Goal: Task Accomplishment & Management: Manage account settings

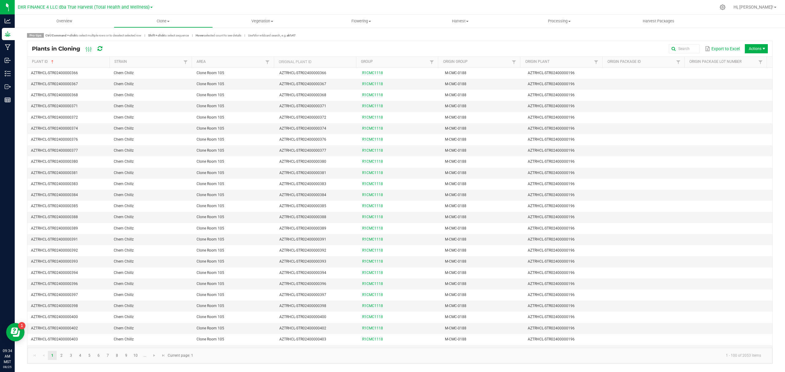
scroll to position [245, 0]
click at [162, 23] on span "Clone" at bounding box center [163, 21] width 98 height 6
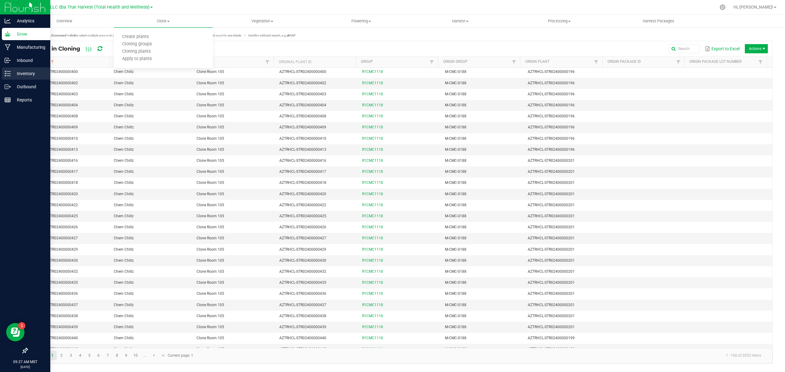
click at [26, 78] on div "Inventory" at bounding box center [26, 73] width 48 height 12
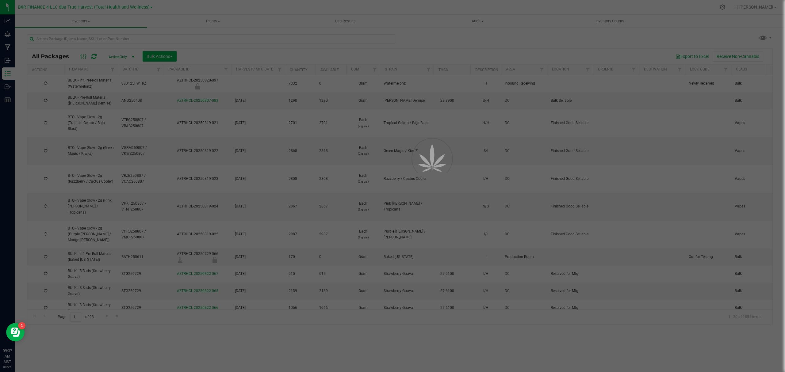
click at [206, 22] on div at bounding box center [392, 186] width 785 height 372
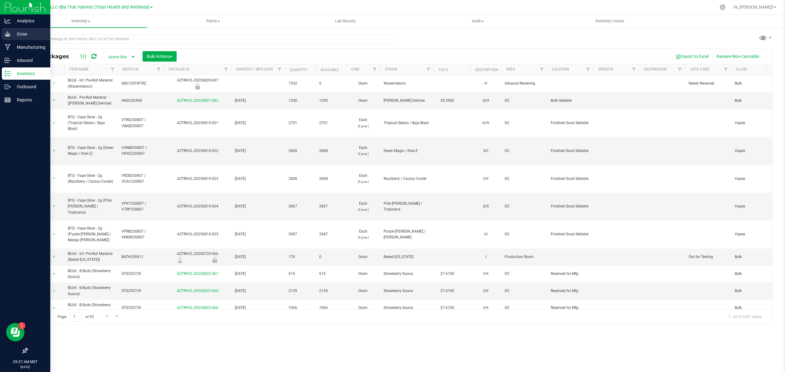
click at [14, 37] on p "Grow" at bounding box center [29, 33] width 37 height 7
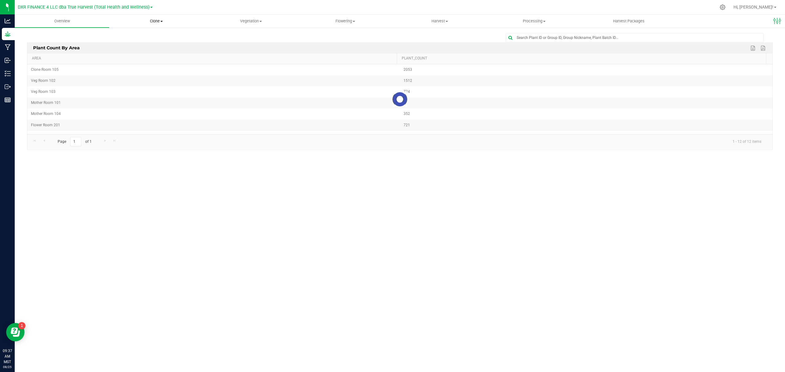
click at [160, 19] on span "Clone" at bounding box center [156, 21] width 94 height 6
click at [155, 40] on li "Create plants" at bounding box center [156, 36] width 94 height 7
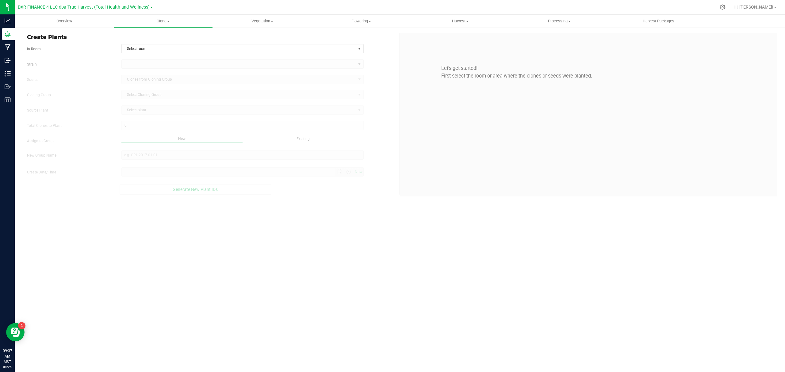
type input "8/25/2025 9:37 AM"
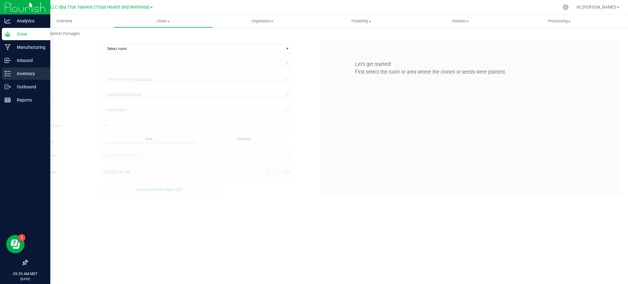
click at [34, 75] on p "Inventory" at bounding box center [29, 73] width 37 height 7
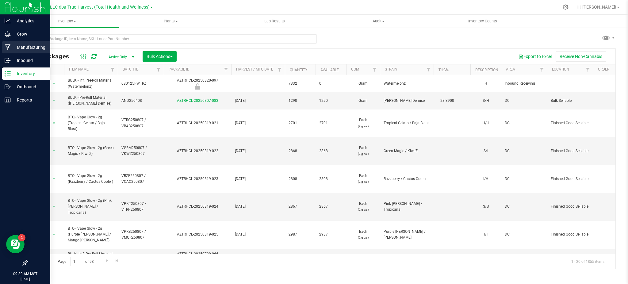
click at [18, 50] on p "Manufacturing" at bounding box center [29, 47] width 37 height 7
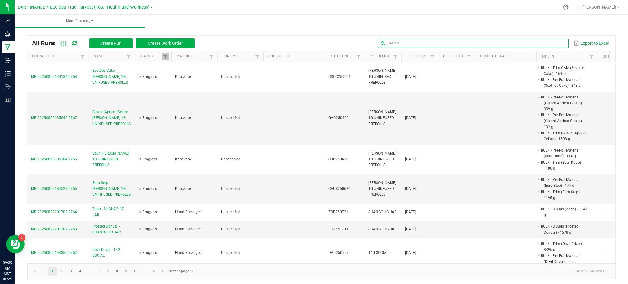
click at [555, 40] on input "text" at bounding box center [473, 43] width 190 height 9
paste input "ZOP250721"
type input "ZOP250721"
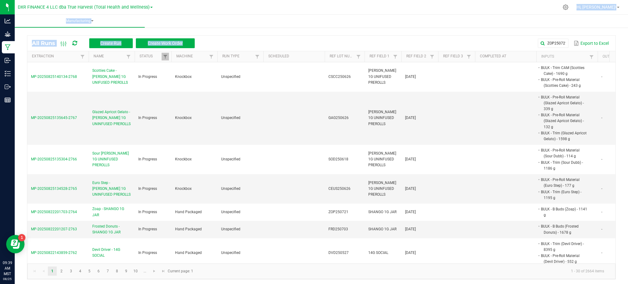
click at [328, 13] on div "DXR FINANCE 4 LLC dba True Harvest (Total Health and Wellness) Hi, Haley! Manuf…" at bounding box center [321, 142] width 613 height 284
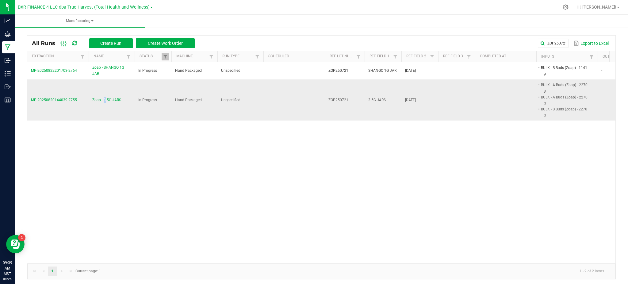
click at [104, 97] on span "Zoap - 3.5G JARS" at bounding box center [106, 100] width 29 height 6
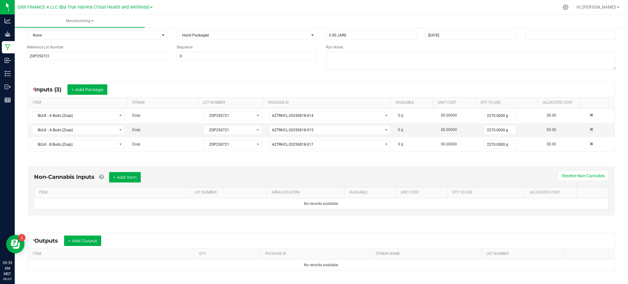
scroll to position [119, 0]
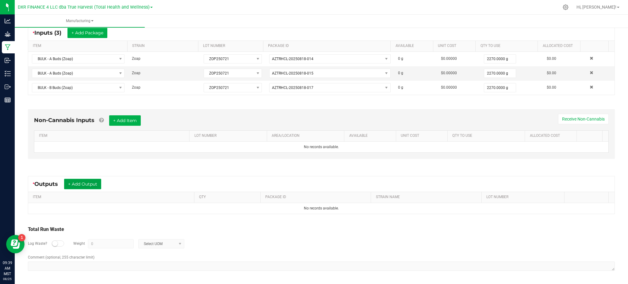
click at [85, 183] on button "+ Add Output" at bounding box center [82, 184] width 37 height 10
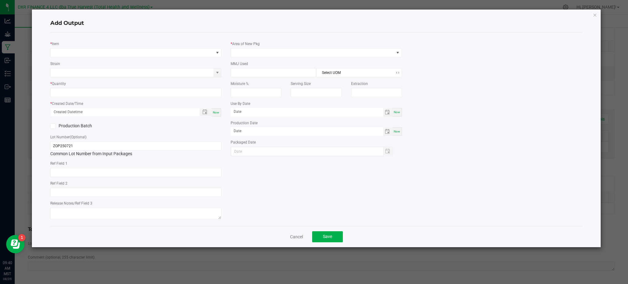
type input "[DATE]"
click at [102, 49] on span "NO DATA FOUND" at bounding box center [132, 52] width 163 height 9
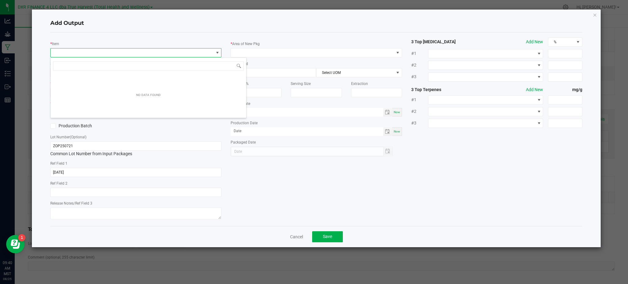
scroll to position [9, 171]
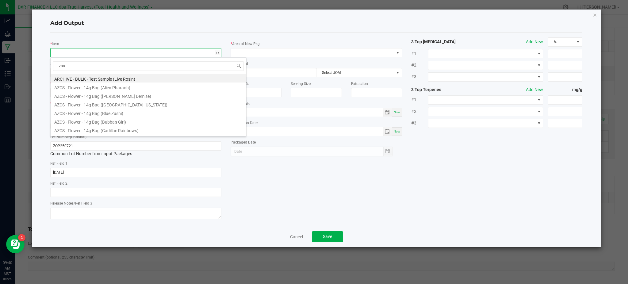
type input "zoap"
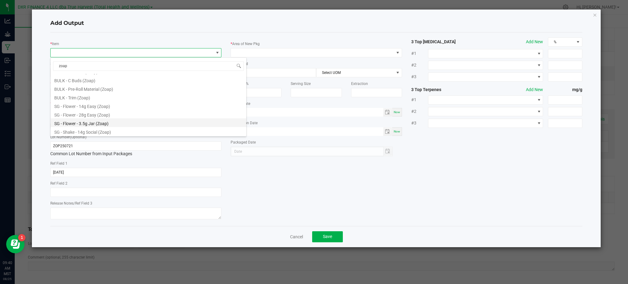
click at [94, 125] on li "SG - Flower - 3.5g Jar (Zoap)" at bounding box center [149, 122] width 196 height 9
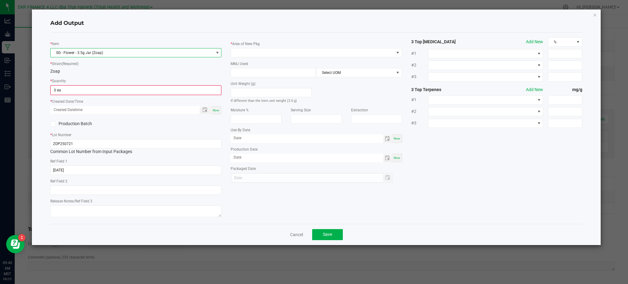
click at [104, 69] on div "Zoap" at bounding box center [135, 71] width 171 height 6
click at [76, 89] on input "0" at bounding box center [136, 90] width 170 height 9
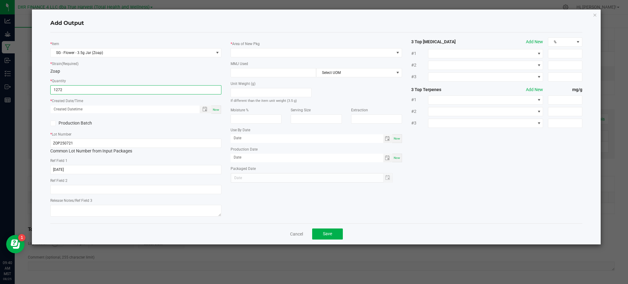
type input "1272 ea"
click at [170, 122] on div "Production Batch" at bounding box center [136, 123] width 180 height 9
click at [204, 109] on span "Toggle popup" at bounding box center [204, 109] width 5 height 5
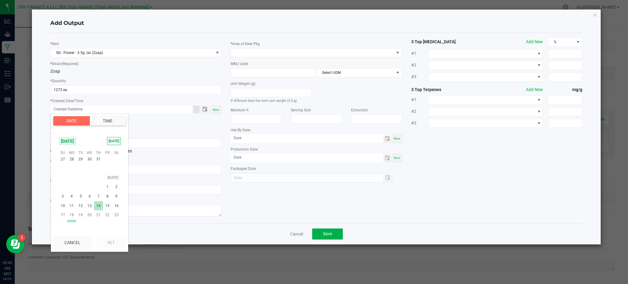
scroll to position [99334, 0]
click at [74, 164] on span "21" at bounding box center [71, 164] width 9 height 10
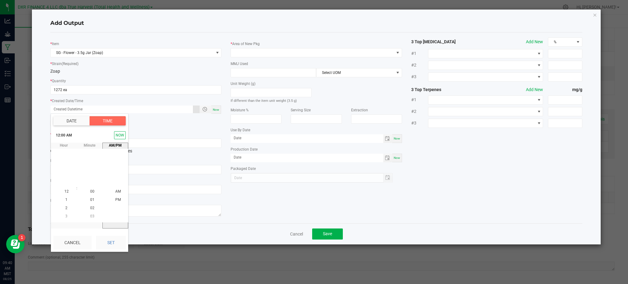
scroll to position [99309, 0]
drag, startPoint x: 111, startPoint y: 245, endPoint x: 213, endPoint y: 221, distance: 104.3
click at [113, 244] on button "Set" at bounding box center [111, 242] width 30 height 13
type input "07/21/2025 12:00 AM"
type input "07/21/2025"
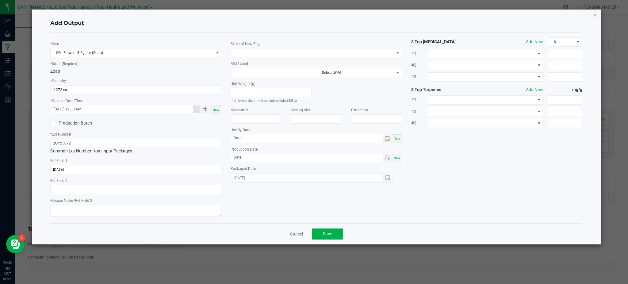
drag, startPoint x: 264, startPoint y: 204, endPoint x: 231, endPoint y: 194, distance: 34.3
click at [262, 203] on div "* Item SG - Flower - 3.5g Jar (Zoap) * Strain (Required) Zoap * Quantity 1272 e…" at bounding box center [316, 127] width 541 height 181
click at [263, 50] on span at bounding box center [312, 52] width 163 height 9
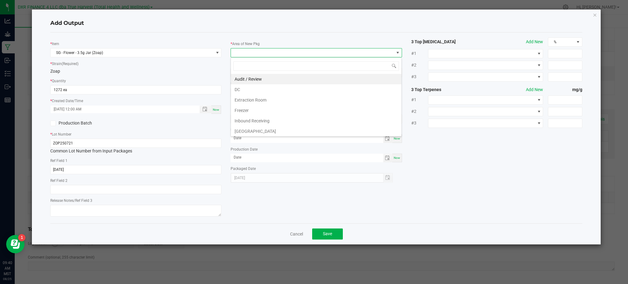
scroll to position [41, 0]
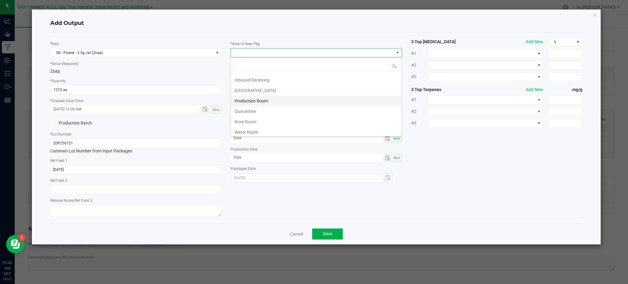
click at [247, 102] on li "Production Room" at bounding box center [316, 101] width 170 height 10
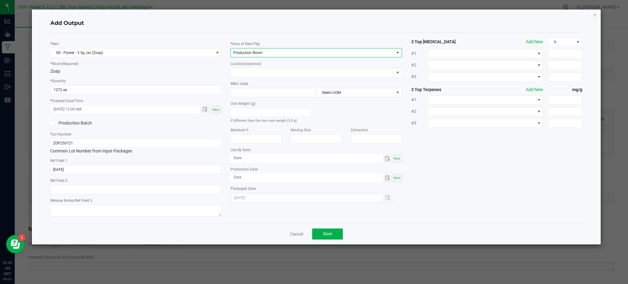
click at [252, 81] on div "MMJ Used Select UOM" at bounding box center [316, 88] width 171 height 17
click at [250, 90] on input at bounding box center [273, 92] width 85 height 9
type input "3.5"
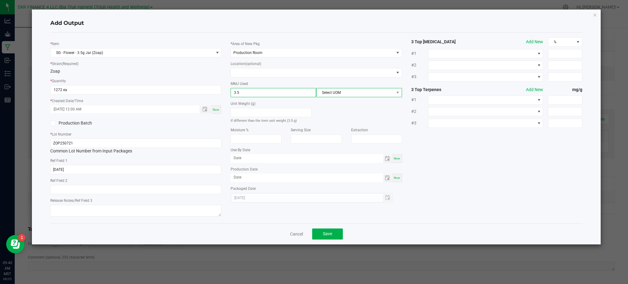
click at [341, 91] on span "Select UOM" at bounding box center [354, 92] width 77 height 9
click at [355, 129] on li "Gram" at bounding box center [358, 129] width 85 height 10
drag, startPoint x: 459, startPoint y: 155, endPoint x: 222, endPoint y: 172, distance: 237.6
click at [457, 156] on div "* Item SG - Flower - 3.5g Jar (Zoap) * Strain (Required) Zoap * Quantity 1272 e…" at bounding box center [316, 127] width 541 height 181
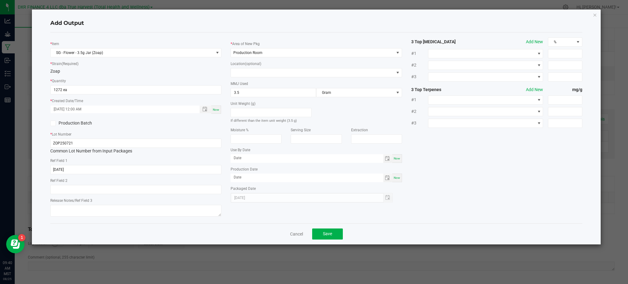
click at [507, 158] on div "* Item SG - Flower - 3.5g Jar (Zoap) * Strain (Required) Zoap * Quantity 1272 e…" at bounding box center [316, 127] width 541 height 181
click at [329, 233] on span "Save" at bounding box center [327, 233] width 9 height 5
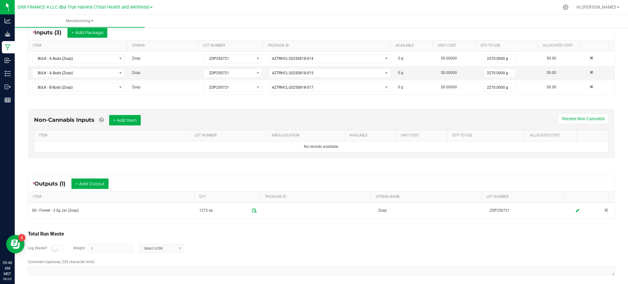
drag, startPoint x: 368, startPoint y: 257, endPoint x: 316, endPoint y: 245, distance: 53.2
click at [366, 257] on div "Log Waste? Weight 0 Select UOM" at bounding box center [321, 248] width 587 height 21
click at [97, 186] on button "+ Add Output" at bounding box center [89, 183] width 37 height 10
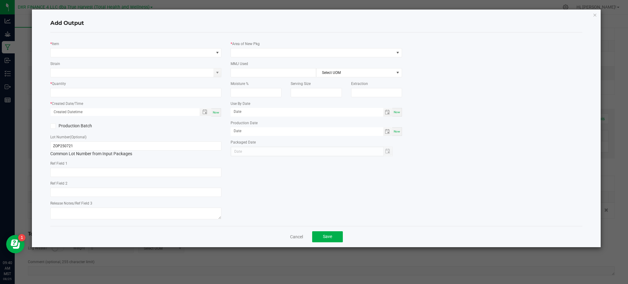
type input "[DATE]"
click at [99, 54] on span "NO DATA FOUND" at bounding box center [132, 52] width 163 height 9
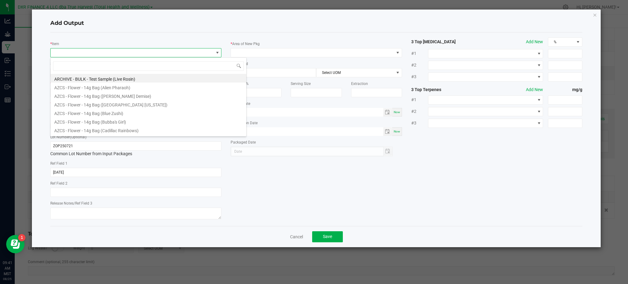
scroll to position [9, 171]
type input "zoap"
click at [74, 103] on li "BULK - B Buds (Zoap)" at bounding box center [149, 104] width 196 height 9
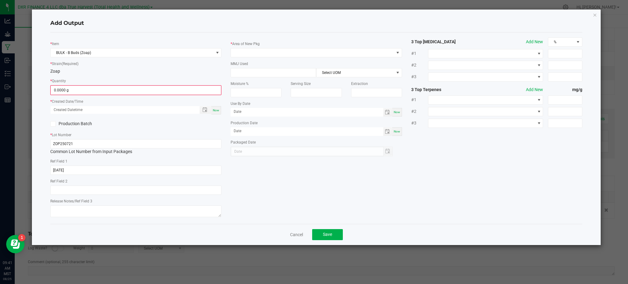
click at [95, 63] on div "* Strain (Required) Zoap" at bounding box center [135, 67] width 171 height 14
click at [76, 92] on input "0" at bounding box center [136, 90] width 170 height 9
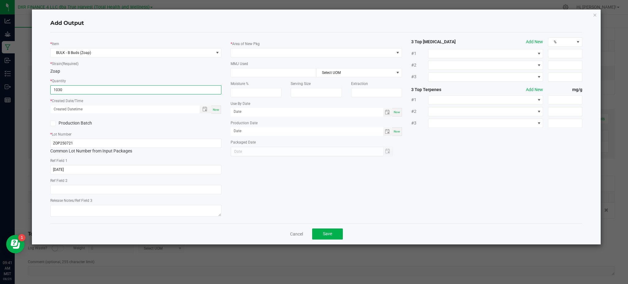
type input "1030.0000 g"
click at [116, 120] on label "Production Batch" at bounding box center [90, 123] width 81 height 6
click at [0, 0] on input "Production Batch" at bounding box center [0, 0] width 0 height 0
click at [55, 123] on icon at bounding box center [53, 123] width 4 height 0
click at [0, 0] on input "Production Batch" at bounding box center [0, 0] width 0 height 0
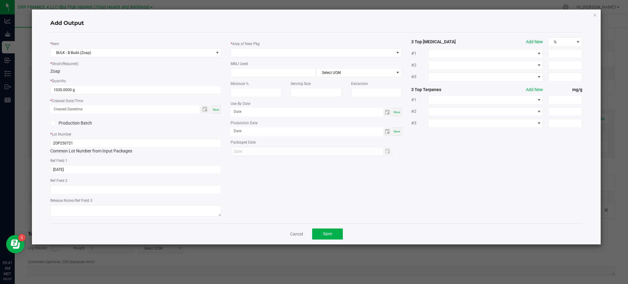
drag, startPoint x: 204, startPoint y: 107, endPoint x: 192, endPoint y: 118, distance: 15.9
click at [204, 107] on span "Toggle popup" at bounding box center [204, 109] width 5 height 5
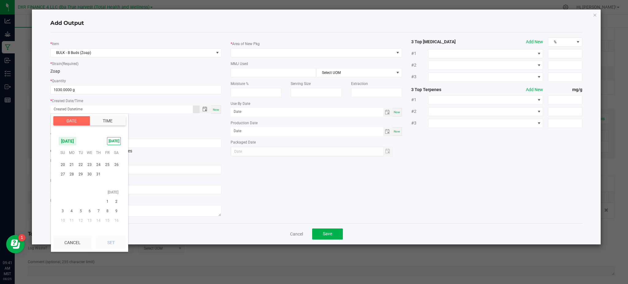
scroll to position [99294, 0]
click at [71, 205] on span "21" at bounding box center [71, 205] width 9 height 10
click at [115, 246] on button "Set" at bounding box center [111, 242] width 30 height 13
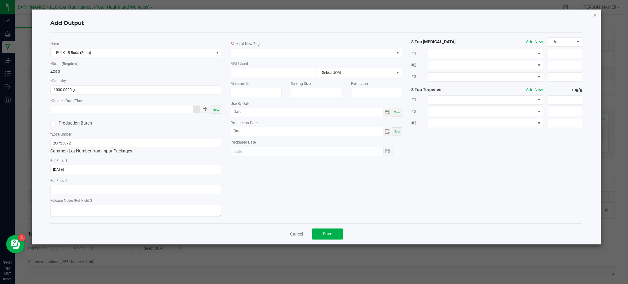
type input "07/21/2025 12:00 AM"
type input "07/21/2025"
click at [279, 189] on div "* Item BULK - B Buds (Zoap) * Strain (Required) Zoap * Quantity 1030.0000 g * C…" at bounding box center [316, 127] width 541 height 181
click at [311, 55] on span at bounding box center [312, 52] width 163 height 9
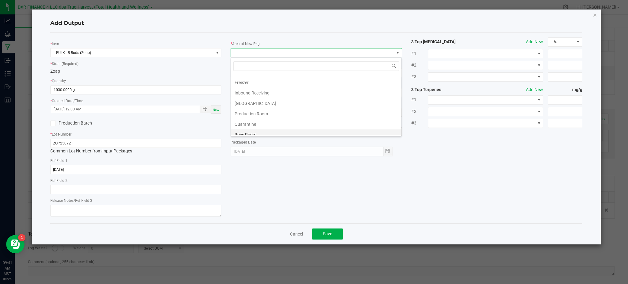
scroll to position [41, 0]
click at [251, 103] on li "Production Room" at bounding box center [316, 101] width 170 height 10
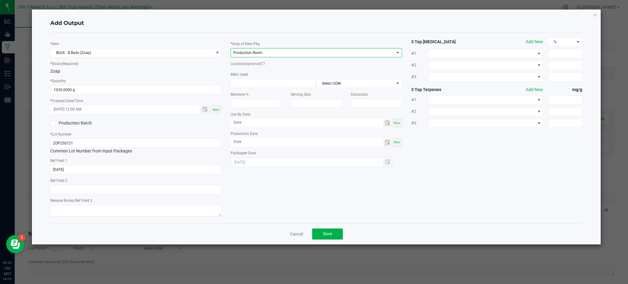
drag, startPoint x: 473, startPoint y: 168, endPoint x: 444, endPoint y: 167, distance: 29.2
click at [470, 168] on div "* Item BULK - B Buds (Zoap) * Strain (Required) Zoap * Quantity 1030.0000 g * C…" at bounding box center [316, 127] width 541 height 181
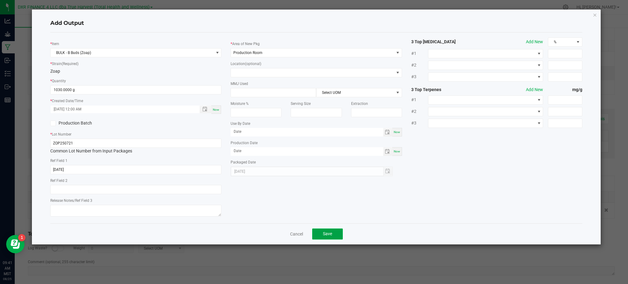
click at [326, 233] on span "Save" at bounding box center [327, 233] width 9 height 5
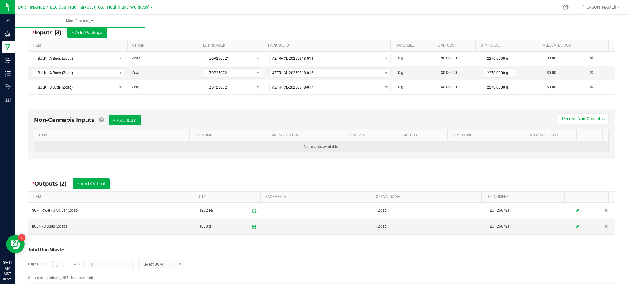
click at [116, 147] on td "No records available." at bounding box center [321, 146] width 574 height 11
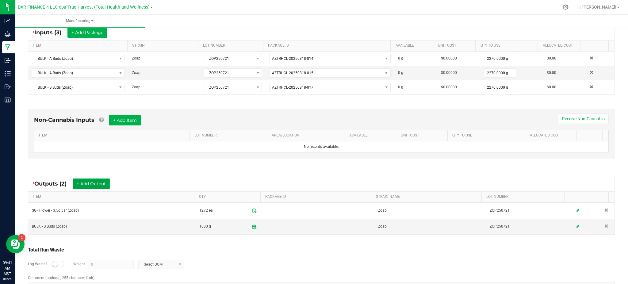
click at [105, 185] on button "+ Add Output" at bounding box center [91, 183] width 37 height 10
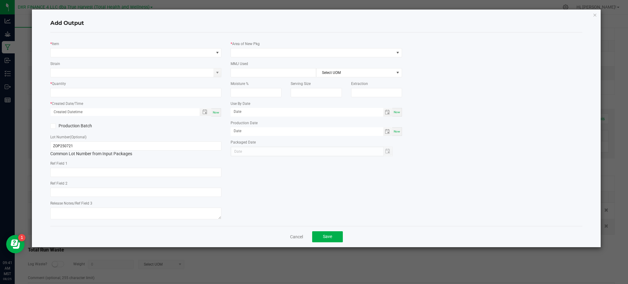
type input "[DATE]"
click at [72, 55] on span "NO DATA FOUND" at bounding box center [132, 52] width 163 height 9
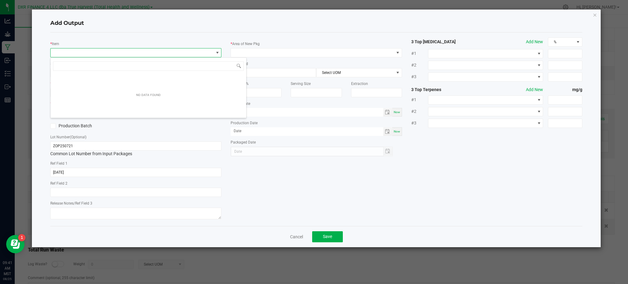
scroll to position [9, 171]
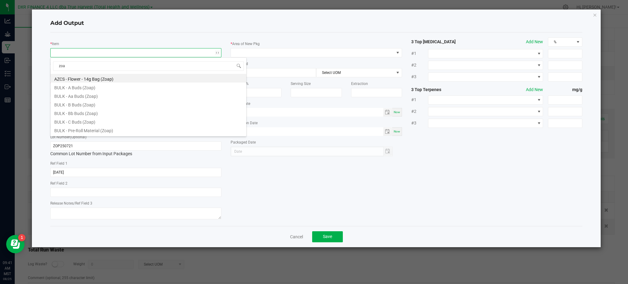
type input "zoap"
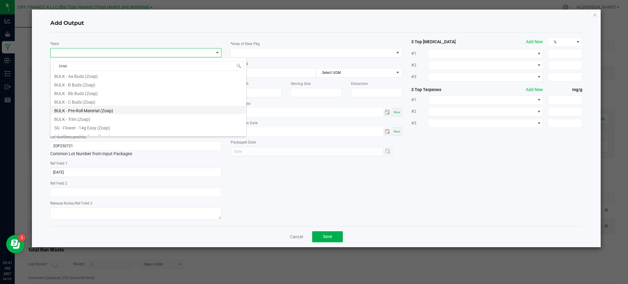
scroll to position [41, 0]
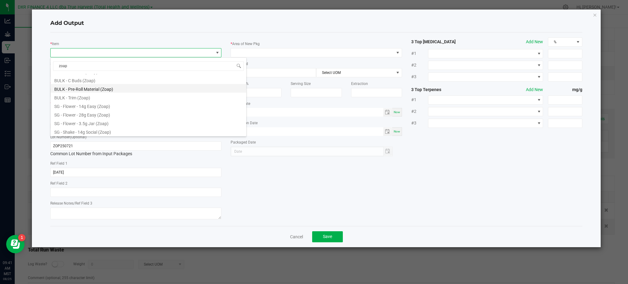
click at [92, 90] on li "BULK - Pre-Roll Material (Zoap)" at bounding box center [149, 88] width 196 height 9
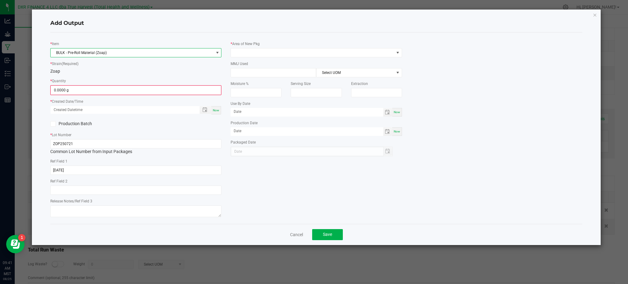
click at [112, 66] on div "* Strain (Required) Zoap" at bounding box center [135, 67] width 171 height 14
click at [86, 88] on input "0" at bounding box center [136, 90] width 170 height 9
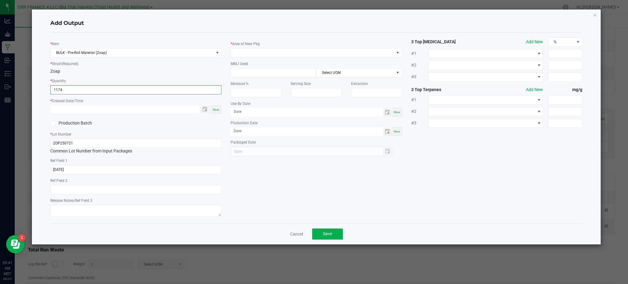
type input "1174.0000 g"
type input "month/day/year hour:minute AM"
click at [168, 110] on input "month/day/year hour:minute AM" at bounding box center [122, 109] width 142 height 8
click at [205, 109] on span "Toggle popup" at bounding box center [204, 109] width 5 height 5
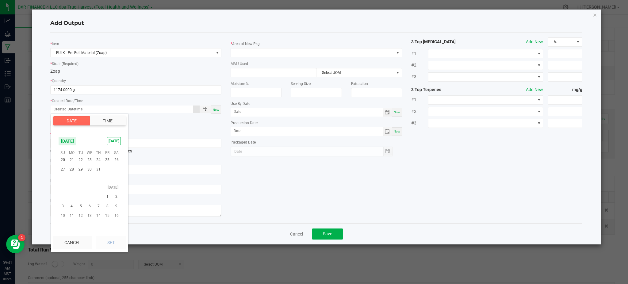
scroll to position [99334, 0]
click at [73, 164] on span "21" at bounding box center [71, 165] width 9 height 10
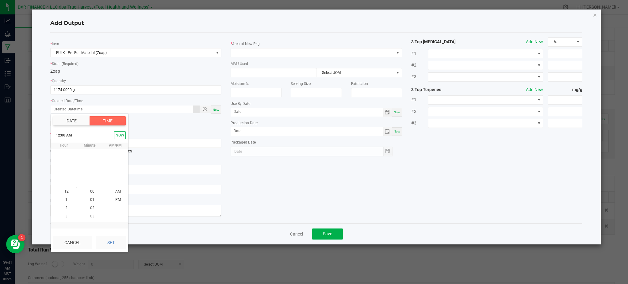
scroll to position [99309, 0]
click at [120, 242] on button "Set" at bounding box center [111, 242] width 30 height 13
type input "07/21/2025 12:00 AM"
type input "07/21/2025"
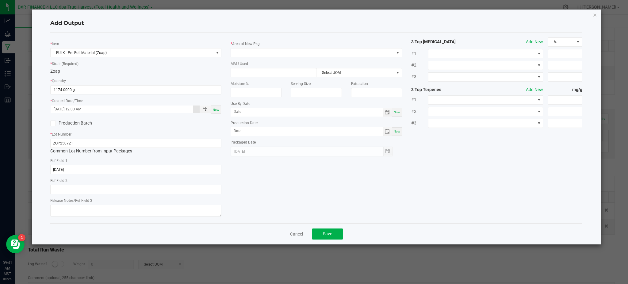
drag, startPoint x: 251, startPoint y: 198, endPoint x: 247, endPoint y: 198, distance: 4.3
click at [249, 200] on div "* Item BULK - Pre-Roll Material (Zoap) * Strain (Required) Zoap * Quantity 1174…" at bounding box center [316, 127] width 541 height 181
click at [258, 53] on span at bounding box center [312, 52] width 163 height 9
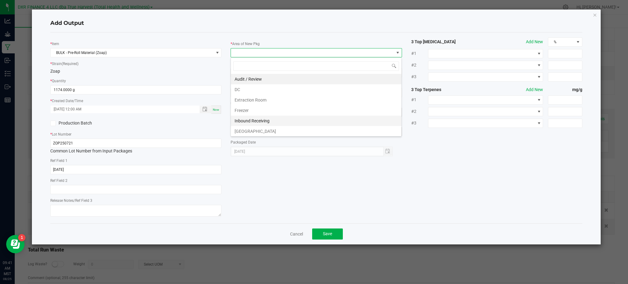
scroll to position [41, 0]
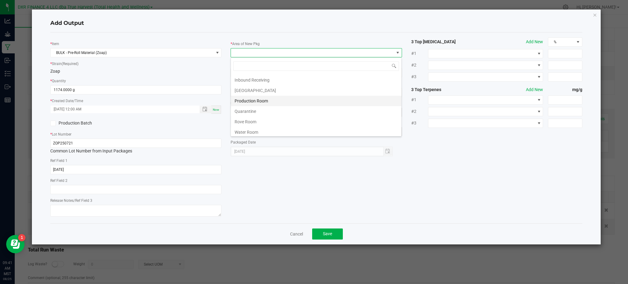
click at [262, 102] on li "Production Room" at bounding box center [316, 101] width 170 height 10
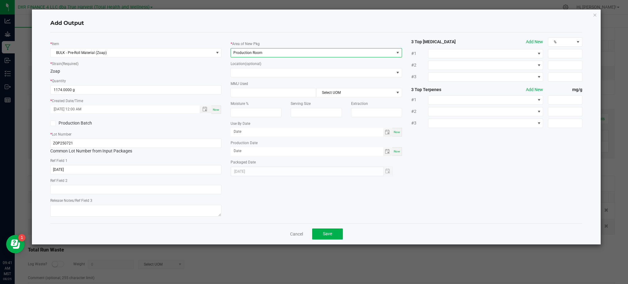
click at [455, 164] on div "* Item BULK - Pre-Roll Material (Zoap) * Strain (Required) Zoap * Quantity 1174…" at bounding box center [316, 127] width 541 height 181
click at [113, 165] on input "[DATE]" at bounding box center [135, 169] width 171 height 9
click at [42, 162] on div "Add Output * Item BULK - Pre-Roll Material (Zoap) * Strain (Required) Zoap * Qu…" at bounding box center [316, 127] width 569 height 235
drag, startPoint x: 42, startPoint y: 162, endPoint x: 39, endPoint y: 183, distance: 21.9
click at [39, 183] on div "Add Output * Item BULK - Pre-Roll Material (Zoap) * Strain (Required) Zoap * Qu…" at bounding box center [316, 127] width 569 height 235
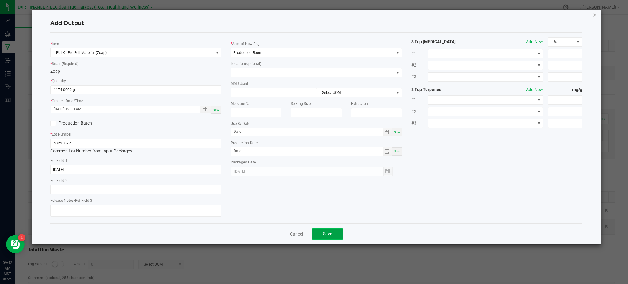
click at [324, 232] on span "Save" at bounding box center [327, 233] width 9 height 5
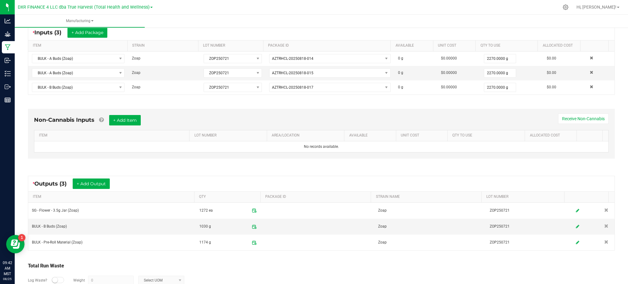
click at [281, 263] on div "Total Run Waste" at bounding box center [321, 265] width 587 height 7
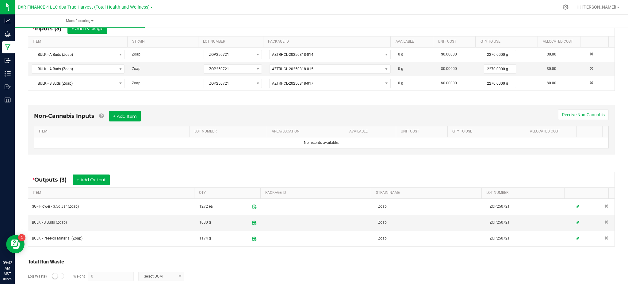
scroll to position [155, 0]
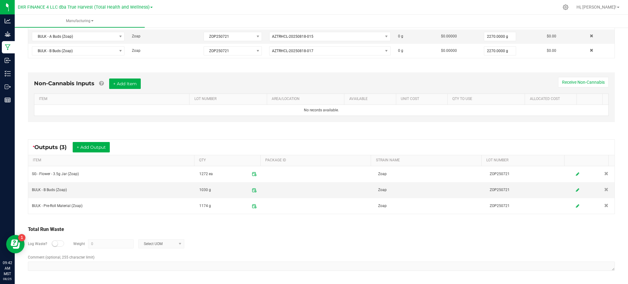
click at [56, 244] on small at bounding box center [55, 244] width 6 height 6
click at [107, 243] on input "0" at bounding box center [110, 243] width 45 height 9
click at [163, 245] on span "Select UOM" at bounding box center [158, 243] width 38 height 9
click at [153, 192] on li "Gram" at bounding box center [160, 190] width 45 height 9
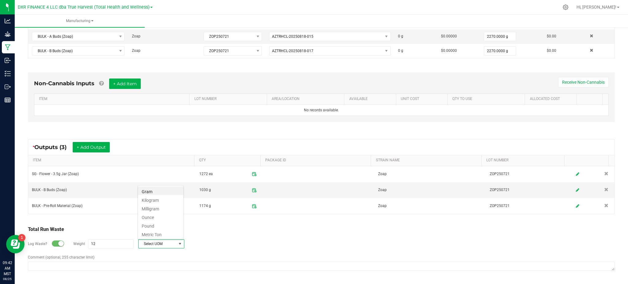
type input "12 g"
drag, startPoint x: 212, startPoint y: 241, endPoint x: 215, endPoint y: 239, distance: 3.8
click at [212, 240] on div "Log Waste? Weight 12 g Gram" at bounding box center [321, 243] width 587 height 21
click at [210, 240] on div "Log Waste? Weight 12 g Gram" at bounding box center [321, 243] width 587 height 21
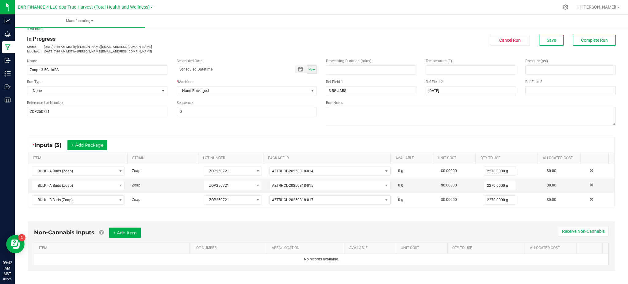
scroll to position [0, 0]
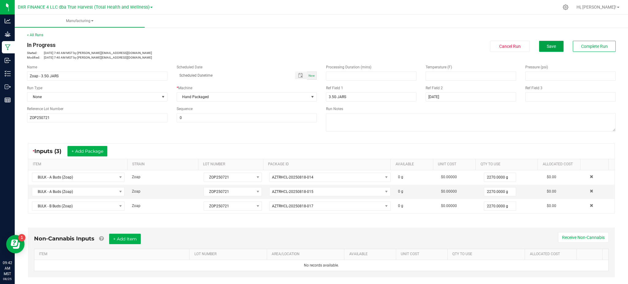
click at [550, 43] on button "Save" at bounding box center [551, 46] width 25 height 11
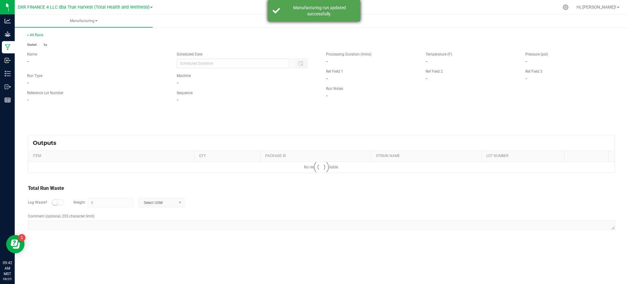
type input "12 g"
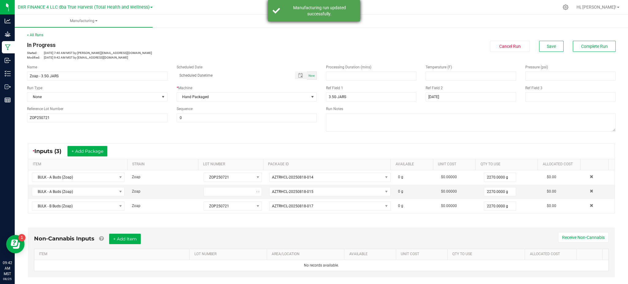
click at [300, 13] on div "Manufacturing run updated successfully." at bounding box center [319, 11] width 72 height 12
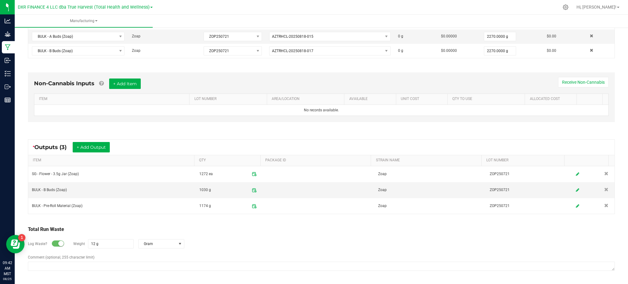
scroll to position [155, 0]
click at [194, 224] on div "Total Run Waste Log Waste? Weight 12 g Gram Comment (optional, 255 character li…" at bounding box center [321, 249] width 598 height 58
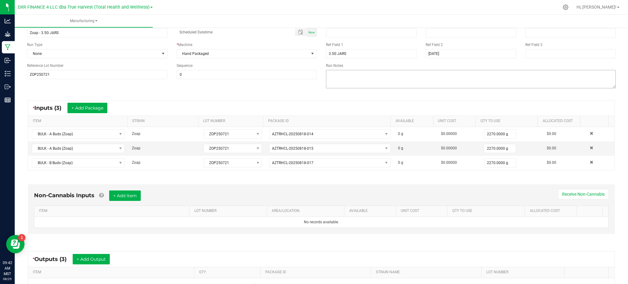
scroll to position [0, 0]
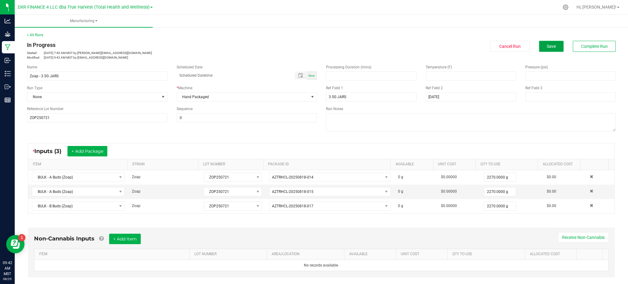
click at [551, 48] on button "Save" at bounding box center [551, 46] width 25 height 11
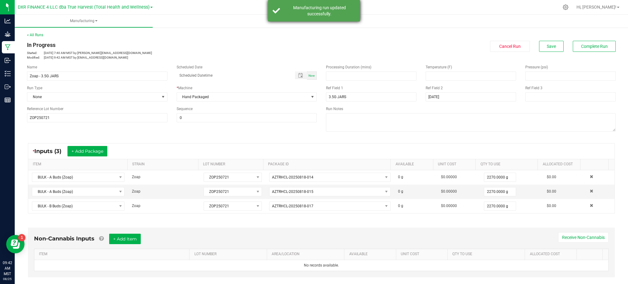
click at [316, 10] on div "Manufacturing run updated successfully." at bounding box center [319, 11] width 72 height 12
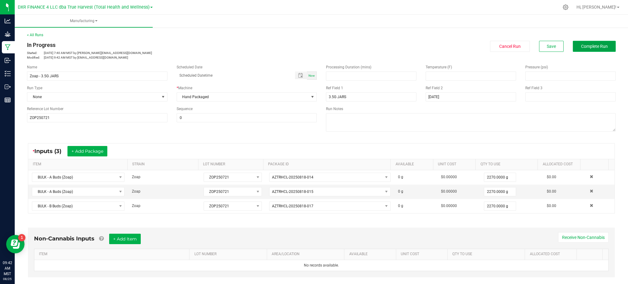
click at [597, 42] on button "Complete Run" at bounding box center [594, 46] width 43 height 11
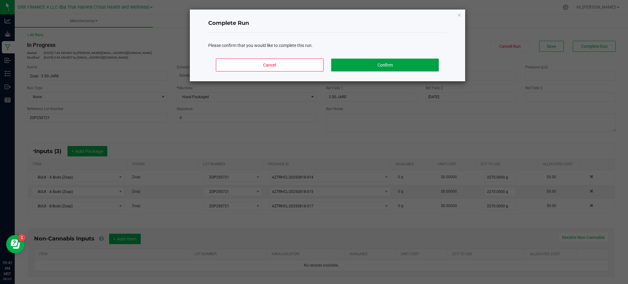
click at [379, 63] on button "Confirm" at bounding box center [384, 65] width 107 height 13
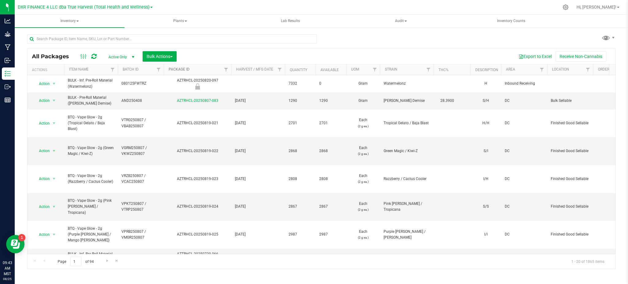
click at [179, 67] on link "Package ID" at bounding box center [179, 69] width 21 height 4
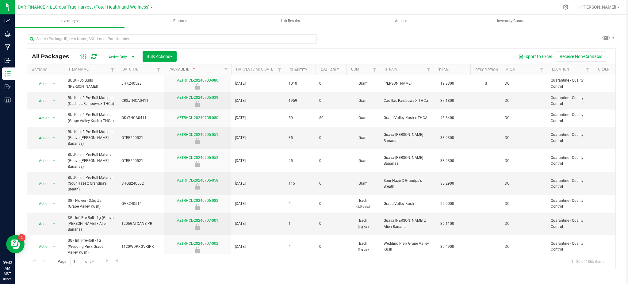
click at [183, 68] on link "Package ID" at bounding box center [183, 69] width 28 height 4
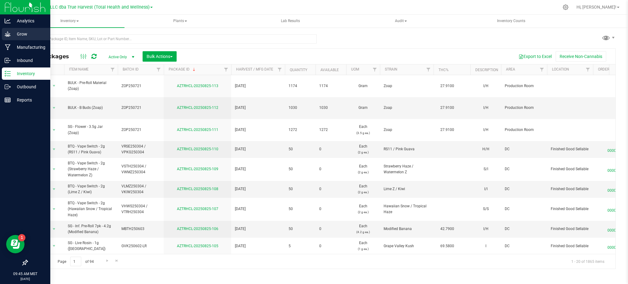
click at [14, 32] on p "Grow" at bounding box center [29, 33] width 37 height 7
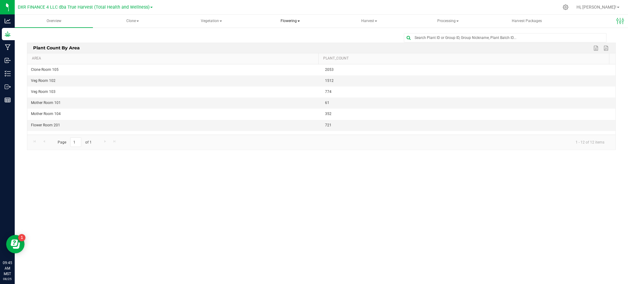
click at [293, 19] on span "Flowering" at bounding box center [290, 21] width 78 height 12
click at [284, 21] on span "Flowering" at bounding box center [290, 21] width 78 height 13
click at [290, 52] on span "Flowering plants" at bounding box center [284, 51] width 50 height 5
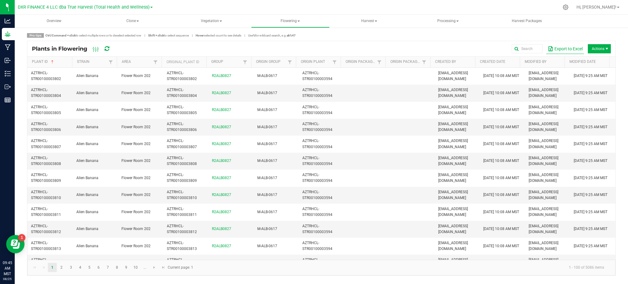
click at [565, 47] on button "Export to Excel" at bounding box center [565, 49] width 38 height 10
drag, startPoint x: 310, startPoint y: 222, endPoint x: 600, endPoint y: 123, distance: 307.1
click at [310, 222] on td "AZTRHCL-STR00100003594" at bounding box center [321, 229] width 45 height 17
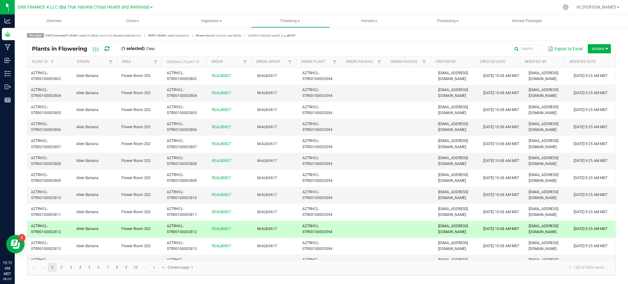
click at [628, 19] on html "Analytics Grow Manufacturing Inbound Inventory Outbound Reports 10:12 AM MST 08…" at bounding box center [314, 142] width 628 height 284
click at [136, 24] on span "Clone" at bounding box center [133, 21] width 78 height 12
click at [128, 39] on li "Create plants" at bounding box center [133, 36] width 78 height 7
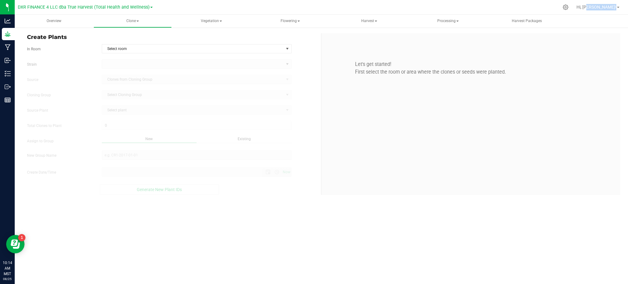
type input "8/25/2025 10:14 AM"
click at [206, 206] on div "Overview Clone Create plants Cloning groups Cloning plants Apply to plants Vege…" at bounding box center [321, 149] width 613 height 269
click at [302, 51] on div "In Room Select room Select room Clone Room 104 Clone Room 105 Clone Tent 101 Cl…" at bounding box center [171, 48] width 299 height 9
click at [280, 49] on span "Select room" at bounding box center [192, 48] width 181 height 9
click at [155, 58] on li "Clone Room 104" at bounding box center [196, 59] width 189 height 9
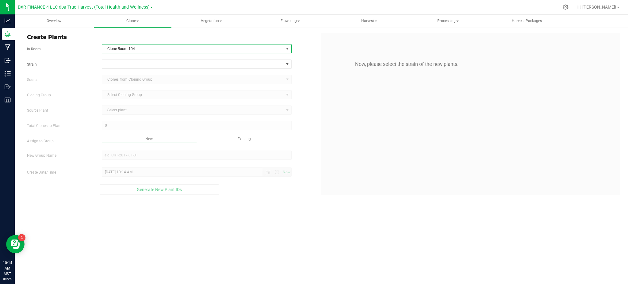
click at [84, 72] on div "Strain Source Clones from Cloning Group Cloning Group Select Cloning Group Sele…" at bounding box center [171, 126] width 289 height 135
click at [122, 70] on div "Strain Source Clones from Cloning Group Cloning Group Select Cloning Group Sele…" at bounding box center [171, 126] width 289 height 135
click at [126, 47] on span "Clone Room 104" at bounding box center [192, 48] width 181 height 9
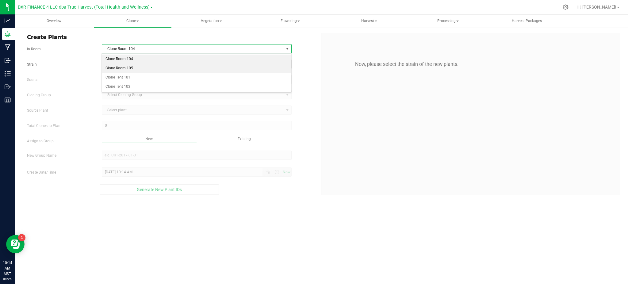
drag, startPoint x: 128, startPoint y: 67, endPoint x: 121, endPoint y: 67, distance: 7.1
click at [127, 67] on li "Clone Room 105" at bounding box center [196, 68] width 189 height 9
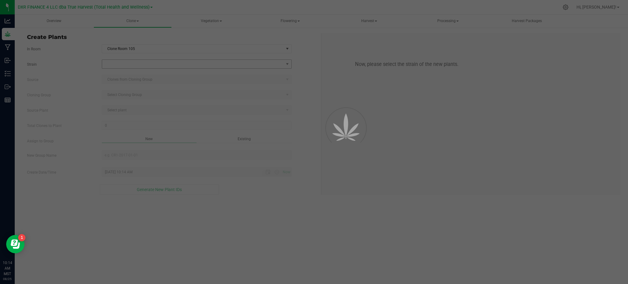
drag, startPoint x: 89, startPoint y: 63, endPoint x: 133, endPoint y: 64, distance: 44.5
click at [89, 63] on div at bounding box center [314, 142] width 628 height 284
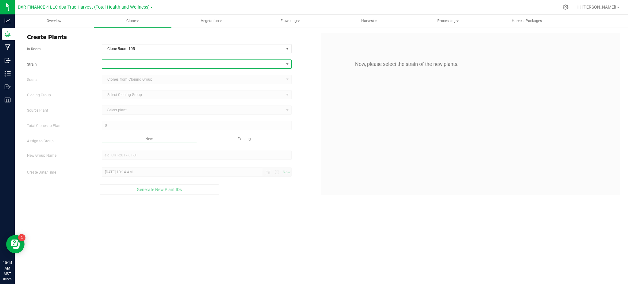
click at [133, 64] on span at bounding box center [192, 64] width 181 height 9
type input "Sherbs"
click at [64, 73] on div "Strain Source Clones from Cloning Group Cloning Group Select Cloning Group Sele…" at bounding box center [171, 126] width 289 height 135
click at [118, 49] on span "Clone Room 105" at bounding box center [192, 48] width 181 height 9
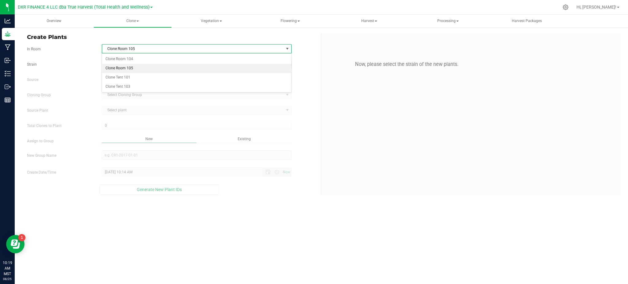
click at [120, 64] on li "Clone Room 105" at bounding box center [196, 68] width 189 height 9
drag, startPoint x: 81, startPoint y: 60, endPoint x: 120, endPoint y: 63, distance: 39.3
click at [84, 60] on div "Strain" at bounding box center [171, 63] width 299 height 9
click at [121, 63] on span at bounding box center [192, 64] width 181 height 9
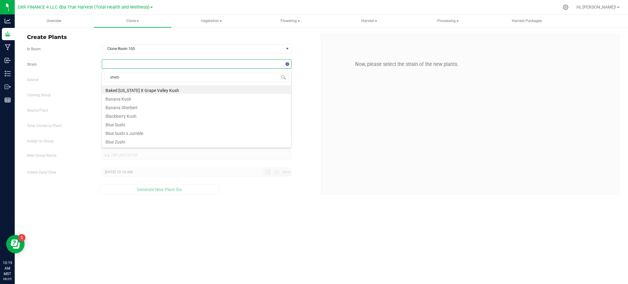
type input "sherbz"
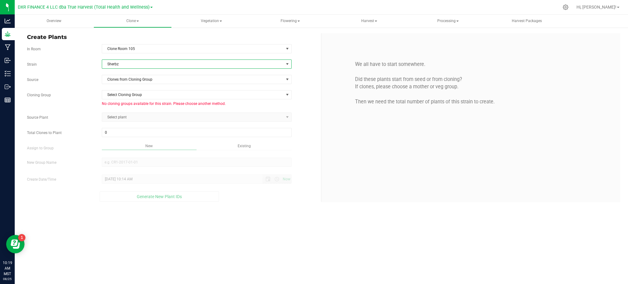
click at [197, 85] on div "Strain Sherbz Source Clones from Cloning Group Cloning Group Select Cloning Gro…" at bounding box center [171, 130] width 289 height 142
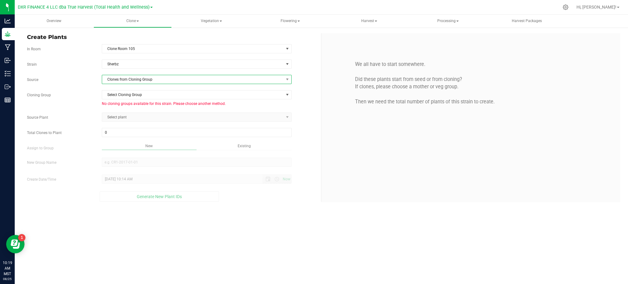
click at [187, 75] on span "Clones from Cloning Group" at bounding box center [192, 79] width 181 height 9
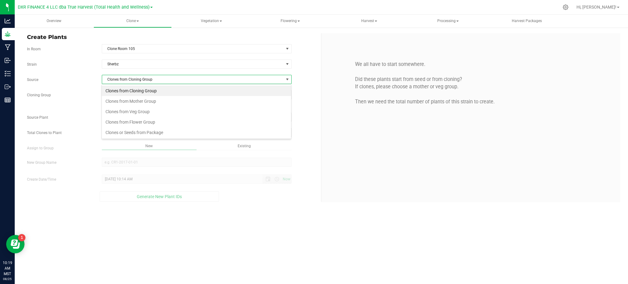
scroll to position [9, 189]
click at [150, 101] on li "Clones from Mother Group" at bounding box center [196, 101] width 189 height 10
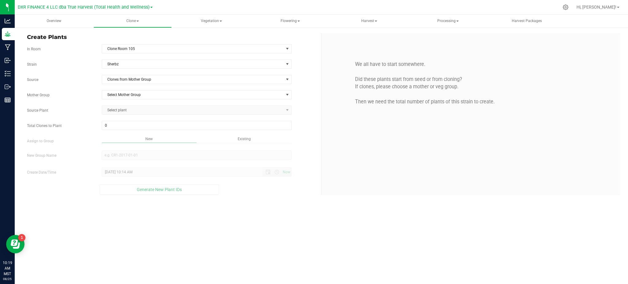
click at [68, 104] on div "Strain Sherbz Source Clones from Mother Group Mother Group Select Mother Group …" at bounding box center [171, 126] width 289 height 135
click at [141, 101] on div "Strain Sherbz Source Clones from Mother Group Mother Group Select Mother Group …" at bounding box center [171, 126] width 289 height 135
click at [139, 95] on span "Select Mother Group" at bounding box center [192, 94] width 181 height 9
click at [129, 117] on li "M-SBZ-0731" at bounding box center [196, 114] width 189 height 9
drag, startPoint x: 90, startPoint y: 106, endPoint x: 124, endPoint y: 111, distance: 33.5
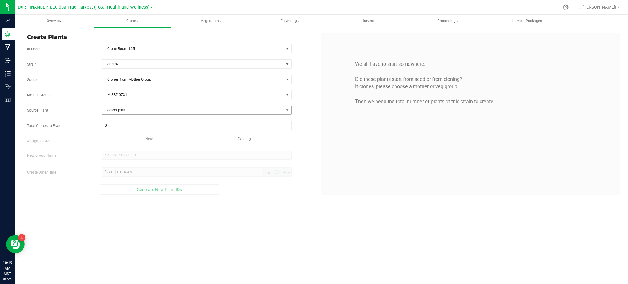
click at [93, 106] on div "Source Plant Select plant AZTRHCL-STR39000000001 AZTRHCL-STR39000000002 AZTRHCL…" at bounding box center [171, 109] width 299 height 9
click at [124, 111] on span "Select plant" at bounding box center [192, 110] width 181 height 9
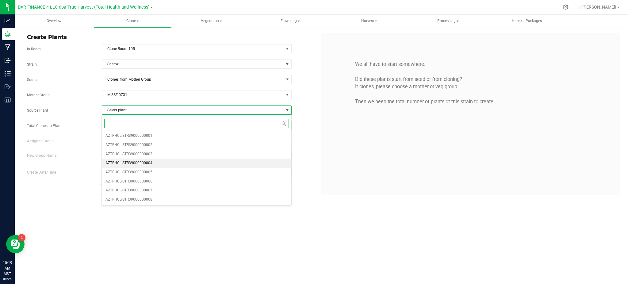
drag, startPoint x: 154, startPoint y: 165, endPoint x: 134, endPoint y: 161, distance: 20.6
click at [152, 165] on li "AZTRHCL-STR39000000004" at bounding box center [196, 162] width 189 height 9
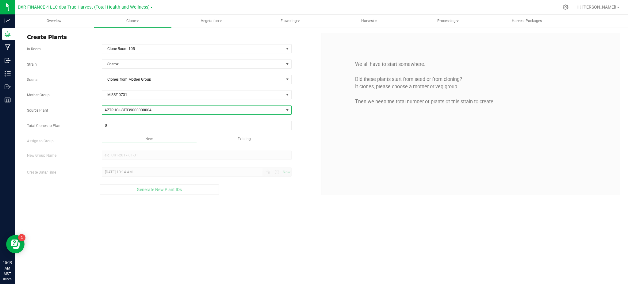
drag, startPoint x: 79, startPoint y: 145, endPoint x: 96, endPoint y: 140, distance: 17.4
click at [80, 145] on div "Strain Sherbz Source Clones from Mother Group Mother Group M-SBZ-0731 Select Mo…" at bounding box center [171, 126] width 289 height 135
click at [110, 126] on span at bounding box center [197, 125] width 190 height 9
type input "25"
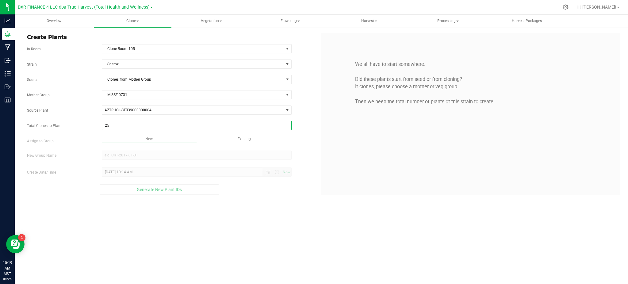
click at [264, 190] on div "Overview Clone Create plants Cloning groups Cloning plants Apply to plants Vege…" at bounding box center [321, 149] width 613 height 269
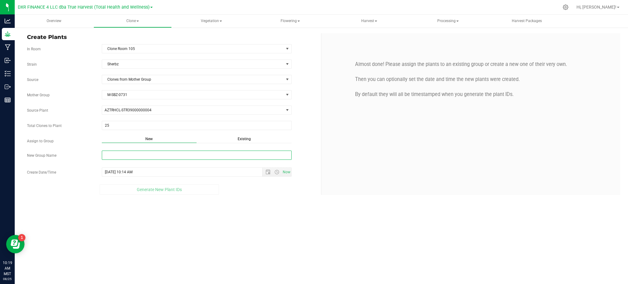
click at [153, 155] on input "New Group Name" at bounding box center [197, 155] width 190 height 9
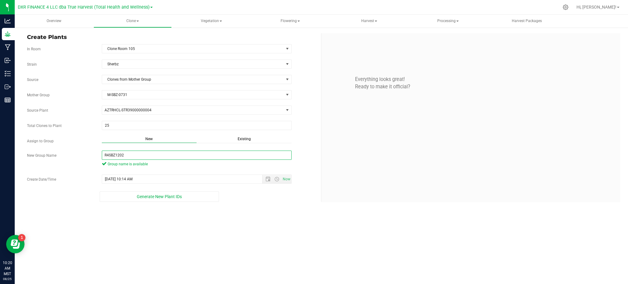
type input "R4SBZ1202"
click at [259, 201] on div "Generate New Plant IDs" at bounding box center [159, 196] width 265 height 10
click at [265, 179] on span "Open the date view" at bounding box center [267, 179] width 5 height 5
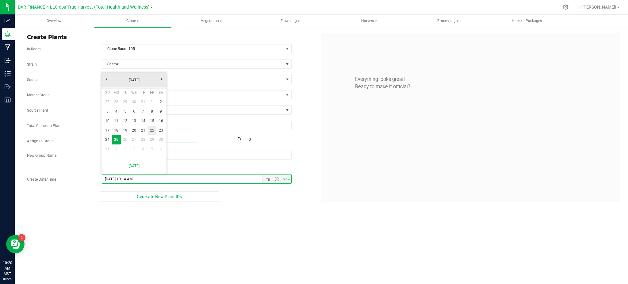
click at [150, 129] on link "22" at bounding box center [151, 131] width 9 height 10
type input "8/22/2025 10:14 AM"
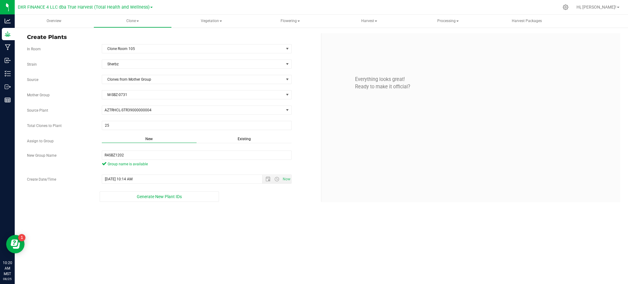
drag, startPoint x: 276, startPoint y: 223, endPoint x: 283, endPoint y: 214, distance: 11.1
click at [276, 223] on div "Overview Clone Create plants Cloning groups Cloning plants Apply to plants Vege…" at bounding box center [321, 149] width 613 height 269
click at [250, 227] on div "Overview Clone Create plants Cloning groups Cloning plants Apply to plants Vege…" at bounding box center [321, 149] width 613 height 269
click at [144, 195] on span "Generate New Plant IDs" at bounding box center [159, 196] width 45 height 5
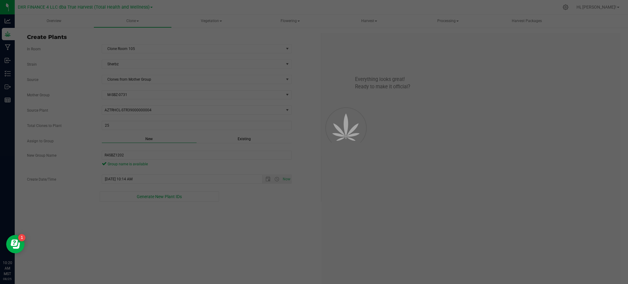
scroll to position [18, 0]
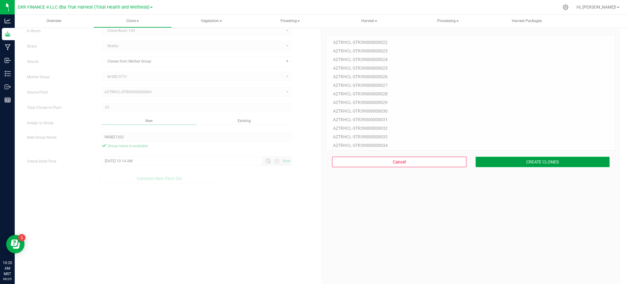
click at [488, 161] on button "CREATE CLONES" at bounding box center [542, 162] width 134 height 10
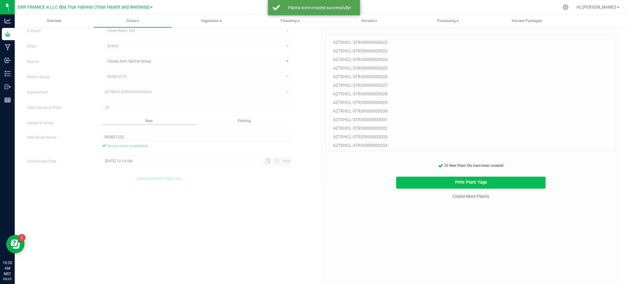
click at [485, 178] on button "Print Plant Tags" at bounding box center [471, 183] width 150 height 12
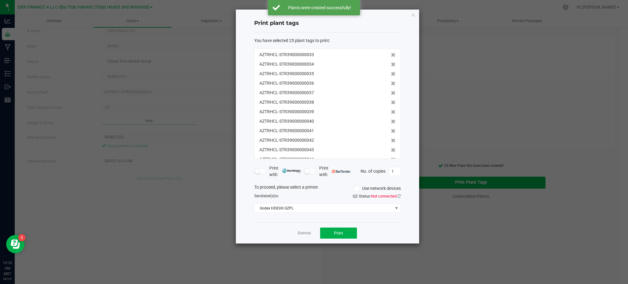
scroll to position [133, 0]
click at [400, 198] on icon at bounding box center [398, 196] width 3 height 4
click at [344, 230] on button "Print" at bounding box center [338, 232] width 37 height 11
click at [294, 233] on div "Dismiss Print" at bounding box center [327, 232] width 147 height 21
click at [301, 232] on link "Dismiss" at bounding box center [304, 233] width 13 height 5
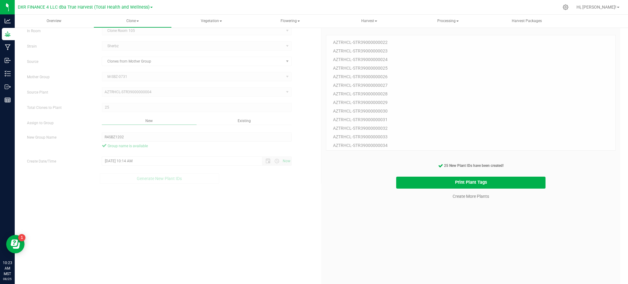
drag, startPoint x: 327, startPoint y: 236, endPoint x: 406, endPoint y: 215, distance: 82.0
click at [343, 233] on div "25 Plant IDs to Generate AZTRHCL-STR39000000022 AZTRHCL-STR39000000023 AZTRHCL-…" at bounding box center [471, 166] width 290 height 284
drag, startPoint x: 453, startPoint y: 209, endPoint x: 467, endPoint y: 203, distance: 14.9
click at [455, 209] on div "25 Plant IDs to Generate AZTRHCL-STR39000000022 AZTRHCL-STR39000000023 AZTRHCL-…" at bounding box center [471, 166] width 290 height 284
click at [465, 197] on link "Create More Plants" at bounding box center [470, 196] width 36 height 6
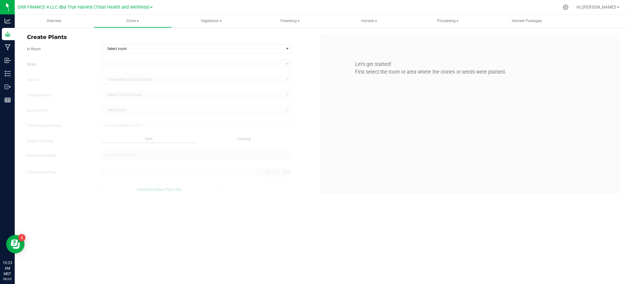
type input "8/25/2025 10:23 AM"
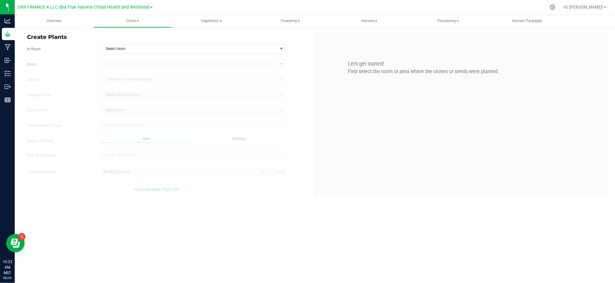
click at [151, 55] on form "In Room Select room Select room Clone Room 104 Clone Room 105 Clone Tent 101 Cl…" at bounding box center [168, 119] width 283 height 151
click at [150, 50] on span "Select room" at bounding box center [188, 48] width 177 height 9
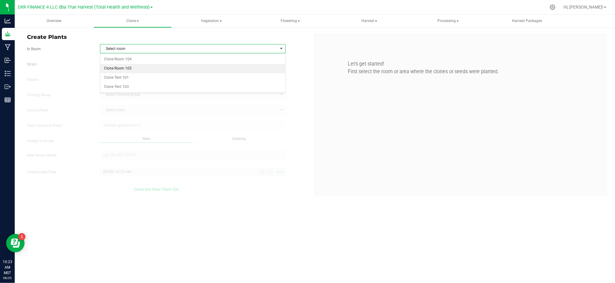
click at [121, 70] on li "Clone Room 105" at bounding box center [192, 68] width 185 height 9
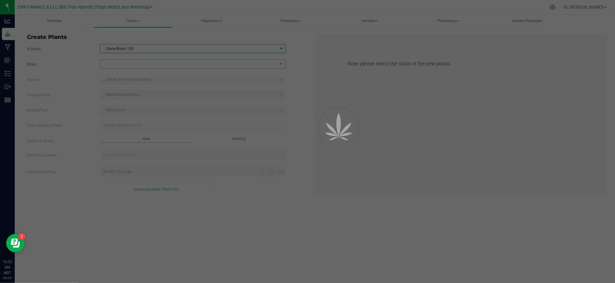
drag, startPoint x: 106, startPoint y: 71, endPoint x: 128, endPoint y: 66, distance: 22.5
click at [96, 71] on div at bounding box center [307, 141] width 615 height 283
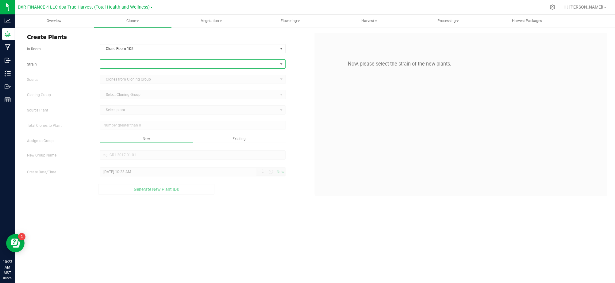
click at [129, 64] on span at bounding box center [188, 64] width 177 height 9
type input "sherb"
click at [139, 132] on li "Sherbz" at bounding box center [192, 132] width 185 height 9
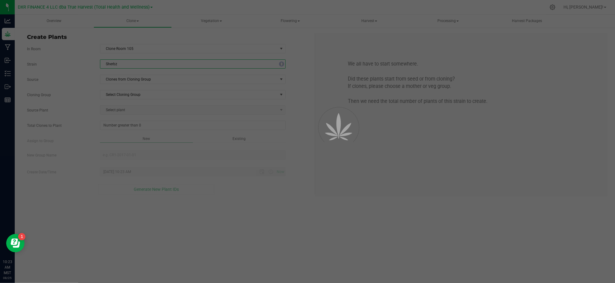
drag, startPoint x: 40, startPoint y: 111, endPoint x: 60, endPoint y: 109, distance: 20.6
click at [46, 110] on label "Source Plant" at bounding box center [58, 111] width 73 height 6
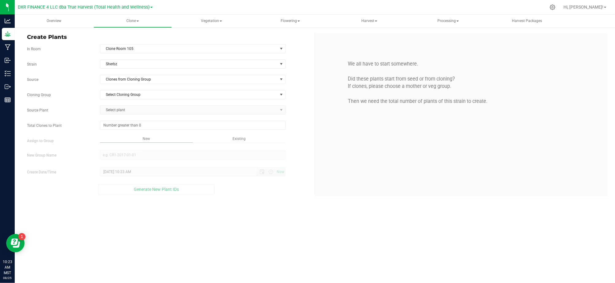
click at [119, 73] on div "Strain Sherbz Source Clones from Cloning Group Cloning Group Select Cloning Gro…" at bounding box center [168, 126] width 283 height 135
click at [123, 78] on span "Clones from Cloning Group" at bounding box center [188, 79] width 177 height 9
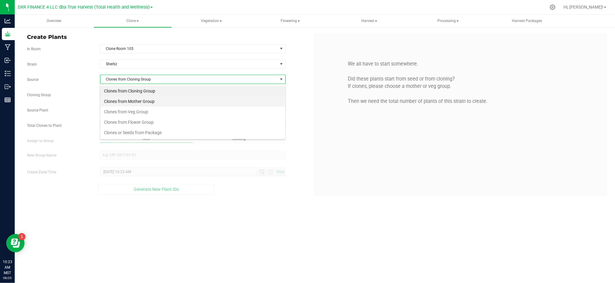
scroll to position [9, 185]
click at [139, 103] on li "Clones from Mother Group" at bounding box center [192, 101] width 185 height 10
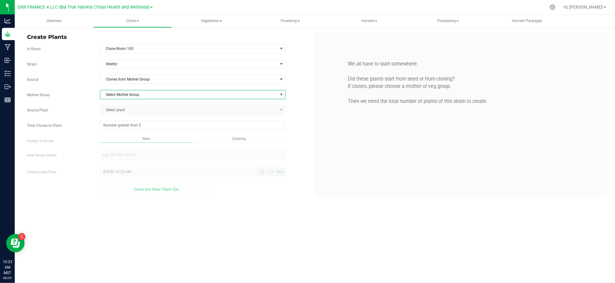
click at [133, 96] on span "Select Mother Group" at bounding box center [188, 94] width 177 height 9
drag, startPoint x: 129, startPoint y: 116, endPoint x: 110, endPoint y: 103, distance: 23.1
click at [129, 115] on li "M-SBZ-0731" at bounding box center [192, 115] width 185 height 9
click at [101, 102] on div "Strain Sherbz Source Clones from Mother Group Mother Group M-SBZ-0731 Select Mo…" at bounding box center [168, 126] width 283 height 135
click at [127, 109] on span "Select plant" at bounding box center [188, 110] width 177 height 9
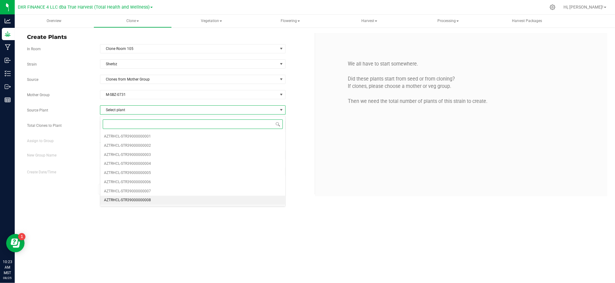
click at [129, 201] on span "AZTRHCL-STR39000000008" at bounding box center [127, 201] width 47 height 8
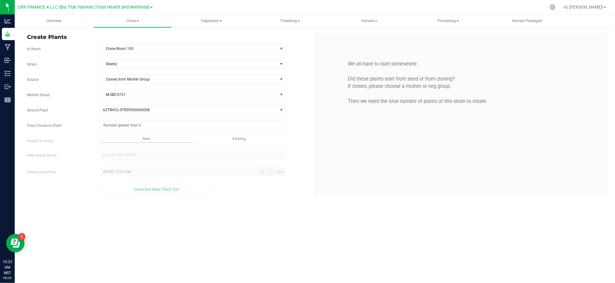
drag, startPoint x: 88, startPoint y: 184, endPoint x: 127, endPoint y: 141, distance: 58.4
click at [88, 184] on div "Strain Sherbz Source Clones from Mother Group Mother Group M-SBZ-0731 Select Mo…" at bounding box center [168, 126] width 283 height 135
click at [129, 127] on span at bounding box center [192, 125] width 185 height 9
type input "25"
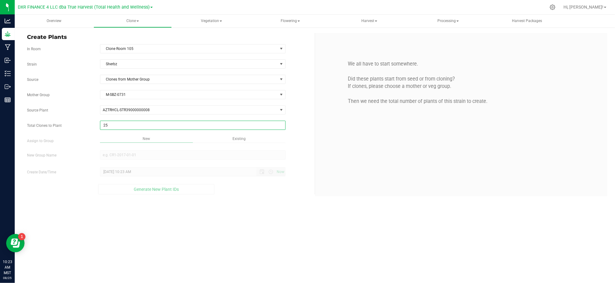
click at [242, 215] on div "Overview Clone Create plants Cloning groups Cloning plants Apply to plants Vege…" at bounding box center [315, 149] width 600 height 269
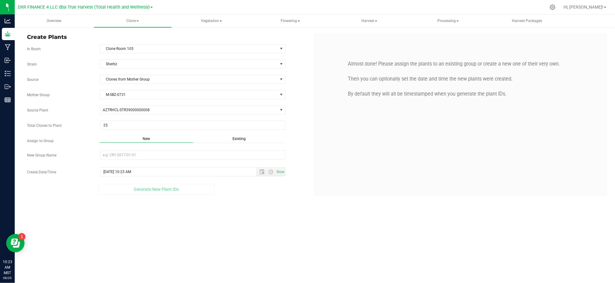
drag, startPoint x: 238, startPoint y: 138, endPoint x: 231, endPoint y: 151, distance: 15.1
click at [239, 139] on span "Existing" at bounding box center [238, 139] width 13 height 4
click at [223, 159] on span "Select Plant Group" at bounding box center [188, 155] width 177 height 9
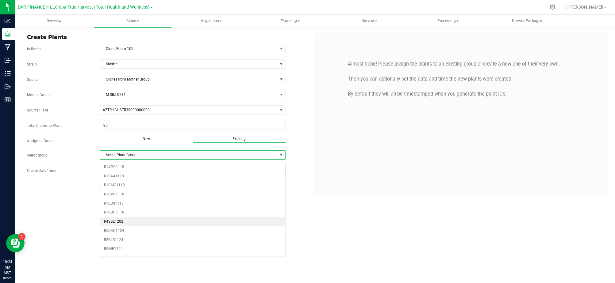
click at [173, 224] on li "R4SBZ1202" at bounding box center [192, 221] width 185 height 9
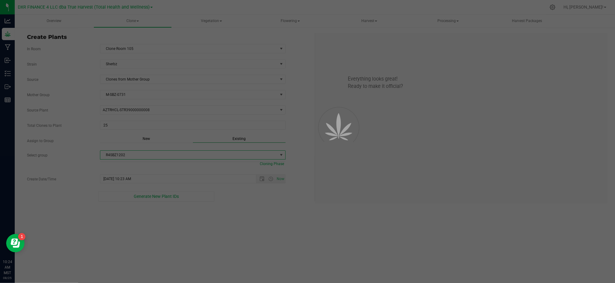
click at [233, 241] on div "Overview Clone Create plants Cloning groups Cloning plants Apply to plants Vege…" at bounding box center [315, 149] width 600 height 269
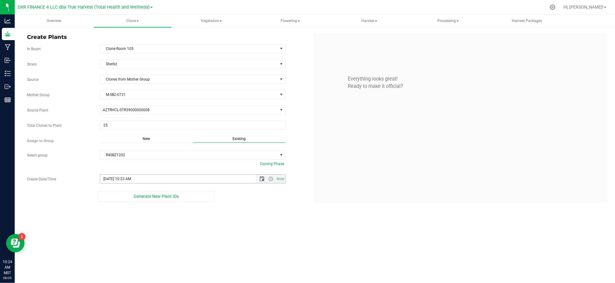
click at [259, 181] on span "Open the date view" at bounding box center [262, 179] width 10 height 5
drag, startPoint x: 152, startPoint y: 132, endPoint x: 156, endPoint y: 135, distance: 5.0
click at [152, 132] on link "22" at bounding box center [150, 132] width 9 height 10
type input "8/22/2025 10:23 AM"
drag, startPoint x: 239, startPoint y: 234, endPoint x: 176, endPoint y: 227, distance: 63.8
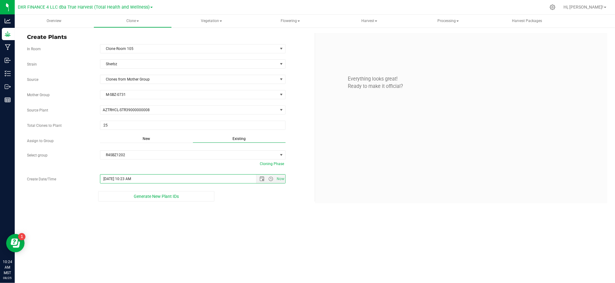
click at [237, 233] on div "Overview Clone Create plants Cloning groups Cloning plants Apply to plants Vege…" at bounding box center [315, 149] width 600 height 269
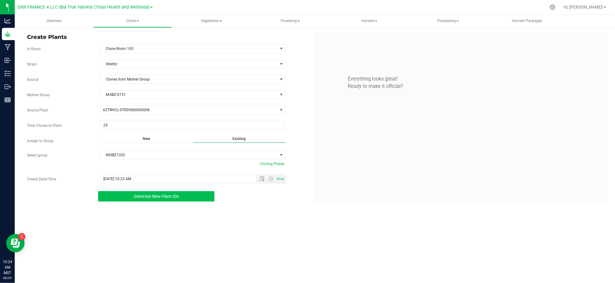
click at [153, 198] on span "Generate New Plant IDs" at bounding box center [156, 196] width 45 height 5
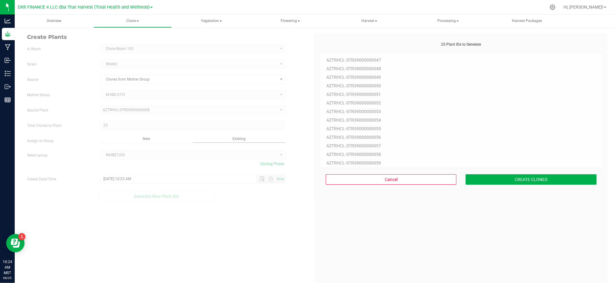
scroll to position [18, 0]
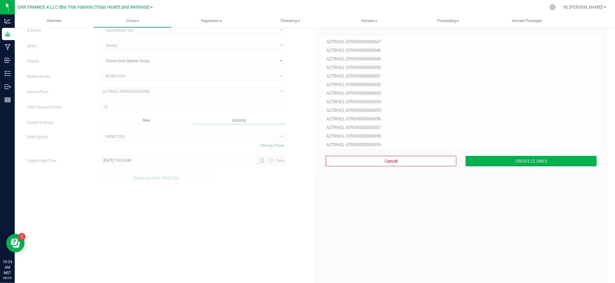
click at [391, 249] on div "25 Plant IDs to Generate AZTRHCL-STR39000000047 AZTRHCL-STR39000000048 AZTRHCL-…" at bounding box center [460, 164] width 283 height 283
click at [554, 166] on button "CREATE CLONES" at bounding box center [530, 161] width 131 height 10
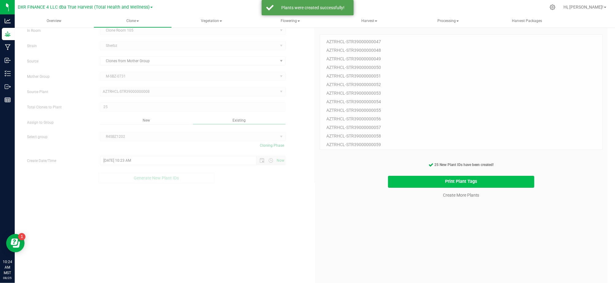
click at [491, 182] on button "Print Plant Tags" at bounding box center [461, 182] width 146 height 12
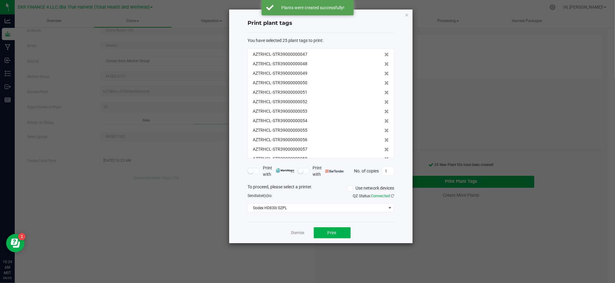
scroll to position [133, 0]
click at [328, 231] on span "Print" at bounding box center [331, 233] width 9 height 5
click at [296, 237] on div "Dismiss Print" at bounding box center [320, 232] width 147 height 21
click at [296, 236] on app-cancel-button "Dismiss" at bounding box center [297, 233] width 13 height 6
click at [294, 233] on link "Dismiss" at bounding box center [297, 233] width 13 height 5
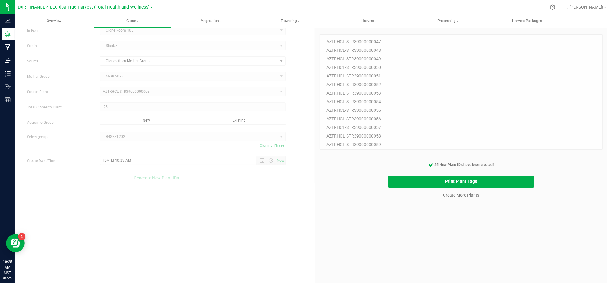
drag, startPoint x: 437, startPoint y: 227, endPoint x: 449, endPoint y: 206, distance: 23.8
click at [438, 225] on div "25 Plant IDs to Generate AZTRHCL-STR39000000047 AZTRHCL-STR39000000048 AZTRHCL-…" at bounding box center [460, 164] width 283 height 283
click at [456, 195] on link "Create More Plants" at bounding box center [461, 195] width 36 height 6
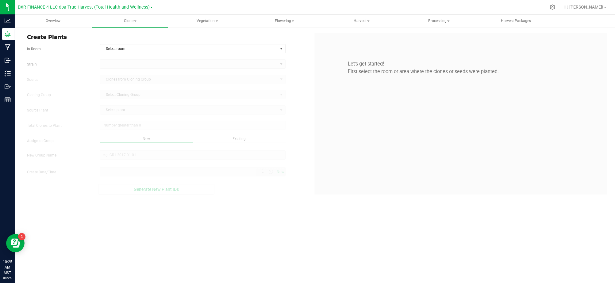
type input "8/25/2025 10:25 AM"
click at [204, 47] on span "Select room" at bounding box center [188, 48] width 177 height 9
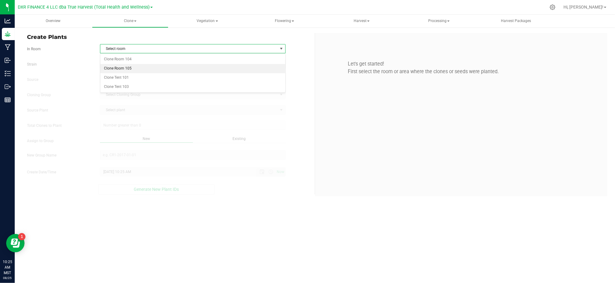
click at [166, 71] on li "Clone Room 105" at bounding box center [192, 68] width 185 height 9
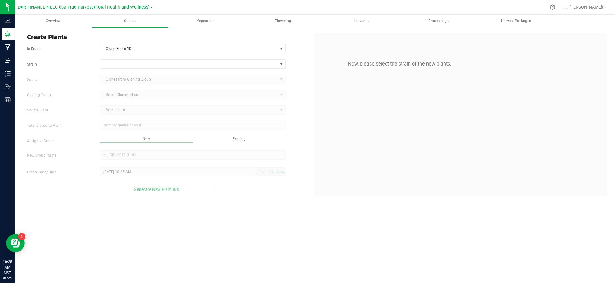
drag, startPoint x: 90, startPoint y: 65, endPoint x: 124, endPoint y: 69, distance: 34.8
click at [91, 65] on label "Strain" at bounding box center [58, 65] width 73 height 6
drag, startPoint x: 128, startPoint y: 64, endPoint x: 136, endPoint y: 62, distance: 8.8
click at [129, 64] on span at bounding box center [188, 64] width 177 height 9
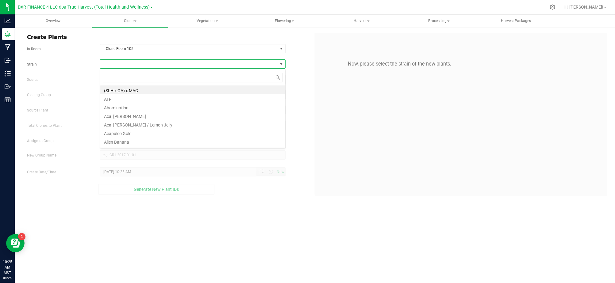
scroll to position [9, 185]
type input "sherb"
click at [128, 132] on li "Sherbz" at bounding box center [192, 132] width 185 height 9
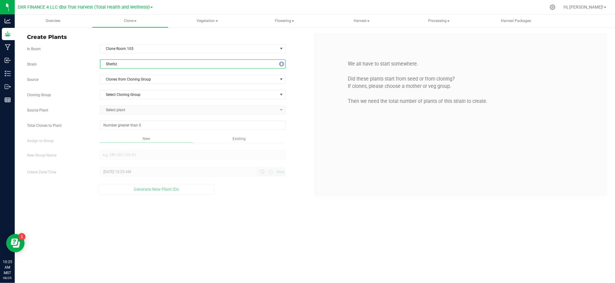
drag, startPoint x: 87, startPoint y: 96, endPoint x: 92, endPoint y: 94, distance: 5.4
click at [89, 96] on label "Cloning Group" at bounding box center [58, 95] width 73 height 6
click at [119, 82] on span "Clones from Cloning Group" at bounding box center [188, 79] width 177 height 9
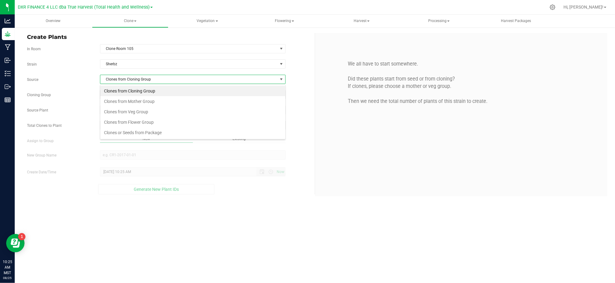
scroll to position [9, 185]
click at [133, 101] on li "Clones from Mother Group" at bounding box center [192, 101] width 185 height 10
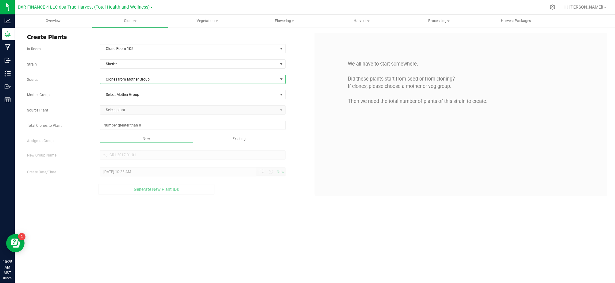
drag, startPoint x: 82, startPoint y: 91, endPoint x: 88, endPoint y: 91, distance: 5.5
click at [86, 91] on div "Mother Group Select Mother Group Select Mother Group M-SBZ-0005 M-SBZ-0731" at bounding box center [168, 94] width 292 height 9
click at [116, 94] on span "Select Mother Group" at bounding box center [188, 94] width 177 height 9
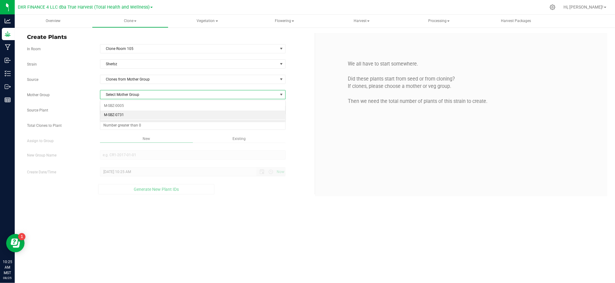
click at [129, 112] on li "M-SBZ-0731" at bounding box center [192, 115] width 185 height 9
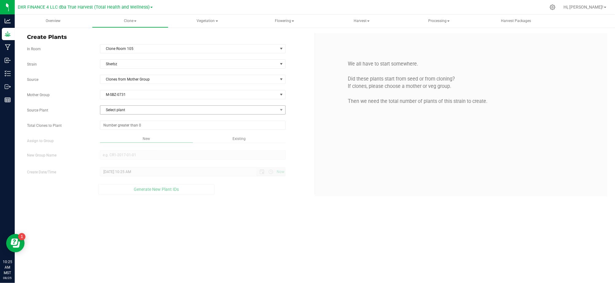
drag, startPoint x: 82, startPoint y: 102, endPoint x: 119, endPoint y: 109, distance: 37.6
click at [85, 102] on div "Strain Sherbz Source Clones from Mother Group Mother Group M-SBZ-0731 Select Mo…" at bounding box center [168, 126] width 283 height 135
click at [131, 114] on span "Select plant" at bounding box center [188, 110] width 177 height 9
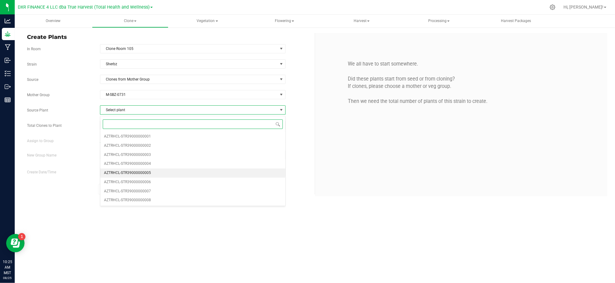
drag, startPoint x: 159, startPoint y: 172, endPoint x: 153, endPoint y: 170, distance: 5.7
click at [158, 172] on li "AZTRHCL-STR39000000005" at bounding box center [192, 173] width 185 height 9
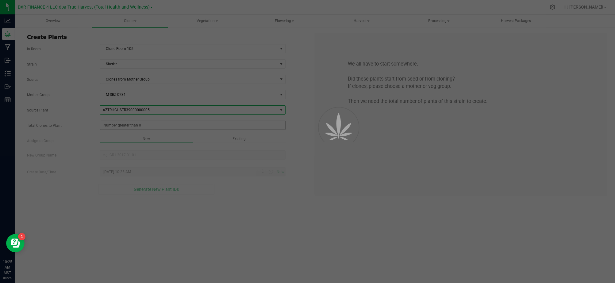
drag, startPoint x: 72, startPoint y: 137, endPoint x: 111, endPoint y: 128, distance: 40.2
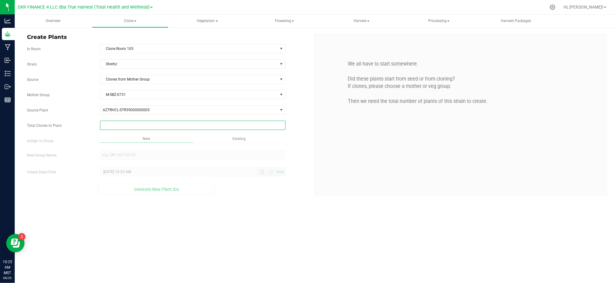
click at [111, 127] on span at bounding box center [192, 125] width 185 height 9
type input "25"
click at [239, 198] on div "Overview Clone Create plants Cloning groups Cloning plants Apply to plants Vege…" at bounding box center [315, 149] width 600 height 269
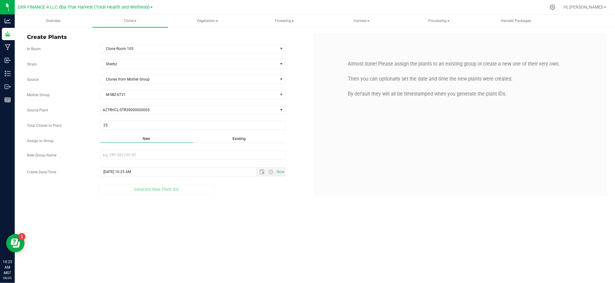
drag, startPoint x: 236, startPoint y: 136, endPoint x: 239, endPoint y: 139, distance: 3.9
click at [237, 136] on div "Strain Sherbz Source Clones from Mother Group Mother Group M-SBZ-0731 Select Mo…" at bounding box center [168, 126] width 283 height 135
click at [239, 140] on span "Existing" at bounding box center [238, 139] width 13 height 4
click at [215, 156] on span "Select Plant Group" at bounding box center [188, 155] width 177 height 9
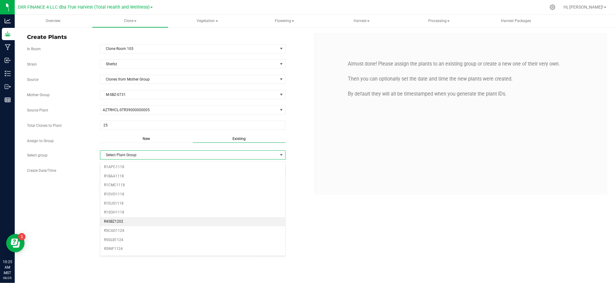
click at [120, 224] on li "R4SBZ1202" at bounding box center [192, 221] width 185 height 9
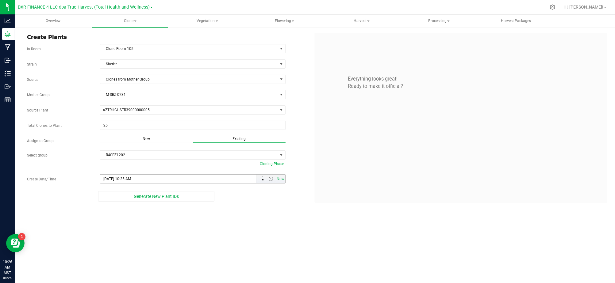
click at [258, 180] on span "Open the date view" at bounding box center [262, 179] width 10 height 5
click at [148, 129] on link "22" at bounding box center [150, 132] width 9 height 10
type input "8/22/2025 10:25 AM"
click at [241, 237] on div "Overview Clone Create plants Cloning groups Cloning plants Apply to plants Vege…" at bounding box center [315, 149] width 600 height 269
click at [261, 246] on div "Overview Clone Create plants Cloning groups Cloning plants Apply to plants Vege…" at bounding box center [315, 149] width 600 height 269
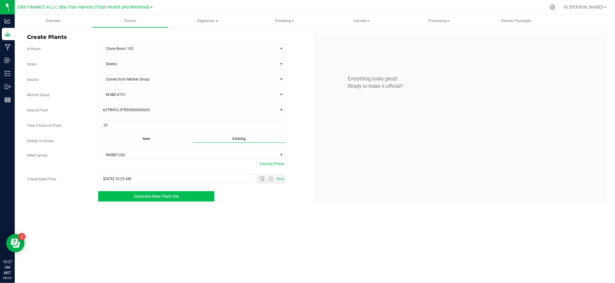
click at [174, 199] on span "Generate New Plant IDs" at bounding box center [156, 196] width 45 height 5
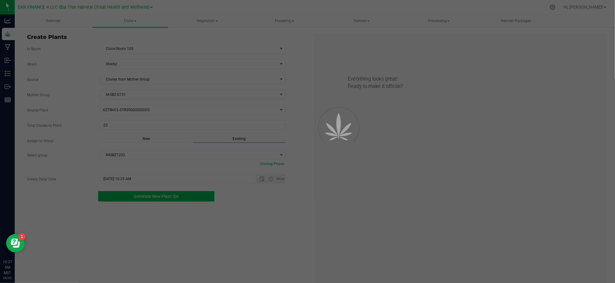
scroll to position [18, 0]
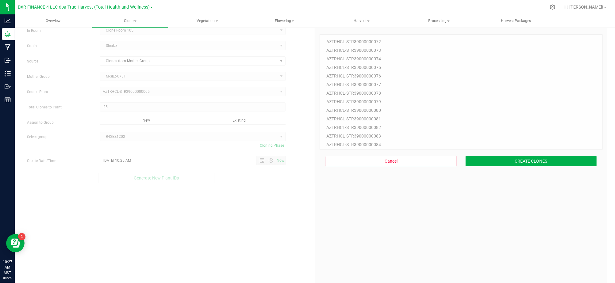
click at [447, 233] on div "25 Plant IDs to Generate AZTRHCL-STR39000000072 AZTRHCL-STR39000000073 AZTRHCL-…" at bounding box center [460, 164] width 283 height 283
click at [527, 217] on div "25 Plant IDs to Generate AZTRHCL-STR39000000072 AZTRHCL-STR39000000073 AZTRHCL-…" at bounding box center [460, 164] width 283 height 283
drag, startPoint x: 476, startPoint y: 163, endPoint x: 482, endPoint y: 162, distance: 6.2
click at [478, 163] on button "CREATE CLONES" at bounding box center [530, 161] width 131 height 10
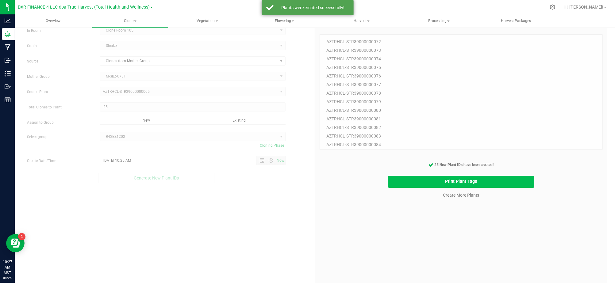
click at [414, 182] on button "Print Plant Tags" at bounding box center [461, 182] width 146 height 12
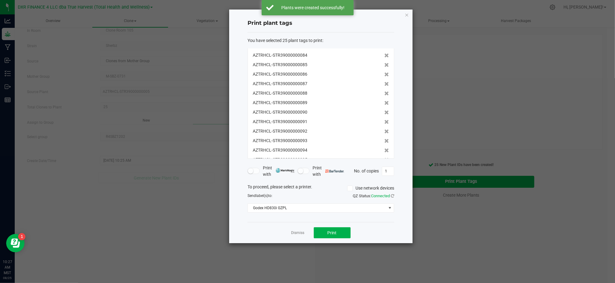
scroll to position [133, 0]
click at [340, 236] on button "Print" at bounding box center [332, 232] width 37 height 11
drag, startPoint x: 257, startPoint y: 225, endPoint x: 300, endPoint y: 232, distance: 43.5
click at [258, 224] on div "Dismiss Print" at bounding box center [320, 232] width 147 height 21
click at [300, 232] on link "Dismiss" at bounding box center [297, 233] width 13 height 5
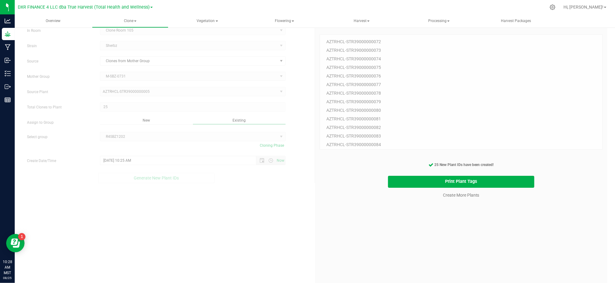
drag, startPoint x: 369, startPoint y: 235, endPoint x: 416, endPoint y: 201, distance: 58.4
click at [376, 229] on div "25 Plant IDs to Generate AZTRHCL-STR39000000072 AZTRHCL-STR39000000073 AZTRHCL-…" at bounding box center [460, 164] width 283 height 283
click at [438, 208] on div "25 Plant IDs to Generate AZTRHCL-STR39000000072 AZTRHCL-STR39000000073 AZTRHCL-…" at bounding box center [460, 164] width 283 height 283
click at [447, 196] on link "Create More Plants" at bounding box center [461, 195] width 36 height 6
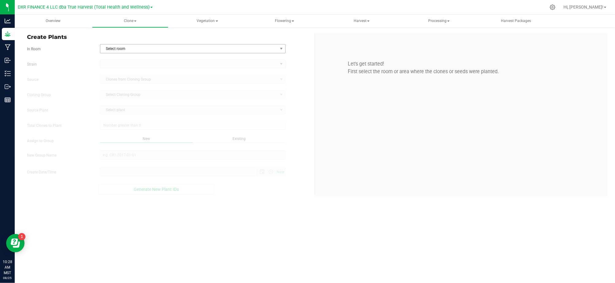
type input "8/25/2025 10:28 AM"
click at [174, 48] on span "Select room" at bounding box center [188, 48] width 177 height 9
click at [129, 67] on li "Clone Room 105" at bounding box center [192, 68] width 185 height 9
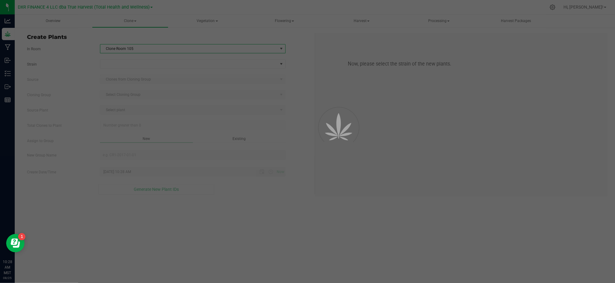
drag, startPoint x: 66, startPoint y: 51, endPoint x: 74, endPoint y: 52, distance: 8.3
click at [71, 52] on label "In Room" at bounding box center [58, 49] width 73 height 6
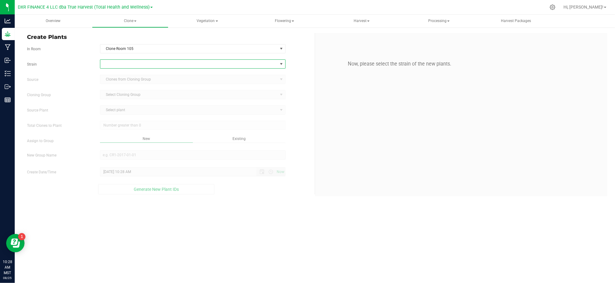
click at [123, 63] on span at bounding box center [188, 64] width 177 height 9
type input "sher"
click at [120, 140] on li "Sherbz" at bounding box center [192, 141] width 185 height 9
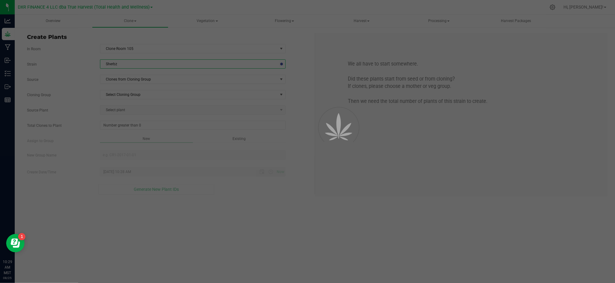
click at [81, 114] on div "Source Plant Select plant" at bounding box center [168, 109] width 292 height 9
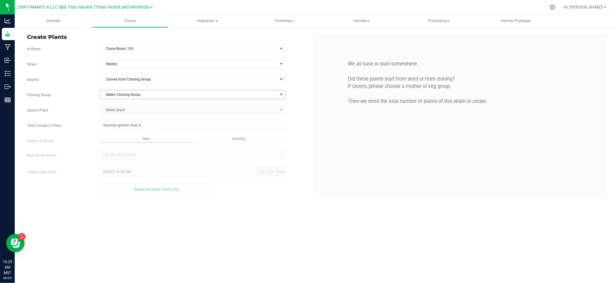
click at [110, 89] on div "Strain Sherbz Source Clones from Cloning Group Cloning Group Select Cloning Gro…" at bounding box center [168, 126] width 283 height 135
click at [118, 78] on span "Clones from Cloning Group" at bounding box center [188, 79] width 177 height 9
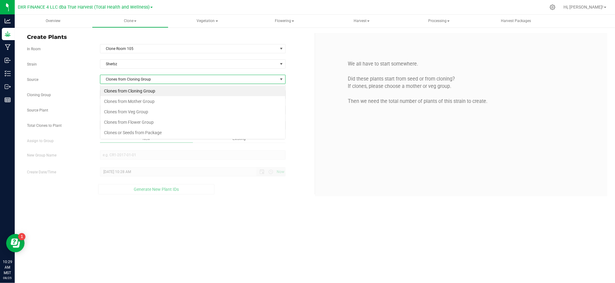
scroll to position [9, 185]
click at [148, 106] on li "Clones from Mother Group" at bounding box center [192, 101] width 185 height 10
click at [125, 101] on div "Strain Sherbz Source Clones from Mother Group Mother Group Select Mother Group …" at bounding box center [168, 126] width 283 height 135
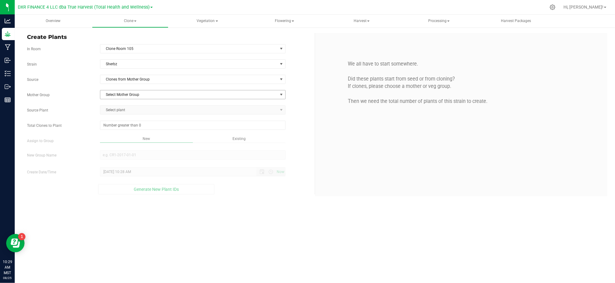
click at [125, 97] on span "Select Mother Group" at bounding box center [188, 94] width 177 height 9
click at [136, 114] on li "M-SBZ-0731" at bounding box center [192, 115] width 185 height 9
drag, startPoint x: 87, startPoint y: 101, endPoint x: 126, endPoint y: 112, distance: 40.6
click at [96, 102] on div "Strain Sherbz Source Clones from Mother Group Mother Group M-SBZ-0731 Select Mo…" at bounding box center [168, 126] width 283 height 135
click at [129, 113] on span "Select plant" at bounding box center [188, 110] width 177 height 9
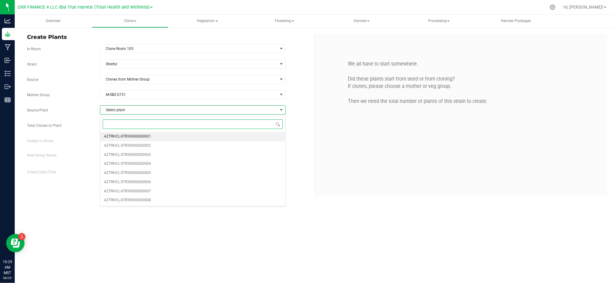
click at [146, 138] on span "AZTRHCL-STR39000000001" at bounding box center [127, 137] width 47 height 8
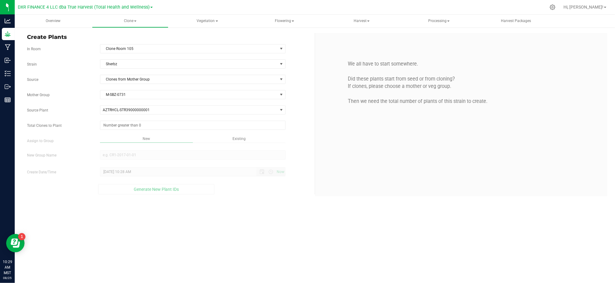
drag, startPoint x: 74, startPoint y: 115, endPoint x: 77, endPoint y: 115, distance: 3.4
click at [77, 115] on div "Source Plant AZTRHCL-STR39000000001 AZTRHCL-STR39000000001 AZTRHCL-STR390000000…" at bounding box center [168, 109] width 292 height 9
click at [123, 127] on span at bounding box center [192, 125] width 185 height 9
type input "25"
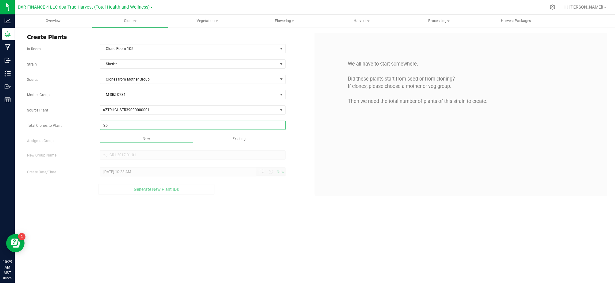
click at [271, 226] on div "Overview Clone Create plants Cloning groups Cloning plants Apply to plants Vege…" at bounding box center [315, 149] width 600 height 269
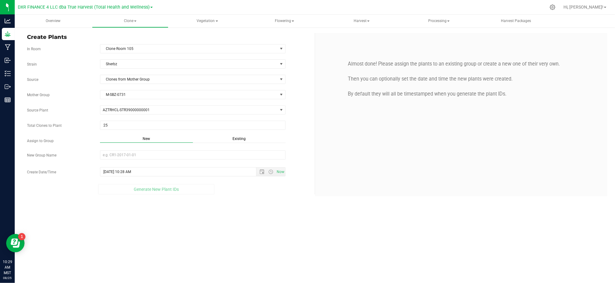
click at [242, 139] on span "Existing" at bounding box center [238, 139] width 13 height 4
click at [228, 155] on span "Select Plant Group" at bounding box center [188, 155] width 177 height 9
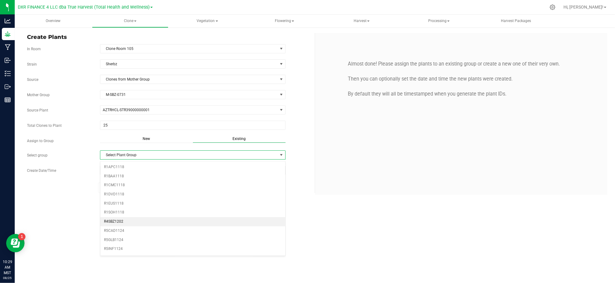
drag, startPoint x: 146, startPoint y: 223, endPoint x: 219, endPoint y: 230, distance: 72.9
click at [147, 223] on li "R4SBZ1202" at bounding box center [192, 221] width 185 height 9
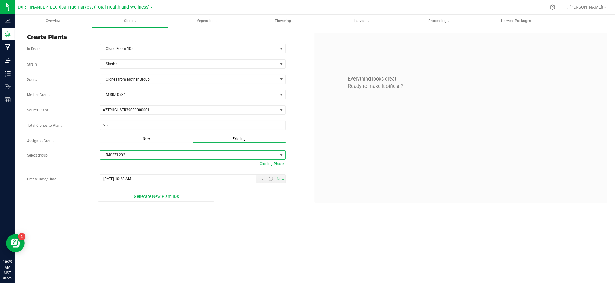
drag, startPoint x: 228, startPoint y: 231, endPoint x: 239, endPoint y: 210, distance: 23.3
click at [228, 231] on div "Overview Clone Create plants Cloning groups Cloning plants Apply to plants Vege…" at bounding box center [315, 149] width 600 height 269
click at [261, 181] on span "Open the date view" at bounding box center [261, 179] width 5 height 5
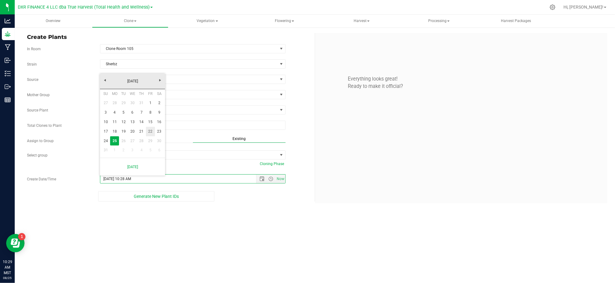
click at [147, 131] on link "22" at bounding box center [150, 132] width 9 height 10
type input "8/22/2025 10:28 AM"
click at [217, 221] on div "Overview Clone Create plants Cloning groups Cloning plants Apply to plants Vege…" at bounding box center [315, 149] width 600 height 269
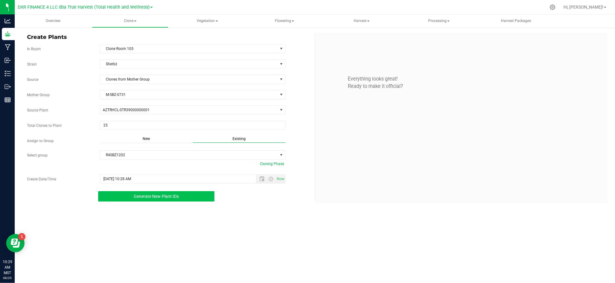
click at [151, 199] on span "Generate New Plant IDs" at bounding box center [156, 196] width 45 height 5
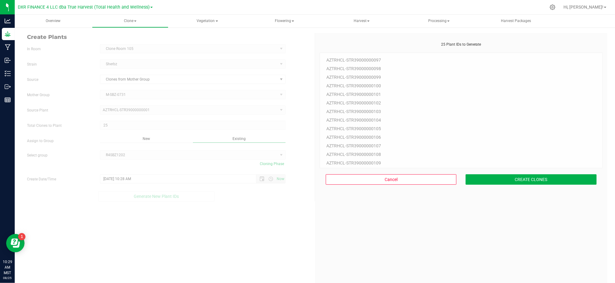
scroll to position [18, 0]
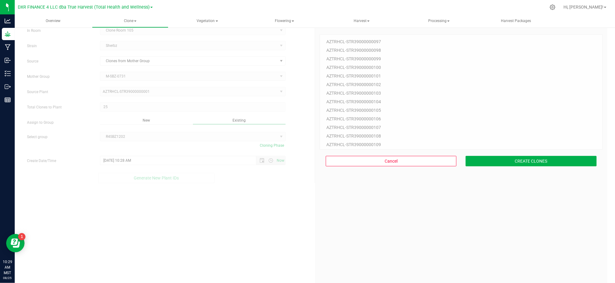
click at [522, 183] on div "25 Plant IDs to Generate AZTRHCL-STR39000000097 AZTRHCL-STR39000000098 AZTRHCL-…" at bounding box center [460, 164] width 283 height 283
click at [521, 161] on button "CREATE CLONES" at bounding box center [530, 161] width 131 height 10
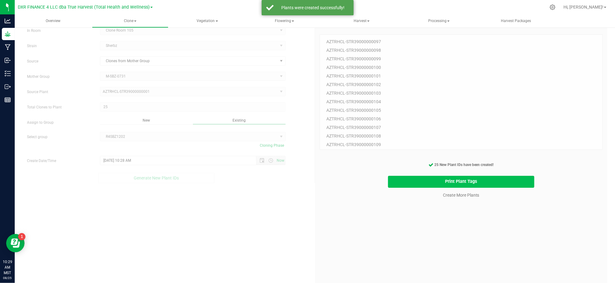
click at [412, 182] on button "Print Plant Tags" at bounding box center [461, 182] width 146 height 12
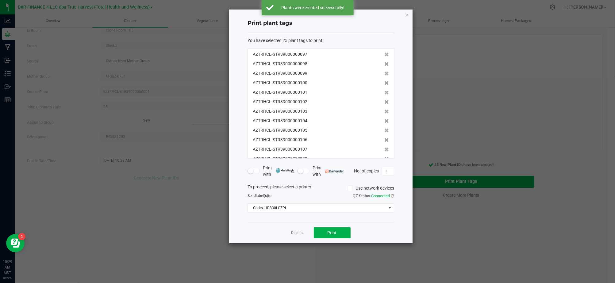
scroll to position [133, 0]
click at [342, 236] on button "Print" at bounding box center [332, 232] width 37 height 11
click at [293, 235] on link "Dismiss" at bounding box center [297, 233] width 13 height 5
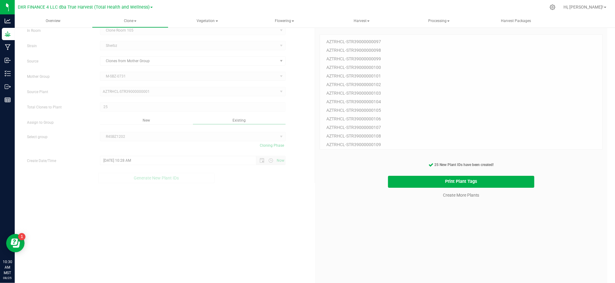
click at [393, 250] on div "25 Plant IDs to Generate AZTRHCL-STR39000000097 AZTRHCL-STR39000000098 AZTRHCL-…" at bounding box center [460, 164] width 283 height 283
click at [431, 225] on div "25 Plant IDs to Generate AZTRHCL-STR39000000097 AZTRHCL-STR39000000098 AZTRHCL-…" at bounding box center [460, 164] width 283 height 283
click at [443, 196] on link "Create More Plants" at bounding box center [461, 195] width 36 height 6
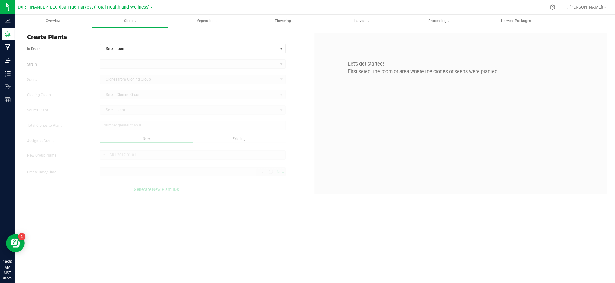
type input "8/25/2025 10:30 AM"
click at [140, 46] on span "Select room" at bounding box center [188, 48] width 177 height 9
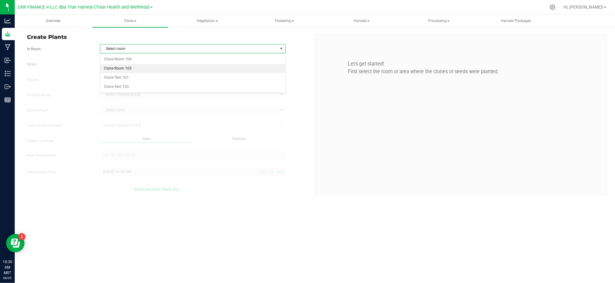
click at [136, 69] on li "Clone Room 105" at bounding box center [192, 68] width 185 height 9
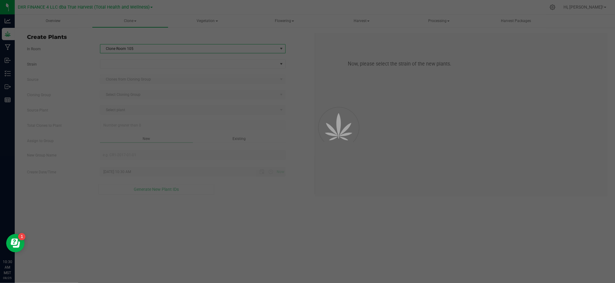
click at [69, 52] on div "In Room Clone Room 105 Select room Clone Room 104 Clone Room 105 Clone Tent 101…" at bounding box center [168, 48] width 292 height 9
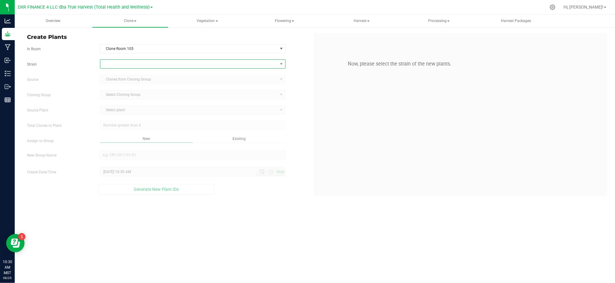
click at [123, 64] on span at bounding box center [188, 64] width 177 height 9
type input "sherb"
click at [131, 132] on li "Sherbz" at bounding box center [192, 132] width 185 height 9
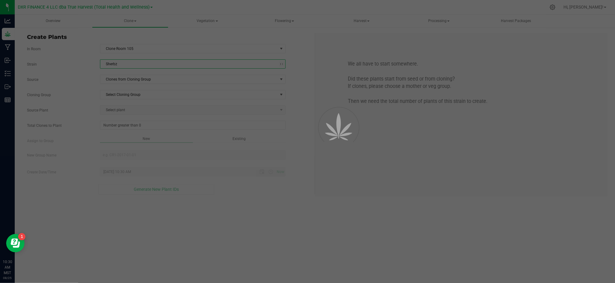
click at [74, 120] on div "Strain Sherbz Source Clones from Cloning Group Cloning Group Select Cloning Gro…" at bounding box center [168, 126] width 283 height 135
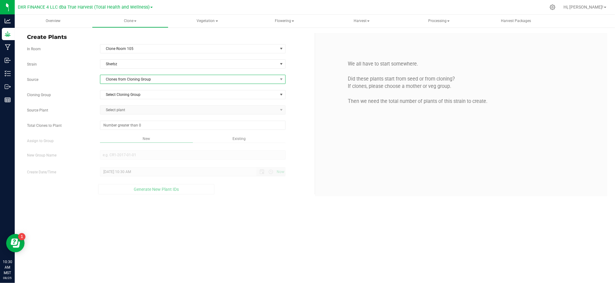
click at [140, 79] on span "Clones from Cloning Group" at bounding box center [188, 79] width 177 height 9
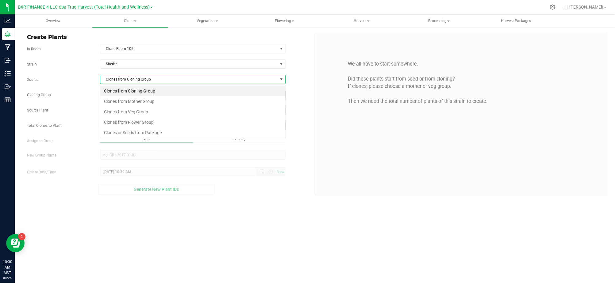
scroll to position [9, 185]
click at [157, 102] on li "Clones from Mother Group" at bounding box center [192, 101] width 185 height 10
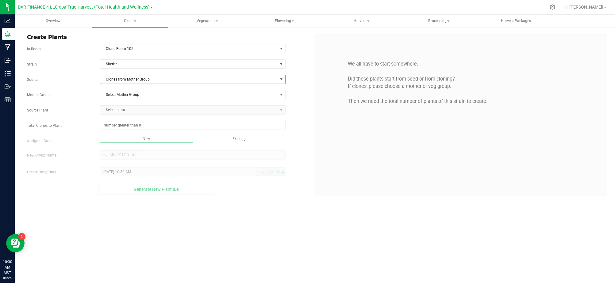
drag, startPoint x: 61, startPoint y: 76, endPoint x: 66, endPoint y: 80, distance: 5.9
click at [63, 77] on div "Source Clones from Mother Group" at bounding box center [168, 79] width 292 height 9
click at [114, 99] on span "Select Mother Group" at bounding box center [188, 94] width 177 height 9
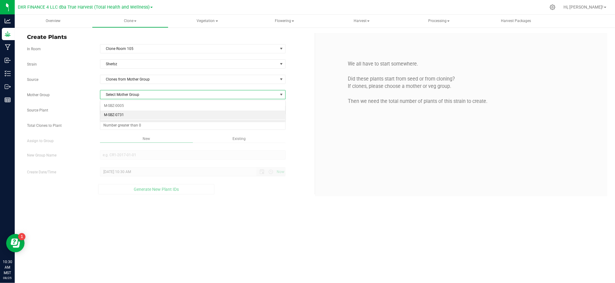
drag, startPoint x: 127, startPoint y: 113, endPoint x: 107, endPoint y: 106, distance: 21.2
click at [126, 113] on li "M-SBZ-0731" at bounding box center [192, 115] width 185 height 9
drag, startPoint x: 87, startPoint y: 106, endPoint x: 97, endPoint y: 107, distance: 10.2
click at [91, 105] on div "Strain Sherbz Source Clones from Mother Group Mother Group M-SBZ-0731 Select Mo…" at bounding box center [168, 126] width 283 height 135
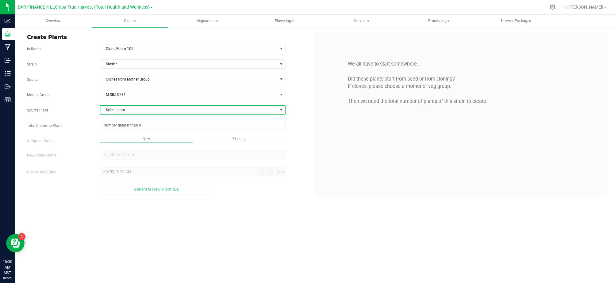
click at [119, 112] on span "Select plant" at bounding box center [188, 110] width 177 height 9
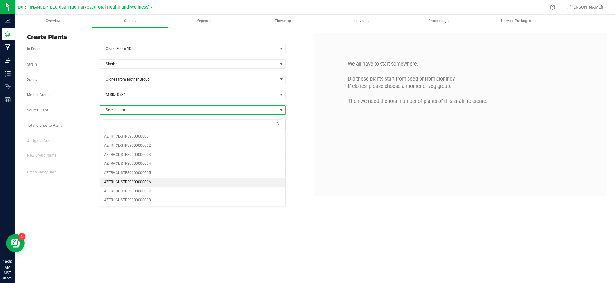
click at [166, 185] on li "AZTRHCL-STR39000000006" at bounding box center [192, 182] width 185 height 9
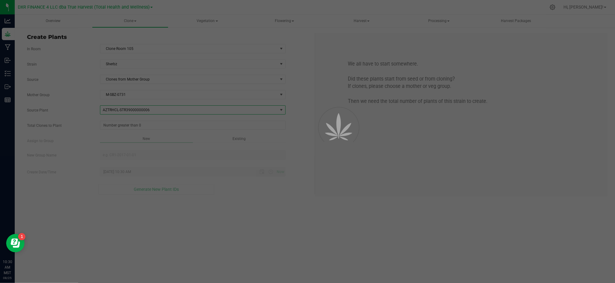
click at [209, 224] on div "Overview Clone Create plants Cloning groups Cloning plants Apply to plants Vege…" at bounding box center [315, 149] width 600 height 269
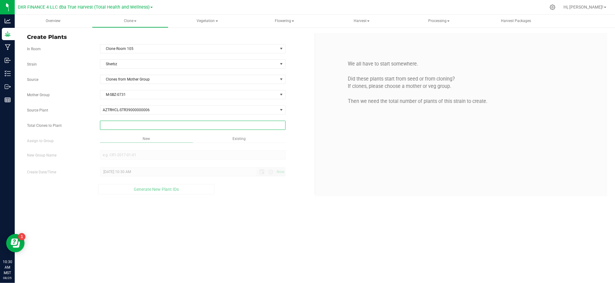
click at [163, 127] on span at bounding box center [192, 125] width 185 height 9
type input "25"
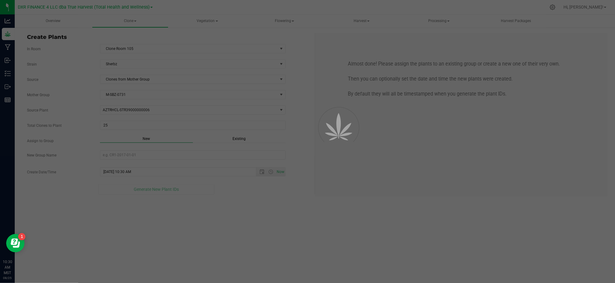
click at [263, 179] on div "Overview Clone Create plants Cloning groups Cloning plants Apply to plants Vege…" at bounding box center [315, 149] width 600 height 269
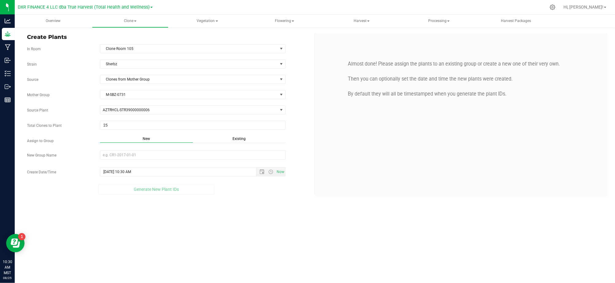
click at [236, 140] on span "Existing" at bounding box center [238, 139] width 13 height 4
drag, startPoint x: 217, startPoint y: 154, endPoint x: 220, endPoint y: 150, distance: 4.6
click at [217, 154] on span "Select Plant Group" at bounding box center [188, 155] width 177 height 9
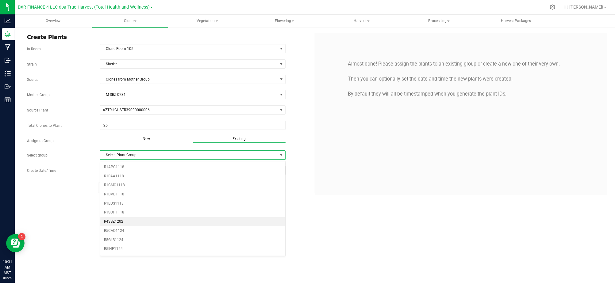
click at [143, 223] on li "R4SBZ1202" at bounding box center [192, 221] width 185 height 9
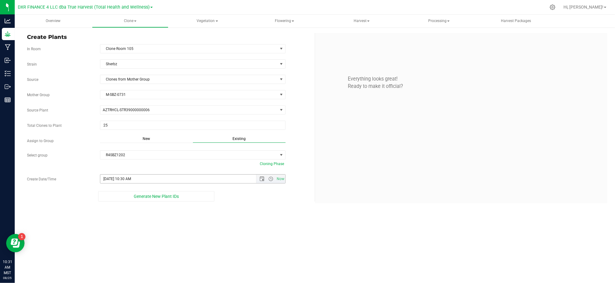
click at [261, 178] on span "Now" at bounding box center [270, 179] width 29 height 9
click at [260, 181] on span "Open the date view" at bounding box center [261, 179] width 5 height 5
drag, startPoint x: 149, startPoint y: 129, endPoint x: 153, endPoint y: 131, distance: 3.9
click at [149, 129] on link "22" at bounding box center [150, 132] width 9 height 10
type input "8/22/2025 10:30 AM"
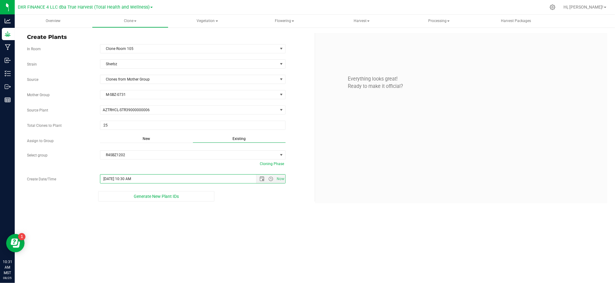
click at [235, 197] on div "Generate New Plant IDs" at bounding box center [156, 196] width 258 height 10
click at [194, 220] on div "Overview Clone Create plants Cloning groups Cloning plants Apply to plants Vege…" at bounding box center [315, 149] width 600 height 269
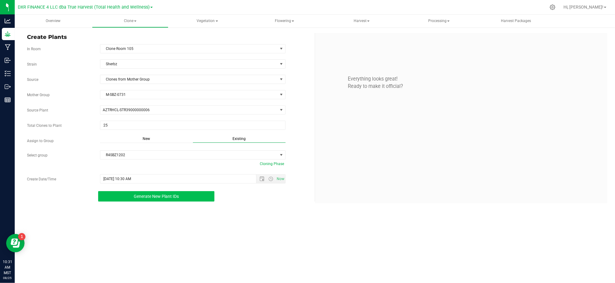
click at [170, 199] on span "Generate New Plant IDs" at bounding box center [156, 196] width 45 height 5
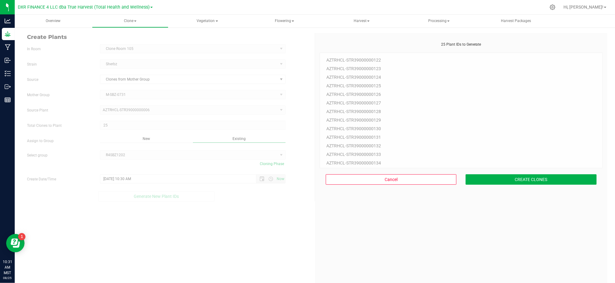
scroll to position [18, 0]
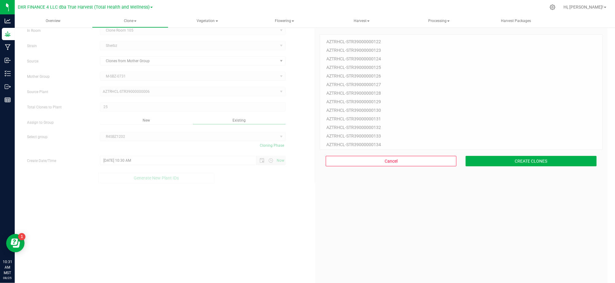
click at [497, 211] on div "25 Plant IDs to Generate AZTRHCL-STR39000000122 AZTRHCL-STR39000000123 AZTRHCL-…" at bounding box center [460, 164] width 283 height 283
click at [559, 160] on button "CREATE CLONES" at bounding box center [530, 161] width 131 height 10
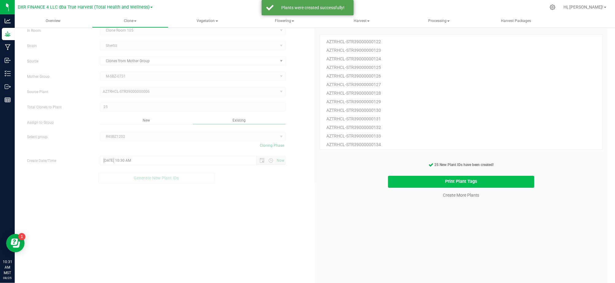
click at [446, 179] on button "Print Plant Tags" at bounding box center [461, 182] width 146 height 12
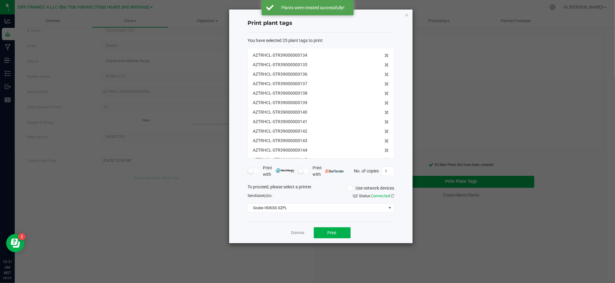
scroll to position [133, 0]
click at [323, 237] on button "Print" at bounding box center [332, 232] width 37 height 11
drag, startPoint x: 262, startPoint y: 228, endPoint x: 279, endPoint y: 235, distance: 19.0
click at [264, 229] on div "Dismiss Print" at bounding box center [320, 232] width 147 height 21
click at [289, 232] on div "Dismiss Print" at bounding box center [320, 232] width 147 height 21
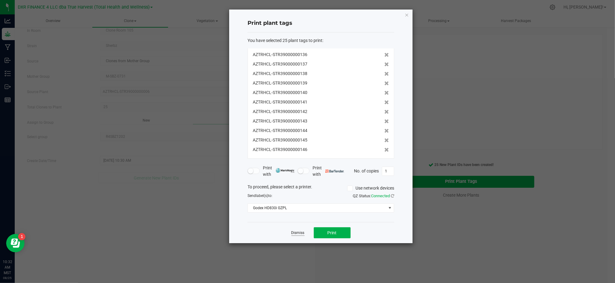
click at [294, 235] on link "Dismiss" at bounding box center [297, 233] width 13 height 5
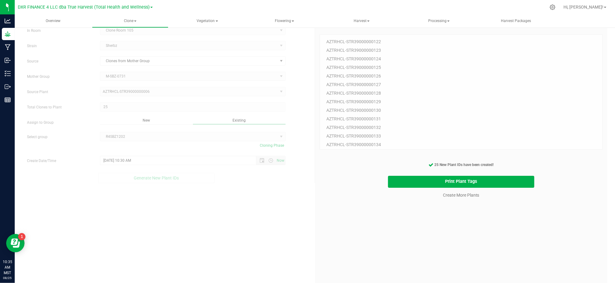
click at [349, 193] on div "Create More Plants" at bounding box center [461, 193] width 292 height 11
click at [456, 198] on link "Create More Plants" at bounding box center [461, 195] width 36 height 6
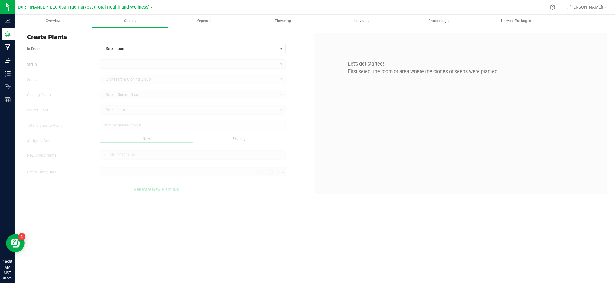
type input "8/25/2025 10:35 AM"
click at [277, 50] on span "select" at bounding box center [281, 48] width 8 height 9
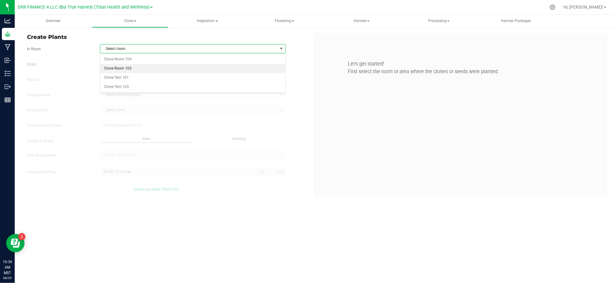
click at [171, 72] on li "Clone Room 105" at bounding box center [192, 68] width 185 height 9
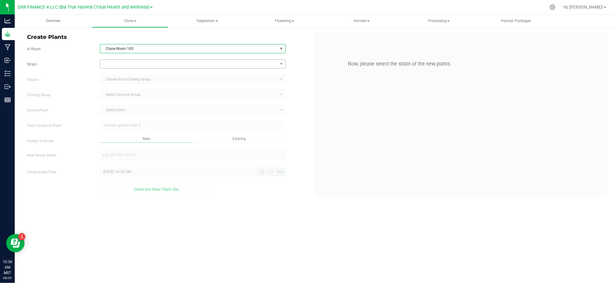
drag, startPoint x: 63, startPoint y: 77, endPoint x: 112, endPoint y: 64, distance: 50.3
click at [64, 76] on div "Source Clones from Cloning Group" at bounding box center [168, 79] width 292 height 9
click at [113, 63] on span at bounding box center [188, 64] width 177 height 9
type input "sherb"
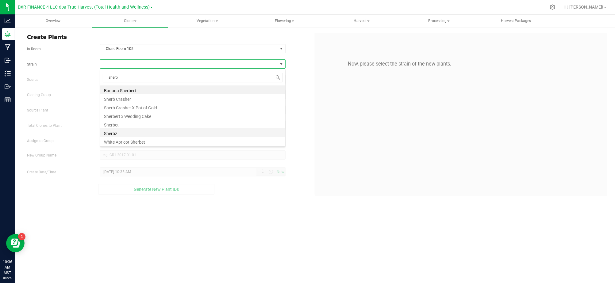
click at [114, 131] on li "Sherbz" at bounding box center [192, 132] width 185 height 9
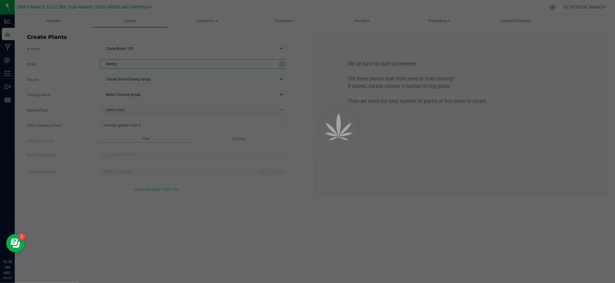
click at [71, 97] on label "Cloning Group" at bounding box center [58, 95] width 73 height 6
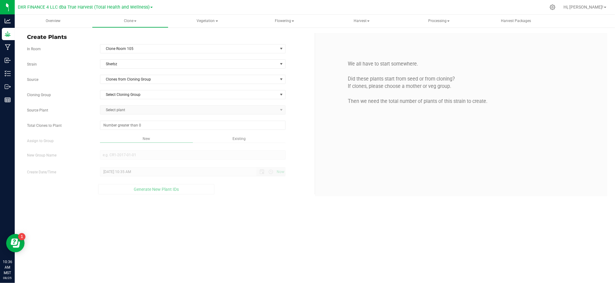
click at [125, 85] on div "Strain Sherbz Source Clones from Cloning Group Cloning Group Select Cloning Gro…" at bounding box center [168, 126] width 283 height 135
click at [127, 80] on span "Clones from Cloning Group" at bounding box center [188, 79] width 177 height 9
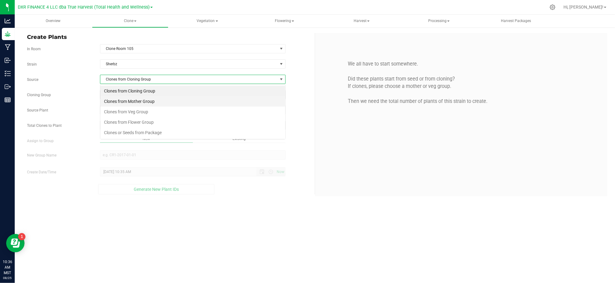
scroll to position [9, 185]
click at [153, 101] on li "Clones from Mother Group" at bounding box center [192, 101] width 185 height 10
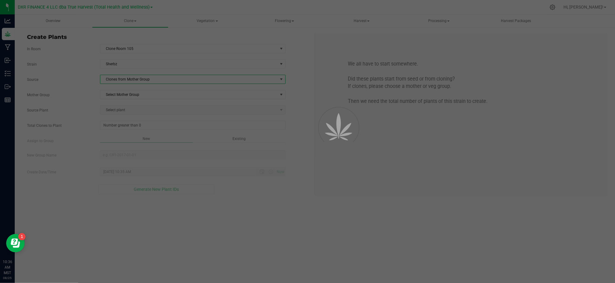
drag, startPoint x: 63, startPoint y: 81, endPoint x: 74, endPoint y: 85, distance: 11.8
click at [64, 82] on label "Source" at bounding box center [58, 80] width 73 height 6
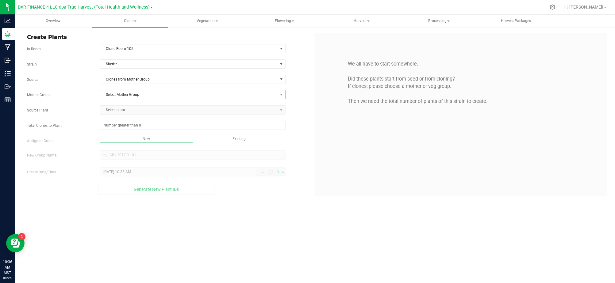
click at [139, 97] on span "Select Mother Group" at bounding box center [188, 94] width 177 height 9
click at [135, 115] on li "M-SBZ-0731" at bounding box center [192, 115] width 185 height 9
click at [85, 105] on div "Strain Sherbz Source Clones from Mother Group Mother Group M-SBZ-0731 Select Mo…" at bounding box center [168, 126] width 283 height 135
click at [116, 115] on span "Select plant" at bounding box center [192, 109] width 185 height 9
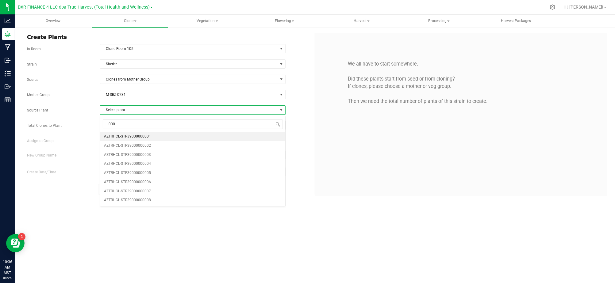
type input "0003"
drag, startPoint x: 131, startPoint y: 136, endPoint x: 90, endPoint y: 142, distance: 41.1
click at [130, 136] on span "AZTRHCL-STR39000000003" at bounding box center [127, 137] width 47 height 8
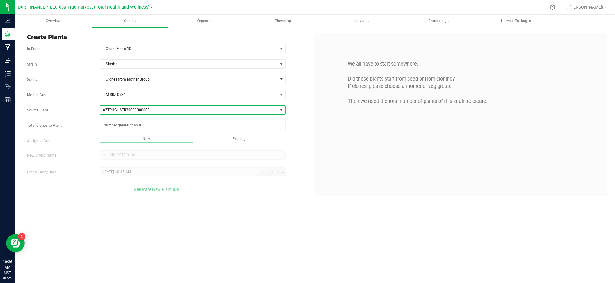
click at [70, 144] on label "Assign to Group" at bounding box center [58, 141] width 73 height 6
click at [129, 128] on span at bounding box center [192, 125] width 185 height 9
type input "25"
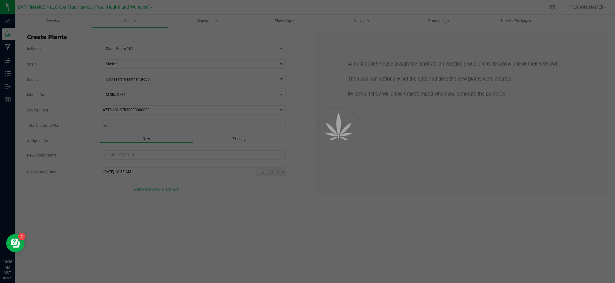
click at [281, 186] on div "Overview Clone Create plants Cloning groups Cloning plants Apply to plants Vege…" at bounding box center [315, 149] width 600 height 269
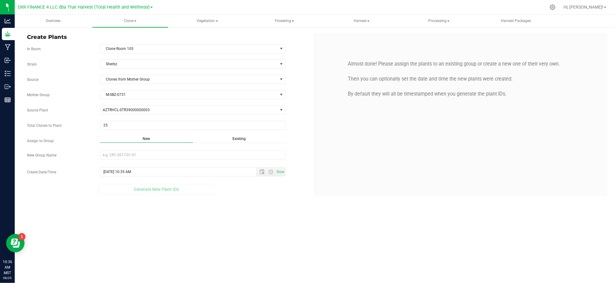
click at [240, 139] on span "Existing" at bounding box center [238, 139] width 13 height 4
click at [226, 156] on span "Select Plant Group" at bounding box center [188, 155] width 177 height 9
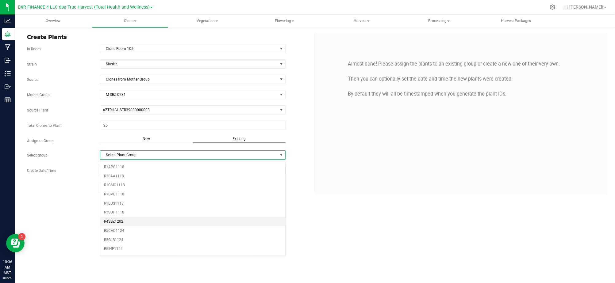
click at [125, 223] on li "R4SBZ1202" at bounding box center [192, 221] width 185 height 9
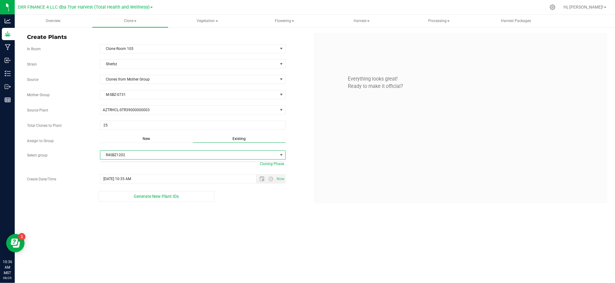
click at [233, 245] on div "Overview Clone Create plants Cloning groups Cloning plants Apply to plants Vege…" at bounding box center [315, 149] width 600 height 269
click at [264, 179] on span "Open the date view" at bounding box center [261, 179] width 5 height 5
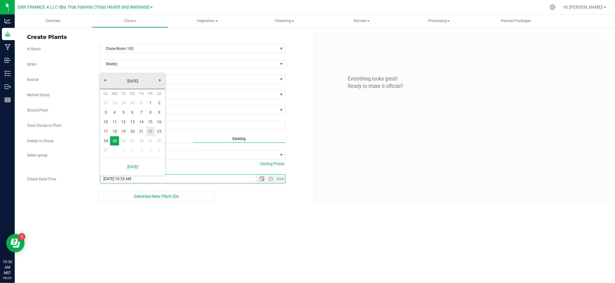
drag, startPoint x: 152, startPoint y: 131, endPoint x: 172, endPoint y: 139, distance: 21.4
click at [152, 131] on link "22" at bounding box center [150, 132] width 9 height 10
type input "8/22/2025 10:35 AM"
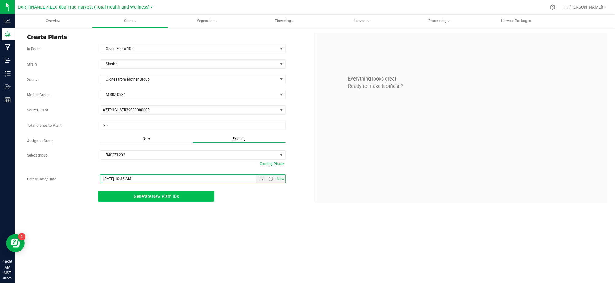
drag, startPoint x: 260, startPoint y: 224, endPoint x: 161, endPoint y: 201, distance: 101.3
click at [258, 223] on div "Overview Clone Create plants Cloning groups Cloning plants Apply to plants Vege…" at bounding box center [315, 149] width 600 height 269
click at [158, 201] on button "Generate New Plant IDs" at bounding box center [156, 196] width 116 height 10
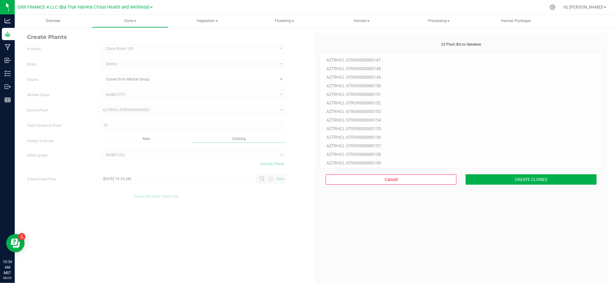
scroll to position [18, 0]
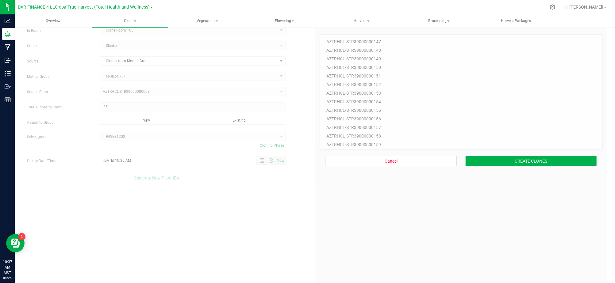
click at [478, 217] on div "25 Plant IDs to Generate AZTRHCL-STR39000000147 AZTRHCL-STR39000000148 AZTRHCL-…" at bounding box center [460, 164] width 283 height 283
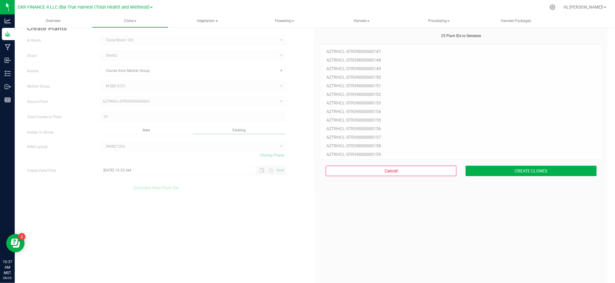
scroll to position [0, 0]
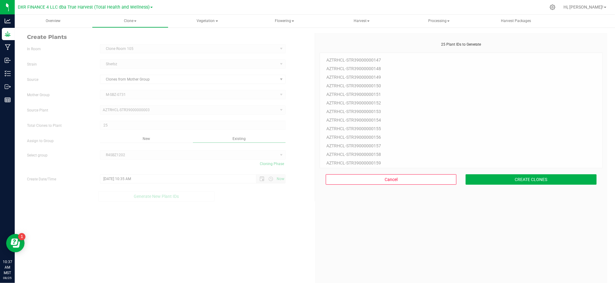
click at [542, 210] on div "25 Plant IDs to Generate AZTRHCL-STR39000000147 AZTRHCL-STR39000000148 AZTRHCL-…" at bounding box center [460, 183] width 283 height 283
click at [544, 180] on button "CREATE CLONES" at bounding box center [530, 179] width 131 height 10
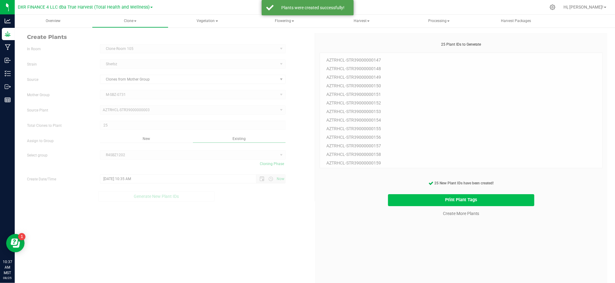
click at [462, 198] on button "Print Plant Tags" at bounding box center [461, 200] width 146 height 12
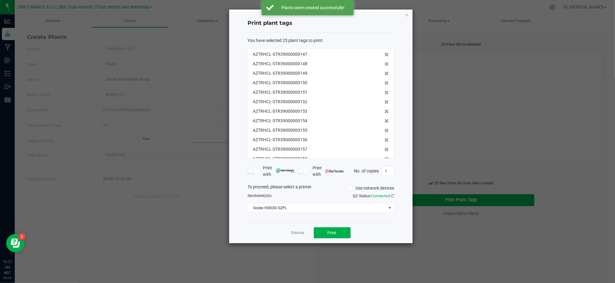
scroll to position [133, 0]
click at [377, 240] on div "Dismiss Print" at bounding box center [320, 232] width 147 height 21
click at [319, 233] on button "Print" at bounding box center [332, 232] width 37 height 11
click at [264, 232] on div "Dismiss Print" at bounding box center [320, 232] width 147 height 21
click at [296, 235] on link "Dismiss" at bounding box center [297, 233] width 13 height 5
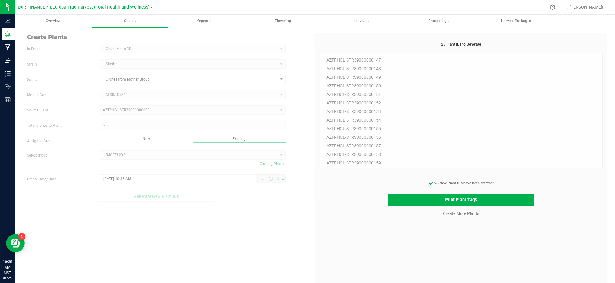
drag, startPoint x: 378, startPoint y: 245, endPoint x: 432, endPoint y: 230, distance: 56.0
click at [381, 244] on div "25 Plant IDs to Generate AZTRHCL-STR39000000147 AZTRHCL-STR39000000148 AZTRHCL-…" at bounding box center [460, 183] width 283 height 283
drag, startPoint x: 485, startPoint y: 231, endPoint x: 474, endPoint y: 222, distance: 14.4
click at [485, 231] on div "25 Plant IDs to Generate AZTRHCL-STR39000000147 AZTRHCL-STR39000000148 AZTRHCL-…" at bounding box center [460, 183] width 283 height 283
click at [465, 215] on link "Create More Plants" at bounding box center [461, 214] width 36 height 6
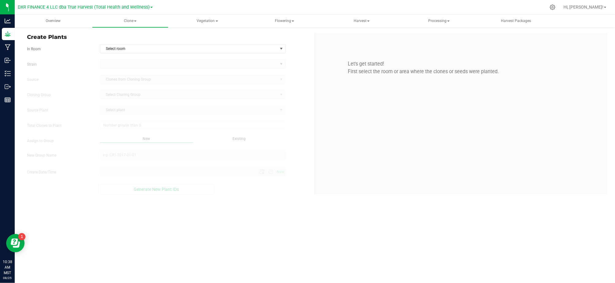
type input "8/25/2025 10:38 AM"
drag, startPoint x: 310, startPoint y: 56, endPoint x: 282, endPoint y: 45, distance: 29.5
click at [309, 55] on div "Create Plants In Room Select room Select room Clone Room 104 Clone Room 105 Clo…" at bounding box center [168, 114] width 292 height 162
click at [277, 45] on span "Select room" at bounding box center [188, 48] width 177 height 9
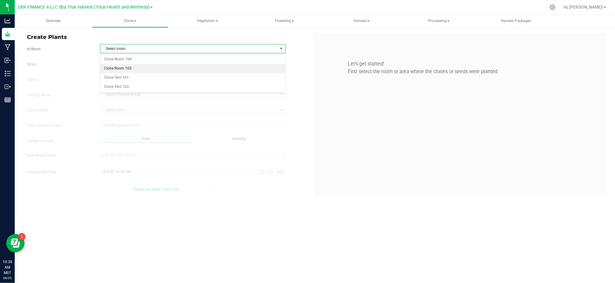
click at [149, 69] on li "Clone Room 105" at bounding box center [192, 68] width 185 height 9
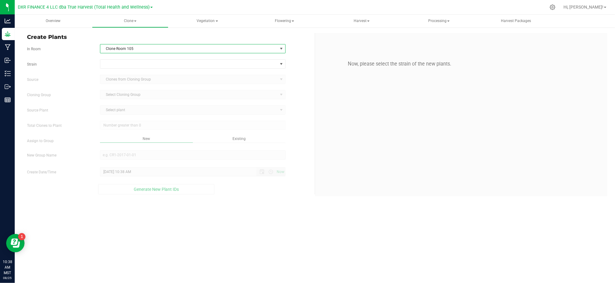
drag, startPoint x: 67, startPoint y: 59, endPoint x: 71, endPoint y: 59, distance: 4.0
click at [67, 59] on form "In Room Clone Room 105 Select room Clone Room 104 Clone Room 105 Clone Tent 101…" at bounding box center [168, 119] width 283 height 151
click at [131, 60] on span at bounding box center [188, 64] width 177 height 9
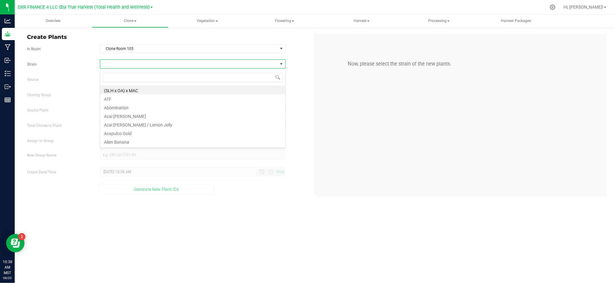
scroll to position [9, 185]
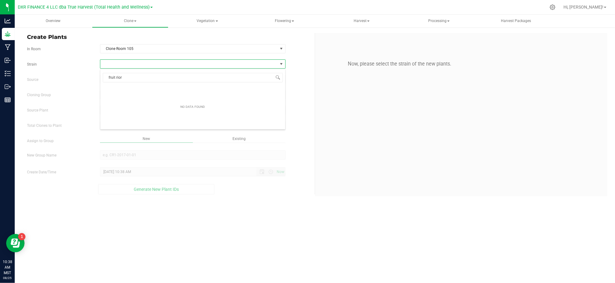
type input "fruit rio"
click at [123, 89] on li "Fruit Riot" at bounding box center [192, 90] width 185 height 9
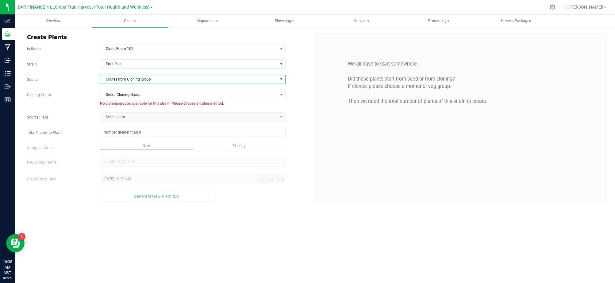
drag, startPoint x: 116, startPoint y: 79, endPoint x: 119, endPoint y: 77, distance: 3.8
click at [116, 79] on span "Clones from Cloning Group" at bounding box center [188, 79] width 177 height 9
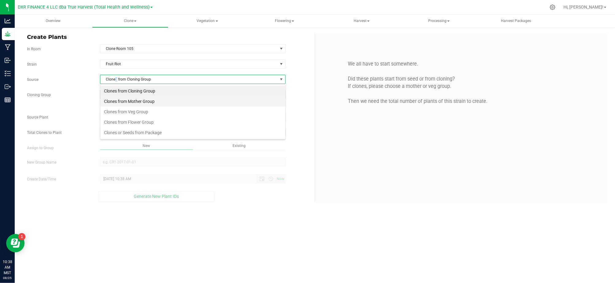
scroll to position [9, 185]
click at [130, 105] on li "Clones from Mother Group" at bounding box center [192, 101] width 185 height 10
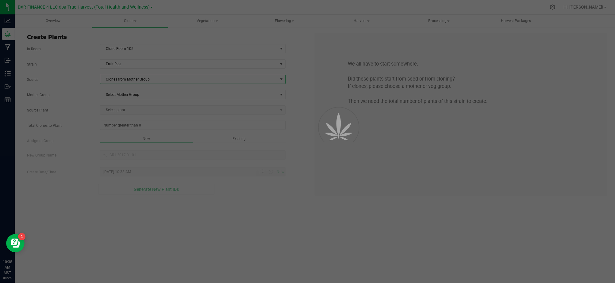
click at [77, 81] on label "Source" at bounding box center [58, 80] width 73 height 6
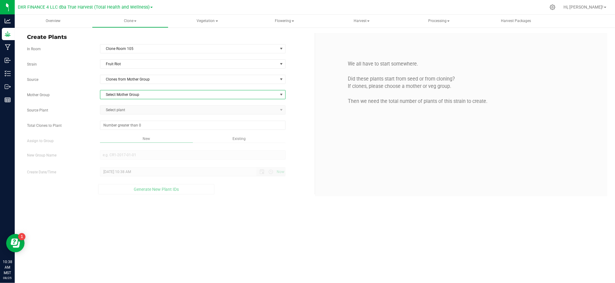
click at [133, 97] on span "Select Mother Group" at bounding box center [188, 94] width 177 height 9
drag, startPoint x: 116, startPoint y: 115, endPoint x: 60, endPoint y: 99, distance: 58.3
click at [115, 115] on li "M-FRR-0731" at bounding box center [192, 115] width 185 height 9
drag, startPoint x: 60, startPoint y: 99, endPoint x: 130, endPoint y: 104, distance: 69.8
click at [61, 98] on div "Mother Group M-FRR-0731 Select Mother Group M-FRR-0002 M-FRR-0731" at bounding box center [168, 94] width 292 height 9
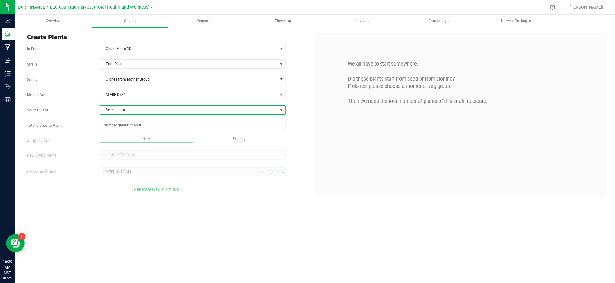
click at [142, 110] on span "Select plant" at bounding box center [188, 110] width 177 height 9
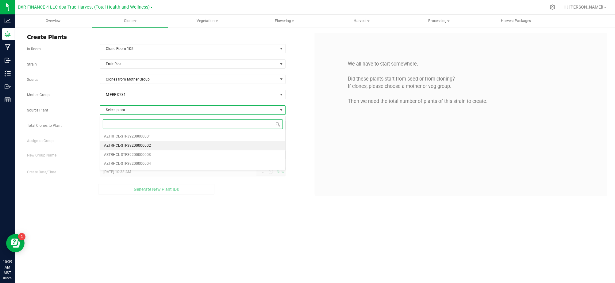
click at [162, 147] on li "AZTRHCL-STR39200000002" at bounding box center [192, 145] width 185 height 9
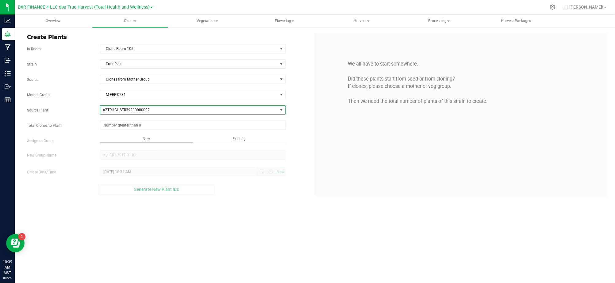
click at [88, 118] on div "Strain Fruit Riot Source Clones from Mother Group Mother Group M-FRR-0731 Selec…" at bounding box center [168, 126] width 283 height 135
click at [129, 129] on span at bounding box center [192, 125] width 185 height 9
type input "25"
click at [259, 204] on div "Overview Clone Create plants Cloning groups Cloning plants Apply to plants Vege…" at bounding box center [315, 149] width 600 height 269
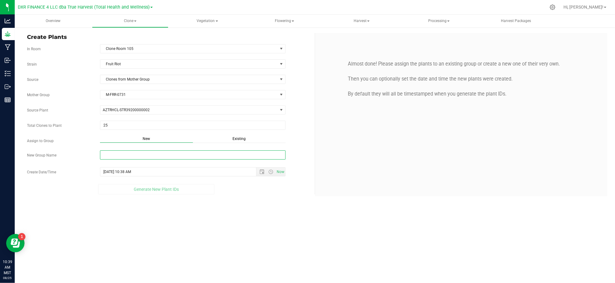
click at [232, 153] on input "New Group Name" at bounding box center [192, 155] width 185 height 9
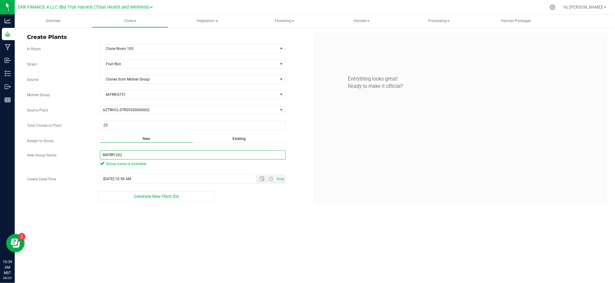
type input "R4FRR1202"
click at [260, 221] on div "Overview Clone Create plants Cloning groups Cloning plants Apply to plants Vege…" at bounding box center [315, 149] width 600 height 269
click at [262, 180] on span "Open the date view" at bounding box center [261, 179] width 5 height 5
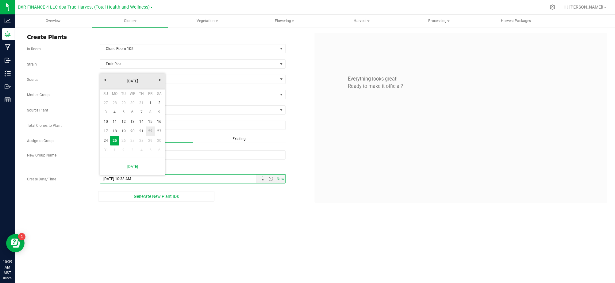
click at [147, 131] on link "22" at bounding box center [150, 132] width 9 height 10
type input "8/22/2025 10:38 AM"
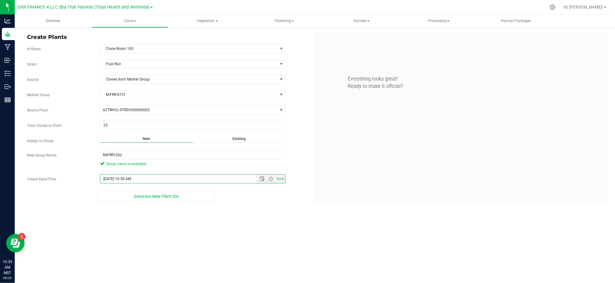
click at [221, 215] on div "Overview Clone Create plants Cloning groups Cloning plants Apply to plants Vege…" at bounding box center [315, 149] width 600 height 269
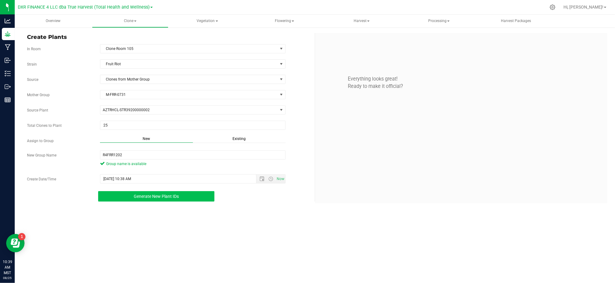
click at [194, 202] on button "Generate New Plant IDs" at bounding box center [156, 196] width 116 height 10
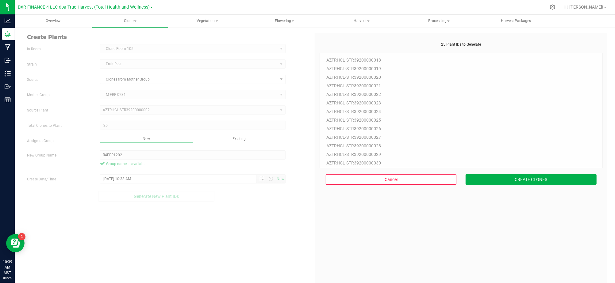
scroll to position [18, 0]
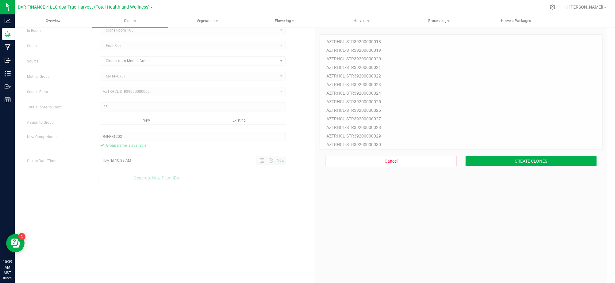
drag, startPoint x: 492, startPoint y: 199, endPoint x: 498, endPoint y: 177, distance: 23.0
click at [492, 196] on div "25 Plant IDs to Generate AZTRHCL-STR39200000018 AZTRHCL-STR39200000019 AZTRHCL-…" at bounding box center [460, 164] width 283 height 283
click at [497, 162] on button "CREATE CLONES" at bounding box center [530, 161] width 131 height 10
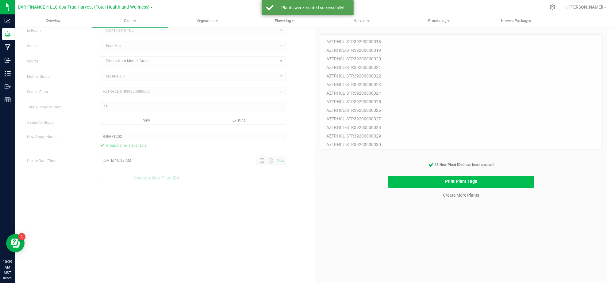
click at [449, 184] on button "Print Plant Tags" at bounding box center [461, 182] width 146 height 12
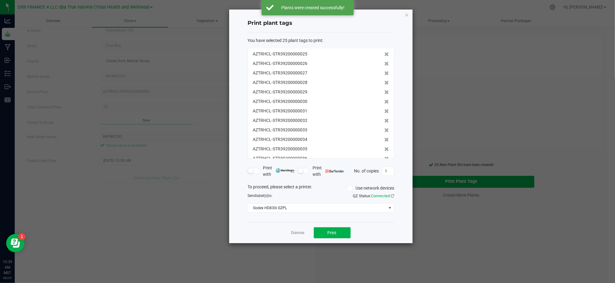
scroll to position [133, 0]
click at [326, 236] on button "Print" at bounding box center [332, 232] width 37 height 11
drag, startPoint x: 269, startPoint y: 229, endPoint x: 310, endPoint y: 234, distance: 41.4
click at [269, 229] on div "Dismiss Print" at bounding box center [320, 232] width 147 height 21
click at [297, 236] on app-cancel-button "Dismiss" at bounding box center [297, 233] width 13 height 6
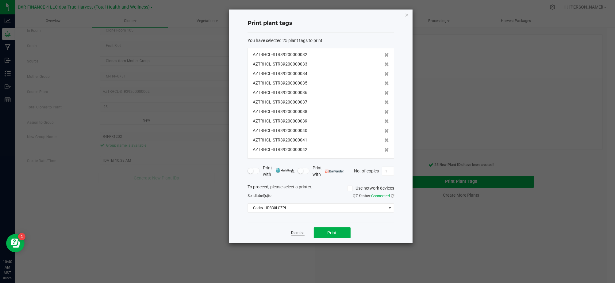
click at [300, 235] on link "Dismiss" at bounding box center [297, 233] width 13 height 5
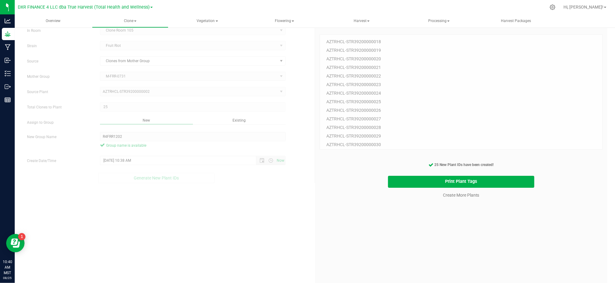
click at [509, 234] on div "25 Plant IDs to Generate AZTRHCL-STR39200000018 AZTRHCL-STR39200000019 AZTRHCL-…" at bounding box center [460, 164] width 283 height 283
click at [465, 196] on link "Create More Plants" at bounding box center [461, 195] width 36 height 6
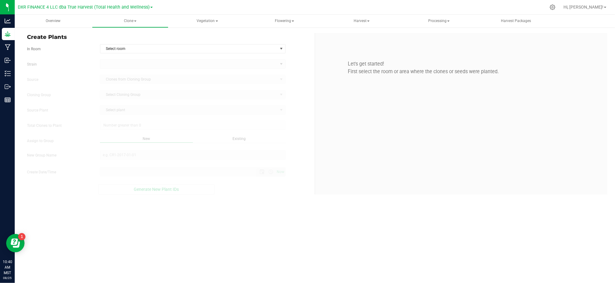
type input "8/25/2025 10:41 AM"
click at [74, 44] on div "In Room Select room Select room Clone Room 104 Clone Room 105 Clone Tent 101 Cl…" at bounding box center [168, 48] width 292 height 9
click at [136, 49] on span "Select room" at bounding box center [188, 48] width 177 height 9
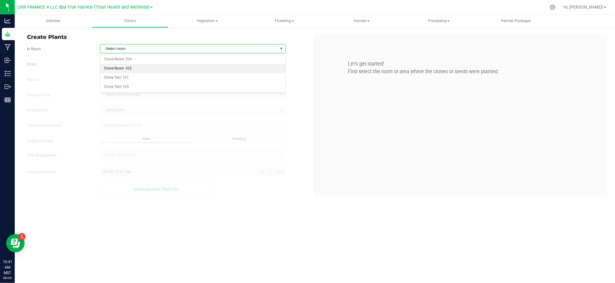
click at [112, 70] on li "Clone Room 105" at bounding box center [192, 68] width 185 height 9
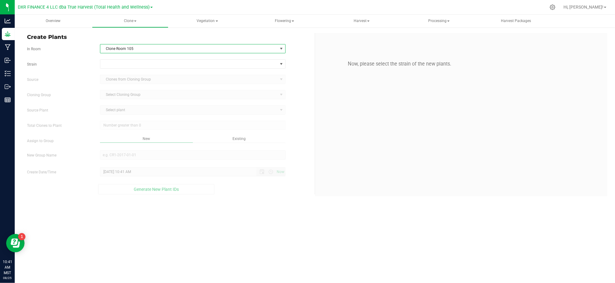
drag, startPoint x: 64, startPoint y: 77, endPoint x: 123, endPoint y: 76, distance: 58.6
click at [70, 77] on label "Source" at bounding box center [58, 80] width 73 height 6
click at [128, 67] on span at bounding box center [188, 64] width 177 height 9
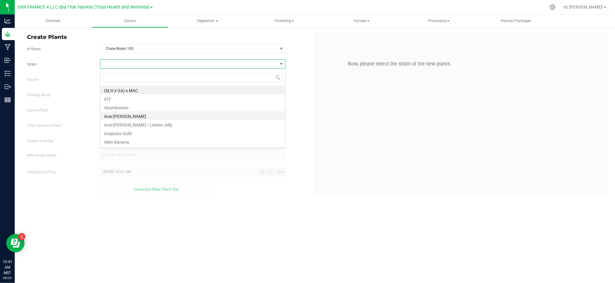
scroll to position [9, 185]
type input "fruit"
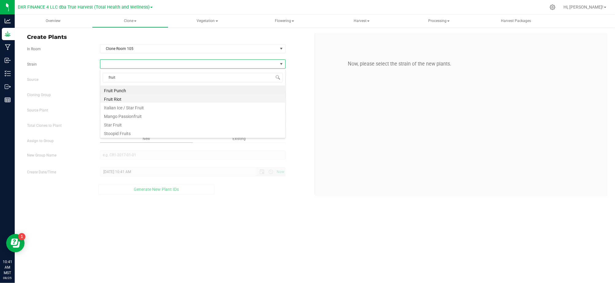
click at [120, 97] on li "Fruit Riot" at bounding box center [192, 98] width 185 height 9
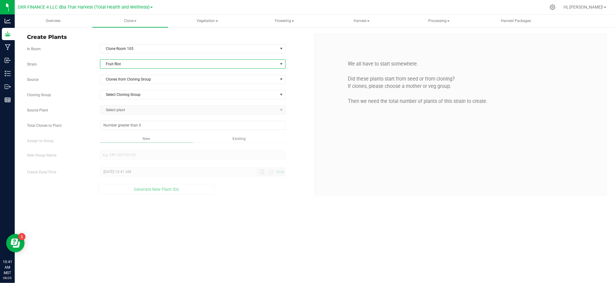
drag, startPoint x: 79, startPoint y: 91, endPoint x: 83, endPoint y: 90, distance: 4.1
click at [82, 90] on div "Strain Fruit Riot Source Clones from Cloning Group Cloning Group Select Cloning…" at bounding box center [168, 126] width 283 height 135
click at [143, 78] on span "Clones from Cloning Group" at bounding box center [188, 79] width 177 height 9
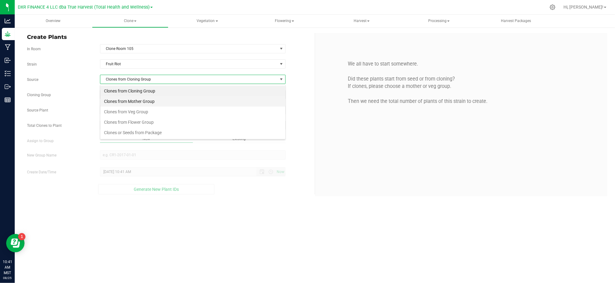
scroll to position [9, 185]
click at [148, 102] on li "Clones from Mother Group" at bounding box center [192, 101] width 185 height 10
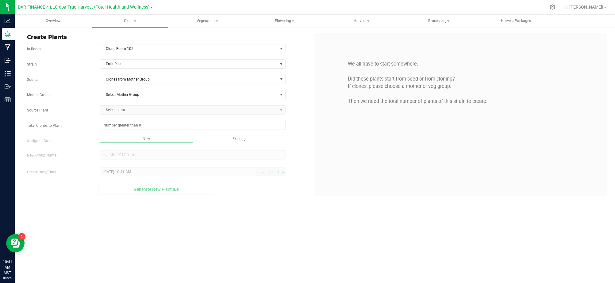
drag, startPoint x: 80, startPoint y: 77, endPoint x: 132, endPoint y: 101, distance: 57.3
click at [81, 77] on label "Source" at bounding box center [58, 80] width 73 height 6
click at [133, 96] on span "Select Mother Group" at bounding box center [188, 94] width 177 height 9
click at [125, 116] on li "M-FRR-0731" at bounding box center [192, 115] width 185 height 9
click at [133, 111] on span "Select plant" at bounding box center [188, 110] width 177 height 9
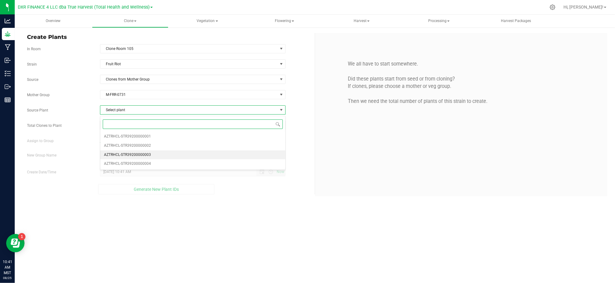
click at [143, 156] on span "AZTRHCL-STR39200000003" at bounding box center [127, 155] width 47 height 8
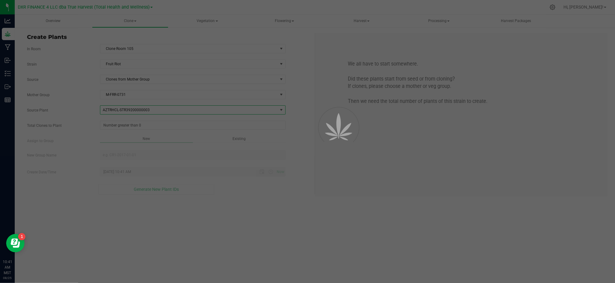
click at [82, 120] on div at bounding box center [307, 141] width 615 height 283
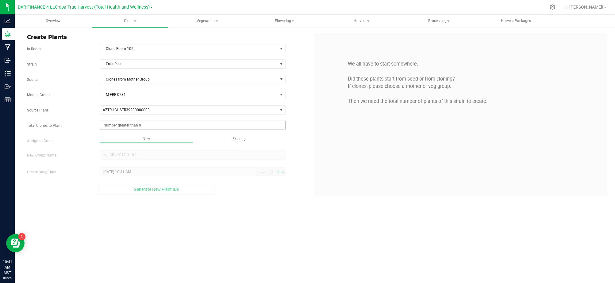
click at [121, 128] on span at bounding box center [192, 125] width 185 height 9
type input "25"
click at [223, 215] on div "Overview Clone Create plants Cloning groups Cloning plants Apply to plants Vege…" at bounding box center [315, 149] width 600 height 269
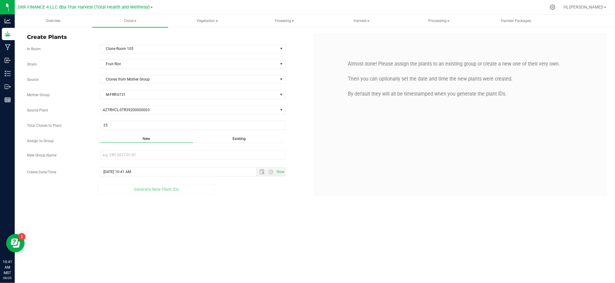
click at [241, 136] on div "Strain Fruit Riot Source Clones from Mother Group Mother Group M-FRR-0731 Selec…" at bounding box center [168, 126] width 283 height 135
click at [239, 139] on span "Existing" at bounding box center [238, 139] width 13 height 4
click at [218, 156] on span "Select Plant Group" at bounding box center [188, 155] width 177 height 9
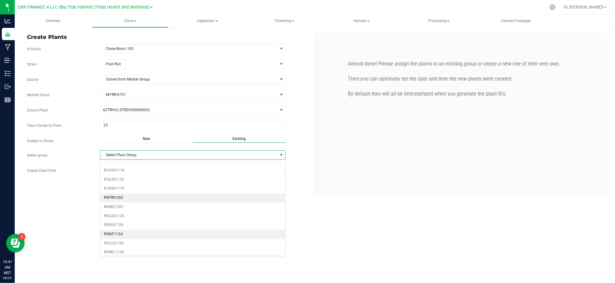
scroll to position [38, 0]
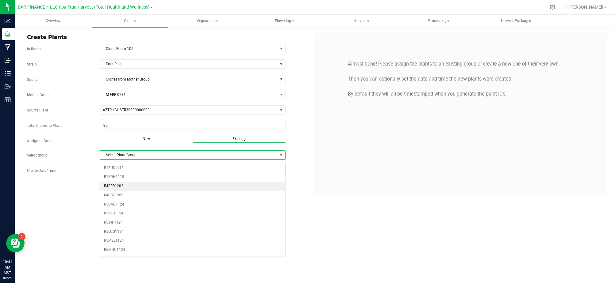
drag, startPoint x: 117, startPoint y: 184, endPoint x: 152, endPoint y: 189, distance: 35.6
click at [117, 184] on li "R4FRR1202" at bounding box center [192, 186] width 185 height 9
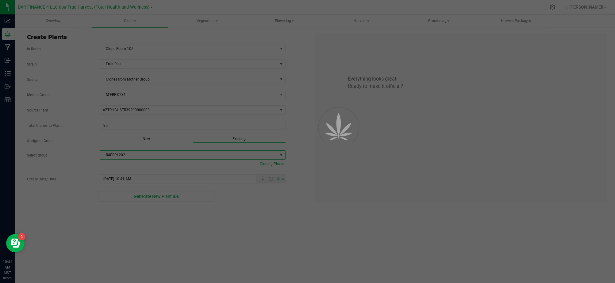
drag, startPoint x: 242, startPoint y: 213, endPoint x: 247, endPoint y: 200, distance: 14.3
click at [243, 210] on div "Overview Clone Create plants Cloning groups Cloning plants Apply to plants Vege…" at bounding box center [315, 149] width 600 height 269
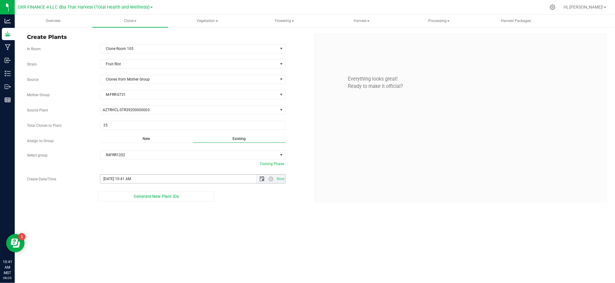
click at [259, 180] on span "Open the date view" at bounding box center [261, 179] width 5 height 5
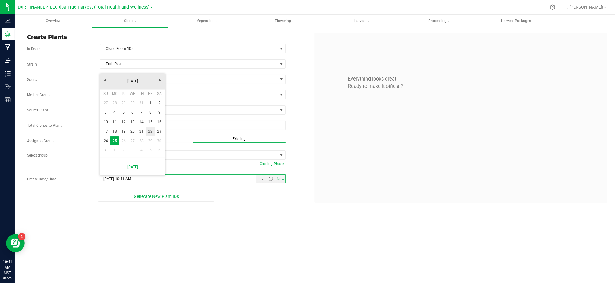
drag, startPoint x: 147, startPoint y: 132, endPoint x: 151, endPoint y: 134, distance: 4.7
click at [147, 132] on link "22" at bounding box center [150, 132] width 9 height 10
type input "8/22/2025 10:41 AM"
click at [247, 236] on div "Overview Clone Create plants Cloning groups Cloning plants Apply to plants Vege…" at bounding box center [315, 149] width 600 height 269
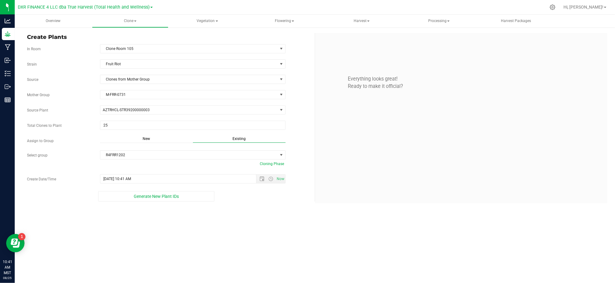
click at [193, 223] on div "Overview Clone Create plants Cloning groups Cloning plants Apply to plants Vege…" at bounding box center [315, 149] width 600 height 269
click at [137, 221] on div "Overview Clone Create plants Cloning groups Cloning plants Apply to plants Vege…" at bounding box center [315, 149] width 600 height 269
click at [143, 202] on button "Generate New Plant IDs" at bounding box center [156, 196] width 116 height 10
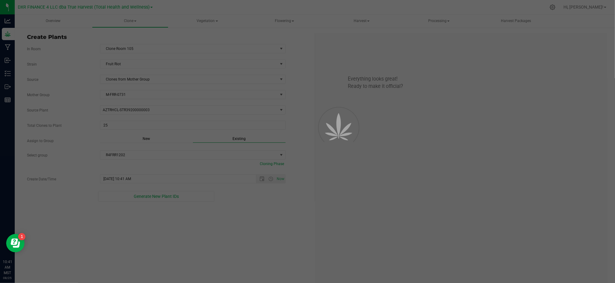
scroll to position [18, 0]
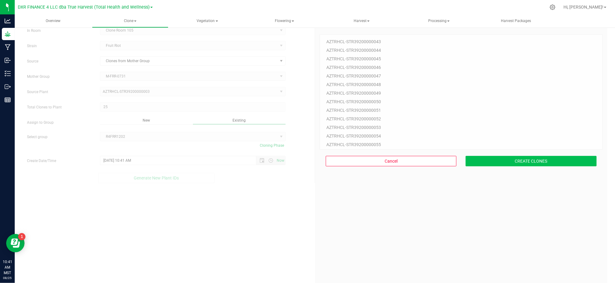
drag, startPoint x: 412, startPoint y: 211, endPoint x: 501, endPoint y: 164, distance: 100.4
click at [414, 210] on div "25 Plant IDs to Generate AZTRHCL-STR39200000043 AZTRHCL-STR39200000044 AZTRHCL-…" at bounding box center [460, 164] width 283 height 283
click at [506, 159] on button "CREATE CLONES" at bounding box center [530, 161] width 131 height 10
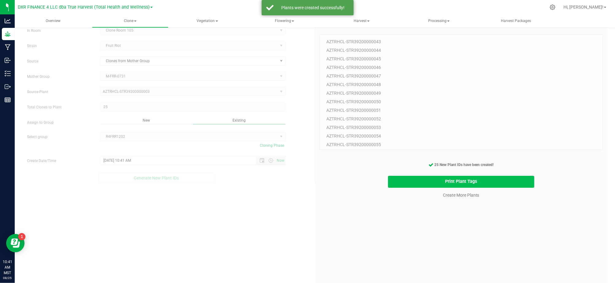
click at [463, 182] on button "Print Plant Tags" at bounding box center [461, 182] width 146 height 12
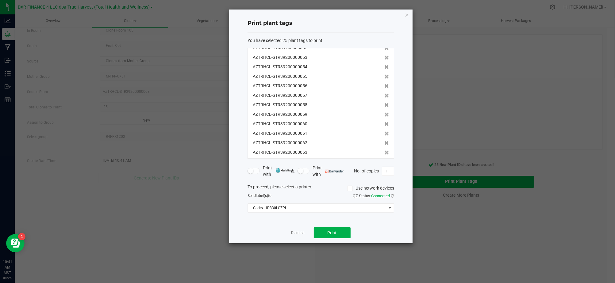
scroll to position [0, 0]
click at [340, 234] on button "Print" at bounding box center [332, 232] width 37 height 11
click at [286, 233] on div "Dismiss Print" at bounding box center [320, 232] width 147 height 21
click at [295, 234] on link "Dismiss" at bounding box center [297, 233] width 13 height 5
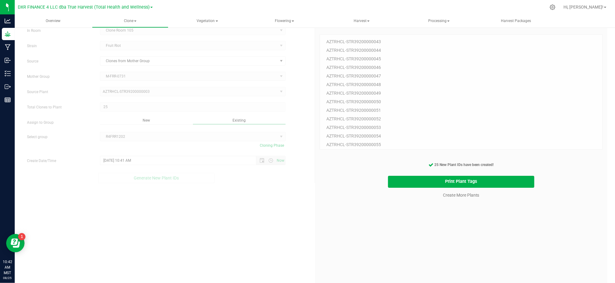
drag, startPoint x: 496, startPoint y: 231, endPoint x: 489, endPoint y: 223, distance: 10.5
click at [495, 229] on div "25 Plant IDs to Generate AZTRHCL-STR39200000043 AZTRHCL-STR39200000044 AZTRHCL-…" at bounding box center [460, 164] width 283 height 283
click at [446, 195] on link "Create More Plants" at bounding box center [461, 195] width 36 height 6
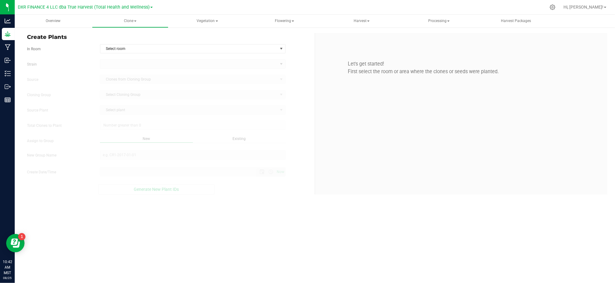
type input "8/25/2025 10:43 AM"
drag, startPoint x: 243, startPoint y: 57, endPoint x: 241, endPoint y: 54, distance: 3.3
click at [243, 56] on form "In Room Select room Select room Clone Room 104 Clone Room 105 Clone Tent 101 Cl…" at bounding box center [168, 119] width 283 height 151
click at [241, 52] on span "Select room" at bounding box center [188, 48] width 177 height 9
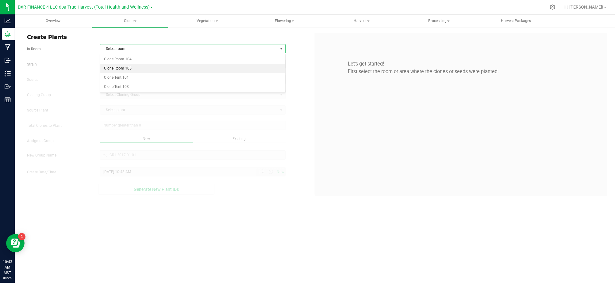
click at [139, 68] on li "Clone Room 105" at bounding box center [192, 68] width 185 height 9
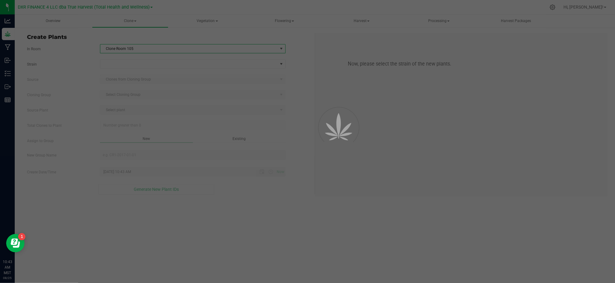
click at [85, 62] on label "Strain" at bounding box center [58, 65] width 73 height 6
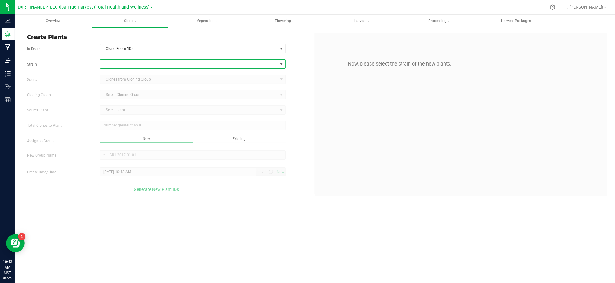
click at [120, 60] on span at bounding box center [188, 64] width 177 height 9
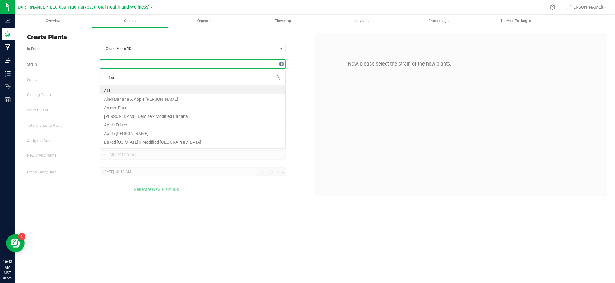
type input "fruit"
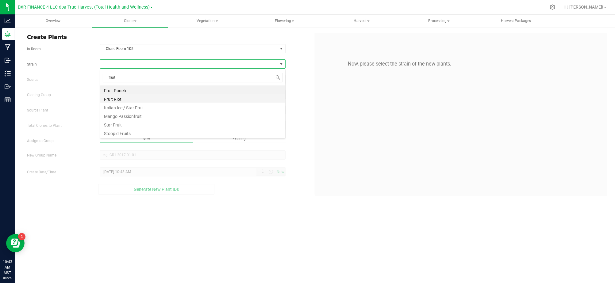
click at [109, 98] on li "Fruit Riot" at bounding box center [192, 98] width 185 height 9
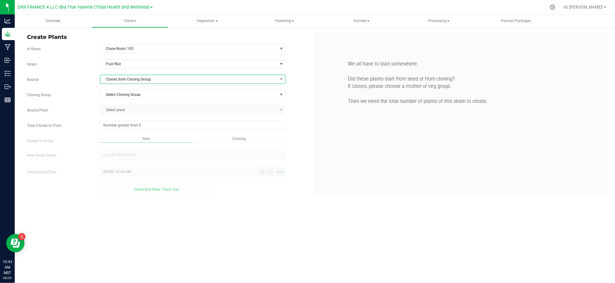
click at [118, 81] on span "Clones from Cloning Group" at bounding box center [188, 79] width 177 height 9
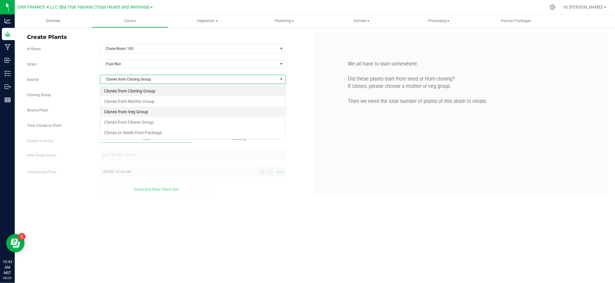
scroll to position [9, 185]
click at [140, 101] on li "Clones from Mother Group" at bounding box center [192, 101] width 185 height 10
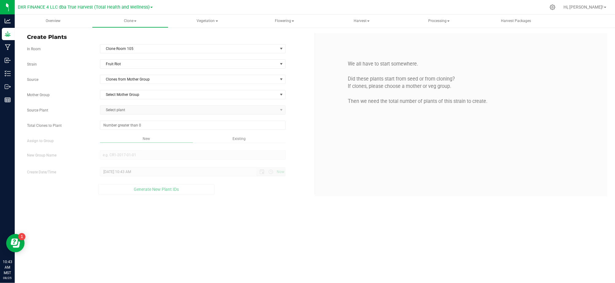
click at [99, 91] on div "Select Mother Group Select Mother Group M-FRR-0002 M-FRR-0731" at bounding box center [192, 94] width 195 height 9
click at [121, 96] on span "Select Mother Group" at bounding box center [188, 94] width 177 height 9
click at [118, 112] on li "M-FRR-0731" at bounding box center [192, 115] width 185 height 9
drag, startPoint x: 77, startPoint y: 113, endPoint x: 121, endPoint y: 113, distance: 44.1
click at [77, 113] on label "Source Plant" at bounding box center [58, 111] width 73 height 6
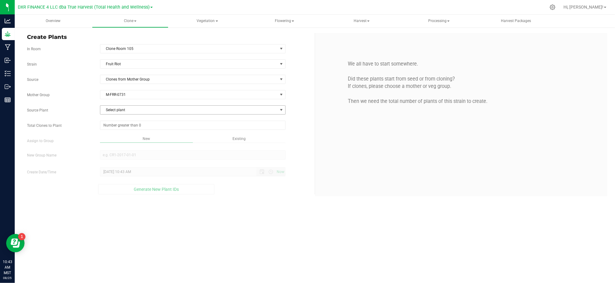
click at [121, 112] on span "Select plant" at bounding box center [188, 110] width 177 height 9
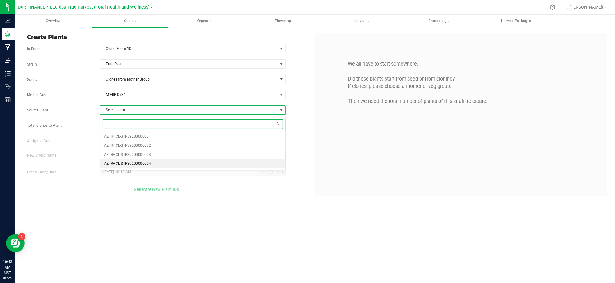
click at [149, 166] on span "AZTRHCL-STR39200000004" at bounding box center [127, 164] width 47 height 8
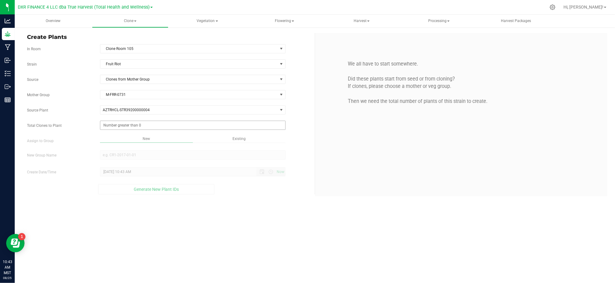
drag, startPoint x: 95, startPoint y: 145, endPoint x: 124, endPoint y: 129, distance: 32.8
click at [95, 144] on div "New Existing" at bounding box center [192, 140] width 195 height 8
click at [124, 129] on span at bounding box center [192, 125] width 185 height 9
type input "25"
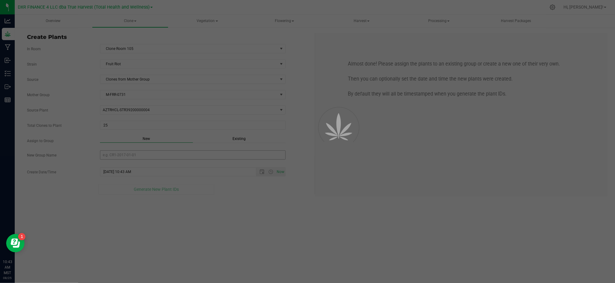
drag, startPoint x: 245, startPoint y: 210, endPoint x: 238, endPoint y: 158, distance: 53.2
click at [246, 210] on div "Overview Clone Create plants Cloning groups Cloning plants Apply to plants Vege…" at bounding box center [315, 149] width 600 height 269
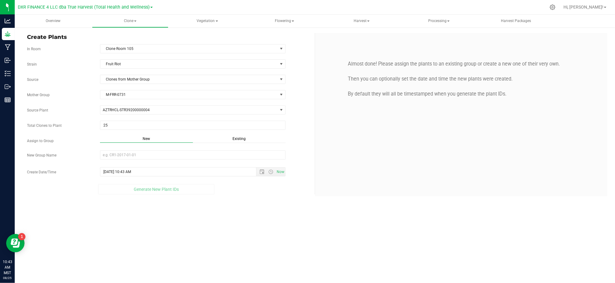
click at [239, 138] on span "Existing" at bounding box center [238, 139] width 13 height 4
click at [209, 158] on span "Select Plant Group" at bounding box center [188, 155] width 177 height 9
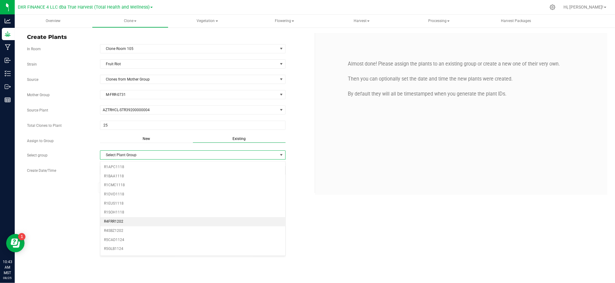
click at [108, 224] on li "R4FRR1202" at bounding box center [192, 221] width 185 height 9
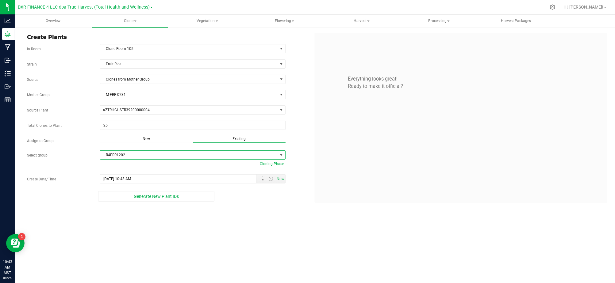
drag, startPoint x: 210, startPoint y: 247, endPoint x: 216, endPoint y: 227, distance: 20.6
click at [210, 246] on div "Overview Clone Create plants Cloning groups Cloning plants Apply to plants Vege…" at bounding box center [315, 149] width 600 height 269
click at [260, 180] on span "Open the date view" at bounding box center [261, 179] width 5 height 5
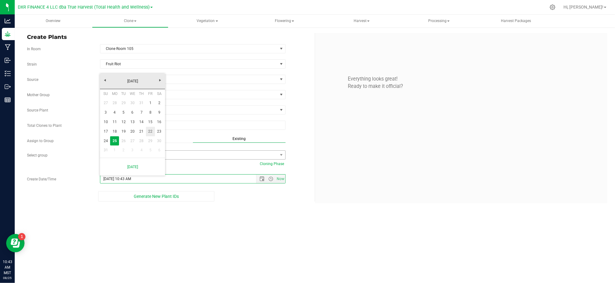
drag, startPoint x: 150, startPoint y: 131, endPoint x: 173, endPoint y: 158, distance: 35.2
click at [150, 131] on link "22" at bounding box center [150, 132] width 9 height 10
type input "8/22/2025 10:43 AM"
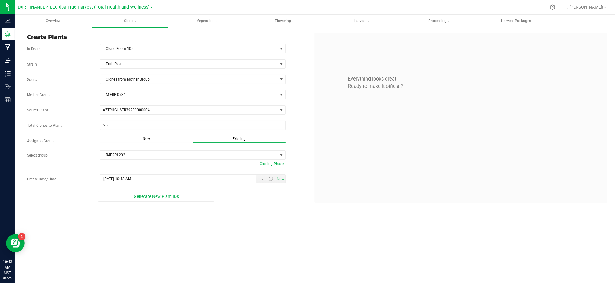
click at [257, 254] on div "Overview Clone Create plants Cloning groups Cloning plants Apply to plants Vege…" at bounding box center [315, 149] width 600 height 269
click at [156, 195] on span "Generate New Plant IDs" at bounding box center [156, 196] width 45 height 5
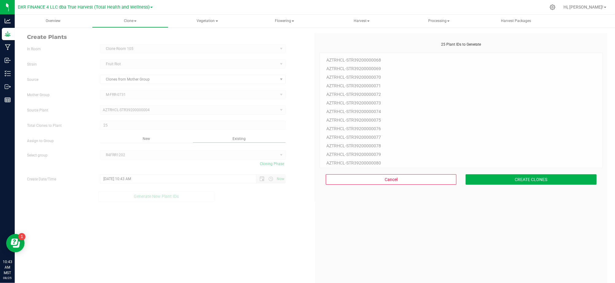
click at [495, 199] on div "25 Plant IDs to Generate AZTRHCL-STR39200000068 AZTRHCL-STR39200000069 AZTRHCL-…" at bounding box center [460, 183] width 283 height 283
click at [498, 182] on button "CREATE CLONES" at bounding box center [530, 179] width 131 height 10
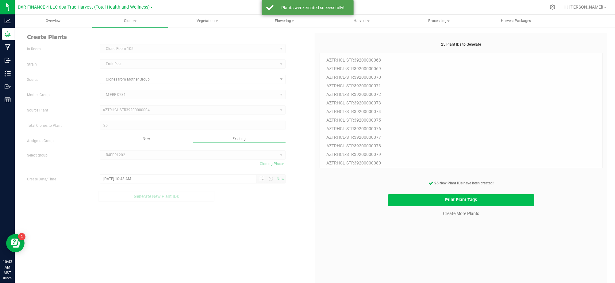
click at [416, 204] on button "Print Plant Tags" at bounding box center [461, 200] width 146 height 12
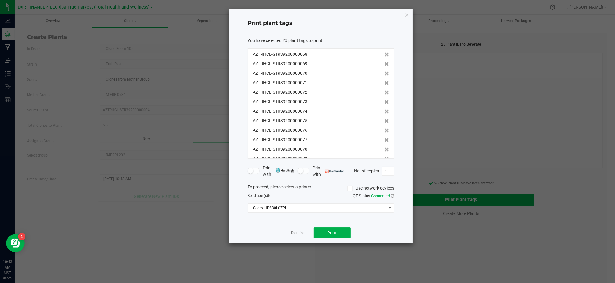
scroll to position [133, 0]
click at [347, 233] on button "Print" at bounding box center [332, 232] width 37 height 11
click at [281, 232] on div "Dismiss Print" at bounding box center [320, 232] width 147 height 21
click at [288, 234] on div "Dismiss Print" at bounding box center [320, 232] width 147 height 21
click at [292, 232] on link "Dismiss" at bounding box center [297, 233] width 13 height 5
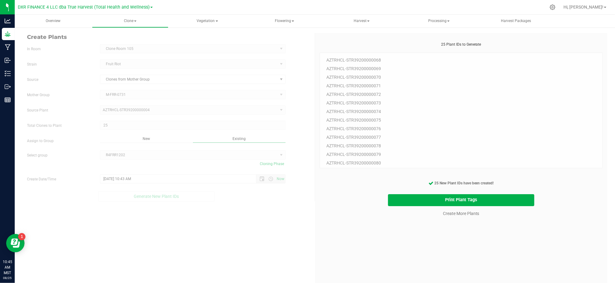
drag, startPoint x: 457, startPoint y: 243, endPoint x: 457, endPoint y: 232, distance: 11.0
click at [457, 237] on div "25 Plant IDs to Generate AZTRHCL-STR39200000068 AZTRHCL-STR39200000069 AZTRHCL-…" at bounding box center [460, 183] width 283 height 283
click at [456, 214] on link "Create More Plants" at bounding box center [461, 214] width 36 height 6
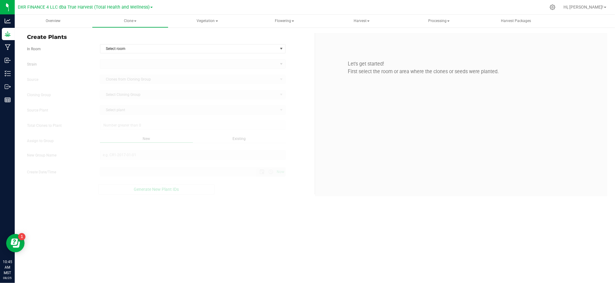
type input "8/25/2025 10:45 AM"
click at [149, 49] on span "Select room" at bounding box center [188, 48] width 177 height 9
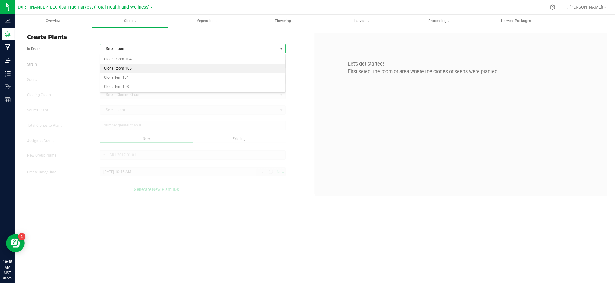
click at [119, 68] on li "Clone Room 105" at bounding box center [192, 68] width 185 height 9
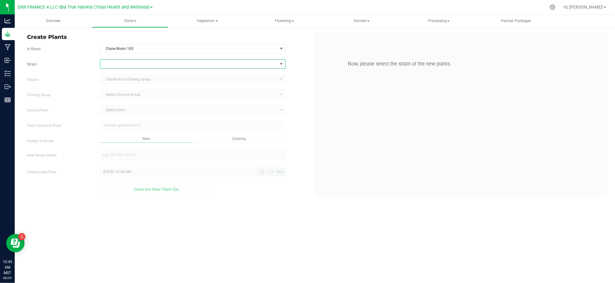
click at [123, 67] on span at bounding box center [188, 64] width 177 height 9
type input "butter berr"
click at [122, 88] on li "Butter Berry" at bounding box center [192, 90] width 185 height 9
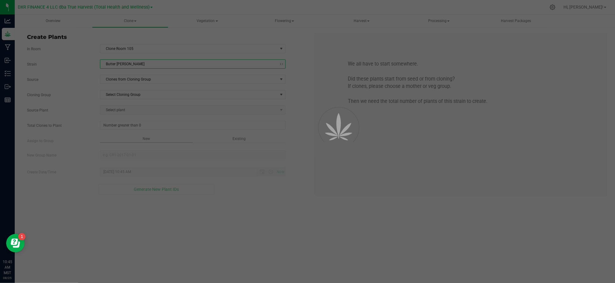
click at [88, 80] on label "Source" at bounding box center [58, 80] width 73 height 6
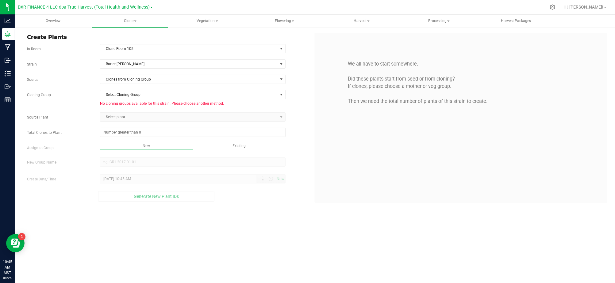
click at [124, 73] on div "Strain Butter Berry Source Clones from Cloning Group Cloning Group Select Cloni…" at bounding box center [168, 130] width 283 height 142
click at [124, 78] on span "Clones from Cloning Group" at bounding box center [188, 79] width 177 height 9
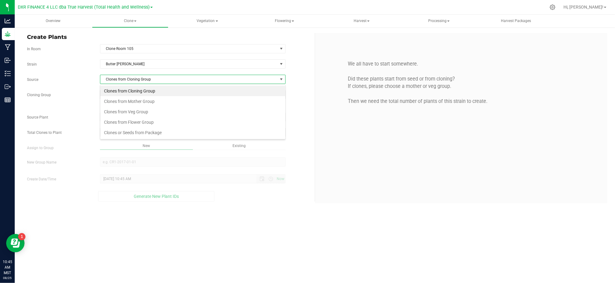
scroll to position [9, 185]
click at [132, 97] on li "Clones from Mother Group" at bounding box center [192, 101] width 185 height 10
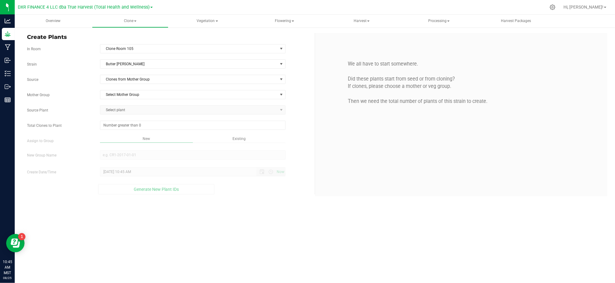
drag, startPoint x: 87, startPoint y: 86, endPoint x: 136, endPoint y: 88, distance: 49.1
click at [139, 95] on span "Select Mother Group" at bounding box center [188, 94] width 177 height 9
click at [118, 117] on li "M-BTB-0731" at bounding box center [192, 115] width 185 height 9
click at [91, 104] on div "Strain Butter Berry Source Clones from Mother Group Mother Group M-BTB-0731 Sel…" at bounding box center [168, 126] width 283 height 135
click at [139, 111] on span "Select plant" at bounding box center [188, 110] width 177 height 9
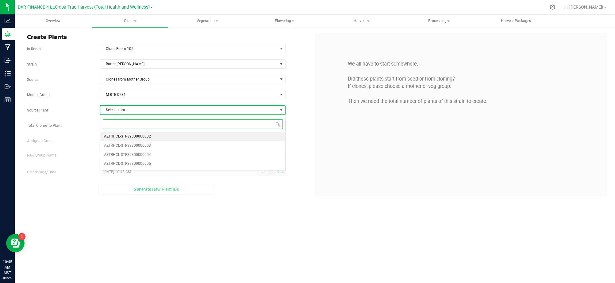
click at [142, 137] on span "AZTRHCL-STR39300000002" at bounding box center [127, 137] width 47 height 8
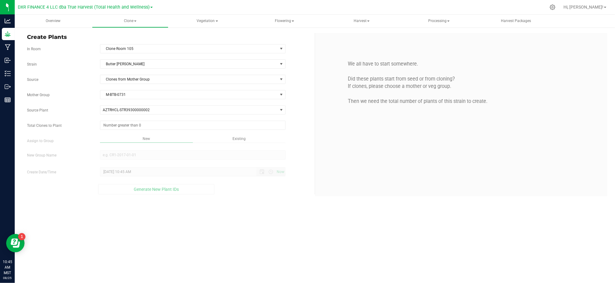
drag, startPoint x: 81, startPoint y: 132, endPoint x: 118, endPoint y: 124, distance: 37.2
click at [82, 132] on div "Strain Butter Berry Source Clones from Mother Group Mother Group M-BTB-0731 Sel…" at bounding box center [168, 126] width 283 height 135
click at [118, 124] on span at bounding box center [192, 125] width 185 height 9
type input "25"
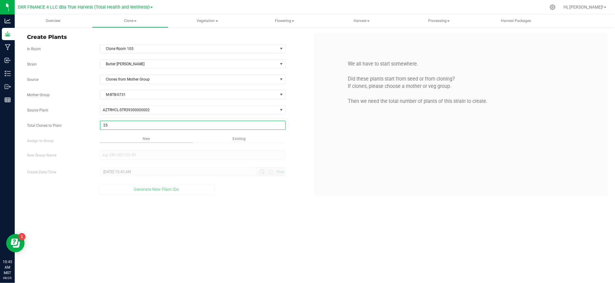
click at [251, 210] on div "Overview Clone Create plants Cloning groups Cloning plants Apply to plants Vege…" at bounding box center [315, 149] width 600 height 269
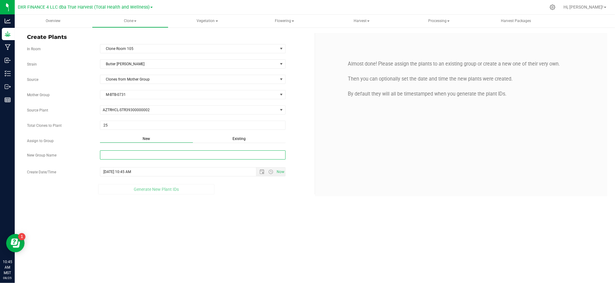
click at [223, 154] on input "New Group Name" at bounding box center [192, 155] width 185 height 9
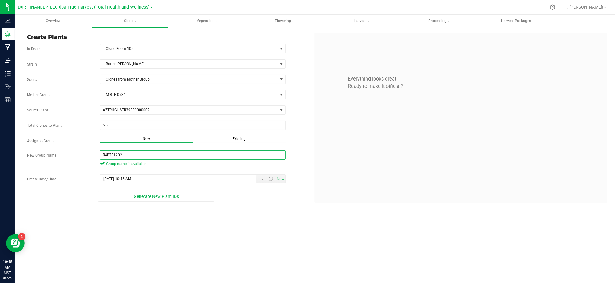
type input "R4BTB1202"
click at [237, 206] on div "Create Plants In Room Clone Room 105 Select room Clone Room 104 Clone Room 105 …" at bounding box center [315, 118] width 600 height 183
click at [261, 177] on span "Now" at bounding box center [270, 179] width 29 height 9
click at [264, 181] on span "Open the date view" at bounding box center [261, 179] width 5 height 5
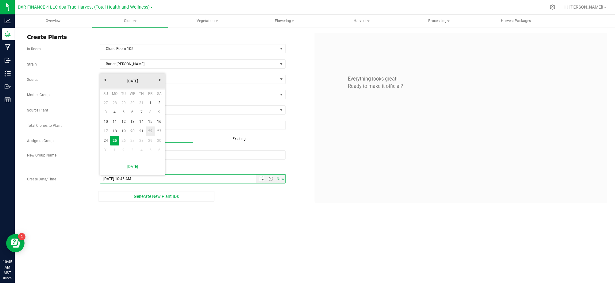
click at [150, 134] on link "22" at bounding box center [150, 132] width 9 height 10
type input "8/22/2025 10:45 AM"
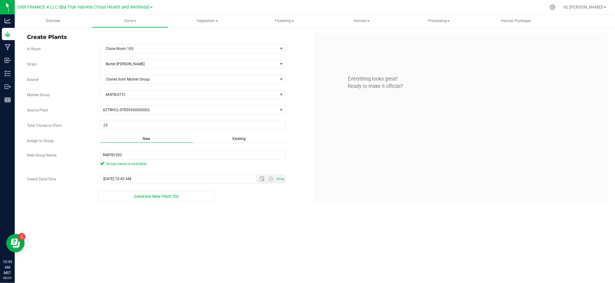
click at [262, 235] on div "Overview Clone Create plants Cloning groups Cloning plants Apply to plants Vege…" at bounding box center [315, 149] width 600 height 269
click at [262, 233] on div "Overview Clone Create plants Cloning groups Cloning plants Apply to plants Vege…" at bounding box center [315, 149] width 600 height 269
click at [246, 206] on div "Create Plants In Room Clone Room 105 Select room Clone Room 104 Clone Room 105 …" at bounding box center [315, 118] width 600 height 183
drag, startPoint x: 238, startPoint y: 234, endPoint x: 166, endPoint y: 200, distance: 80.1
click at [237, 233] on div "Overview Clone Create plants Cloning groups Cloning plants Apply to plants Vege…" at bounding box center [315, 149] width 600 height 269
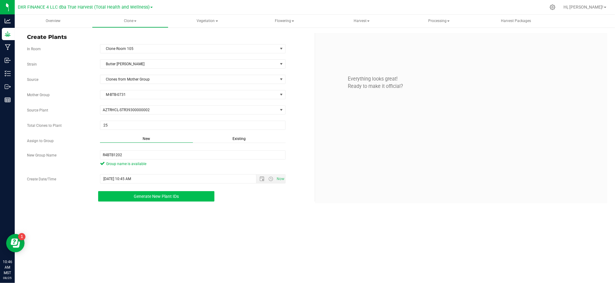
click at [164, 199] on span "Generate New Plant IDs" at bounding box center [156, 196] width 45 height 5
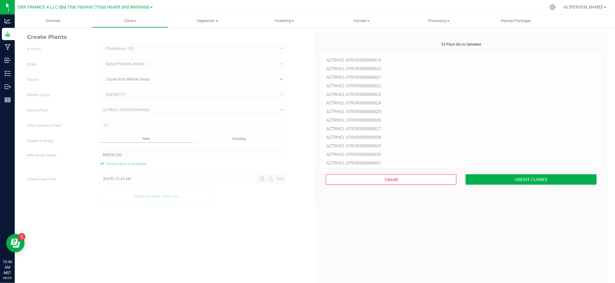
scroll to position [18, 0]
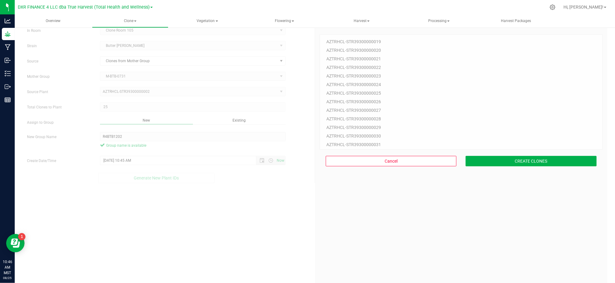
click at [470, 240] on div "25 Plant IDs to Generate AZTRHCL-STR39300000019 AZTRHCL-STR39300000020 AZTRHCL-…" at bounding box center [460, 164] width 283 height 283
drag, startPoint x: 478, startPoint y: 181, endPoint x: 481, endPoint y: 175, distance: 6.7
click at [479, 179] on div "25 Plant IDs to Generate AZTRHCL-STR39300000019 AZTRHCL-STR39300000020 AZTRHCL-…" at bounding box center [460, 164] width 283 height 283
click at [492, 163] on button "CREATE CLONES" at bounding box center [530, 161] width 131 height 10
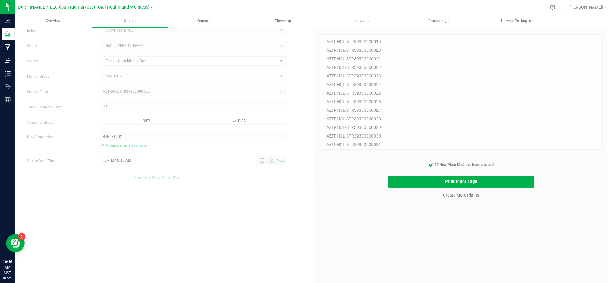
click at [468, 226] on div "25 Plant IDs to Generate AZTRHCL-STR39300000019 AZTRHCL-STR39300000020 AZTRHCL-…" at bounding box center [460, 164] width 283 height 283
click at [445, 190] on cancel-button "Create More Plants" at bounding box center [461, 195] width 42 height 11
click at [444, 183] on button "Print Plant Tags" at bounding box center [461, 182] width 146 height 12
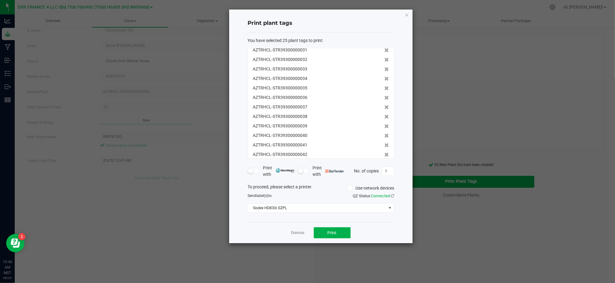
scroll to position [133, 0]
click at [324, 232] on button "Print" at bounding box center [332, 232] width 37 height 11
click at [266, 239] on div "Dismiss Print" at bounding box center [320, 232] width 147 height 21
click at [299, 235] on link "Dismiss" at bounding box center [297, 233] width 13 height 5
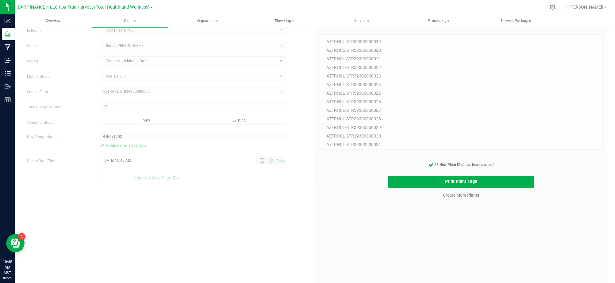
drag, startPoint x: 380, startPoint y: 248, endPoint x: 428, endPoint y: 229, distance: 52.2
click at [380, 248] on div "25 Plant IDs to Generate AZTRHCL-STR39300000019 AZTRHCL-STR39300000020 AZTRHCL-…" at bounding box center [460, 164] width 283 height 283
click at [445, 197] on link "Create More Plants" at bounding box center [461, 195] width 36 height 6
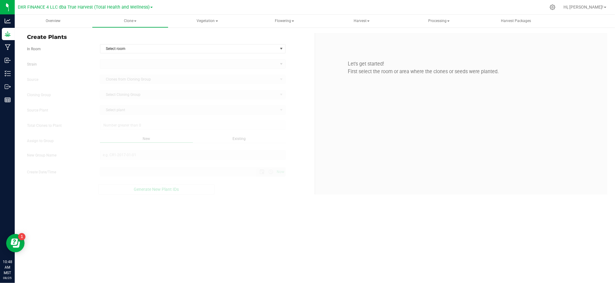
type input "8/25/2025 10:48 AM"
click at [222, 53] on span "Select room" at bounding box center [188, 48] width 177 height 9
click at [221, 48] on span "Select room" at bounding box center [188, 48] width 177 height 9
click at [194, 49] on span "Select room" at bounding box center [188, 48] width 177 height 9
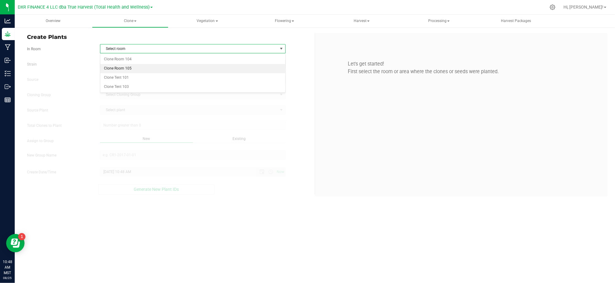
drag, startPoint x: 150, startPoint y: 69, endPoint x: 105, endPoint y: 62, distance: 45.3
click at [150, 69] on li "Clone Room 105" at bounding box center [192, 68] width 185 height 9
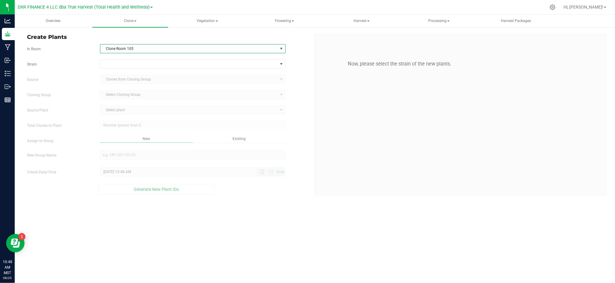
drag, startPoint x: 72, startPoint y: 65, endPoint x: 110, endPoint y: 64, distance: 38.7
click at [72, 65] on label "Strain" at bounding box center [58, 65] width 73 height 6
click at [124, 65] on span at bounding box center [188, 64] width 177 height 9
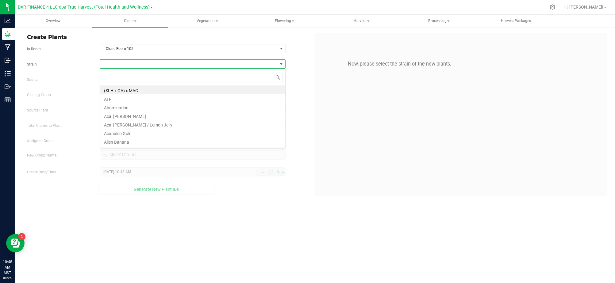
scroll to position [9, 185]
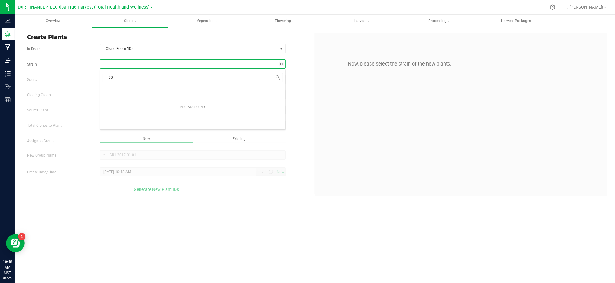
type input "0"
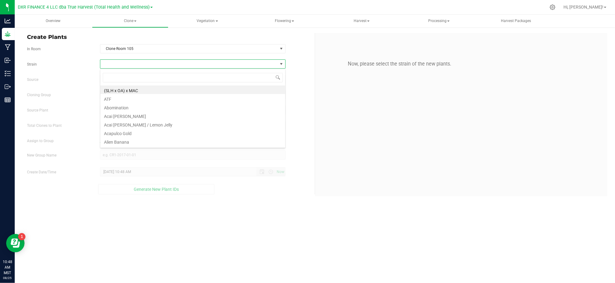
type input "s"
type input "butter ber"
click at [121, 92] on li "Butter Berry" at bounding box center [192, 90] width 185 height 9
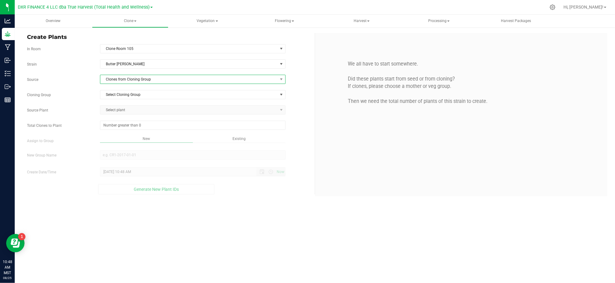
click at [155, 82] on span "Clones from Cloning Group" at bounding box center [188, 79] width 177 height 9
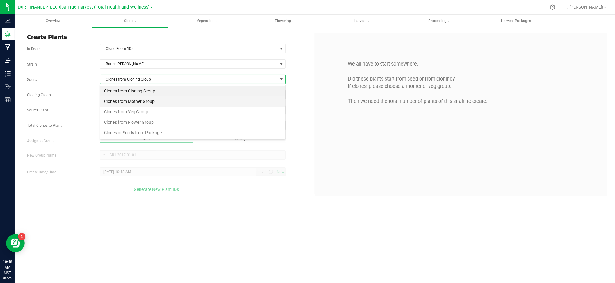
scroll to position [9, 185]
drag, startPoint x: 143, startPoint y: 102, endPoint x: 73, endPoint y: 88, distance: 72.0
click at [143, 102] on li "Clones from Mother Group" at bounding box center [192, 101] width 185 height 10
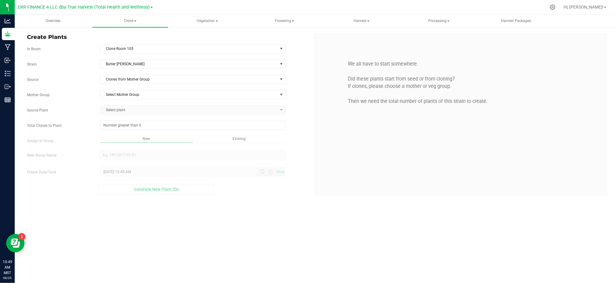
drag, startPoint x: 73, startPoint y: 88, endPoint x: 124, endPoint y: 92, distance: 51.4
click at [74, 88] on div "Strain Butter Berry Source Clones from Mother Group Mother Group Select Mother …" at bounding box center [168, 126] width 283 height 135
click at [124, 93] on span "Select Mother Group" at bounding box center [188, 94] width 177 height 9
click at [126, 116] on li "M-BTB-0731" at bounding box center [192, 115] width 185 height 9
click at [76, 109] on label "Source Plant" at bounding box center [58, 111] width 73 height 6
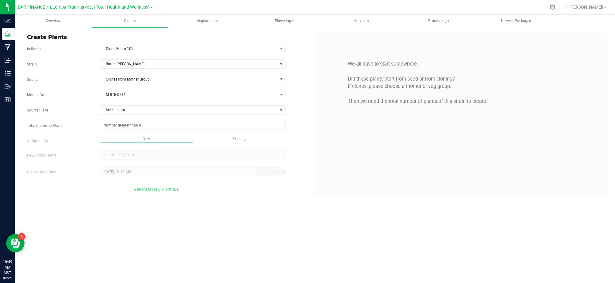
click at [118, 117] on div "Strain Butter Berry Source Clones from Mother Group Mother Group M-BTB-0731 Sel…" at bounding box center [168, 126] width 283 height 135
click at [118, 109] on span "Select plant" at bounding box center [188, 110] width 177 height 9
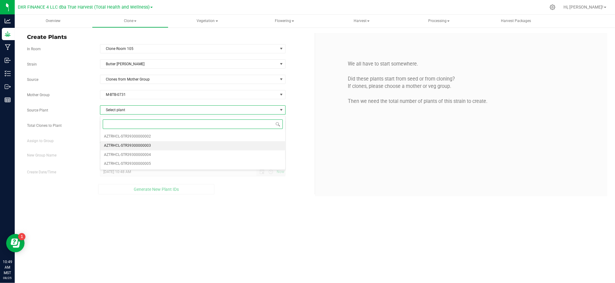
click at [151, 145] on li "AZTRHCL-STR39300000003" at bounding box center [192, 145] width 185 height 9
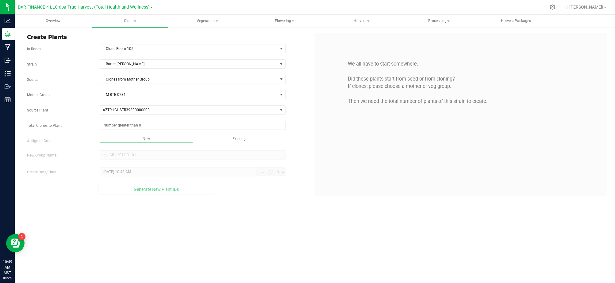
click at [91, 132] on div "Strain Butter Berry Source Clones from Mother Group Mother Group M-BTB-0731 Sel…" at bounding box center [168, 126] width 283 height 135
click at [127, 129] on span at bounding box center [192, 125] width 185 height 9
type input "25"
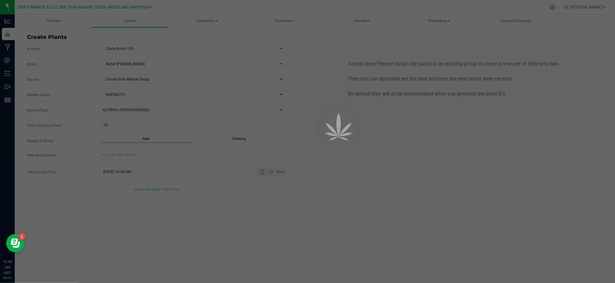
drag, startPoint x: 287, startPoint y: 223, endPoint x: 243, endPoint y: 148, distance: 87.2
click at [287, 220] on div "Overview Clone Create plants Cloning groups Cloning plants Apply to plants Vege…" at bounding box center [315, 149] width 600 height 269
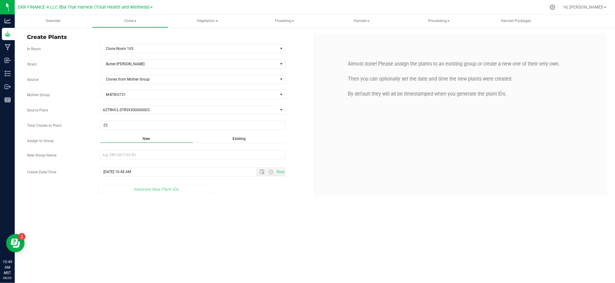
click at [232, 139] on div "Existing" at bounding box center [239, 139] width 93 height 7
click at [208, 156] on span "Select Plant Group" at bounding box center [188, 155] width 177 height 9
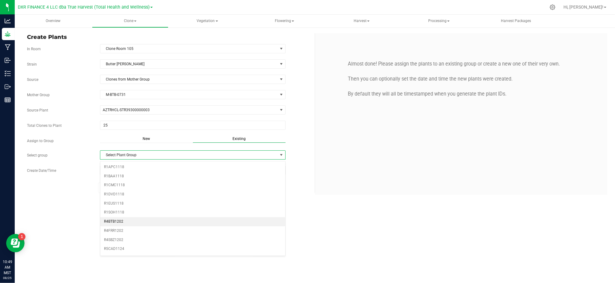
click at [124, 224] on li "R4BTB1202" at bounding box center [192, 221] width 185 height 9
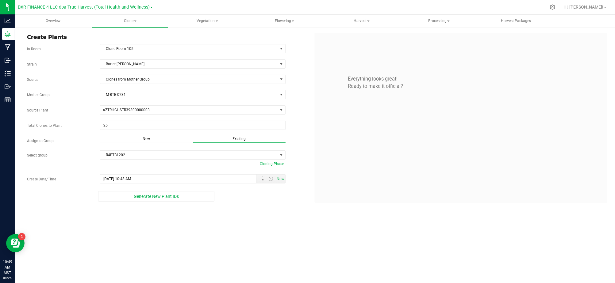
drag, startPoint x: 230, startPoint y: 224, endPoint x: 233, endPoint y: 223, distance: 3.3
click at [230, 225] on div "Overview Clone Create plants Cloning groups Cloning plants Apply to plants Vege…" at bounding box center [315, 149] width 600 height 269
click at [259, 179] on span "Open the date view" at bounding box center [261, 179] width 5 height 5
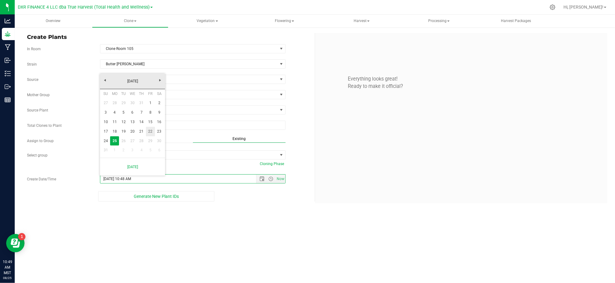
click at [150, 132] on link "22" at bounding box center [150, 132] width 9 height 10
type input "8/22/2025 10:48 AM"
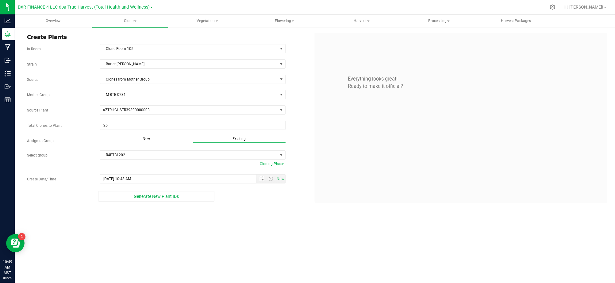
click at [220, 227] on div "Overview Clone Create plants Cloning groups Cloning plants Apply to plants Vege…" at bounding box center [315, 149] width 600 height 269
click at [130, 198] on button "Generate New Plant IDs" at bounding box center [156, 196] width 116 height 10
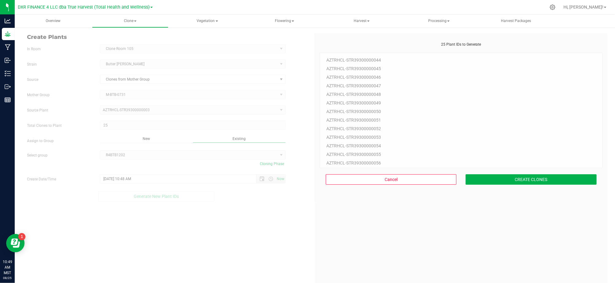
scroll to position [18, 0]
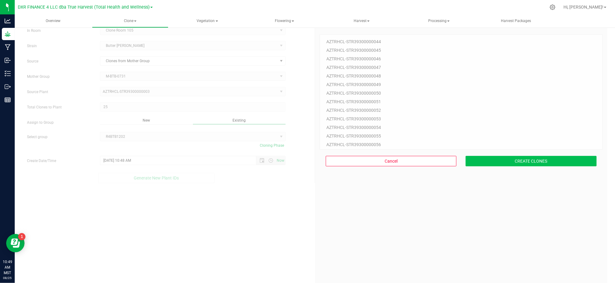
drag, startPoint x: 532, startPoint y: 215, endPoint x: 511, endPoint y: 165, distance: 54.4
click at [531, 212] on div "25 Plant IDs to Generate AZTRHCL-STR39300000044 AZTRHCL-STR39300000045 AZTRHCL-…" at bounding box center [460, 164] width 283 height 283
click at [511, 163] on button "CREATE CLONES" at bounding box center [530, 161] width 131 height 10
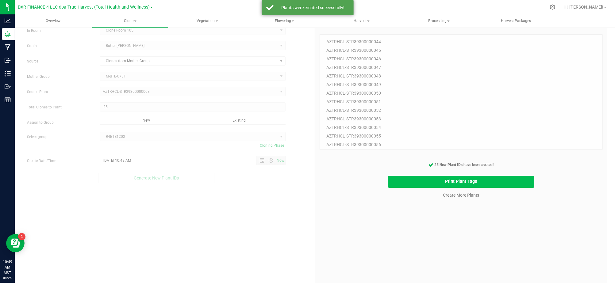
click at [393, 180] on button "Print Plant Tags" at bounding box center [461, 182] width 146 height 12
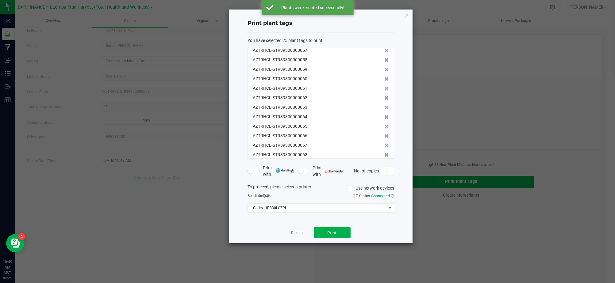
scroll to position [133, 0]
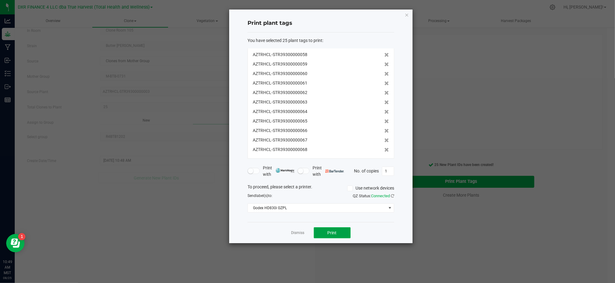
click at [340, 233] on button "Print" at bounding box center [332, 232] width 37 height 11
drag, startPoint x: 270, startPoint y: 229, endPoint x: 284, endPoint y: 234, distance: 14.6
click at [272, 229] on div "Dismiss Print" at bounding box center [320, 232] width 147 height 21
click at [292, 236] on link "Dismiss" at bounding box center [297, 233] width 13 height 5
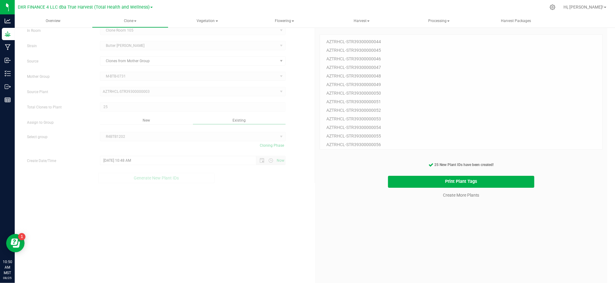
drag, startPoint x: 389, startPoint y: 242, endPoint x: 462, endPoint y: 188, distance: 90.1
click at [393, 239] on div "25 Plant IDs to Generate AZTRHCL-STR39300000044 AZTRHCL-STR39300000045 AZTRHCL-…" at bounding box center [460, 164] width 283 height 283
click at [455, 225] on div "25 Plant IDs to Generate AZTRHCL-STR39300000044 AZTRHCL-STR39300000045 AZTRHCL-…" at bounding box center [460, 164] width 283 height 283
click at [458, 197] on link "Create More Plants" at bounding box center [461, 195] width 36 height 6
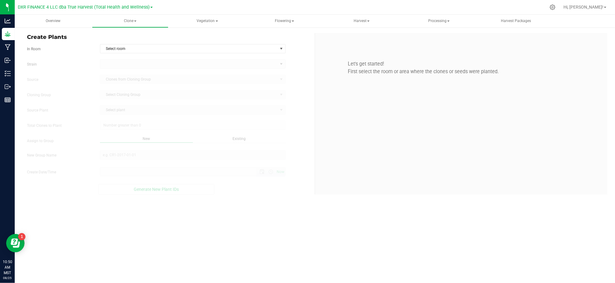
type input "8/25/2025 10:50 AM"
click at [186, 47] on span "Select room" at bounding box center [188, 48] width 177 height 9
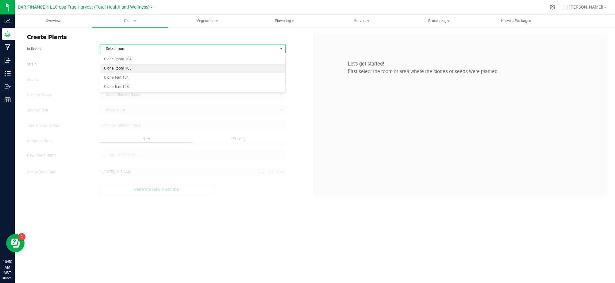
click at [138, 70] on li "Clone Room 105" at bounding box center [192, 68] width 185 height 9
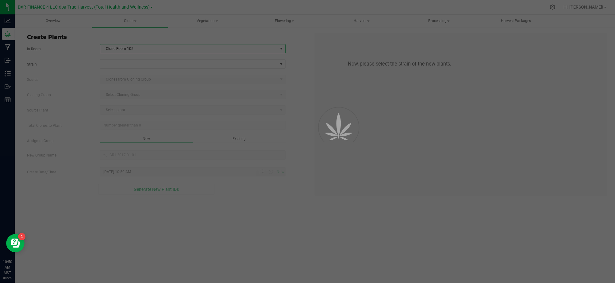
click at [85, 65] on label "Strain" at bounding box center [58, 65] width 73 height 6
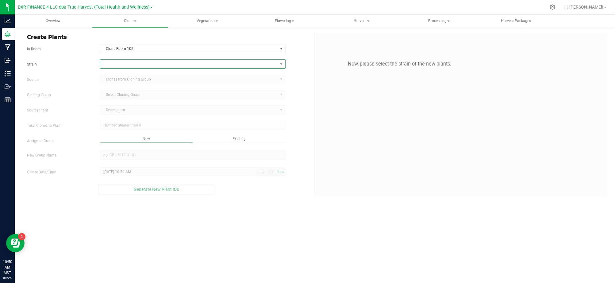
click at [128, 64] on span at bounding box center [188, 64] width 177 height 9
type input "butter berr"
click at [120, 90] on li "Butter Berry" at bounding box center [192, 90] width 185 height 9
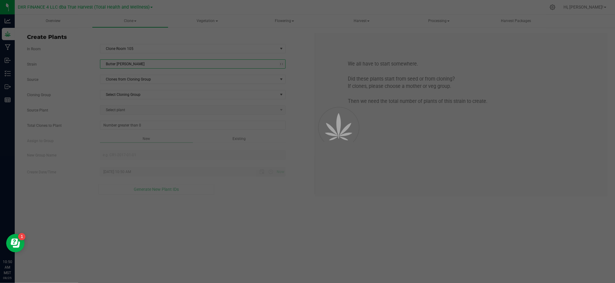
drag, startPoint x: 120, startPoint y: 90, endPoint x: 117, endPoint y: 83, distance: 7.7
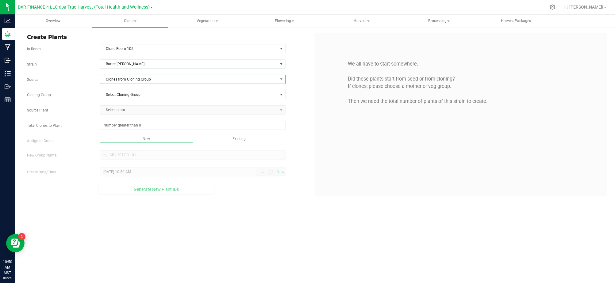
click at [118, 78] on span "Clones from Cloning Group" at bounding box center [188, 79] width 177 height 9
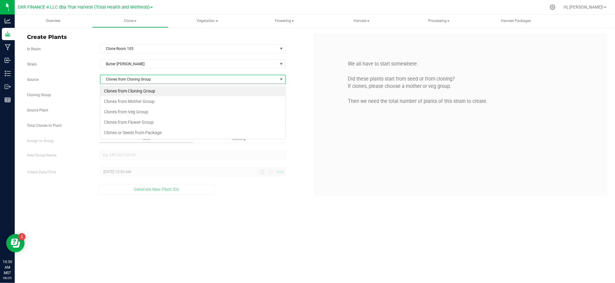
scroll to position [9, 185]
click at [133, 103] on li "Clones from Mother Group" at bounding box center [192, 101] width 185 height 10
click at [128, 95] on span "Select Mother Group" at bounding box center [188, 94] width 177 height 9
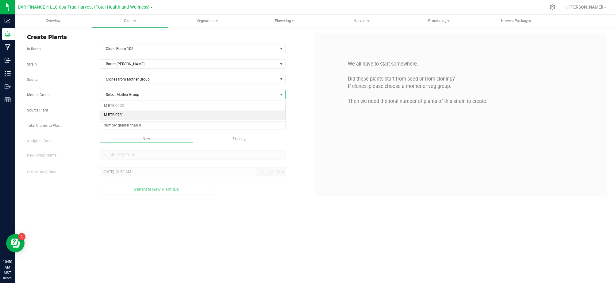
click at [109, 113] on li "M-BTB-0731" at bounding box center [192, 115] width 185 height 9
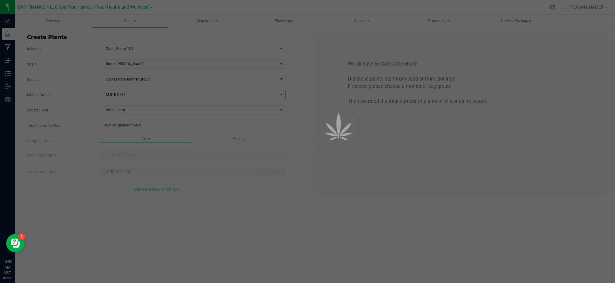
click at [83, 96] on label "Mother Group" at bounding box center [58, 95] width 73 height 6
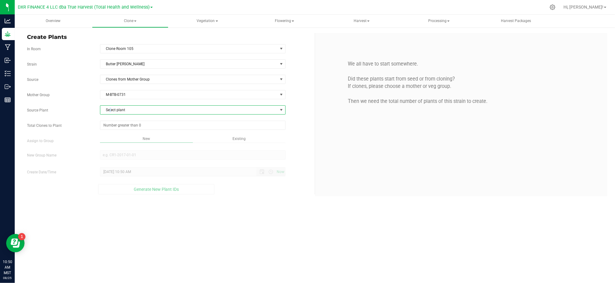
click at [110, 110] on span "Select plant" at bounding box center [188, 110] width 177 height 9
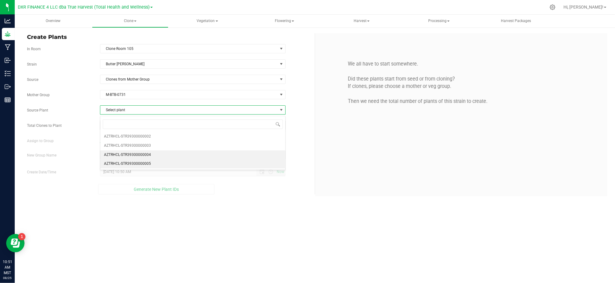
drag, startPoint x: 129, startPoint y: 163, endPoint x: 113, endPoint y: 156, distance: 17.6
click at [128, 162] on span "AZTRHCL-STR39300000005" at bounding box center [127, 164] width 47 height 8
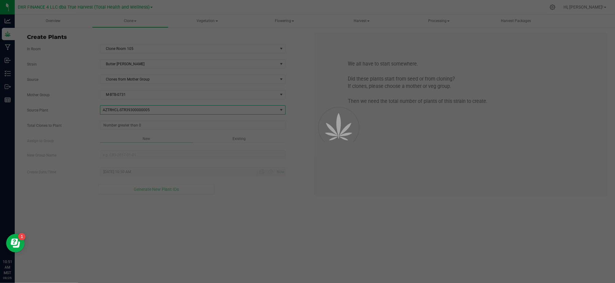
drag, startPoint x: 66, startPoint y: 125, endPoint x: 71, endPoint y: 124, distance: 5.4
click at [68, 125] on label "Total Clones to Plant" at bounding box center [58, 126] width 73 height 6
click at [0, 0] on input "Total Clones to Plant" at bounding box center [0, 0] width 0 height 0
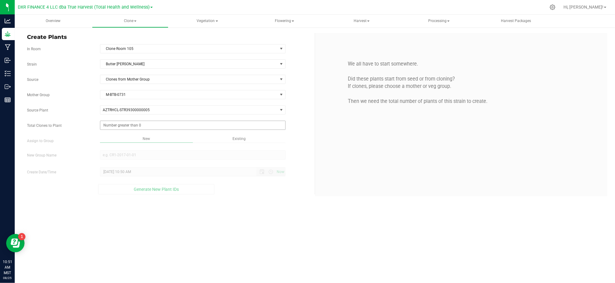
click at [124, 126] on span at bounding box center [192, 125] width 185 height 9
type input "25"
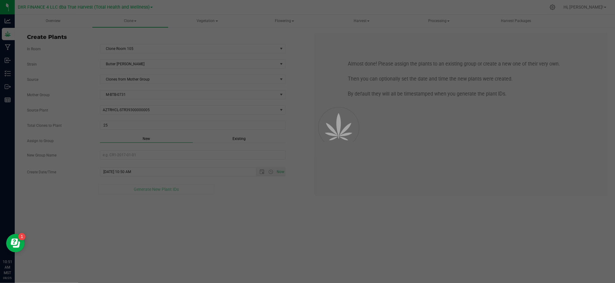
click at [258, 222] on div "Overview Clone Create plants Cloning groups Cloning plants Apply to plants Vege…" at bounding box center [315, 149] width 600 height 269
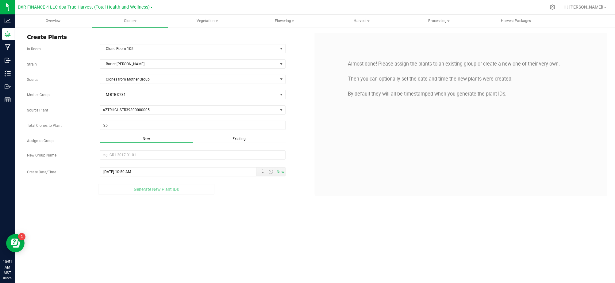
drag, startPoint x: 278, startPoint y: 197, endPoint x: 252, endPoint y: 161, distance: 44.4
click at [273, 187] on div "Create Plants In Room Clone Room 105 Select room Clone Room 104 Clone Room 105 …" at bounding box center [315, 115] width 600 height 176
click at [244, 140] on span "Existing" at bounding box center [238, 139] width 13 height 4
click at [196, 152] on span "Select Plant Group" at bounding box center [188, 155] width 177 height 9
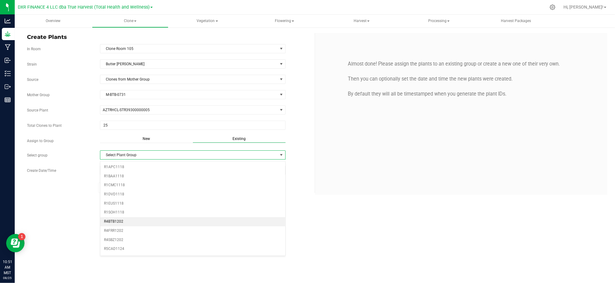
click at [118, 221] on li "R4BTB1202" at bounding box center [192, 221] width 185 height 9
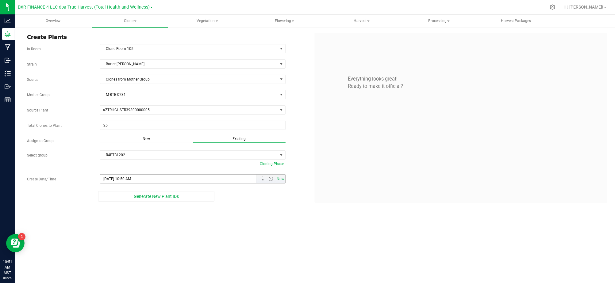
drag, startPoint x: 236, startPoint y: 217, endPoint x: 274, endPoint y: 181, distance: 52.3
click at [239, 212] on div "Overview Clone Create plants Cloning groups Cloning plants Apply to plants Vege…" at bounding box center [315, 149] width 600 height 269
click at [262, 181] on span "Open the date view" at bounding box center [261, 179] width 5 height 5
click at [150, 132] on link "22" at bounding box center [150, 132] width 9 height 10
type input "8/22/2025 10:50 AM"
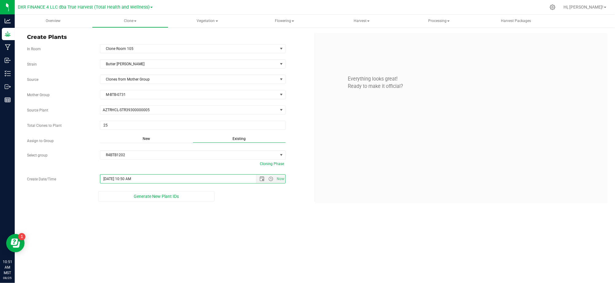
click at [242, 241] on div "Overview Clone Create plants Cloning groups Cloning plants Apply to plants Vege…" at bounding box center [315, 149] width 600 height 269
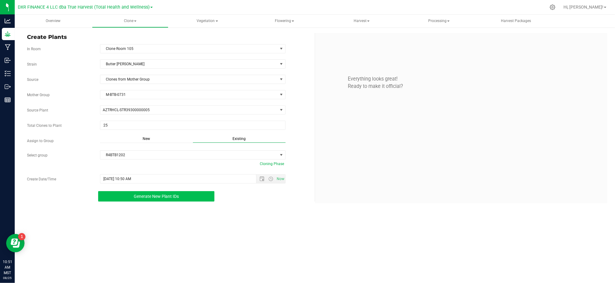
drag, startPoint x: 120, startPoint y: 215, endPoint x: 123, endPoint y: 200, distance: 14.8
click at [122, 205] on div "Overview Clone Create plants Cloning groups Cloning plants Apply to plants Vege…" at bounding box center [315, 149] width 600 height 269
click at [128, 189] on div "Strain Butter Berry Source Clones from Mother Group Mother Group M-BTB-0731 Sel…" at bounding box center [168, 130] width 283 height 142
click at [126, 198] on button "Generate New Plant IDs" at bounding box center [156, 196] width 116 height 10
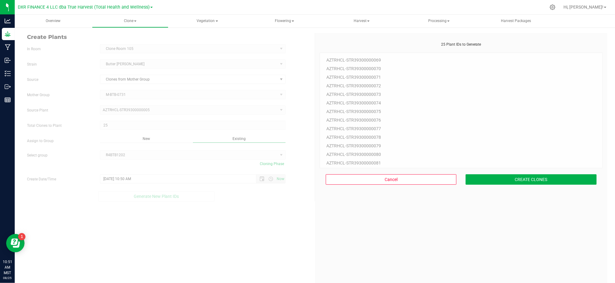
scroll to position [18, 0]
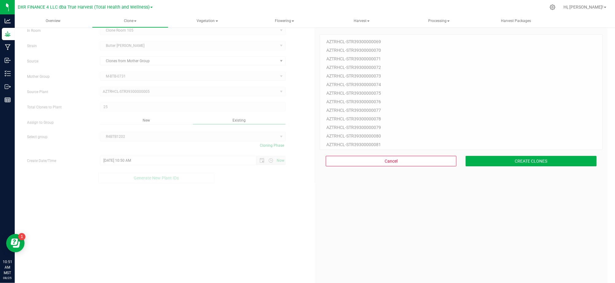
click at [506, 187] on div "25 Plant IDs to Generate AZTRHCL-STR39300000069 AZTRHCL-STR39300000070 AZTRHCL-…" at bounding box center [460, 164] width 283 height 283
click at [510, 162] on button "CREATE CLONES" at bounding box center [530, 161] width 131 height 10
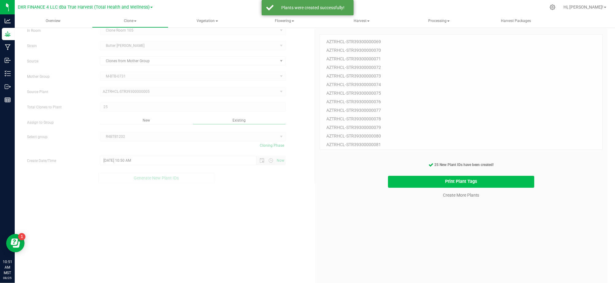
click at [413, 176] on button "Print Plant Tags" at bounding box center [461, 182] width 146 height 12
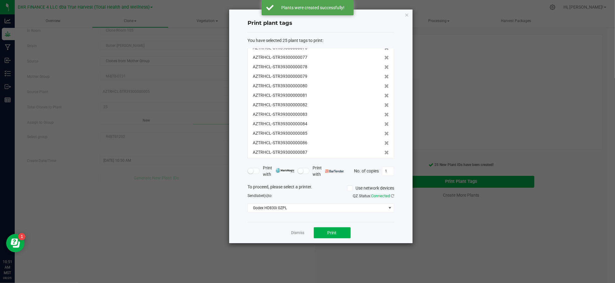
scroll to position [133, 0]
click at [327, 231] on span "Print" at bounding box center [331, 233] width 9 height 5
click at [253, 216] on div "You have selected 25 plant tags to print : AZTRHCL-STR39300000069 AZTRHCL-STR39…" at bounding box center [320, 127] width 147 height 190
click at [294, 230] on app-cancel-button "Dismiss" at bounding box center [297, 233] width 13 height 6
click at [295, 232] on link "Dismiss" at bounding box center [297, 233] width 13 height 5
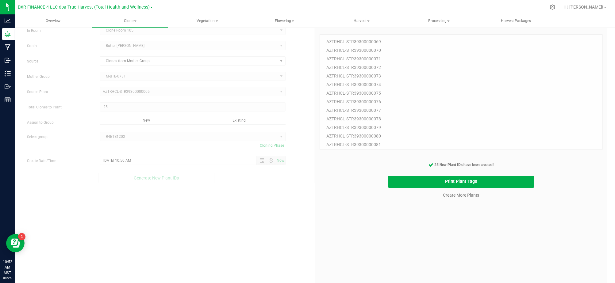
click at [480, 256] on div "25 Plant IDs to Generate AZTRHCL-STR39300000069 AZTRHCL-STR39300000070 AZTRHCL-…" at bounding box center [460, 164] width 283 height 283
click at [459, 209] on div "25 Plant IDs to Generate AZTRHCL-STR39300000069 AZTRHCL-STR39300000070 AZTRHCL-…" at bounding box center [460, 164] width 283 height 283
click at [457, 194] on link "Create More Plants" at bounding box center [461, 195] width 36 height 6
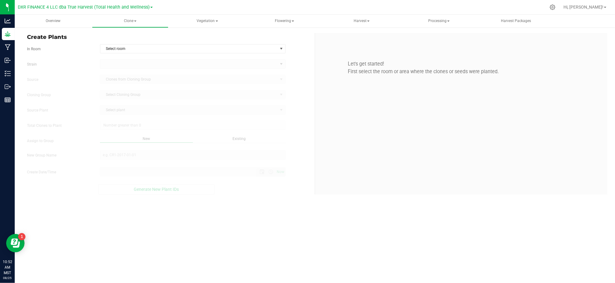
type input "8/25/2025 10:52 AM"
click at [312, 50] on div "In Room Select room Select room Clone Room 104 Clone Room 105 Clone Tent 101 Cl…" at bounding box center [168, 48] width 292 height 9
drag, startPoint x: 268, startPoint y: 44, endPoint x: 265, endPoint y: 50, distance: 7.4
click at [268, 44] on div "Create Plants In Room Select room Select room Clone Room 104 Clone Room 105 Clo…" at bounding box center [168, 114] width 292 height 162
click at [265, 50] on span "Select room" at bounding box center [188, 48] width 177 height 9
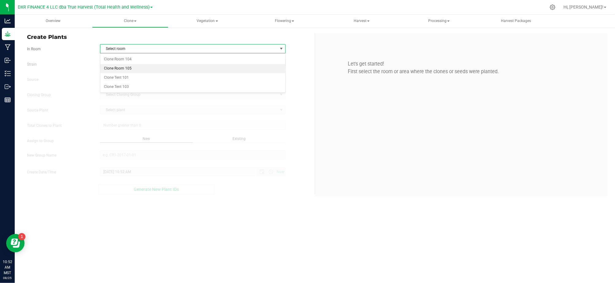
click at [128, 70] on li "Clone Room 105" at bounding box center [192, 68] width 185 height 9
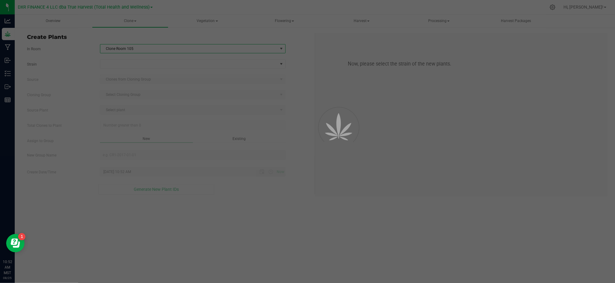
click at [78, 53] on div "In Room Clone Room 105 Select room Clone Room 104 Clone Room 105 Clone Tent 101…" at bounding box center [168, 48] width 292 height 9
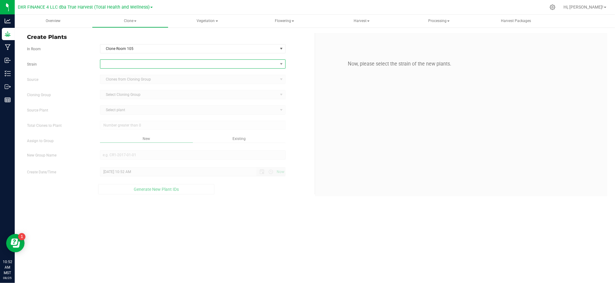
click at [122, 65] on span at bounding box center [188, 64] width 177 height 9
type input "soul glow"
click at [107, 90] on li "Soul Glow" at bounding box center [192, 90] width 185 height 9
click at [60, 80] on label "Source" at bounding box center [58, 80] width 73 height 6
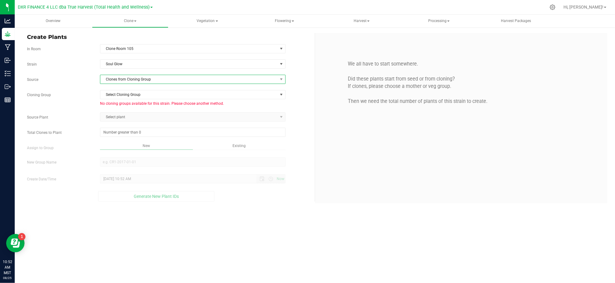
click at [128, 82] on span "Clones from Cloning Group" at bounding box center [188, 79] width 177 height 9
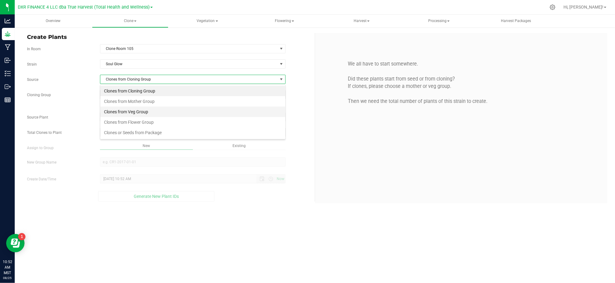
scroll to position [9, 185]
click at [148, 100] on li "Clones from Mother Group" at bounding box center [192, 101] width 185 height 10
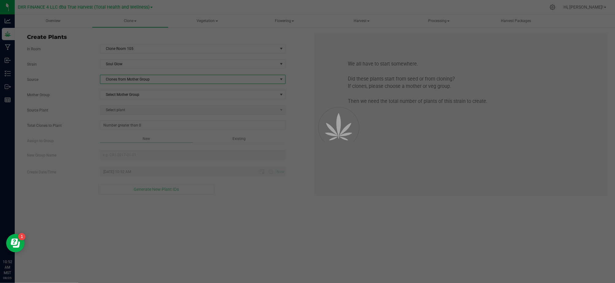
click at [97, 91] on div "Select Mother Group Select Mother Group" at bounding box center [192, 94] width 195 height 9
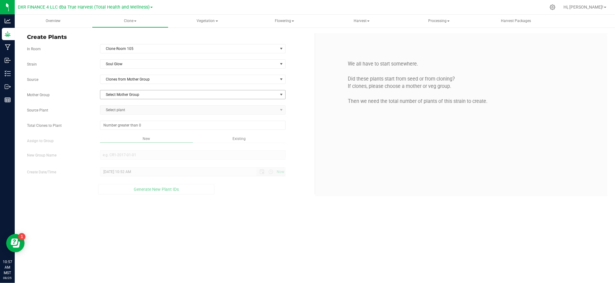
click at [139, 100] on div "Strain Soul Glow Source Clones from Mother Group Mother Group Select Mother Gro…" at bounding box center [168, 126] width 283 height 135
click at [141, 97] on span "Select Mother Group" at bounding box center [188, 94] width 177 height 9
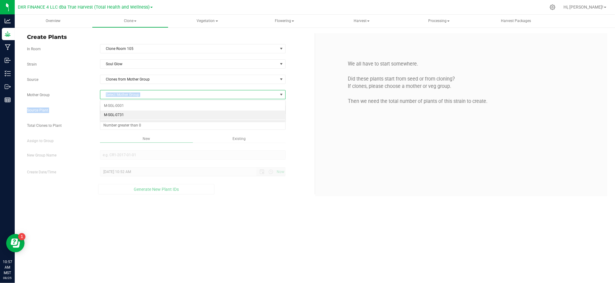
drag, startPoint x: 147, startPoint y: 118, endPoint x: 100, endPoint y: 108, distance: 48.5
click at [147, 118] on li "M-SGL-0731" at bounding box center [192, 115] width 185 height 9
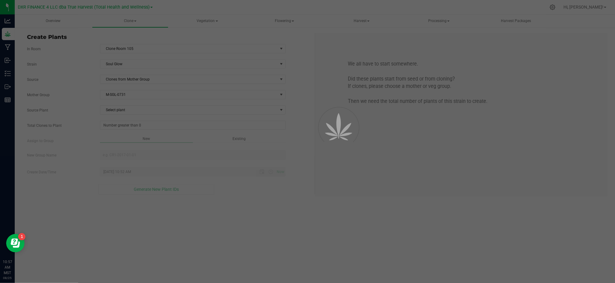
click at [83, 105] on div at bounding box center [307, 141] width 615 height 283
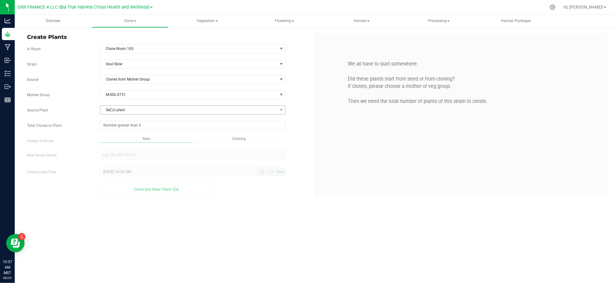
click at [112, 114] on span "Select plant" at bounding box center [188, 110] width 177 height 9
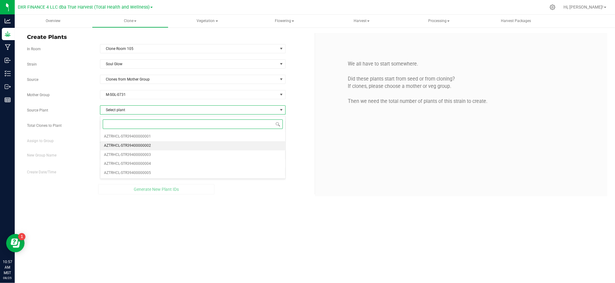
drag, startPoint x: 137, startPoint y: 147, endPoint x: 128, endPoint y: 145, distance: 9.4
click at [137, 146] on span "AZTRHCL-STR39400000002" at bounding box center [127, 146] width 47 height 8
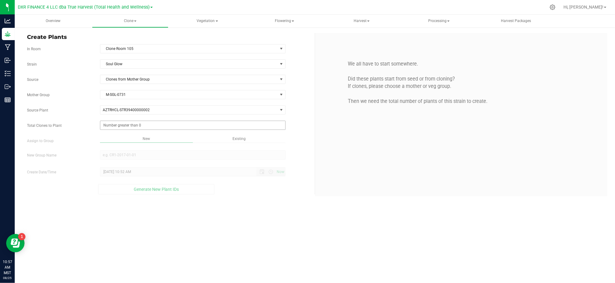
drag, startPoint x: 76, startPoint y: 125, endPoint x: 107, endPoint y: 124, distance: 30.4
click at [77, 124] on label "Total Clones to Plant" at bounding box center [58, 126] width 73 height 6
click at [0, 0] on input "Total Clones to Plant" at bounding box center [0, 0] width 0 height 0
click at [117, 125] on span at bounding box center [192, 125] width 185 height 9
type input "25"
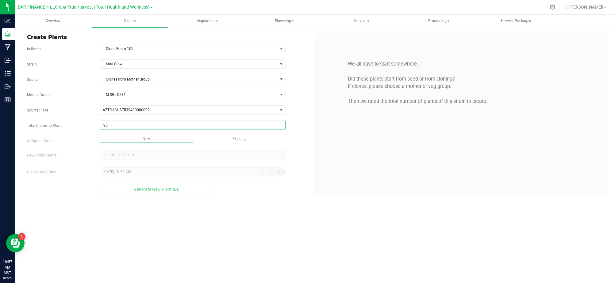
type input "25"
click at [234, 212] on div "Overview Clone Create plants Cloning groups Cloning plants Apply to plants Vege…" at bounding box center [315, 149] width 600 height 269
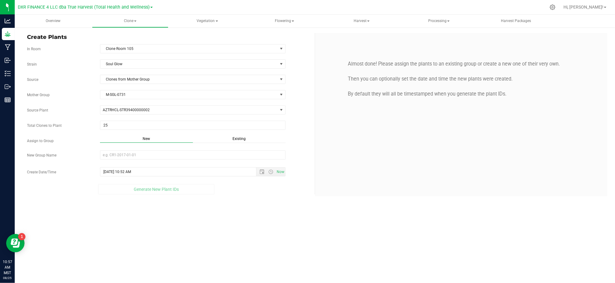
click at [241, 139] on span "Existing" at bounding box center [238, 139] width 13 height 4
click at [220, 159] on span "Select Plant Group" at bounding box center [188, 155] width 177 height 9
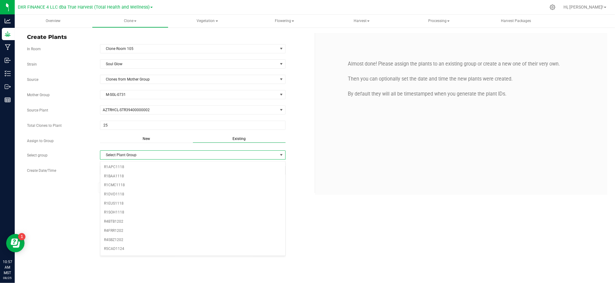
click at [82, 221] on div "Overview Clone Create plants Cloning groups Cloning plants Apply to plants Vege…" at bounding box center [315, 149] width 600 height 269
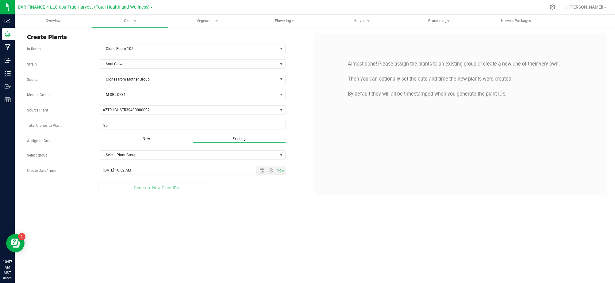
click at [143, 140] on span "New" at bounding box center [146, 139] width 7 height 4
drag, startPoint x: 143, startPoint y: 140, endPoint x: 138, endPoint y: 158, distance: 17.9
click at [138, 158] on input "New Group Name" at bounding box center [192, 155] width 185 height 9
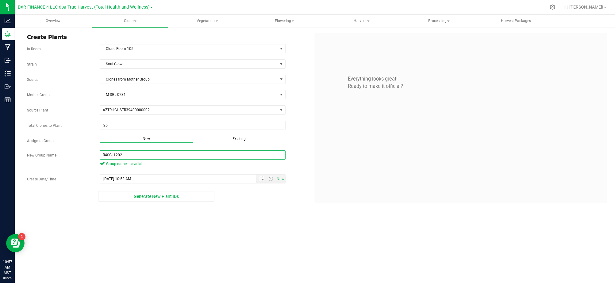
type input "R4SGL1202"
click at [259, 213] on div "Overview Clone Create plants Cloning groups Cloning plants Apply to plants Vege…" at bounding box center [315, 149] width 600 height 269
click at [262, 175] on div "Strain Soul Glow Source Clones from Mother Group Mother Group M-SGL-0731 Select…" at bounding box center [168, 130] width 283 height 142
click at [259, 180] on span "Open the date view" at bounding box center [262, 179] width 10 height 5
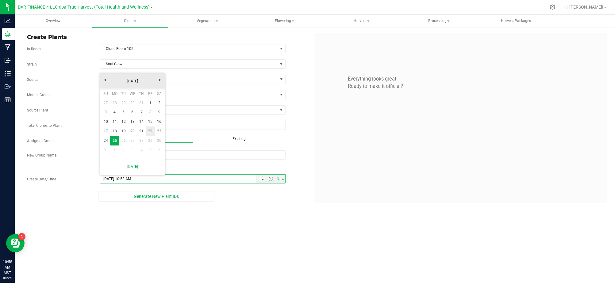
click at [154, 130] on link "22" at bounding box center [150, 132] width 9 height 10
type input "8/22/2025 10:52 AM"
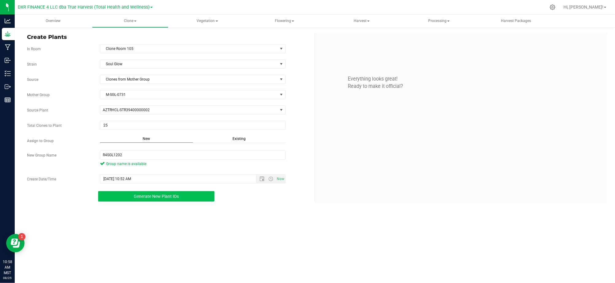
drag, startPoint x: 239, startPoint y: 215, endPoint x: 193, endPoint y: 195, distance: 50.6
click at [239, 215] on div "Overview Clone Create plants Cloning groups Cloning plants Apply to plants Vege…" at bounding box center [315, 149] width 600 height 269
click at [158, 198] on span "Generate New Plant IDs" at bounding box center [156, 196] width 45 height 5
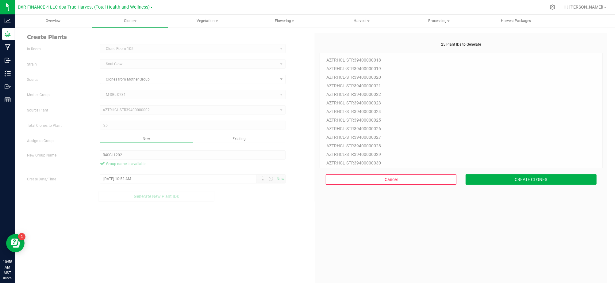
scroll to position [18, 0]
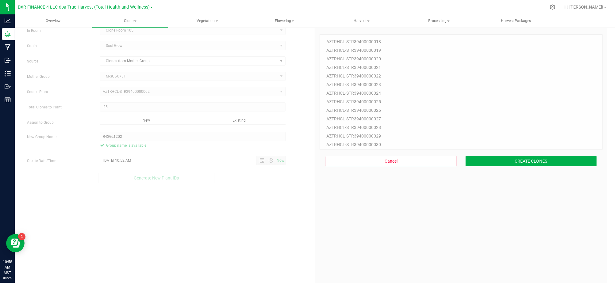
drag, startPoint x: 502, startPoint y: 199, endPoint x: 504, endPoint y: 169, distance: 29.5
click at [503, 192] on div "25 Plant IDs to Generate AZTRHCL-STR39400000018 AZTRHCL-STR39400000019 AZTRHCL-…" at bounding box center [460, 164] width 283 height 283
click at [504, 167] on div "Cancel CREATE CLONES" at bounding box center [460, 161] width 283 height 23
click at [504, 161] on button "CREATE CLONES" at bounding box center [530, 161] width 131 height 10
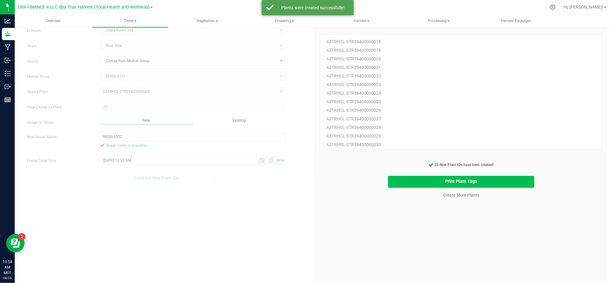
click at [430, 183] on button "Print Plant Tags" at bounding box center [461, 182] width 146 height 12
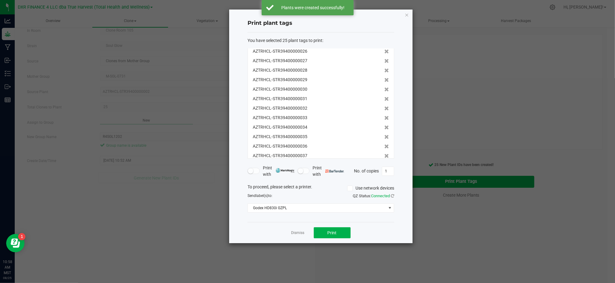
scroll to position [133, 0]
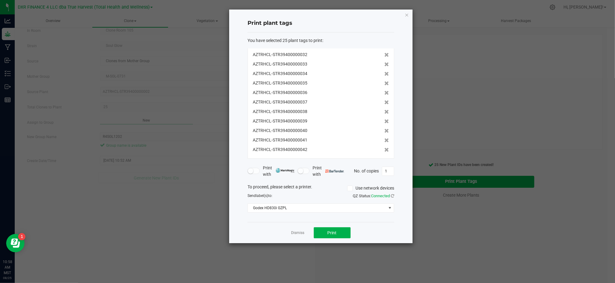
click at [399, 150] on div "Print plant tags You have selected 25 plant tags to print : AZTRHCL-STR39400000…" at bounding box center [320, 127] width 183 height 234
click at [390, 237] on div "Dismiss Print" at bounding box center [320, 232] width 147 height 21
click at [371, 237] on div "Dismiss Print" at bounding box center [320, 232] width 147 height 21
click at [335, 236] on button "Print" at bounding box center [332, 232] width 37 height 11
click at [398, 66] on div "Print plant tags You have selected 25 plant tags to print : AZTRHCL-STR39400000…" at bounding box center [320, 127] width 183 height 234
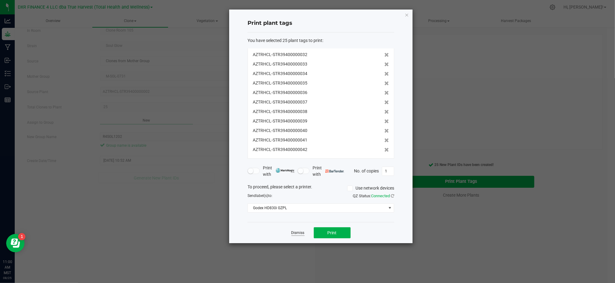
click at [291, 235] on link "Dismiss" at bounding box center [297, 233] width 13 height 5
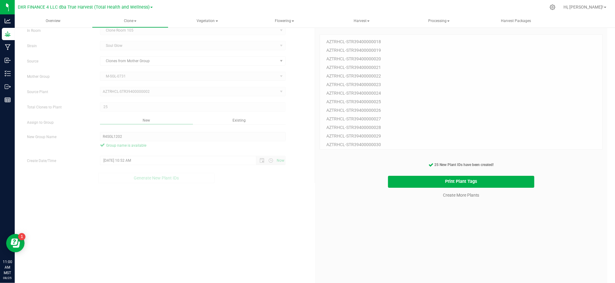
click at [437, 256] on div "25 Plant IDs to Generate AZTRHCL-STR39400000018 AZTRHCL-STR39400000019 AZTRHCL-…" at bounding box center [460, 164] width 283 height 283
drag, startPoint x: 456, startPoint y: 240, endPoint x: 458, endPoint y: 229, distance: 10.7
click at [457, 238] on div "25 Plant IDs to Generate AZTRHCL-STR39400000018 AZTRHCL-STR39400000019 AZTRHCL-…" at bounding box center [460, 164] width 283 height 283
click at [458, 195] on link "Create More Plants" at bounding box center [461, 195] width 36 height 6
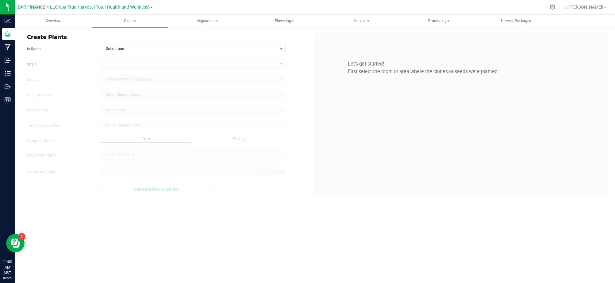
type input "8/25/2025 11:00 AM"
drag, startPoint x: 163, startPoint y: 48, endPoint x: 96, endPoint y: 50, distance: 67.8
click at [161, 48] on span "Select room" at bounding box center [188, 48] width 177 height 9
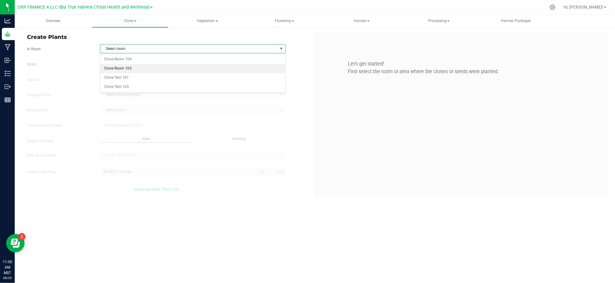
click at [124, 66] on li "Clone Room 105" at bounding box center [192, 68] width 185 height 9
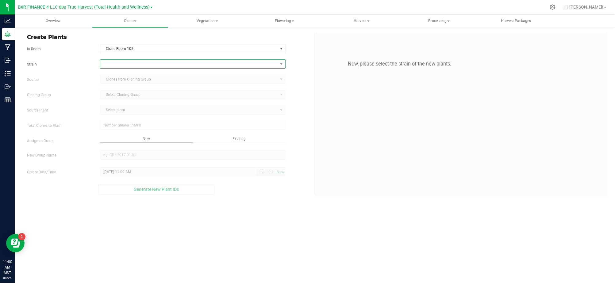
click at [130, 64] on span at bounding box center [188, 64] width 177 height 9
type input "soul"
click at [126, 90] on li "Soul Glow" at bounding box center [192, 90] width 185 height 9
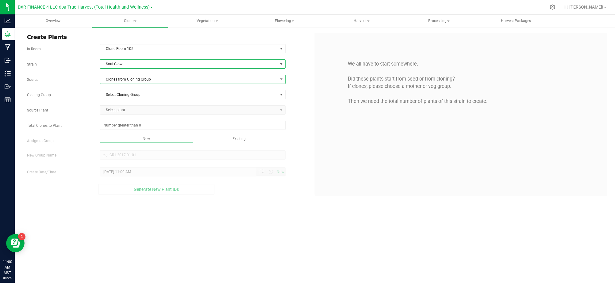
click at [120, 78] on span "Clones from Cloning Group" at bounding box center [188, 79] width 177 height 9
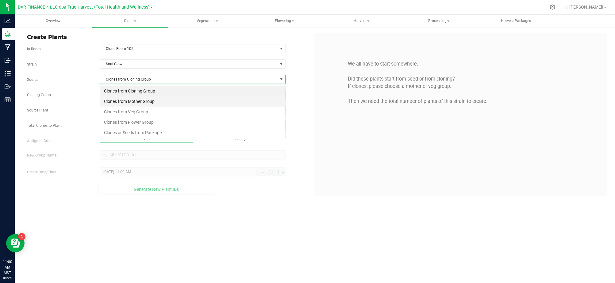
scroll to position [9, 185]
click at [151, 99] on li "Clones from Mother Group" at bounding box center [192, 101] width 185 height 10
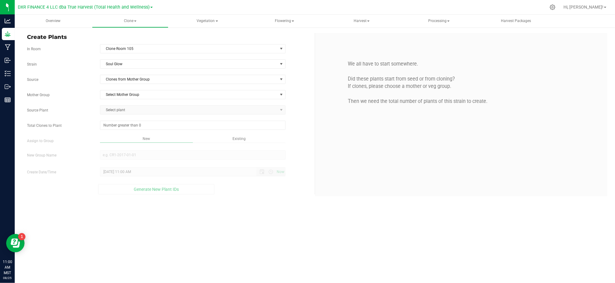
drag, startPoint x: 89, startPoint y: 91, endPoint x: 128, endPoint y: 89, distance: 39.6
click at [110, 89] on div "Strain Soul Glow Source Clones from Mother Group Mother Group Select Mother Gro…" at bounding box center [168, 126] width 283 height 135
drag, startPoint x: 153, startPoint y: 89, endPoint x: 152, endPoint y: 92, distance: 3.3
click at [153, 90] on div "Strain Soul Glow Source Clones from Mother Group Mother Group Select Mother Gro…" at bounding box center [168, 126] width 283 height 135
click at [152, 92] on span "Select Mother Group" at bounding box center [188, 94] width 177 height 9
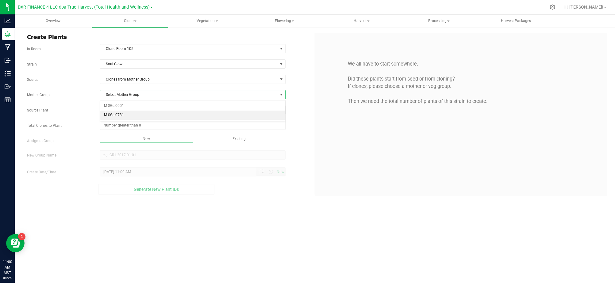
drag, startPoint x: 150, startPoint y: 115, endPoint x: 123, endPoint y: 113, distance: 26.7
click at [144, 115] on li "M-SGL-0731" at bounding box center [192, 115] width 185 height 9
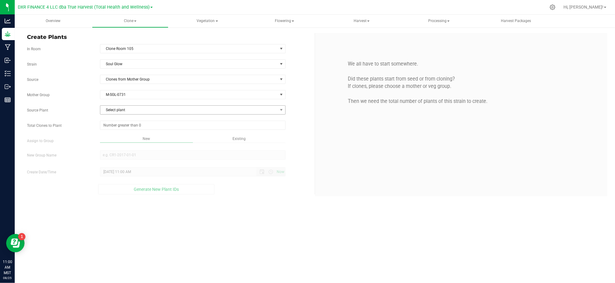
drag, startPoint x: 85, startPoint y: 107, endPoint x: 125, endPoint y: 110, distance: 40.0
click at [125, 110] on span "Select plant" at bounding box center [188, 110] width 177 height 9
click at [155, 136] on li "AZTRHCL-STR39400000001" at bounding box center [192, 136] width 185 height 9
click at [123, 125] on span at bounding box center [192, 125] width 185 height 9
type input "25"
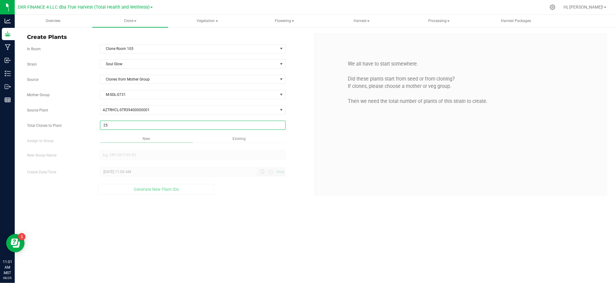
type input "25"
click at [205, 226] on div "Overview Clone Create plants Cloning groups Cloning plants Apply to plants Vege…" at bounding box center [315, 149] width 600 height 269
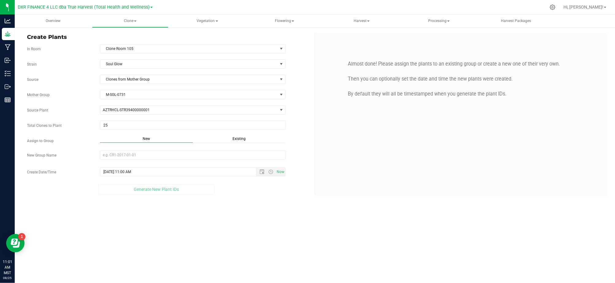
click at [238, 140] on span "Existing" at bounding box center [238, 139] width 13 height 4
click at [228, 157] on span "Select Plant Group" at bounding box center [188, 155] width 177 height 9
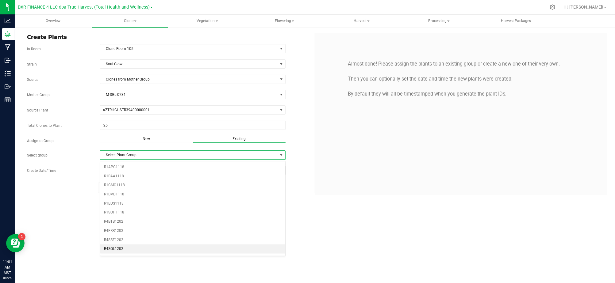
click at [134, 249] on li "R4SGL1202" at bounding box center [192, 249] width 185 height 9
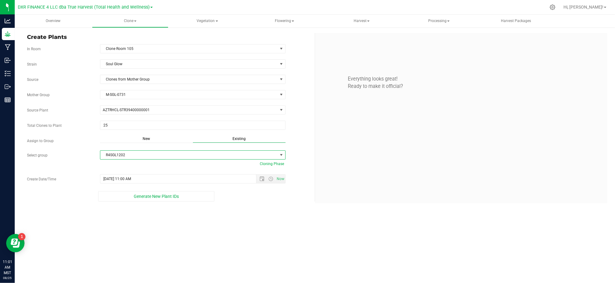
drag, startPoint x: 231, startPoint y: 237, endPoint x: 251, endPoint y: 215, distance: 29.5
click at [232, 237] on div "Overview Clone Create plants Cloning groups Cloning plants Apply to plants Vege…" at bounding box center [315, 149] width 600 height 269
click at [261, 180] on span "Open the date view" at bounding box center [261, 179] width 5 height 5
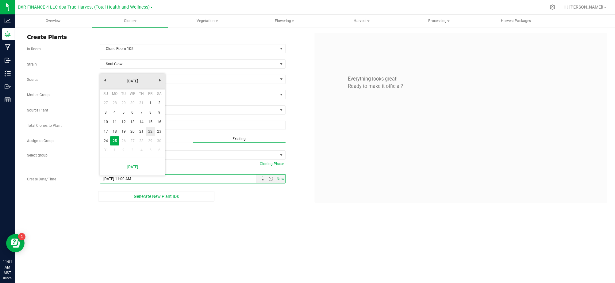
drag, startPoint x: 151, startPoint y: 132, endPoint x: 156, endPoint y: 148, distance: 16.8
click at [151, 132] on link "22" at bounding box center [150, 132] width 9 height 10
type input "8/22/2025 11:00 AM"
drag, startPoint x: 250, startPoint y: 237, endPoint x: 253, endPoint y: 232, distance: 5.1
click at [251, 237] on div "Overview Clone Create plants Cloning groups Cloning plants Apply to plants Vege…" at bounding box center [315, 149] width 600 height 269
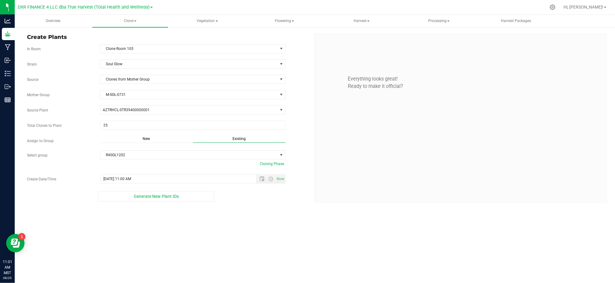
click at [270, 199] on div "Generate New Plant IDs" at bounding box center [156, 196] width 258 height 10
click at [178, 198] on span "Generate New Plant IDs" at bounding box center [156, 196] width 45 height 5
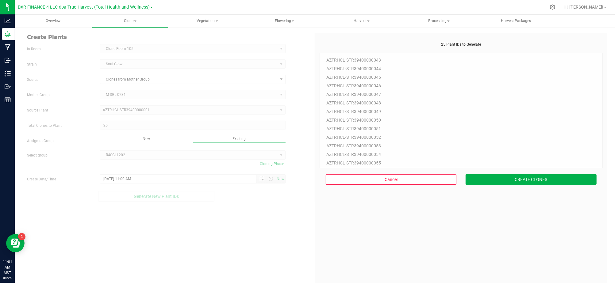
scroll to position [18, 0]
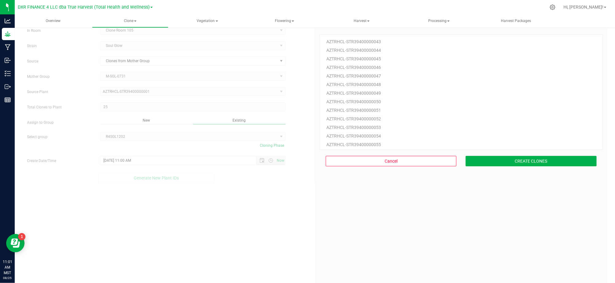
click at [466, 227] on div "25 Plant IDs to Generate AZTRHCL-STR39400000043 AZTRHCL-STR39400000044 AZTRHCL-…" at bounding box center [460, 164] width 283 height 283
click at [490, 185] on div "25 Plant IDs to Generate AZTRHCL-STR39400000043 AZTRHCL-STR39400000044 AZTRHCL-…" at bounding box center [460, 164] width 283 height 283
click at [519, 167] on div "Cancel CREATE CLONES" at bounding box center [460, 161] width 283 height 23
click at [521, 164] on button "CREATE CLONES" at bounding box center [530, 161] width 131 height 10
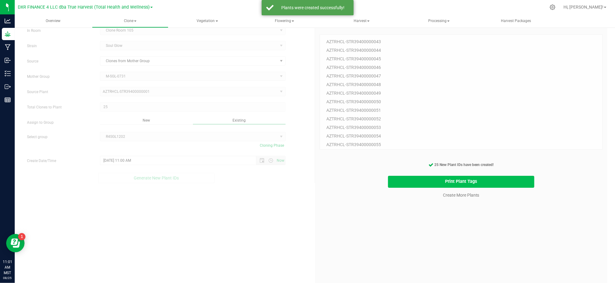
click at [402, 182] on button "Print Plant Tags" at bounding box center [461, 182] width 146 height 12
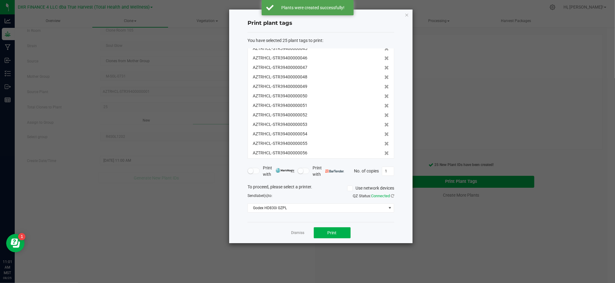
scroll to position [133, 0]
click at [377, 235] on div "Dismiss Print" at bounding box center [320, 232] width 147 height 21
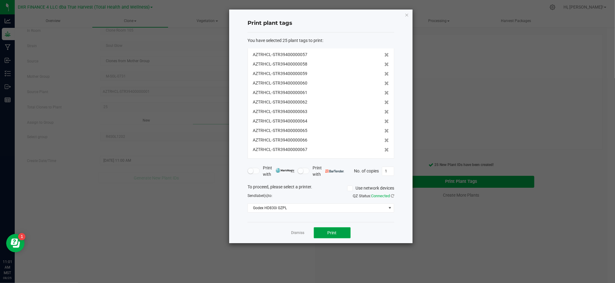
click at [335, 235] on span "Print" at bounding box center [331, 233] width 9 height 5
drag, startPoint x: 368, startPoint y: 227, endPoint x: 353, endPoint y: 229, distance: 16.0
click at [369, 227] on div "Dismiss Print" at bounding box center [320, 232] width 147 height 21
click at [296, 235] on link "Dismiss" at bounding box center [297, 233] width 13 height 5
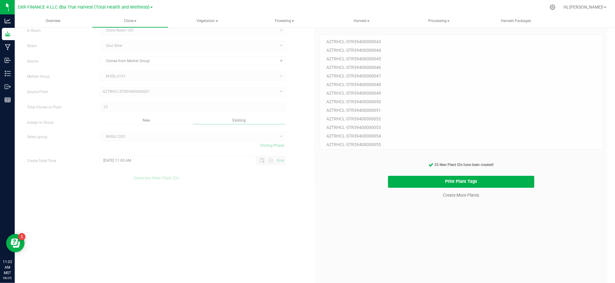
drag, startPoint x: 360, startPoint y: 232, endPoint x: 454, endPoint y: 228, distance: 94.5
click at [360, 232] on div "25 Plant IDs to Generate AZTRHCL-STR39400000043 AZTRHCL-STR39400000044 AZTRHCL-…" at bounding box center [460, 164] width 283 height 283
click at [478, 253] on div "25 Plant IDs to Generate AZTRHCL-STR39400000043 AZTRHCL-STR39400000044 AZTRHCL-…" at bounding box center [460, 164] width 283 height 283
click at [450, 196] on link "Create More Plants" at bounding box center [461, 195] width 36 height 6
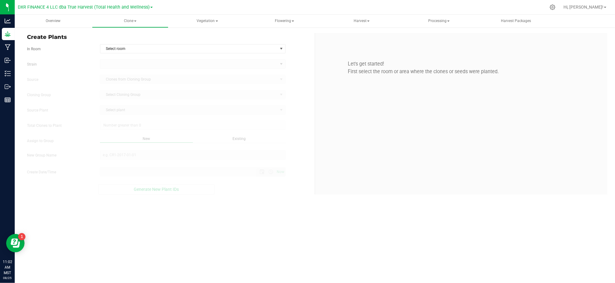
type input "8/25/2025 11:02 AM"
drag, startPoint x: 298, startPoint y: 40, endPoint x: 292, endPoint y: 40, distance: 6.4
click at [298, 40] on span "Create Plants" at bounding box center [168, 37] width 283 height 8
click at [247, 47] on span "Select room" at bounding box center [188, 48] width 177 height 9
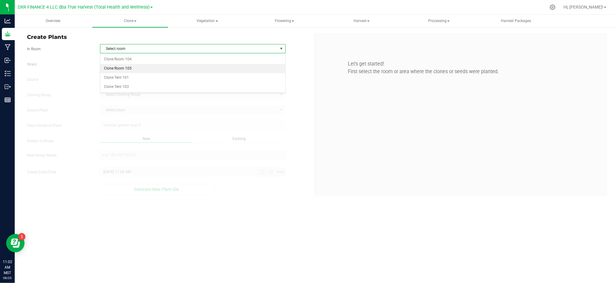
drag, startPoint x: 173, startPoint y: 68, endPoint x: 108, endPoint y: 62, distance: 65.6
click at [172, 68] on li "Clone Room 105" at bounding box center [192, 68] width 185 height 9
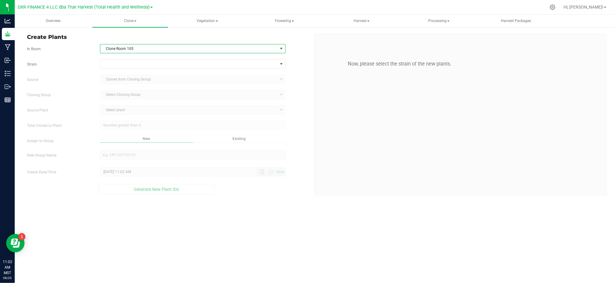
drag, startPoint x: 67, startPoint y: 63, endPoint x: 75, endPoint y: 63, distance: 8.6
click at [69, 63] on label "Strain" at bounding box center [58, 65] width 73 height 6
click at [129, 64] on span at bounding box center [188, 64] width 177 height 9
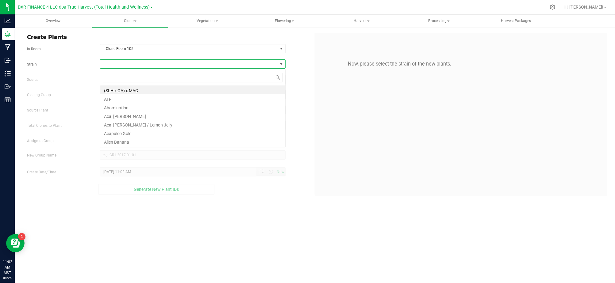
scroll to position [9, 185]
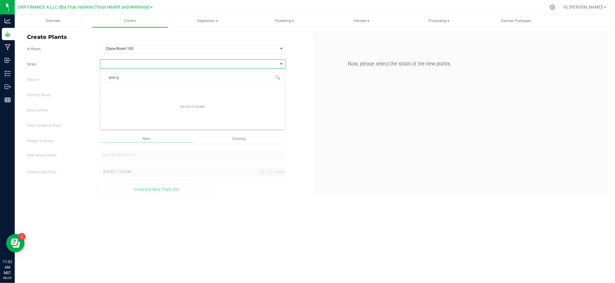
type input "soul gl"
click at [170, 89] on li "Soul Glow" at bounding box center [192, 90] width 185 height 9
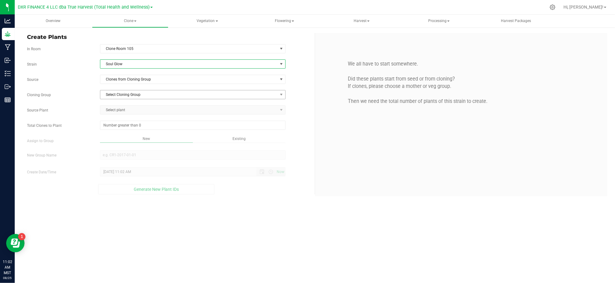
drag, startPoint x: 77, startPoint y: 74, endPoint x: 155, endPoint y: 91, distance: 80.5
click at [78, 74] on div "Strain Soul Glow Source Clones from Cloning Group Cloning Group Select Cloning …" at bounding box center [168, 126] width 283 height 135
click at [164, 82] on span "Clones from Cloning Group" at bounding box center [188, 79] width 177 height 9
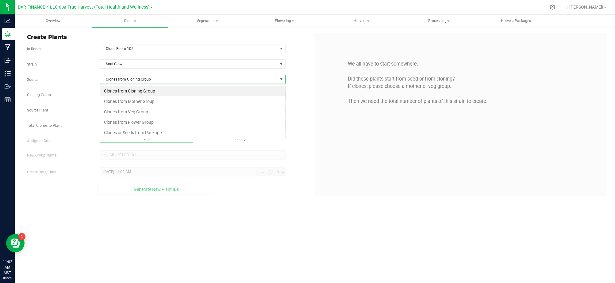
scroll to position [9, 185]
click at [139, 102] on li "Clones from Mother Group" at bounding box center [192, 101] width 185 height 10
drag, startPoint x: 139, startPoint y: 102, endPoint x: 146, endPoint y: 97, distance: 8.5
click at [101, 92] on div "Select Mother Group Select Mother Group M-SGL-0001 M-SGL-0731" at bounding box center [192, 94] width 195 height 9
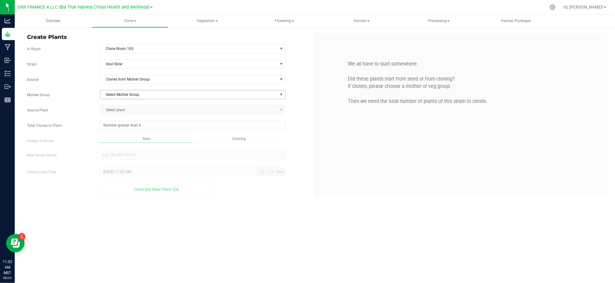
click at [146, 97] on span "Select Mother Group" at bounding box center [188, 94] width 177 height 9
click at [135, 118] on li "M-SGL-0731" at bounding box center [192, 115] width 185 height 9
click at [89, 102] on div "Strain Soul Glow Source Clones from Mother Group Mother Group M-SGL-0731 Select…" at bounding box center [168, 126] width 283 height 135
click at [141, 112] on span "Select plant" at bounding box center [188, 110] width 177 height 9
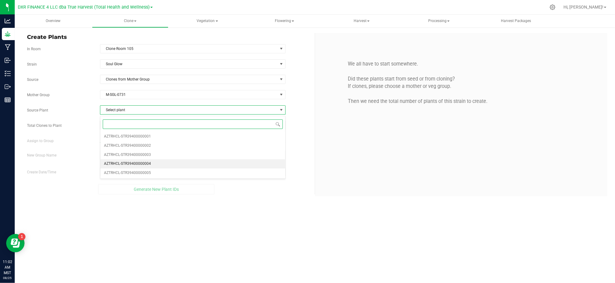
click at [151, 165] on li "AZTRHCL-STR39400000004" at bounding box center [192, 163] width 185 height 9
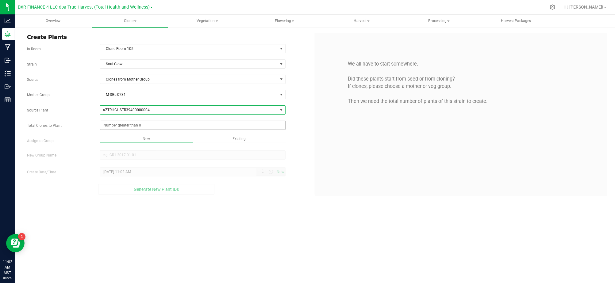
drag, startPoint x: 83, startPoint y: 123, endPoint x: 122, endPoint y: 125, distance: 39.3
click at [83, 123] on div "Total Clones to Plant" at bounding box center [168, 125] width 292 height 9
click at [134, 131] on div "Strain Soul Glow Source Clones from Mother Group Mother Group M-SGL-0731 Select…" at bounding box center [168, 126] width 283 height 135
click at [133, 128] on span at bounding box center [192, 125] width 185 height 9
type input "25"
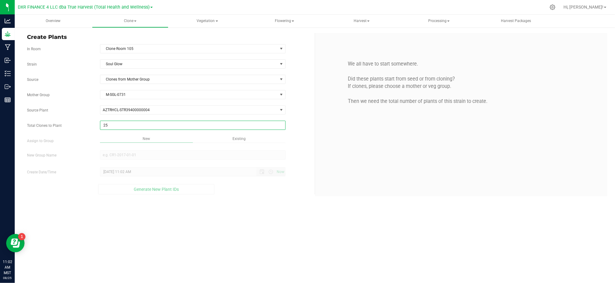
type input "25"
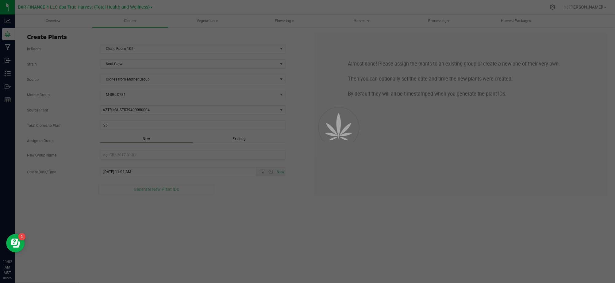
drag, startPoint x: 259, startPoint y: 193, endPoint x: 262, endPoint y: 187, distance: 7.0
click at [262, 194] on div "Overview Clone Create plants Cloning groups Cloning plants Apply to plants Vege…" at bounding box center [315, 149] width 600 height 269
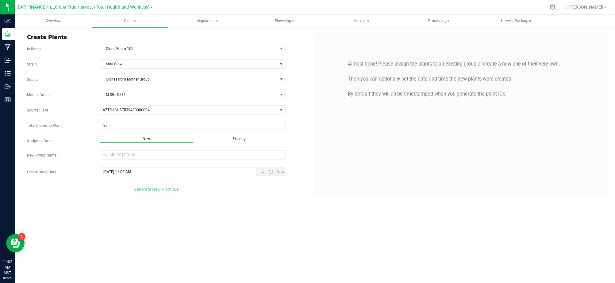
click at [243, 140] on span "Existing" at bounding box center [238, 139] width 13 height 4
click at [218, 153] on span "Select Plant Group" at bounding box center [188, 155] width 177 height 9
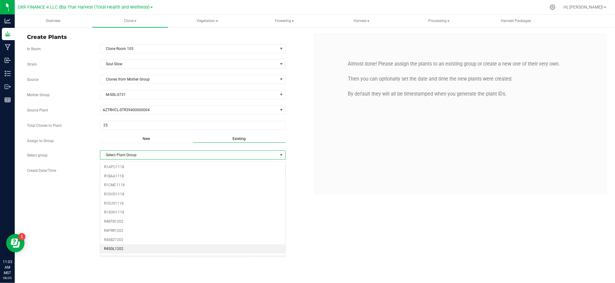
click at [142, 251] on li "R4SGL1202" at bounding box center [192, 249] width 185 height 9
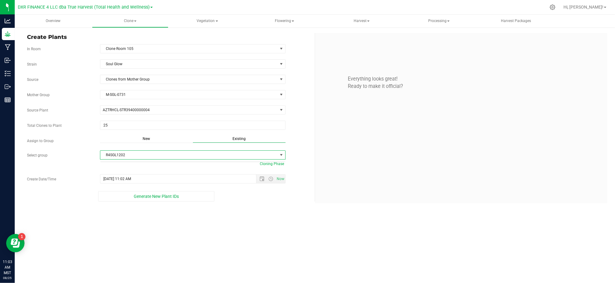
click at [215, 249] on div "Overview Clone Create plants Cloning groups Cloning plants Apply to plants Vege…" at bounding box center [315, 149] width 600 height 269
click at [261, 181] on span "Open the date view" at bounding box center [261, 179] width 5 height 5
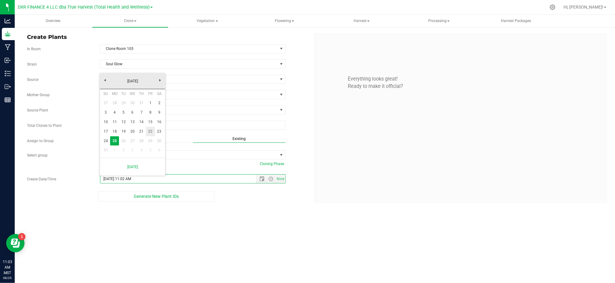
drag, startPoint x: 150, startPoint y: 129, endPoint x: 167, endPoint y: 145, distance: 23.7
click at [150, 129] on link "22" at bounding box center [150, 132] width 9 height 10
type input "8/22/2025 11:02 AM"
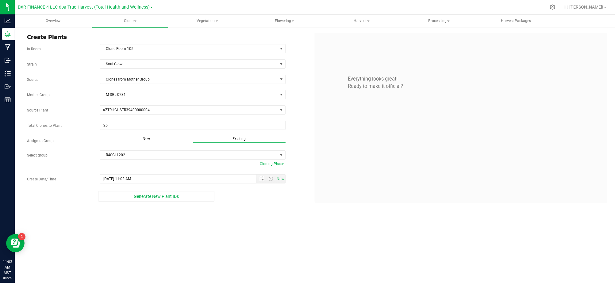
click at [241, 223] on div "Overview Clone Create plants Cloning groups Cloning plants Apply to plants Vege…" at bounding box center [315, 149] width 600 height 269
click at [251, 235] on div "Overview Clone Create plants Cloning groups Cloning plants Apply to plants Vege…" at bounding box center [315, 149] width 600 height 269
click at [247, 244] on div "Overview Clone Create plants Cloning groups Cloning plants Apply to plants Vege…" at bounding box center [315, 149] width 600 height 269
click at [179, 202] on button "Generate New Plant IDs" at bounding box center [156, 196] width 116 height 10
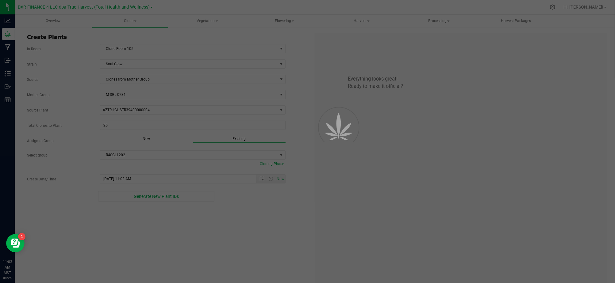
scroll to position [18, 0]
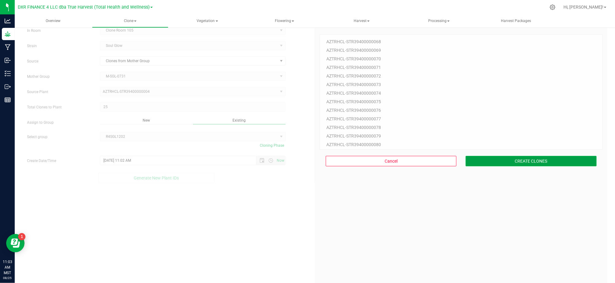
click at [519, 163] on button "CREATE CLONES" at bounding box center [530, 161] width 131 height 10
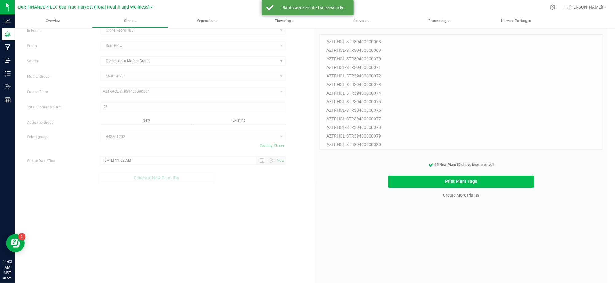
click at [424, 180] on button "Print Plant Tags" at bounding box center [461, 182] width 146 height 12
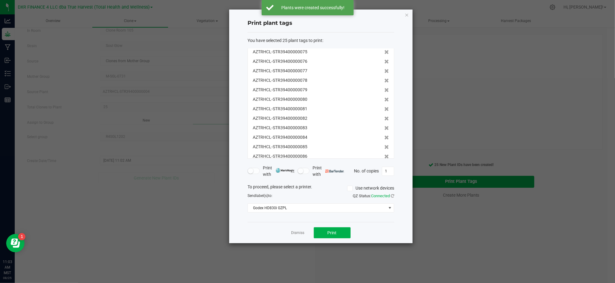
scroll to position [133, 0]
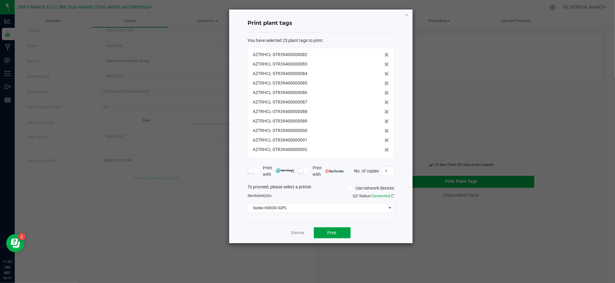
click at [342, 230] on button "Print" at bounding box center [332, 232] width 37 height 11
click at [264, 232] on div "Dismiss Print" at bounding box center [320, 232] width 147 height 21
click at [299, 237] on div "Dismiss Print" at bounding box center [320, 232] width 147 height 21
click at [300, 233] on link "Dismiss" at bounding box center [297, 233] width 13 height 5
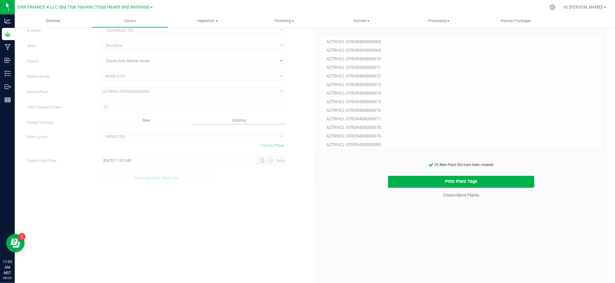
click at [385, 246] on div "25 Plant IDs to Generate AZTRHCL-STR39400000068 AZTRHCL-STR39400000069 AZTRHCL-…" at bounding box center [460, 164] width 283 height 283
click at [381, 217] on div "25 Plant IDs to Generate AZTRHCL-STR39400000068 AZTRHCL-STR39400000069 AZTRHCL-…" at bounding box center [460, 164] width 283 height 283
click at [470, 193] on link "Create More Plants" at bounding box center [461, 195] width 36 height 6
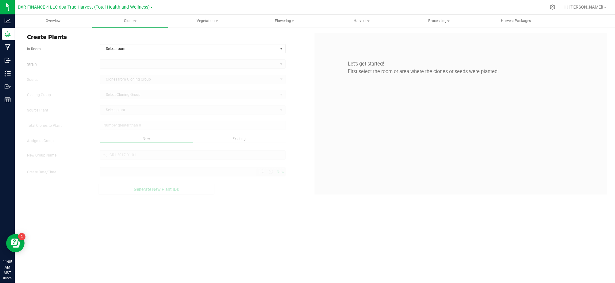
type input "8/25/2025 11:05 AM"
click at [273, 45] on span "Select room" at bounding box center [188, 48] width 177 height 9
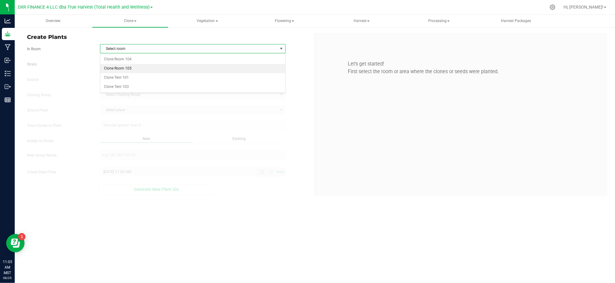
click at [145, 70] on li "Clone Room 105" at bounding box center [192, 68] width 185 height 9
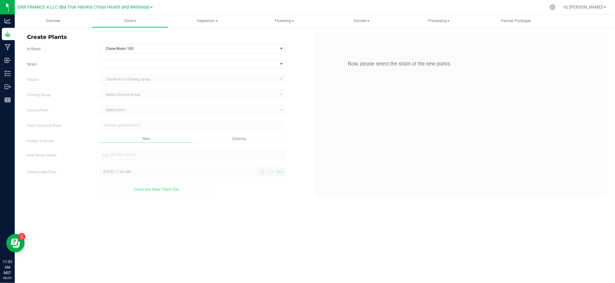
click at [74, 62] on label "Strain" at bounding box center [58, 65] width 73 height 6
click at [233, 66] on span at bounding box center [188, 64] width 177 height 9
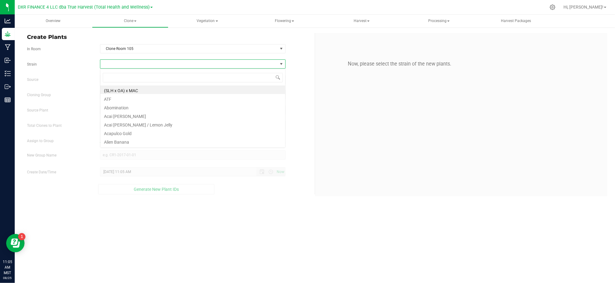
scroll to position [9, 185]
type input "gelato"
click at [122, 96] on li "Gelato 41" at bounding box center [192, 98] width 185 height 9
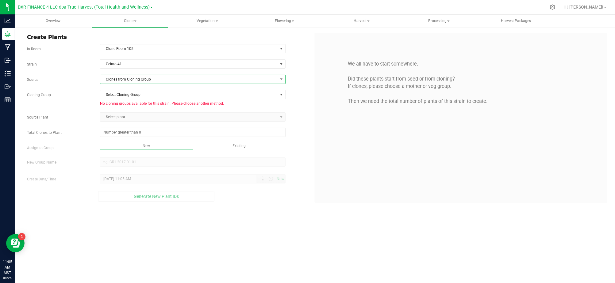
click at [106, 79] on span "Clones from Cloning Group" at bounding box center [188, 79] width 177 height 9
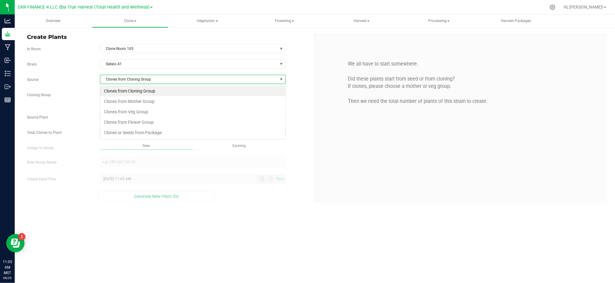
scroll to position [9, 185]
click at [147, 114] on li "Clones from Veg Group" at bounding box center [192, 112] width 185 height 10
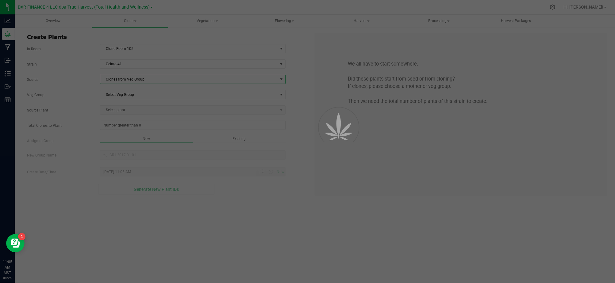
click at [84, 99] on div "Veg Group Select Veg Group Select Veg Group" at bounding box center [168, 94] width 292 height 9
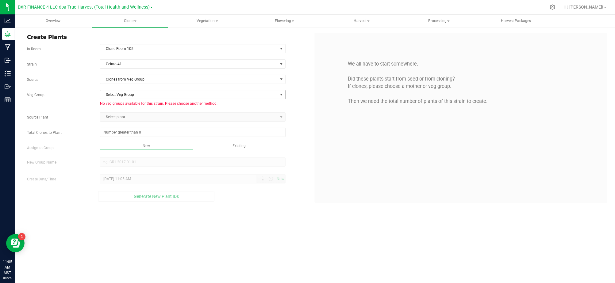
click at [111, 95] on span "Select Veg Group" at bounding box center [188, 94] width 177 height 9
drag, startPoint x: 86, startPoint y: 97, endPoint x: 126, endPoint y: 88, distance: 40.8
click at [88, 96] on label "Veg Group" at bounding box center [58, 95] width 73 height 6
click at [130, 83] on span "Clones from Veg Group" at bounding box center [188, 79] width 177 height 9
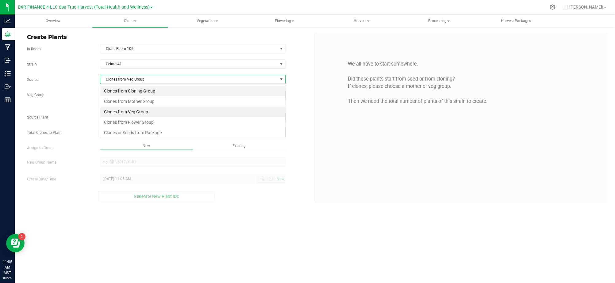
scroll to position [9, 185]
click at [140, 100] on li "Clones from Mother Group" at bounding box center [192, 101] width 185 height 10
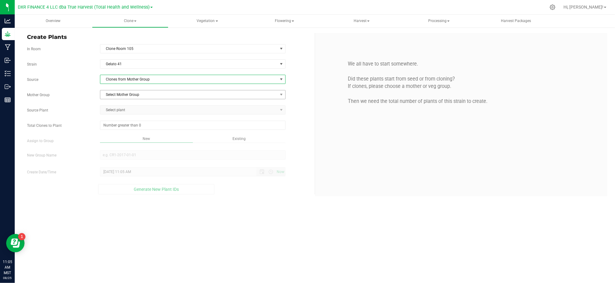
drag, startPoint x: 86, startPoint y: 96, endPoint x: 115, endPoint y: 93, distance: 29.3
click at [87, 95] on label "Mother Group" at bounding box center [58, 95] width 73 height 6
click at [121, 93] on span "Select Mother Group" at bounding box center [188, 94] width 177 height 9
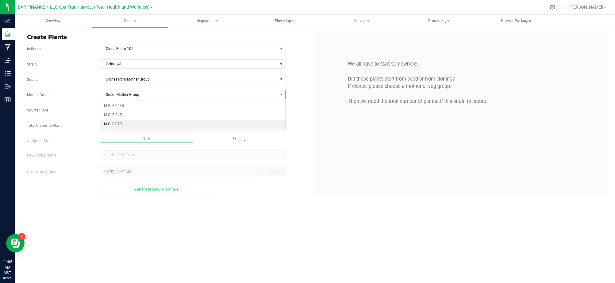
click at [139, 123] on li "M-GLF-0731" at bounding box center [192, 124] width 185 height 9
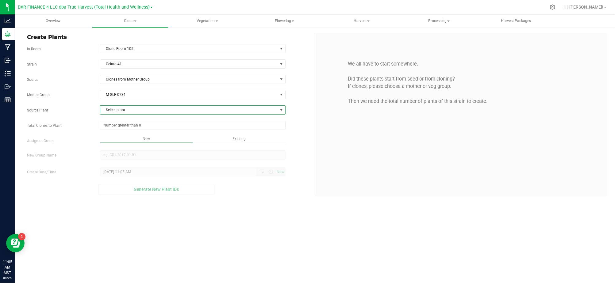
click at [125, 111] on span "Select plant" at bounding box center [188, 110] width 177 height 9
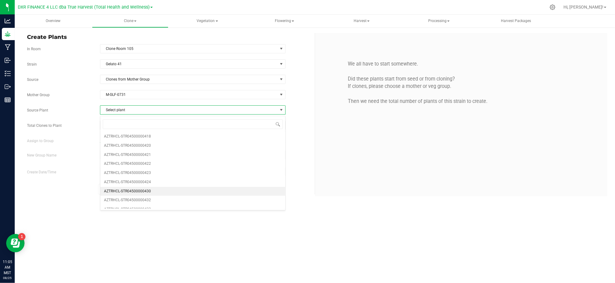
click at [170, 195] on li "AZTRHCL-STR04500000430" at bounding box center [192, 191] width 185 height 9
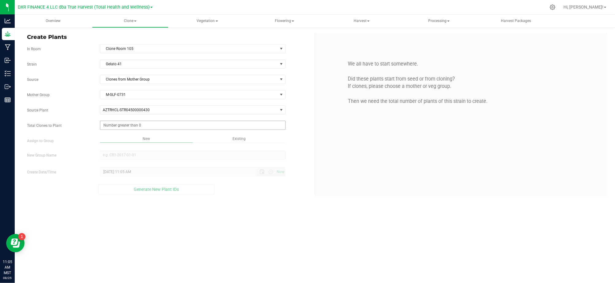
drag, startPoint x: 93, startPoint y: 144, endPoint x: 122, endPoint y: 130, distance: 32.4
click at [93, 143] on label "Assign to Group" at bounding box center [58, 141] width 73 height 6
click at [123, 128] on span at bounding box center [192, 125] width 185 height 9
type input "25"
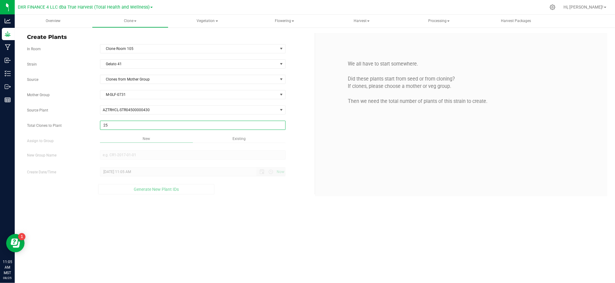
click at [275, 208] on div "Overview Clone Create plants Cloning groups Cloning plants Apply to plants Vege…" at bounding box center [315, 149] width 600 height 269
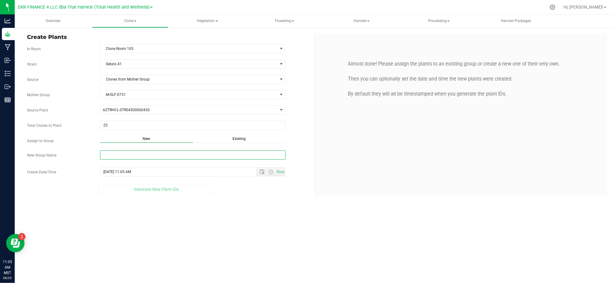
click at [227, 156] on input "New Group Name" at bounding box center [192, 155] width 185 height 9
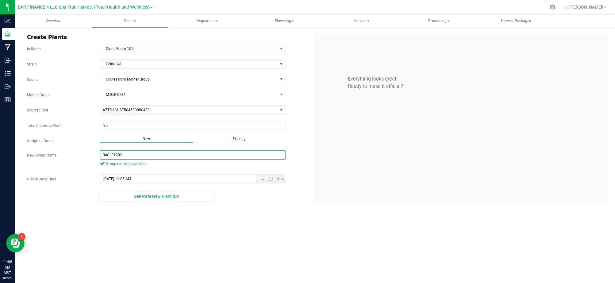
type input "R4GLF1202"
click at [220, 237] on div "Overview Clone Create plants Cloning groups Cloning plants Apply to plants Vege…" at bounding box center [315, 149] width 600 height 269
click at [259, 181] on span "Open the date view" at bounding box center [261, 179] width 5 height 5
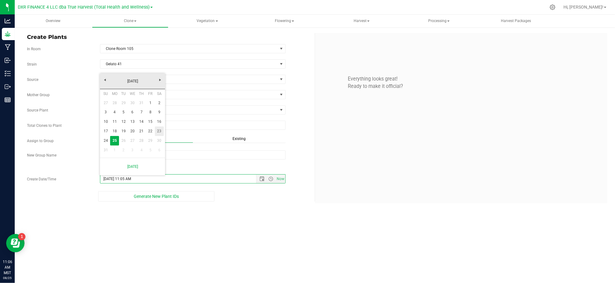
drag, startPoint x: 160, startPoint y: 130, endPoint x: 180, endPoint y: 140, distance: 22.2
click at [160, 130] on link "23" at bounding box center [159, 132] width 9 height 10
type input "8/23/2025 11:05 AM"
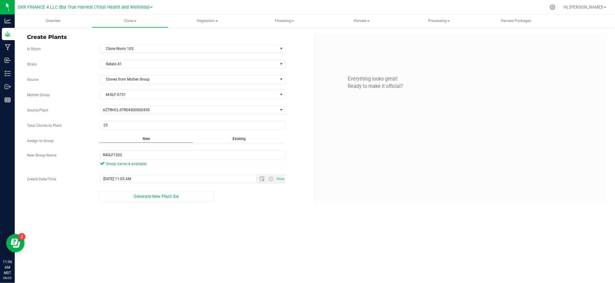
click at [248, 222] on div "Overview Clone Create plants Cloning groups Cloning plants Apply to plants Vege…" at bounding box center [315, 149] width 600 height 269
drag, startPoint x: 249, startPoint y: 220, endPoint x: 251, endPoint y: 208, distance: 11.4
drag, startPoint x: 251, startPoint y: 208, endPoint x: 193, endPoint y: 231, distance: 61.8
click at [193, 231] on div "Overview Clone Create plants Cloning groups Cloning plants Apply to plants Vege…" at bounding box center [315, 149] width 600 height 269
click at [149, 193] on button "Generate New Plant IDs" at bounding box center [156, 196] width 116 height 10
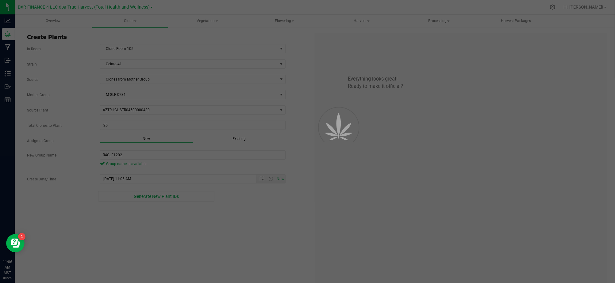
scroll to position [18, 0]
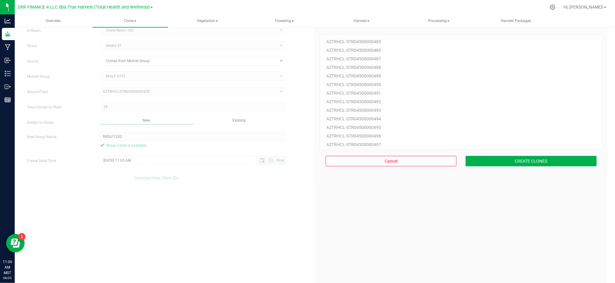
click at [498, 191] on div "25 Plant IDs to Generate AZTRHCL-STR04500000485 AZTRHCL-STR04500000486 AZTRHCL-…" at bounding box center [460, 164] width 283 height 283
click at [502, 167] on div "Cancel CREATE CLONES" at bounding box center [460, 161] width 283 height 23
click at [502, 162] on button "CREATE CLONES" at bounding box center [530, 161] width 131 height 10
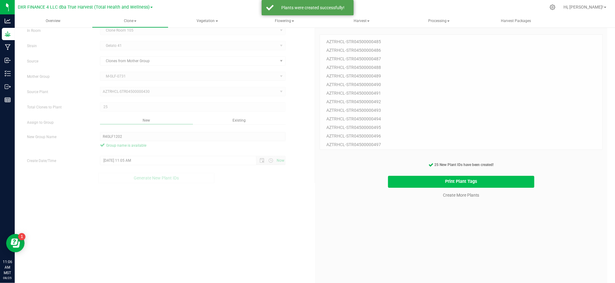
click at [411, 184] on button "Print Plant Tags" at bounding box center [461, 182] width 146 height 12
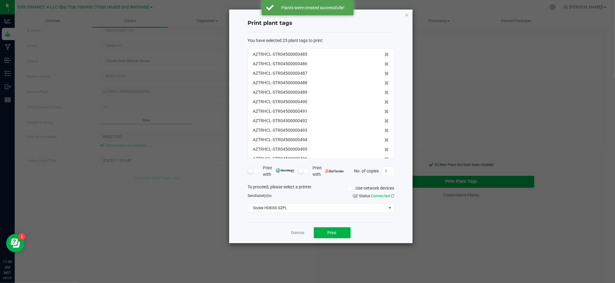
scroll to position [133, 0]
click at [344, 235] on button "Print" at bounding box center [332, 232] width 37 height 11
click at [258, 215] on div "You have selected 25 plant tags to print : AZTRHCL-STR04500000485 AZTRHCL-STR04…" at bounding box center [320, 127] width 147 height 190
click at [289, 232] on div "Dismiss Print" at bounding box center [320, 232] width 147 height 21
click at [296, 234] on link "Dismiss" at bounding box center [297, 233] width 13 height 5
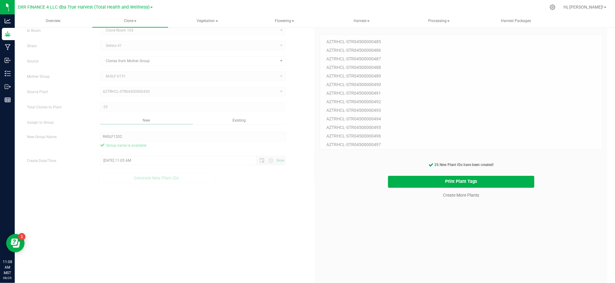
drag, startPoint x: 403, startPoint y: 251, endPoint x: 408, endPoint y: 247, distance: 7.1
click at [404, 250] on div "25 Plant IDs to Generate AZTRHCL-STR04500000485 AZTRHCL-STR04500000486 AZTRHCL-…" at bounding box center [460, 164] width 283 height 283
click at [446, 206] on div "25 Plant IDs to Generate AZTRHCL-STR04500000485 AZTRHCL-STR04500000486 AZTRHCL-…" at bounding box center [460, 164] width 283 height 283
click at [454, 195] on link "Create More Plants" at bounding box center [461, 195] width 36 height 6
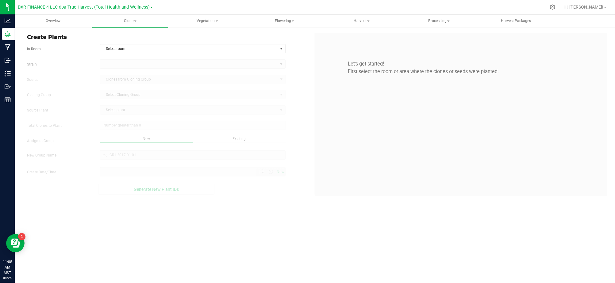
type input "8/25/2025 11:08 AM"
click at [313, 213] on div "Overview Clone Create plants Cloning groups Cloning plants Apply to plants Vege…" at bounding box center [315, 149] width 600 height 269
drag, startPoint x: 226, startPoint y: 47, endPoint x: 219, endPoint y: 47, distance: 7.4
click at [226, 47] on span "Select room" at bounding box center [188, 48] width 177 height 9
click at [97, 61] on div at bounding box center [192, 63] width 195 height 9
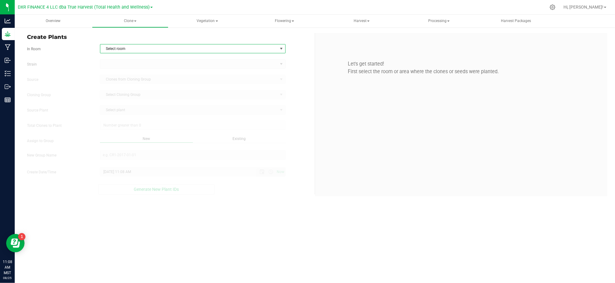
click at [115, 47] on span "Select room" at bounding box center [188, 48] width 177 height 9
click at [119, 70] on li "Clone Room 105" at bounding box center [192, 68] width 185 height 9
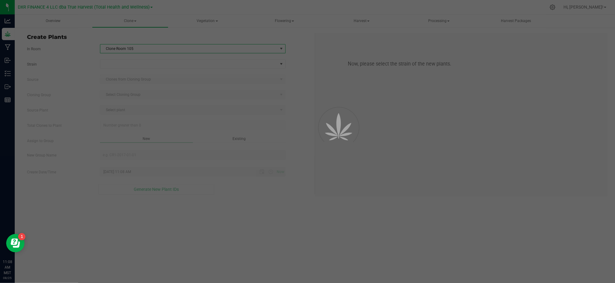
drag, startPoint x: 67, startPoint y: 51, endPoint x: 72, endPoint y: 51, distance: 4.9
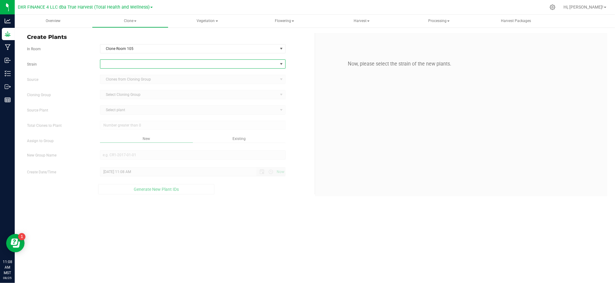
click at [128, 64] on span at bounding box center [188, 64] width 177 height 9
type input "Gelato"
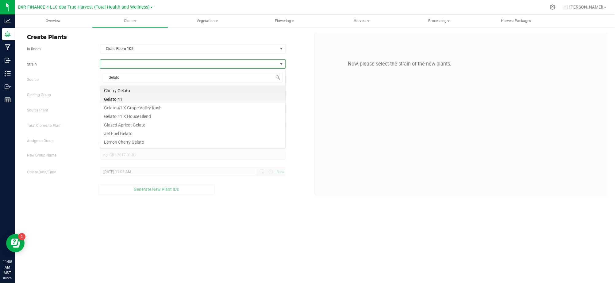
click at [117, 101] on li "Gelato 41" at bounding box center [192, 98] width 185 height 9
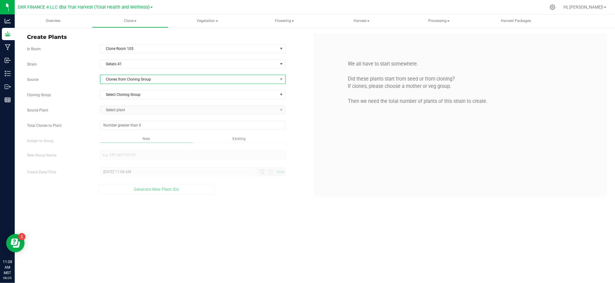
drag, startPoint x: 136, startPoint y: 84, endPoint x: 143, endPoint y: 80, distance: 7.7
click at [137, 84] on span "Clones from Cloning Group" at bounding box center [188, 79] width 177 height 9
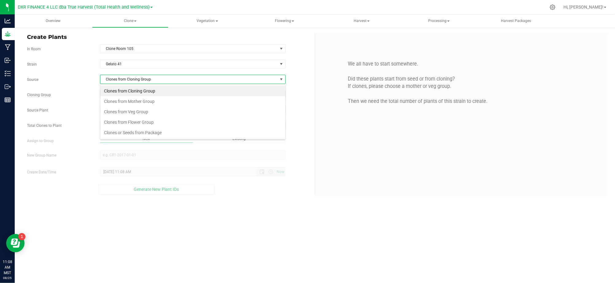
scroll to position [9, 185]
drag, startPoint x: 138, startPoint y: 101, endPoint x: 111, endPoint y: 90, distance: 29.0
click at [138, 100] on li "Clones from Mother Group" at bounding box center [192, 101] width 185 height 10
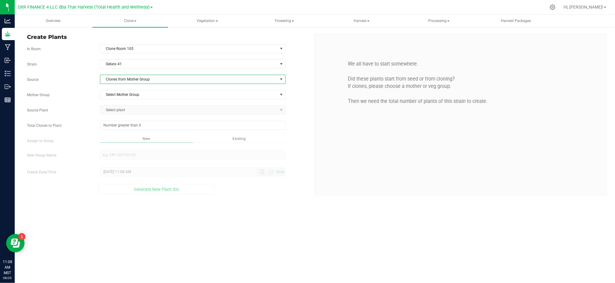
click at [83, 79] on label "Source" at bounding box center [58, 80] width 73 height 6
click at [138, 98] on span "Select Mother Group" at bounding box center [188, 94] width 177 height 9
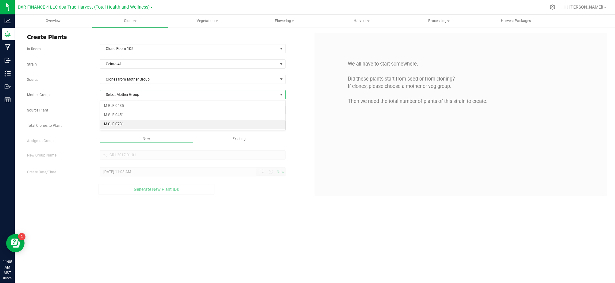
click at [128, 127] on li "M-GLF-0731" at bounding box center [192, 124] width 185 height 9
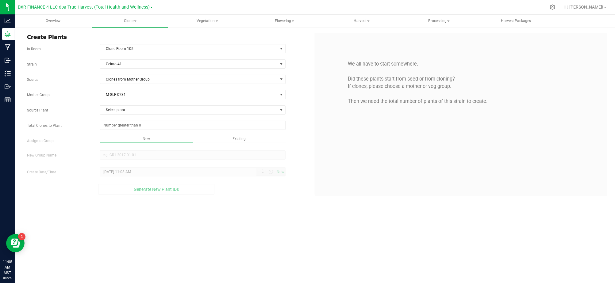
click at [85, 102] on div "Strain Gelato 41 Source Clones from Mother Group Mother Group M-GLF-0731 Select…" at bounding box center [168, 126] width 283 height 135
click at [118, 111] on span "Select plant" at bounding box center [188, 110] width 177 height 9
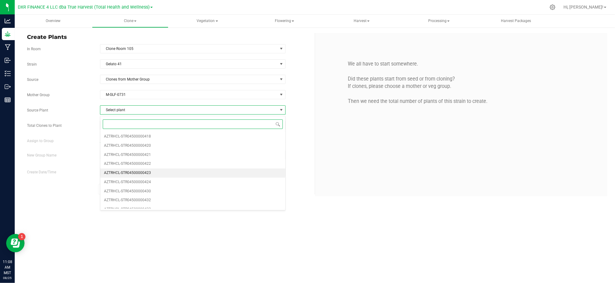
click at [155, 176] on li "AZTRHCL-STR04500000423" at bounding box center [192, 173] width 185 height 9
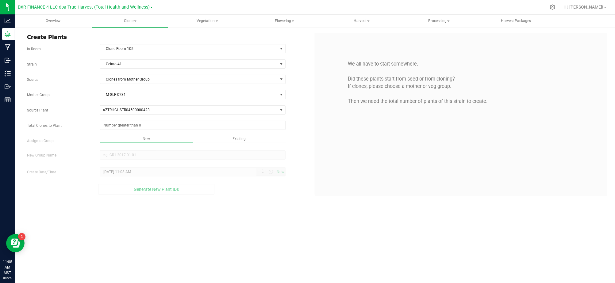
drag, startPoint x: 84, startPoint y: 163, endPoint x: 109, endPoint y: 134, distance: 38.2
click at [84, 162] on div "Strain Gelato 41 Source Clones from Mother Group Mother Group M-GLF-0731 Select…" at bounding box center [168, 126] width 283 height 135
click at [110, 132] on div "Strain Gelato 41 Source Clones from Mother Group Mother Group M-GLF-0731 Select…" at bounding box center [168, 126] width 283 height 135
click at [110, 127] on span at bounding box center [192, 125] width 185 height 9
type input "0"
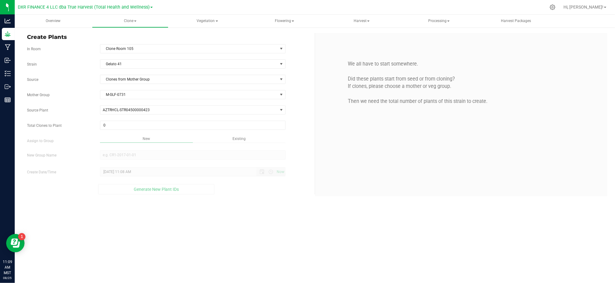
click at [74, 126] on label "Total Clones to Plant" at bounding box center [58, 126] width 73 height 6
click at [0, 0] on input "0" at bounding box center [0, 0] width 0 height 0
click at [107, 126] on span at bounding box center [192, 125] width 185 height 9
type input "25"
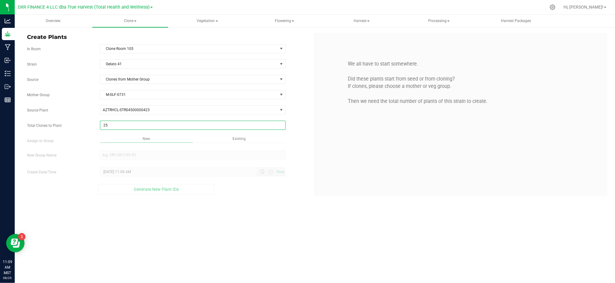
click at [267, 226] on div "Overview Clone Create plants Cloning groups Cloning plants Apply to plants Vege…" at bounding box center [315, 149] width 600 height 269
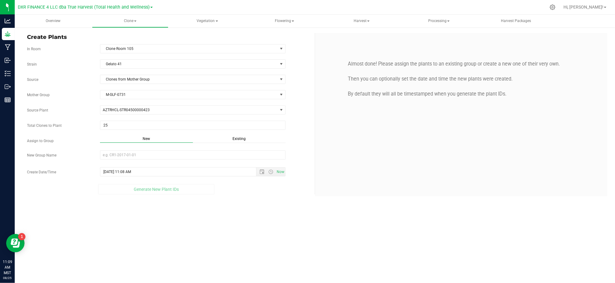
click at [264, 226] on div "Overview Clone Create plants Cloning groups Cloning plants Apply to plants Vege…" at bounding box center [315, 149] width 600 height 269
click at [235, 134] on div "Strain Gelato 41 Source Clones from Mother Group Mother Group M-GLF-0731 Select…" at bounding box center [168, 126] width 283 height 135
click at [238, 140] on span "Existing" at bounding box center [238, 139] width 13 height 4
click at [206, 159] on span "Select Plant Group" at bounding box center [188, 155] width 177 height 9
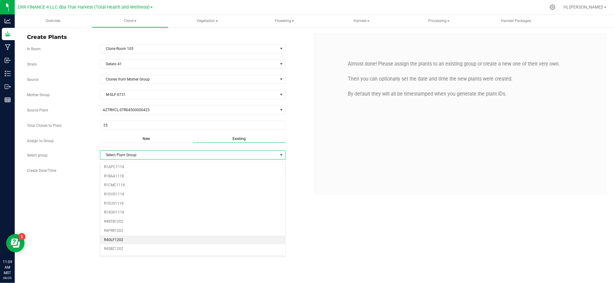
click at [142, 241] on li "R4GLF1202" at bounding box center [192, 240] width 185 height 9
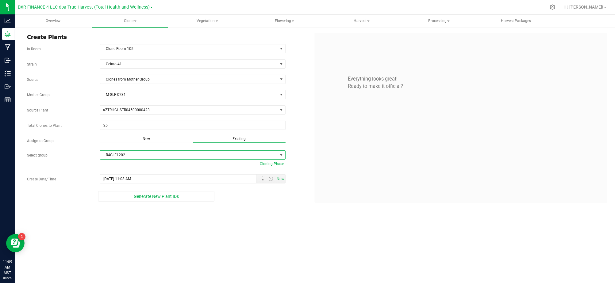
drag, startPoint x: 224, startPoint y: 231, endPoint x: 230, endPoint y: 224, distance: 9.1
click at [225, 231] on div "Overview Clone Create plants Cloning groups Cloning plants Apply to plants Vege…" at bounding box center [315, 149] width 600 height 269
click at [259, 178] on span "Open the date view" at bounding box center [262, 179] width 10 height 5
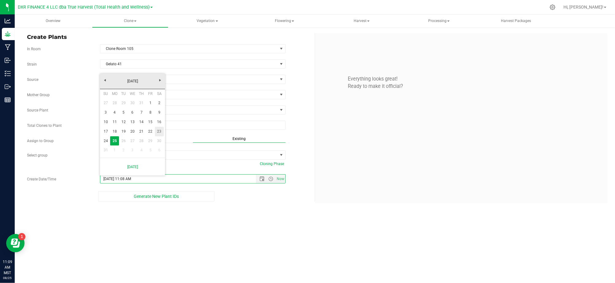
drag, startPoint x: 160, startPoint y: 132, endPoint x: 166, endPoint y: 140, distance: 10.2
click at [160, 132] on link "23" at bounding box center [159, 132] width 9 height 10
type input "8/23/2025 11:08 AM"
click at [248, 218] on div "Overview Clone Create plants Cloning groups Cloning plants Apply to plants Vege…" at bounding box center [315, 149] width 600 height 269
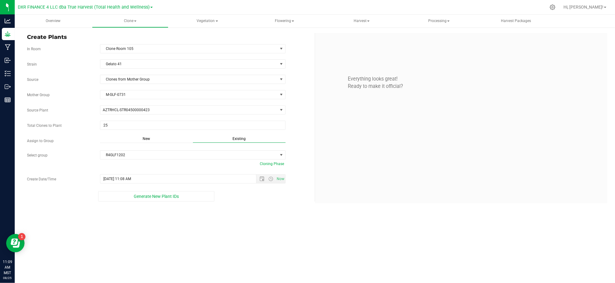
drag, startPoint x: 237, startPoint y: 245, endPoint x: 213, endPoint y: 233, distance: 26.6
click at [237, 245] on div "Overview Clone Create plants Cloning groups Cloning plants Apply to plants Vege…" at bounding box center [315, 149] width 600 height 269
click at [170, 201] on button "Generate New Plant IDs" at bounding box center [156, 196] width 116 height 10
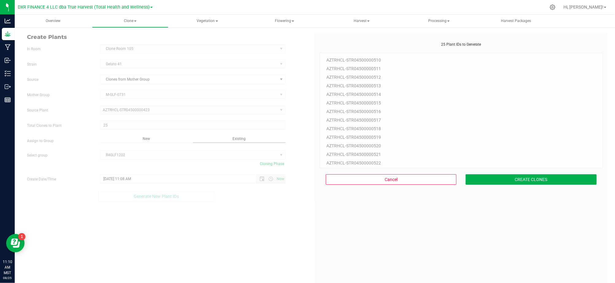
scroll to position [18, 0]
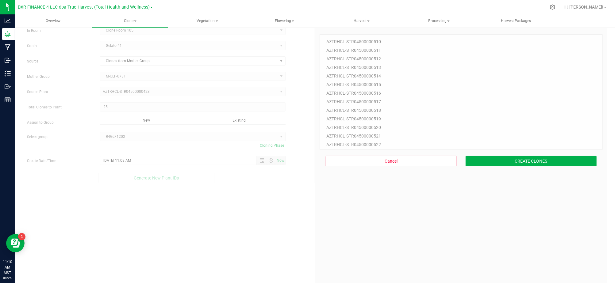
click at [430, 233] on div "25 Plant IDs to Generate AZTRHCL-STR04500000510 AZTRHCL-STR04500000511 AZTRHCL-…" at bounding box center [460, 164] width 283 height 283
click at [502, 167] on div "Cancel CREATE CLONES" at bounding box center [460, 161] width 283 height 23
click at [508, 162] on button "CREATE CLONES" at bounding box center [530, 161] width 131 height 10
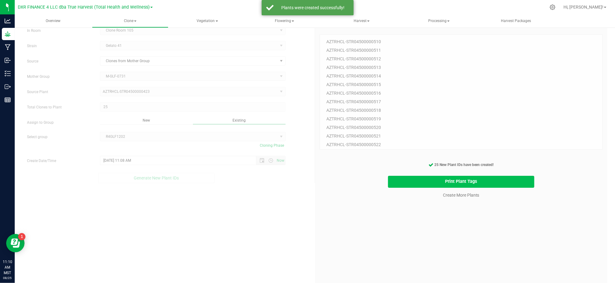
click at [407, 185] on button "Print Plant Tags" at bounding box center [461, 182] width 146 height 12
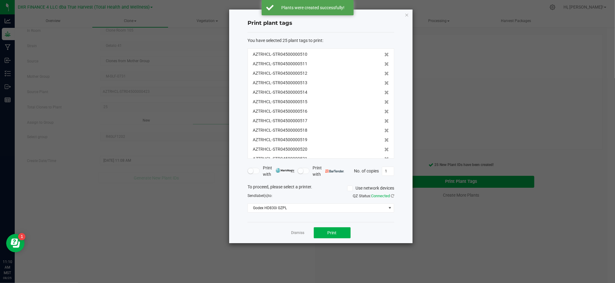
scroll to position [133, 0]
click at [321, 231] on button "Print" at bounding box center [332, 232] width 37 height 11
click at [271, 222] on div "You have selected 25 plant tags to print : AZTRHCL-STR04500000510 AZTRHCL-STR04…" at bounding box center [320, 127] width 147 height 190
click at [292, 233] on link "Dismiss" at bounding box center [297, 233] width 13 height 5
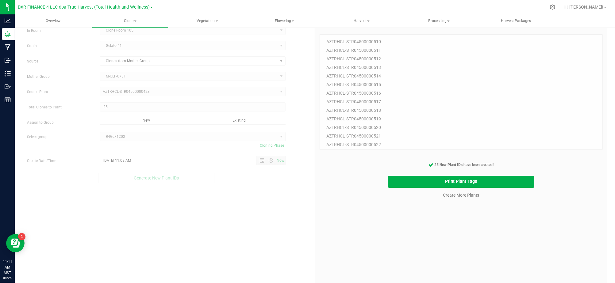
click at [399, 233] on div "25 Plant IDs to Generate AZTRHCL-STR04500000510 AZTRHCL-STR04500000511 AZTRHCL-…" at bounding box center [460, 164] width 283 height 283
drag, startPoint x: 472, startPoint y: 226, endPoint x: 454, endPoint y: 206, distance: 27.1
click at [473, 226] on div "25 Plant IDs to Generate AZTRHCL-STR04500000510 AZTRHCL-STR04500000511 AZTRHCL-…" at bounding box center [460, 164] width 283 height 283
click at [454, 194] on link "Create More Plants" at bounding box center [461, 195] width 36 height 6
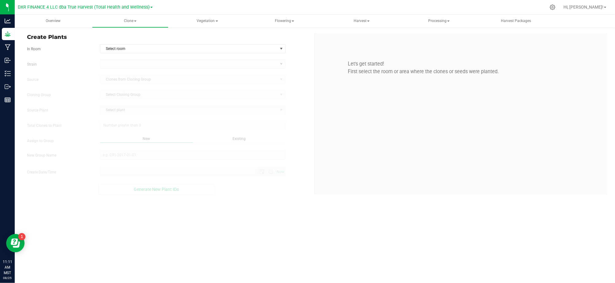
type input "8/25/2025 11:11 AM"
click at [320, 223] on div "Overview Clone Create plants Cloning groups Cloning plants Apply to plants Vege…" at bounding box center [315, 149] width 600 height 269
click at [291, 42] on div "Create Plants In Room Select room Select room Clone Room 104 Clone Room 105 Clo…" at bounding box center [168, 114] width 292 height 162
click at [265, 52] on span "Select room" at bounding box center [188, 48] width 177 height 9
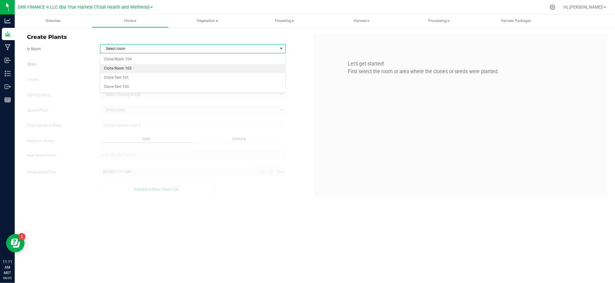
drag, startPoint x: 150, startPoint y: 67, endPoint x: 126, endPoint y: 67, distance: 24.2
click at [149, 67] on li "Clone Room 105" at bounding box center [192, 68] width 185 height 9
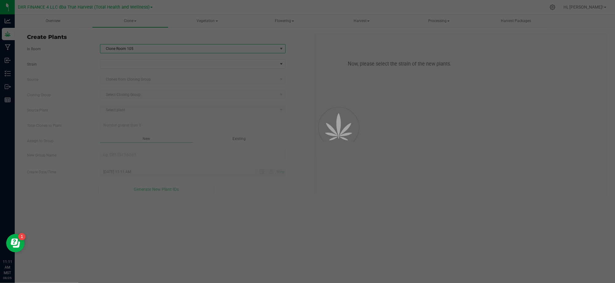
click at [73, 70] on div "Strain Source Clones from Cloning Group Cloning Group Select Cloning Group Sele…" at bounding box center [168, 126] width 283 height 135
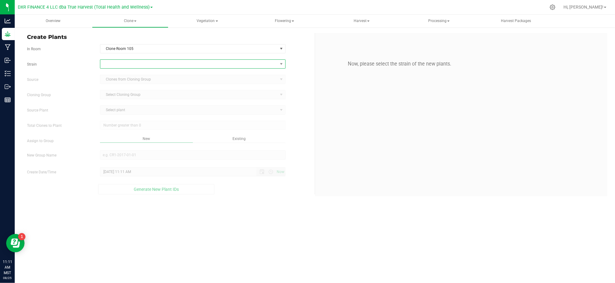
drag, startPoint x: 145, startPoint y: 64, endPoint x: 131, endPoint y: 68, distance: 14.5
click at [145, 65] on span at bounding box center [188, 64] width 177 height 9
click at [89, 70] on div "Strain Source Clones from Cloning Group Cloning Group Select Cloning Group Sele…" at bounding box center [168, 126] width 283 height 135
click at [80, 67] on label "Strain" at bounding box center [58, 65] width 73 height 6
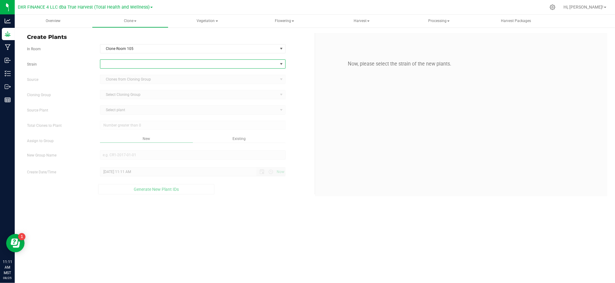
click at [120, 64] on span at bounding box center [188, 64] width 177 height 9
click at [85, 89] on div "Strain Source Clones from Cloning Group Cloning Group Select Cloning Group Sele…" at bounding box center [168, 126] width 283 height 135
click at [112, 61] on span at bounding box center [188, 64] width 177 height 9
type input "g"
type input "gelato"
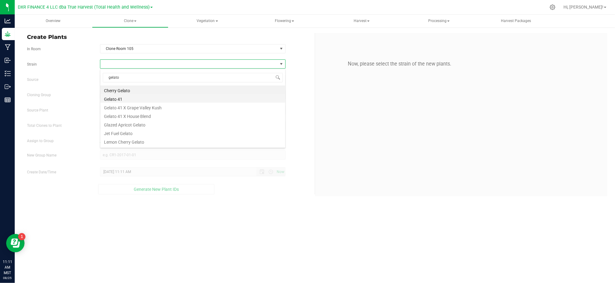
click at [110, 99] on li "Gelato 41" at bounding box center [192, 98] width 185 height 9
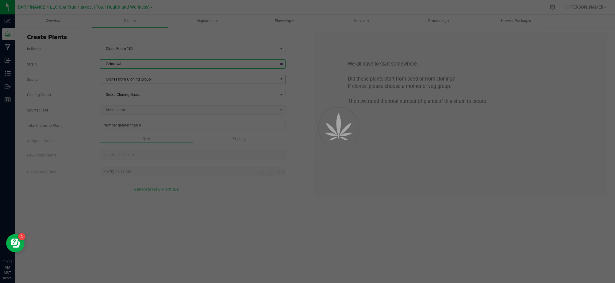
drag, startPoint x: 80, startPoint y: 88, endPoint x: 112, endPoint y: 79, distance: 33.0
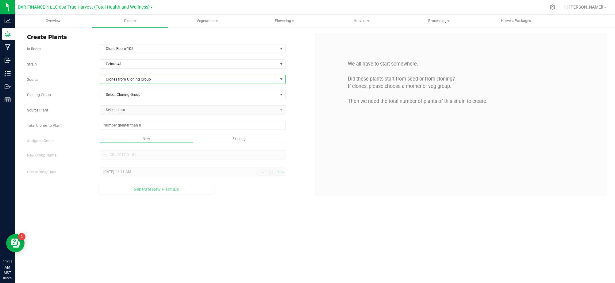
click at [112, 79] on span "Clones from Cloning Group" at bounding box center [188, 79] width 177 height 9
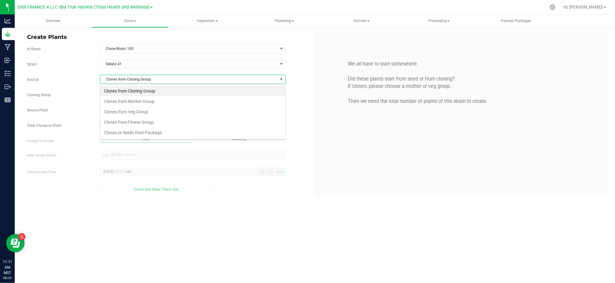
scroll to position [9, 185]
click at [131, 104] on li "Clones from Mother Group" at bounding box center [192, 101] width 185 height 10
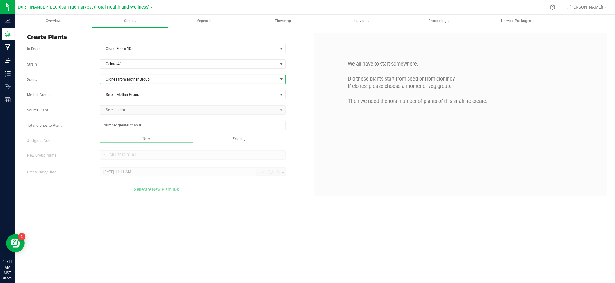
drag, startPoint x: 88, startPoint y: 74, endPoint x: 96, endPoint y: 72, distance: 8.7
click at [93, 73] on div "Strain Gelato 41 Source Clones from Mother Group Mother Group Select Mother Gro…" at bounding box center [168, 126] width 283 height 135
click at [164, 97] on span "Select Mother Group" at bounding box center [188, 94] width 177 height 9
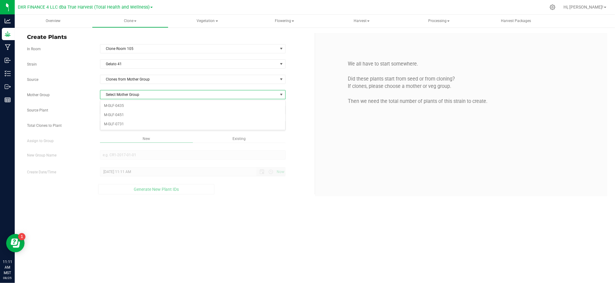
drag, startPoint x: 95, startPoint y: 100, endPoint x: 103, endPoint y: 99, distance: 8.3
click at [95, 99] on div "Mother Group Select Mother Group Select Mother Group M-GLF-0435 M-GLF-0451 M-GL…" at bounding box center [168, 94] width 292 height 9
click at [133, 96] on span "Select Mother Group" at bounding box center [188, 94] width 177 height 9
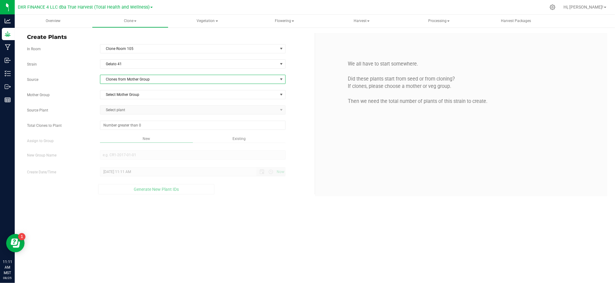
click at [111, 80] on span "Clones from Mother Group" at bounding box center [188, 79] width 177 height 9
click at [131, 105] on li "Clones from Mother Group" at bounding box center [192, 101] width 185 height 10
click at [97, 94] on div "Mother Group Select Mother Group Select Mother Group M-GLF-0435 M-GLF-0451 M-GL…" at bounding box center [168, 94] width 292 height 9
click at [114, 96] on span "Select Mother Group" at bounding box center [188, 94] width 177 height 9
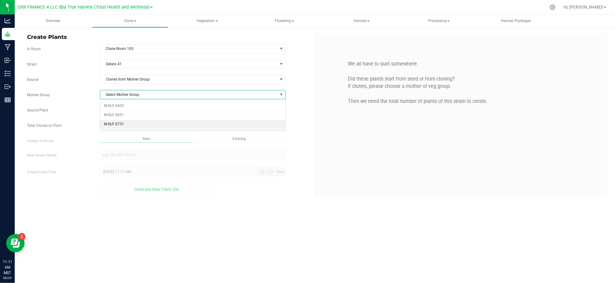
drag, startPoint x: 134, startPoint y: 124, endPoint x: 107, endPoint y: 112, distance: 30.2
click at [134, 124] on li "M-GLF-0731" at bounding box center [192, 124] width 185 height 9
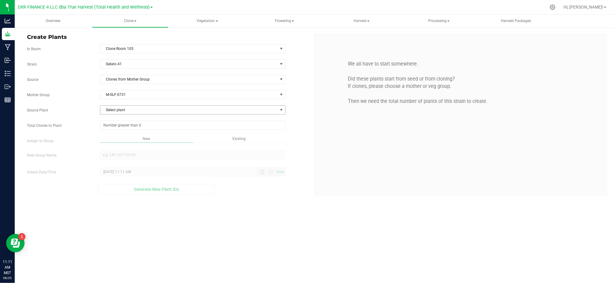
click at [132, 111] on span "Select plant" at bounding box center [188, 110] width 177 height 9
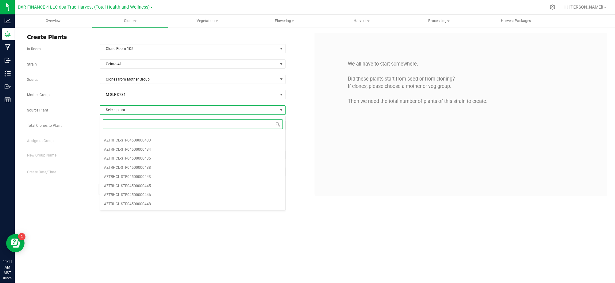
scroll to position [72, 0]
click at [160, 202] on li "AZTRHCL-STR04500000448" at bounding box center [192, 204] width 185 height 9
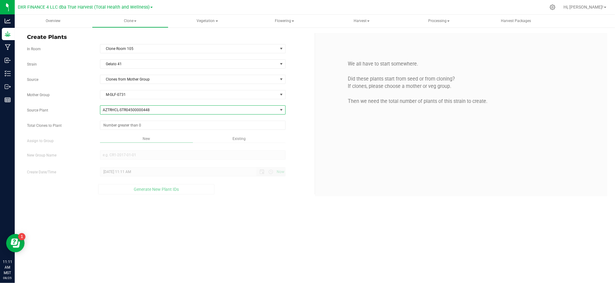
click at [246, 232] on div "Overview Clone Create plants Cloning groups Cloning plants Apply to plants Vege…" at bounding box center [315, 149] width 600 height 269
click at [154, 127] on span at bounding box center [192, 125] width 185 height 9
type input "25"
click at [264, 235] on div "Overview Clone Create plants Cloning groups Cloning plants Apply to plants Vege…" at bounding box center [315, 149] width 600 height 269
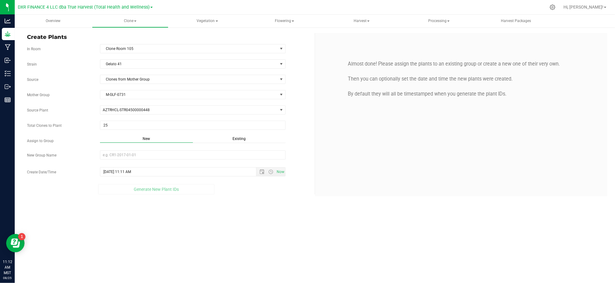
click at [241, 141] on span "Existing" at bounding box center [238, 139] width 13 height 4
click at [239, 154] on span "Select Plant Group" at bounding box center [188, 155] width 177 height 9
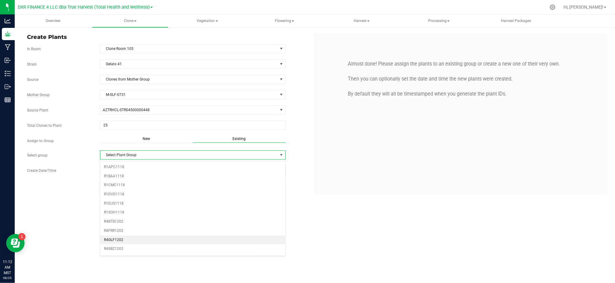
click at [147, 240] on li "R4GLF1202" at bounding box center [192, 240] width 185 height 9
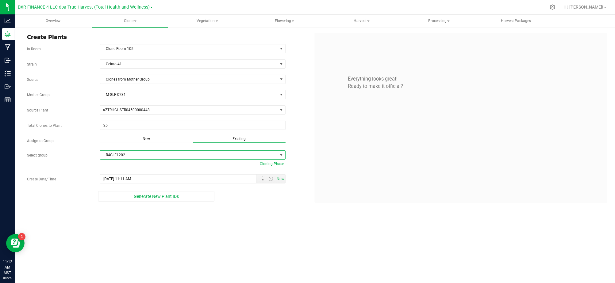
click at [208, 233] on div "Overview Clone Create plants Cloning groups Cloning plants Apply to plants Vege…" at bounding box center [315, 149] width 600 height 269
click at [258, 181] on span "Open the date view" at bounding box center [262, 179] width 10 height 5
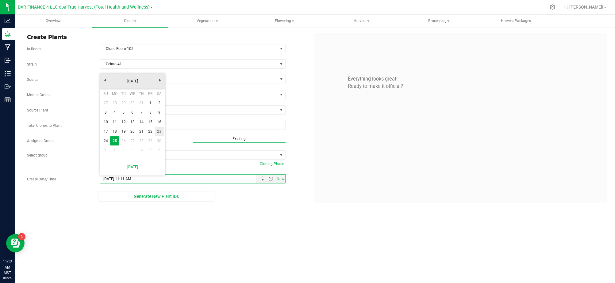
drag, startPoint x: 159, startPoint y: 128, endPoint x: 162, endPoint y: 134, distance: 6.6
click at [159, 128] on link "23" at bounding box center [159, 132] width 9 height 10
type input "8/23/2025 11:11 AM"
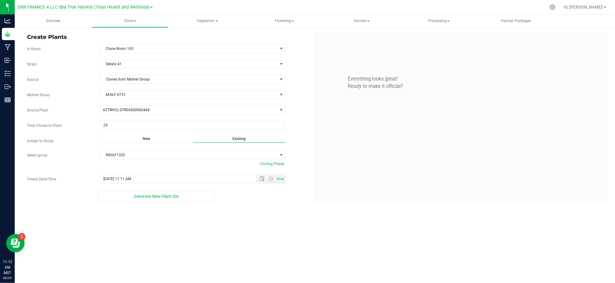
click at [258, 252] on div "Overview Clone Create plants Cloning groups Cloning plants Apply to plants Vege…" at bounding box center [315, 149] width 600 height 269
click at [248, 239] on div "Overview Clone Create plants Cloning groups Cloning plants Apply to plants Vege…" at bounding box center [315, 149] width 600 height 269
click at [155, 202] on button "Generate New Plant IDs" at bounding box center [156, 196] width 116 height 10
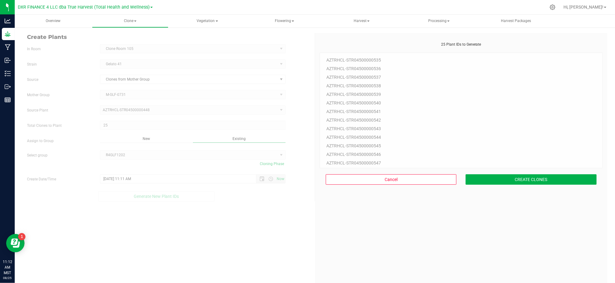
drag, startPoint x: 528, startPoint y: 231, endPoint x: 529, endPoint y: 216, distance: 14.2
click at [529, 230] on div "25 Plant IDs to Generate AZTRHCL-STR04500000535 AZTRHCL-STR04500000536 AZTRHCL-…" at bounding box center [460, 183] width 283 height 283
click at [507, 178] on button "CREATE CLONES" at bounding box center [530, 179] width 131 height 10
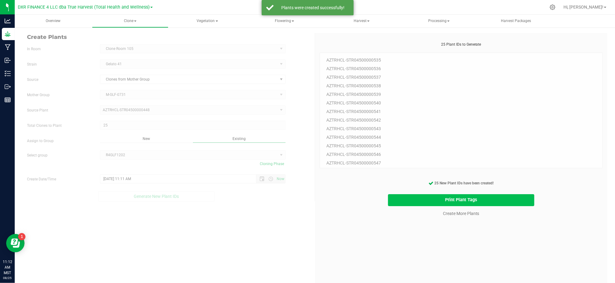
click at [447, 199] on button "Print Plant Tags" at bounding box center [461, 200] width 146 height 12
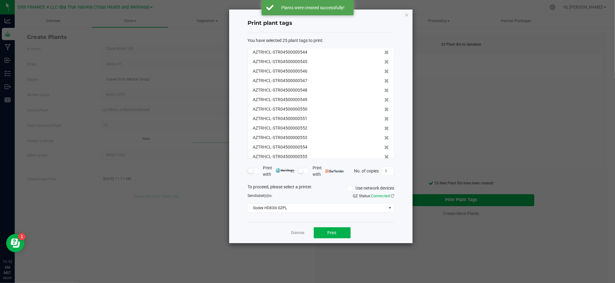
scroll to position [133, 0]
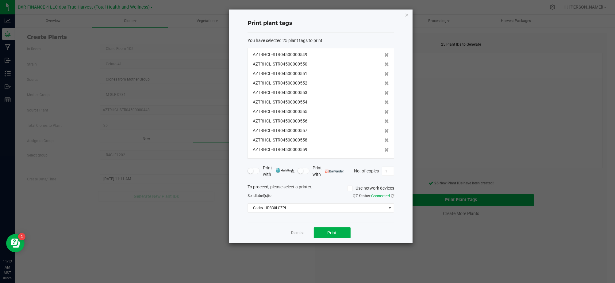
click at [392, 235] on div "Dismiss Print" at bounding box center [320, 232] width 147 height 21
click at [348, 237] on button "Print" at bounding box center [332, 232] width 37 height 11
drag, startPoint x: 284, startPoint y: 232, endPoint x: 296, endPoint y: 232, distance: 12.3
click at [284, 232] on div "Dismiss Print" at bounding box center [320, 232] width 147 height 21
click at [297, 231] on link "Dismiss" at bounding box center [297, 233] width 13 height 5
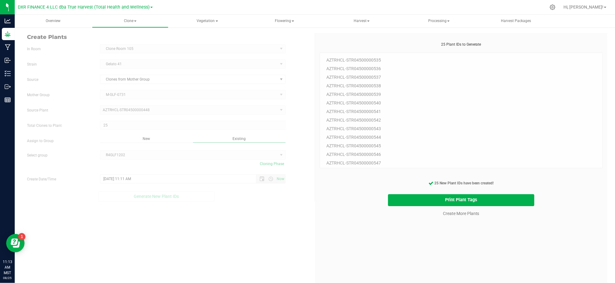
drag, startPoint x: 365, startPoint y: 258, endPoint x: 449, endPoint y: 227, distance: 90.3
click at [369, 253] on div "25 Plant IDs to Generate AZTRHCL-STR04500000535 AZTRHCL-STR04500000536 AZTRHCL-…" at bounding box center [460, 183] width 283 height 283
drag, startPoint x: 451, startPoint y: 233, endPoint x: 452, endPoint y: 208, distance: 25.8
click at [451, 224] on div "25 Plant IDs to Generate AZTRHCL-STR04500000535 AZTRHCL-STR04500000536 AZTRHCL-…" at bounding box center [460, 183] width 283 height 283
click at [454, 215] on link "Create More Plants" at bounding box center [461, 214] width 36 height 6
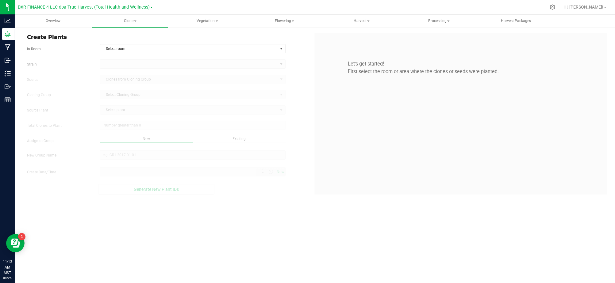
type input "8/25/2025 11:13 AM"
drag, startPoint x: 345, startPoint y: 249, endPoint x: 189, endPoint y: 56, distance: 247.9
click at [343, 244] on div "Overview Clone Create plants Cloning groups Cloning plants Apply to plants Vege…" at bounding box center [315, 149] width 600 height 269
click at [197, 45] on span "Select room" at bounding box center [188, 48] width 177 height 9
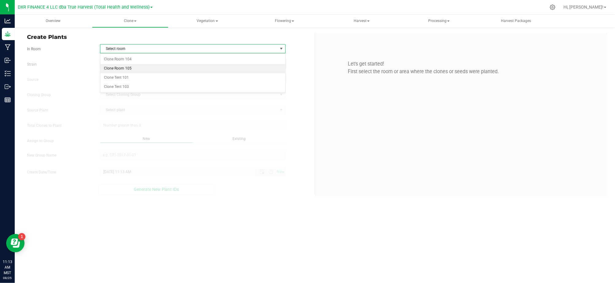
drag, startPoint x: 120, startPoint y: 67, endPoint x: 98, endPoint y: 62, distance: 22.8
click at [120, 67] on li "Clone Room 105" at bounding box center [192, 68] width 185 height 9
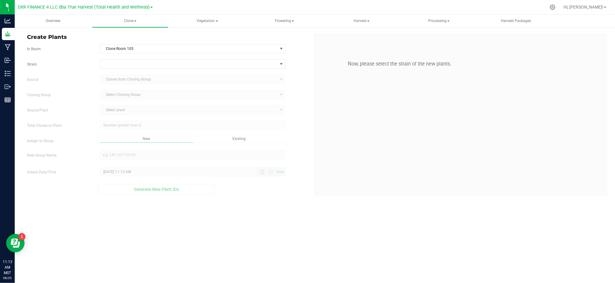
click at [96, 61] on div at bounding box center [192, 63] width 195 height 9
click at [140, 60] on span at bounding box center [188, 64] width 177 height 9
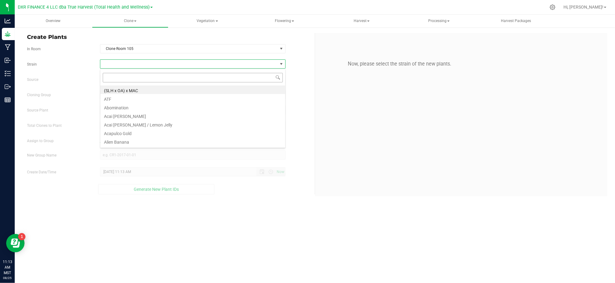
scroll to position [9, 185]
type input "gelat"
click at [120, 99] on li "Gelato 41" at bounding box center [192, 98] width 185 height 9
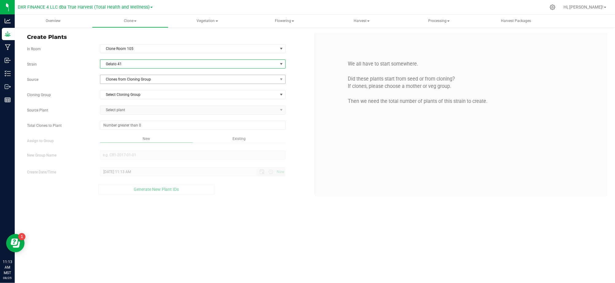
drag, startPoint x: 72, startPoint y: 76, endPoint x: 118, endPoint y: 76, distance: 45.4
click at [79, 74] on div "Strain Gelato 41 Source Clones from Cloning Group Cloning Group Select Cloning …" at bounding box center [168, 126] width 283 height 135
click at [132, 78] on span "Clones from Cloning Group" at bounding box center [188, 79] width 177 height 9
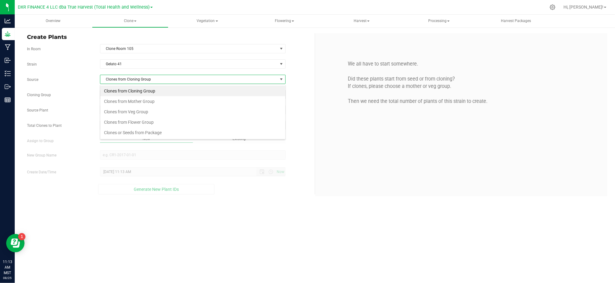
scroll to position [9, 185]
click at [155, 101] on li "Clones from Mother Group" at bounding box center [192, 101] width 185 height 10
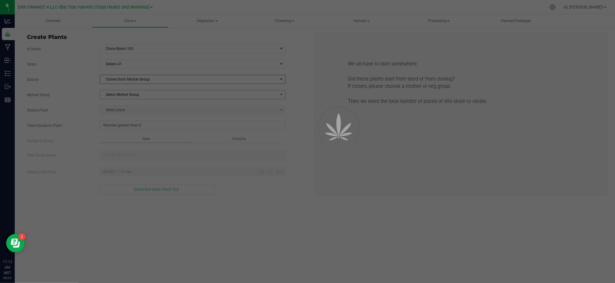
drag, startPoint x: 89, startPoint y: 96, endPoint x: 117, endPoint y: 96, distance: 28.2
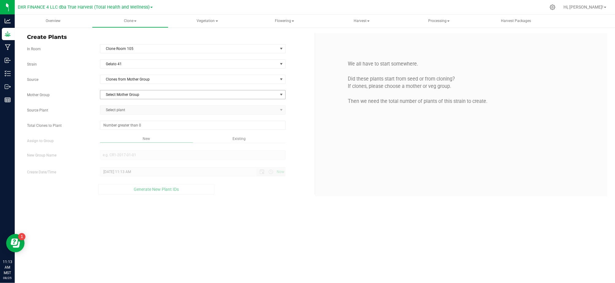
click at [125, 97] on span "Select Mother Group" at bounding box center [188, 94] width 177 height 9
click at [133, 123] on li "M-GLF-0731" at bounding box center [192, 124] width 185 height 9
click at [136, 112] on span "Select plant" at bounding box center [188, 110] width 177 height 9
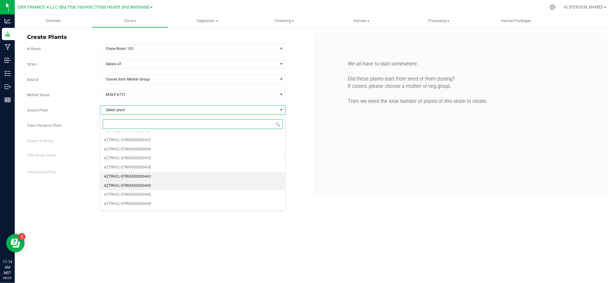
scroll to position [72, 0]
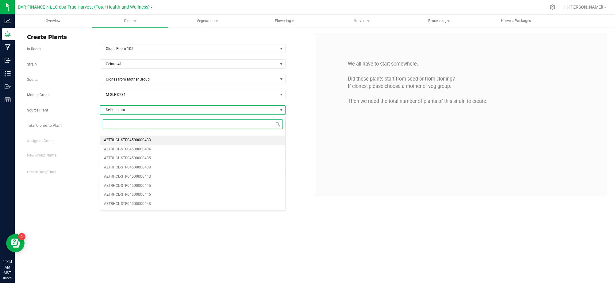
drag, startPoint x: 142, startPoint y: 140, endPoint x: 93, endPoint y: 132, distance: 50.3
click at [142, 140] on span "AZTRHCL-STR04500000433" at bounding box center [127, 140] width 47 height 8
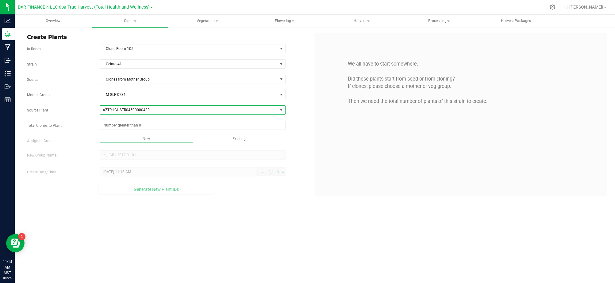
drag, startPoint x: 87, startPoint y: 132, endPoint x: 109, endPoint y: 132, distance: 22.4
click at [87, 132] on div "Strain Gelato 41 Source Clones from Mother Group Mother Group M-GLF-0731 Select…" at bounding box center [168, 126] width 283 height 135
click at [111, 130] on span at bounding box center [192, 125] width 185 height 9
type input "25"
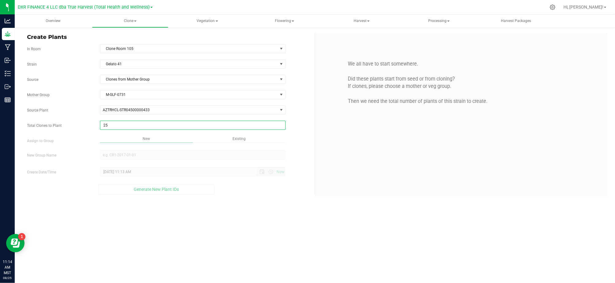
click at [235, 248] on div "Overview Clone Create plants Cloning groups Cloning plants Apply to plants Vege…" at bounding box center [315, 149] width 600 height 269
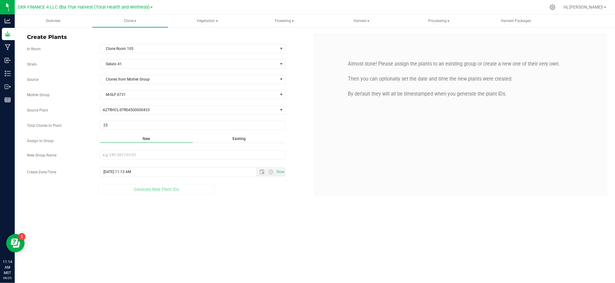
click at [239, 139] on span "Existing" at bounding box center [238, 139] width 13 height 4
click at [230, 154] on span "Select Plant Group" at bounding box center [188, 155] width 177 height 9
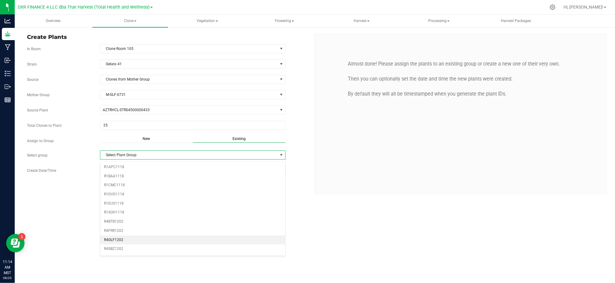
click at [123, 242] on li "R4GLF1202" at bounding box center [192, 240] width 185 height 9
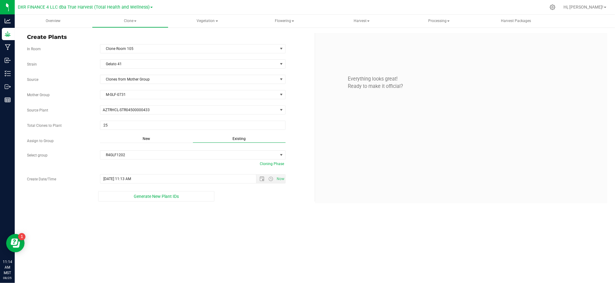
click at [209, 235] on div "Overview Clone Create plants Cloning groups Cloning plants Apply to plants Vege…" at bounding box center [315, 149] width 600 height 269
drag, startPoint x: 261, startPoint y: 180, endPoint x: 205, endPoint y: 185, distance: 55.7
click at [260, 180] on span "Open the date view" at bounding box center [261, 179] width 5 height 5
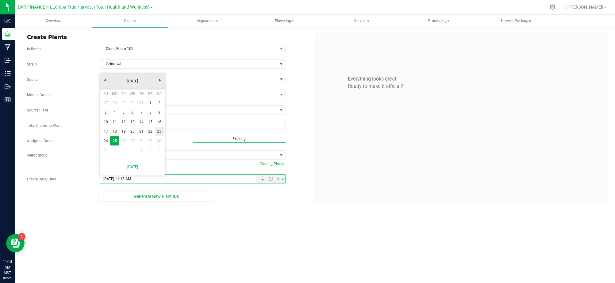
drag, startPoint x: 159, startPoint y: 132, endPoint x: 165, endPoint y: 141, distance: 11.3
click at [159, 132] on link "23" at bounding box center [159, 132] width 9 height 10
type input "8/23/2025 11:13 AM"
click at [242, 208] on div "Create Plants In Room Clone Room 105 Select room Clone Room 104 Clone Room 105 …" at bounding box center [315, 118] width 600 height 183
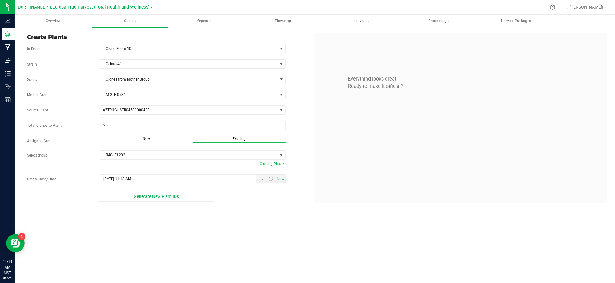
click at [244, 252] on div "Overview Clone Create plants Cloning groups Cloning plants Apply to plants Vege…" at bounding box center [315, 149] width 600 height 269
click at [241, 242] on div "Overview Clone Create plants Cloning groups Cloning plants Apply to plants Vege…" at bounding box center [315, 149] width 600 height 269
click at [154, 201] on button "Generate New Plant IDs" at bounding box center [156, 196] width 116 height 10
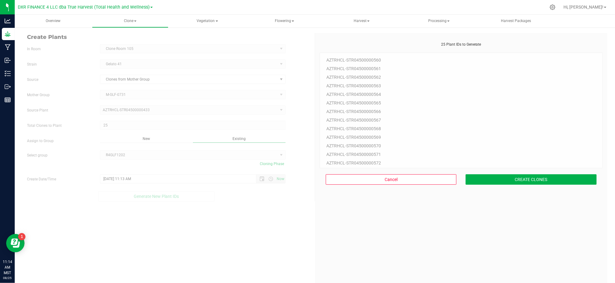
scroll to position [18, 0]
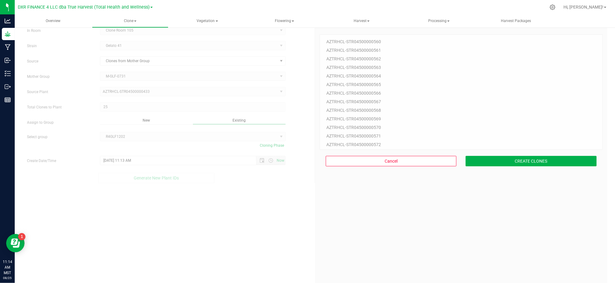
click at [507, 207] on div "25 Plant IDs to Generate AZTRHCL-STR04500000560 AZTRHCL-STR04500000561 AZTRHCL-…" at bounding box center [460, 164] width 283 height 283
click at [513, 164] on button "CREATE CLONES" at bounding box center [530, 161] width 131 height 10
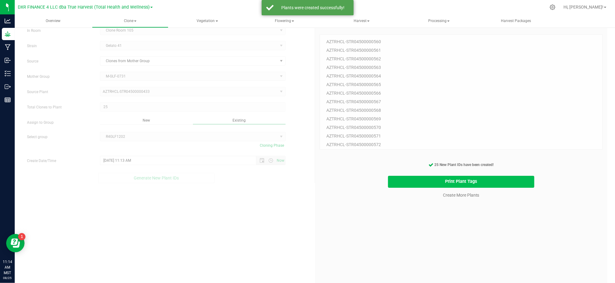
click at [440, 181] on button "Print Plant Tags" at bounding box center [461, 182] width 146 height 12
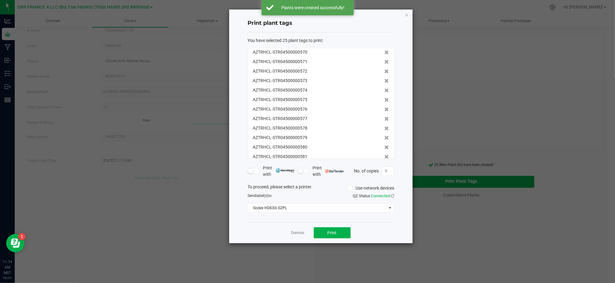
scroll to position [133, 0]
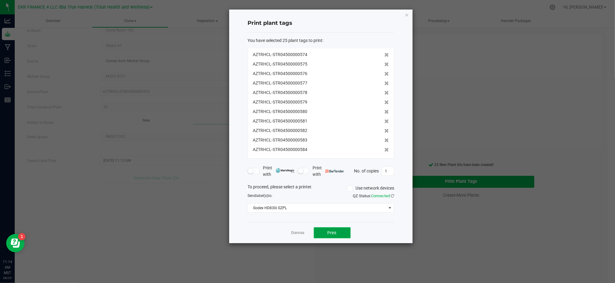
click at [336, 231] on button "Print" at bounding box center [332, 232] width 37 height 11
click at [299, 232] on link "Dismiss" at bounding box center [297, 233] width 13 height 5
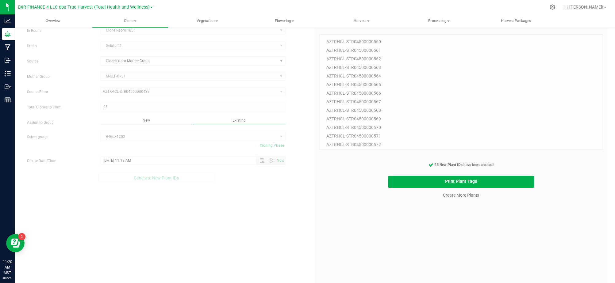
click at [401, 250] on div "25 Plant IDs to Generate AZTRHCL-STR04500000560 AZTRHCL-STR04500000561 AZTRHCL-…" at bounding box center [460, 164] width 283 height 283
click at [444, 209] on div "25 Plant IDs to Generate AZTRHCL-STR04500000560 AZTRHCL-STR04500000561 AZTRHCL-…" at bounding box center [460, 164] width 283 height 283
click at [448, 197] on link "Create More Plants" at bounding box center [461, 195] width 36 height 6
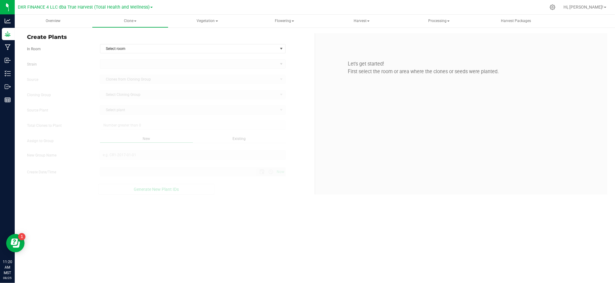
type input "8/25/2025 11:20 AM"
drag, startPoint x: 305, startPoint y: 61, endPoint x: 273, endPoint y: 48, distance: 34.7
click at [304, 60] on div "Strain" at bounding box center [168, 63] width 292 height 9
click at [273, 48] on span "Select room" at bounding box center [188, 48] width 177 height 9
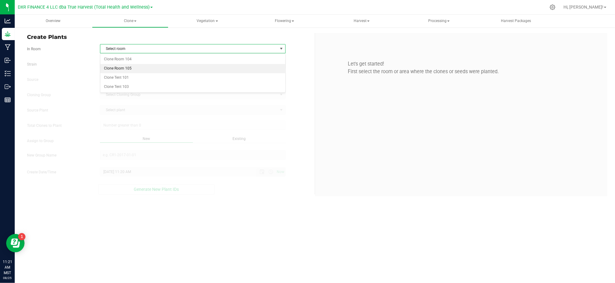
click at [168, 70] on li "Clone Room 105" at bounding box center [192, 68] width 185 height 9
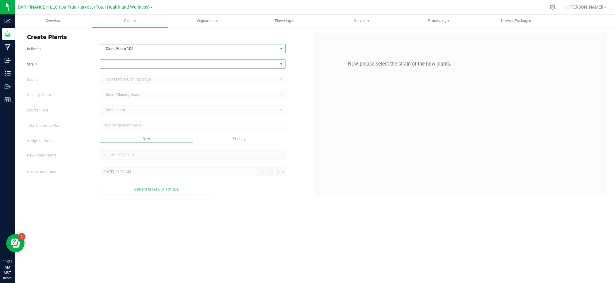
click at [167, 59] on form "In Room Clone Room 105 Select room Clone Room 104 Clone Room 105 Clone Tent 101…" at bounding box center [168, 119] width 283 height 151
click at [160, 65] on span at bounding box center [188, 64] width 177 height 9
type input "gelat"
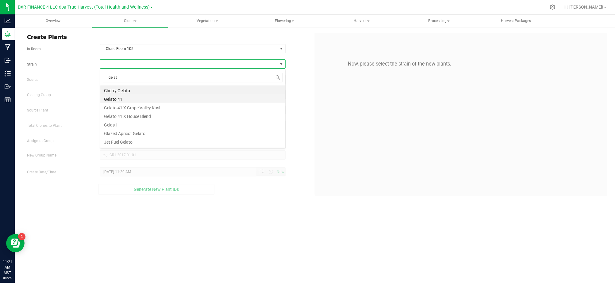
click at [116, 98] on li "Gelato 41" at bounding box center [192, 98] width 185 height 9
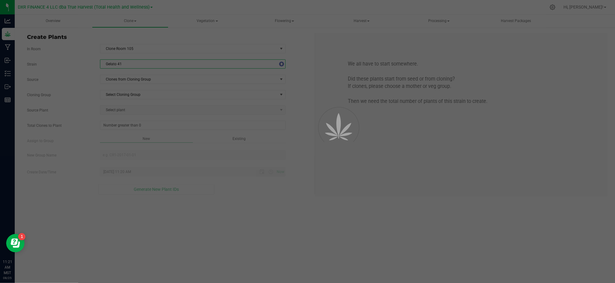
drag, startPoint x: 116, startPoint y: 98, endPoint x: 124, endPoint y: 85, distance: 15.7
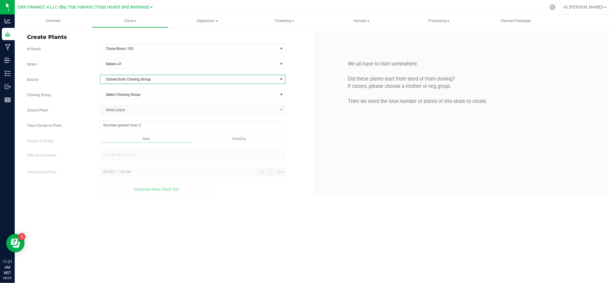
click at [128, 80] on span "Clones from Cloning Group" at bounding box center [188, 79] width 177 height 9
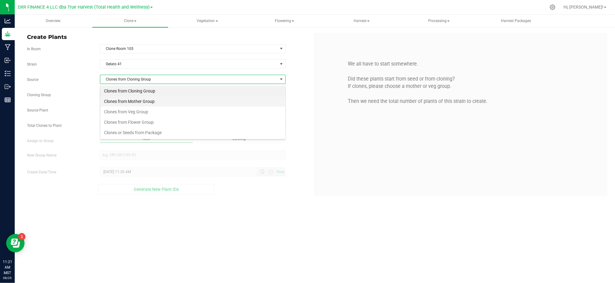
scroll to position [9, 185]
click at [128, 102] on li "Clones from Mother Group" at bounding box center [192, 101] width 185 height 10
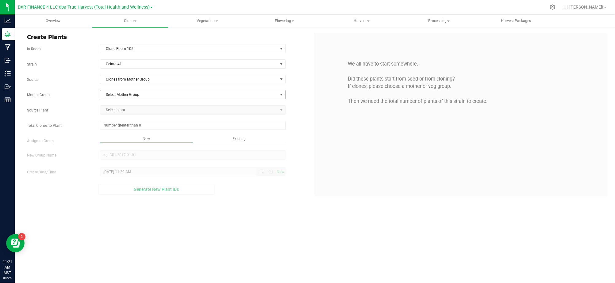
click at [126, 96] on span "Select Mother Group" at bounding box center [188, 94] width 177 height 9
drag, startPoint x: 138, startPoint y: 124, endPoint x: 132, endPoint y: 121, distance: 6.0
click at [137, 124] on li "M-GLF-0731" at bounding box center [192, 124] width 185 height 9
drag, startPoint x: 92, startPoint y: 106, endPoint x: 110, endPoint y: 105, distance: 18.4
click at [96, 105] on div "Strain Gelato 41 Source Clones from Mother Group Mother Group M-GLF-0731 Select…" at bounding box center [168, 126] width 283 height 135
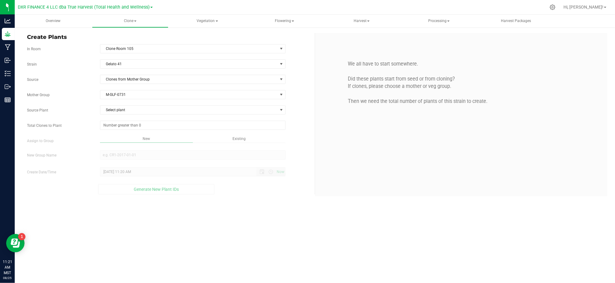
click at [132, 116] on div "Strain Gelato 41 Source Clones from Mother Group Mother Group M-GLF-0731 Select…" at bounding box center [168, 126] width 283 height 135
click at [132, 112] on span "Select plant" at bounding box center [188, 110] width 177 height 9
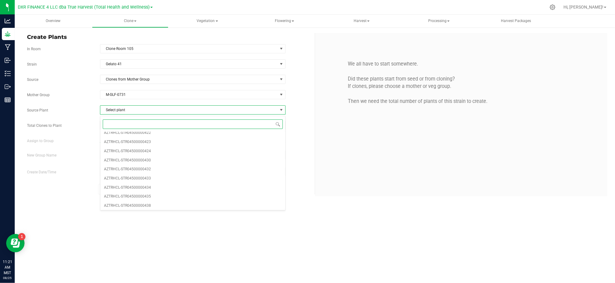
scroll to position [32, 0]
click at [188, 185] on li "AZTRHCL-STR04500000434" at bounding box center [192, 186] width 185 height 9
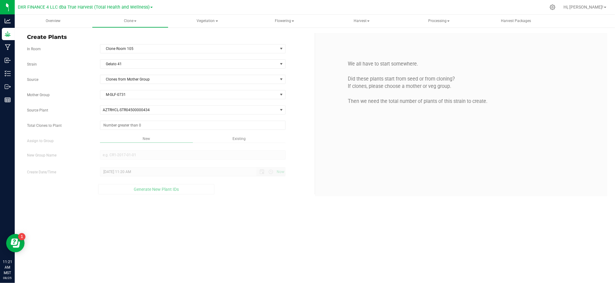
drag, startPoint x: 234, startPoint y: 225, endPoint x: 188, endPoint y: 138, distance: 98.8
click at [234, 221] on div "Overview Clone Create plants Cloning groups Cloning plants Apply to plants Vege…" at bounding box center [315, 149] width 600 height 269
click at [155, 125] on span at bounding box center [192, 125] width 185 height 9
type input "25"
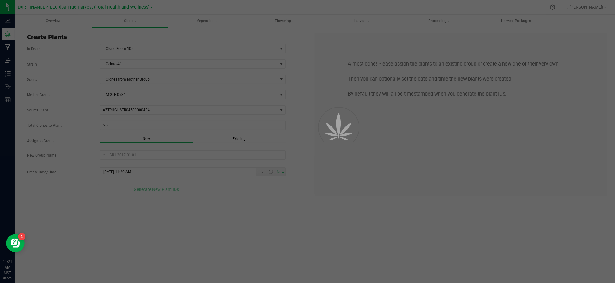
drag, startPoint x: 250, startPoint y: 262, endPoint x: 246, endPoint y: 160, distance: 101.6
click at [250, 259] on div "Overview Clone Create plants Cloning groups Cloning plants Apply to plants Vege…" at bounding box center [315, 149] width 600 height 269
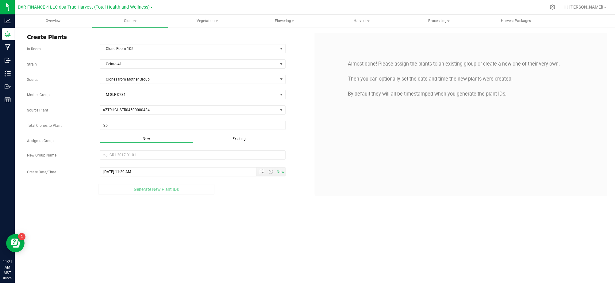
drag, startPoint x: 243, startPoint y: 144, endPoint x: 242, endPoint y: 139, distance: 5.1
click at [242, 143] on div "Existing" at bounding box center [239, 139] width 93 height 7
click at [242, 139] on span "Existing" at bounding box center [238, 139] width 13 height 4
drag, startPoint x: 241, startPoint y: 155, endPoint x: 205, endPoint y: 156, distance: 35.9
click at [241, 155] on span "Select Plant Group" at bounding box center [188, 155] width 177 height 9
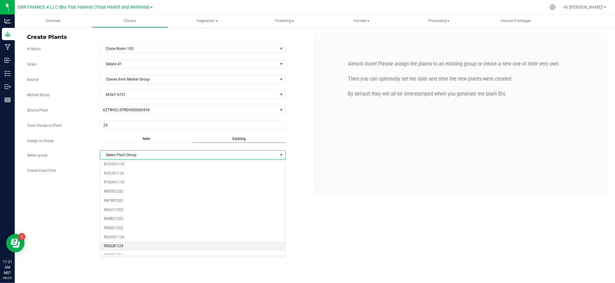
scroll to position [41, 0]
click at [121, 202] on li "R4GLF1202" at bounding box center [192, 199] width 185 height 9
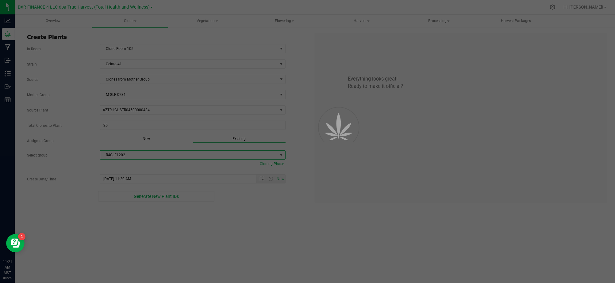
drag, startPoint x: 267, startPoint y: 244, endPoint x: 261, endPoint y: 226, distance: 19.4
click at [267, 240] on div "Overview Clone Create plants Cloning groups Cloning plants Apply to plants Vege…" at bounding box center [315, 149] width 600 height 269
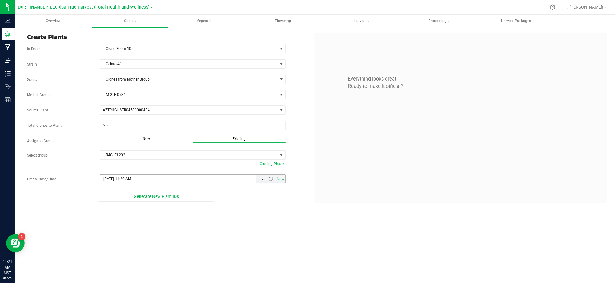
click at [262, 181] on span "Open the date view" at bounding box center [261, 179] width 5 height 5
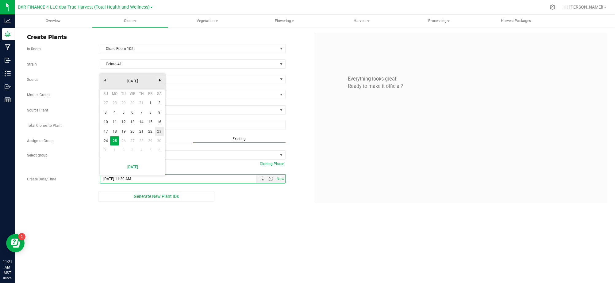
drag, startPoint x: 157, startPoint y: 132, endPoint x: 161, endPoint y: 132, distance: 4.1
click at [158, 132] on link "23" at bounding box center [159, 132] width 9 height 10
type input "8/23/2025 11:20 AM"
click at [266, 234] on div "Overview Clone Create plants Cloning groups Cloning plants Apply to plants Vege…" at bounding box center [315, 149] width 600 height 269
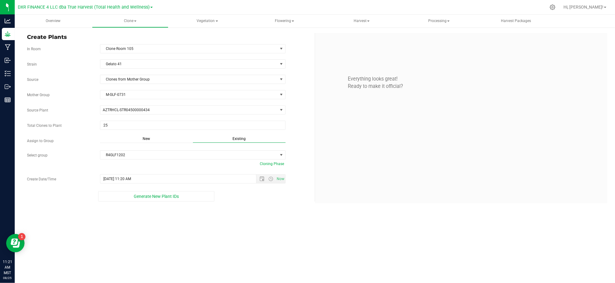
click at [261, 210] on div "Overview Clone Create plants Cloning groups Cloning plants Apply to plants Vege…" at bounding box center [315, 149] width 600 height 269
click at [250, 215] on div "Overview Clone Create plants Cloning groups Cloning plants Apply to plants Vege…" at bounding box center [315, 149] width 600 height 269
click at [123, 212] on div "Overview Clone Create plants Cloning groups Cloning plants Apply to plants Vege…" at bounding box center [315, 149] width 600 height 269
click at [132, 197] on button "Generate New Plant IDs" at bounding box center [156, 196] width 116 height 10
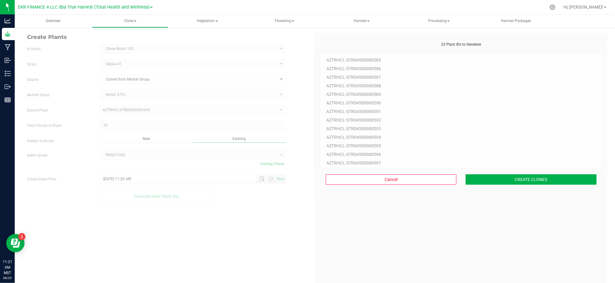
scroll to position [18, 0]
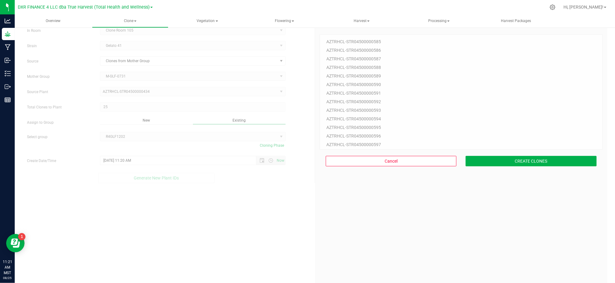
drag, startPoint x: 280, startPoint y: 214, endPoint x: 289, endPoint y: 209, distance: 11.0
click at [280, 214] on div "Create Plants In Room Clone Room 105 Select room Clone Room 104 Clone Room 105 …" at bounding box center [314, 161] width 585 height 292
click at [500, 181] on div "25 Plant IDs to Generate AZTRHCL-STR04500000585 AZTRHCL-STR04500000586 AZTRHCL-…" at bounding box center [460, 164] width 283 height 283
click at [498, 161] on button "CREATE CLONES" at bounding box center [530, 161] width 131 height 10
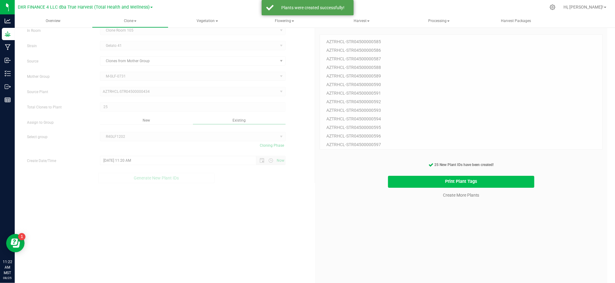
click at [411, 183] on button "Print Plant Tags" at bounding box center [461, 182] width 146 height 12
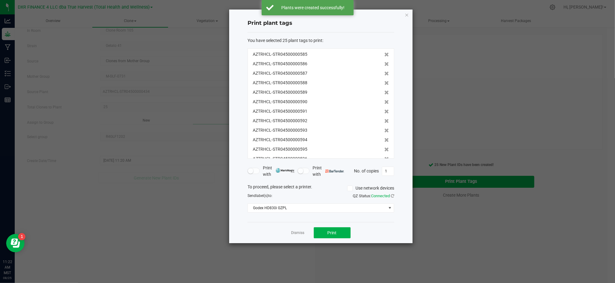
scroll to position [133, 0]
click at [338, 237] on button "Print" at bounding box center [332, 232] width 37 height 11
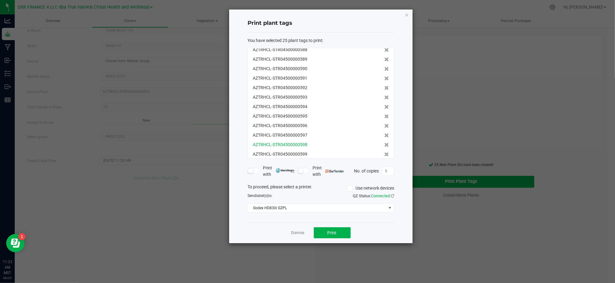
scroll to position [51, 0]
click at [384, 138] on icon at bounding box center [386, 137] width 5 height 4
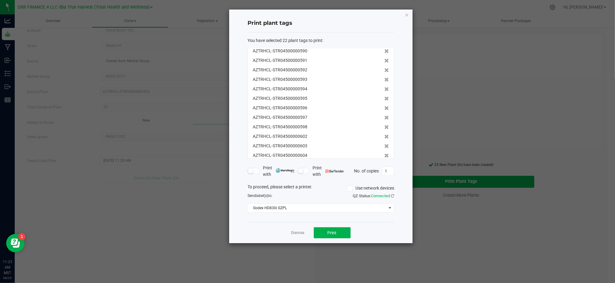
click at [384, 144] on icon at bounding box center [386, 146] width 5 height 4
click at [384, 138] on icon at bounding box center [386, 137] width 5 height 4
click at [384, 144] on icon at bounding box center [386, 146] width 5 height 4
click at [384, 138] on icon at bounding box center [386, 137] width 5 height 4
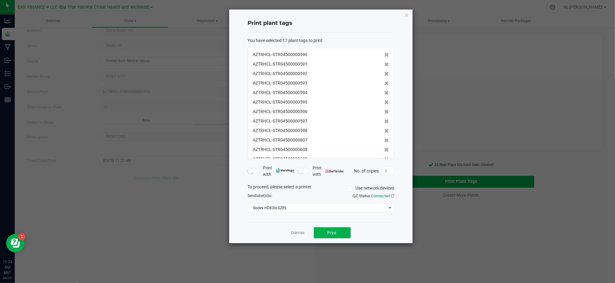
click at [384, 148] on icon at bounding box center [386, 150] width 5 height 4
click at [384, 138] on icon at bounding box center [386, 140] width 5 height 4
click at [384, 150] on icon at bounding box center [386, 150] width 5 height 4
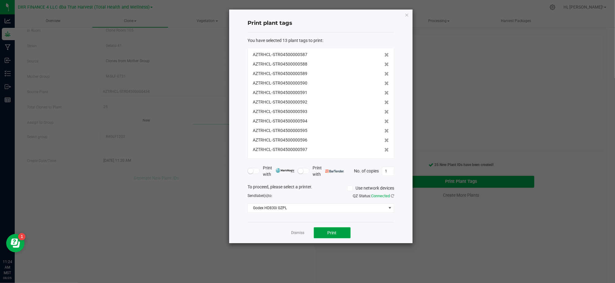
click at [341, 235] on button "Print" at bounding box center [332, 232] width 37 height 11
drag, startPoint x: 299, startPoint y: 232, endPoint x: 370, endPoint y: 245, distance: 72.8
click at [299, 232] on link "Dismiss" at bounding box center [297, 233] width 13 height 5
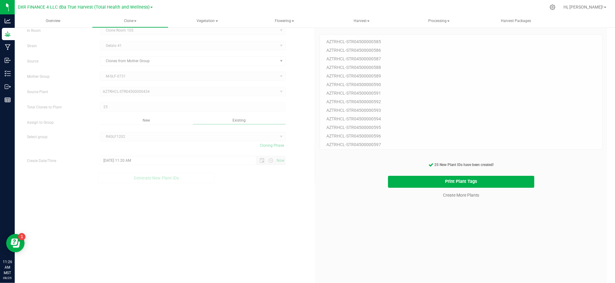
drag, startPoint x: 372, startPoint y: 244, endPoint x: 387, endPoint y: 236, distance: 17.3
click at [372, 244] on div "25 Plant IDs to Generate AZTRHCL-STR04500000585 AZTRHCL-STR04500000586 AZTRHCL-…" at bounding box center [460, 164] width 283 height 283
click at [457, 197] on link "Create More Plants" at bounding box center [461, 195] width 36 height 6
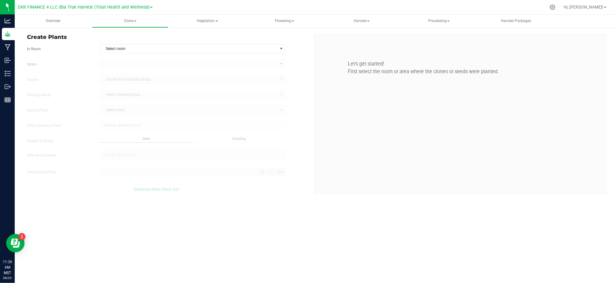
type input "8/25/2025 11:26 AM"
drag, startPoint x: 334, startPoint y: 148, endPoint x: 317, endPoint y: 153, distance: 17.9
click at [330, 149] on div "Let's get started! First select the room or area where the clones or seeds were…" at bounding box center [461, 114] width 292 height 163
click at [292, 59] on form "In Room Select room Select room Clone Room 104 Clone Room 105 Clone Tent 101 Cl…" at bounding box center [168, 119] width 283 height 151
click at [280, 50] on span "select" at bounding box center [281, 48] width 5 height 5
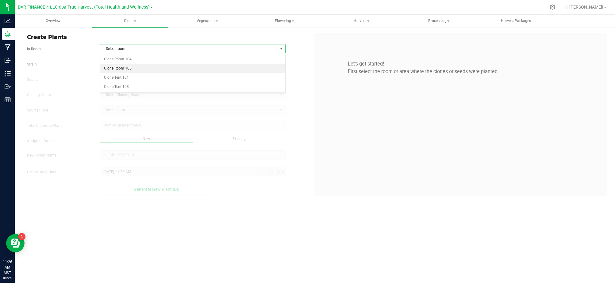
click at [171, 65] on li "Clone Room 105" at bounding box center [192, 68] width 185 height 9
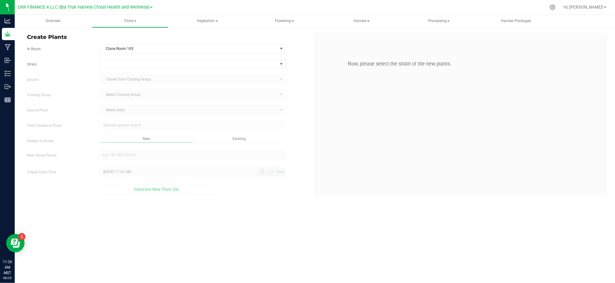
drag, startPoint x: 54, startPoint y: 73, endPoint x: 91, endPoint y: 65, distance: 37.9
click at [56, 72] on div "Strain Source Clones from Cloning Group Cloning Group Select Cloning Group Sele…" at bounding box center [168, 126] width 283 height 135
click at [110, 64] on span at bounding box center [188, 64] width 177 height 9
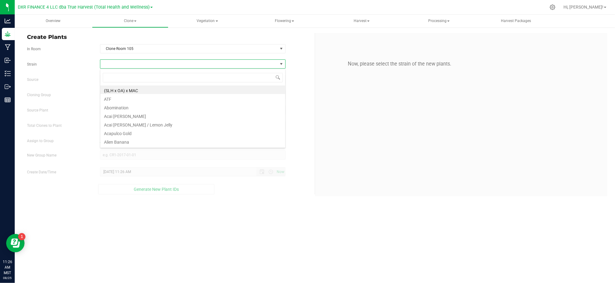
scroll to position [9, 185]
type input "gelato"
click at [112, 98] on li "Gelato 41" at bounding box center [192, 98] width 185 height 9
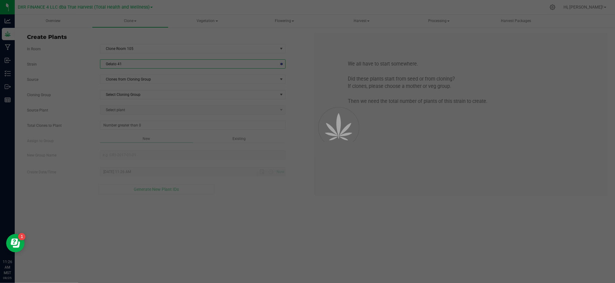
click at [95, 96] on label "Cloning Group" at bounding box center [58, 95] width 73 height 6
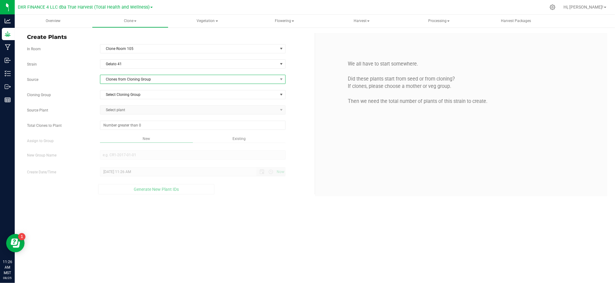
click at [120, 79] on span "Clones from Cloning Group" at bounding box center [188, 79] width 177 height 9
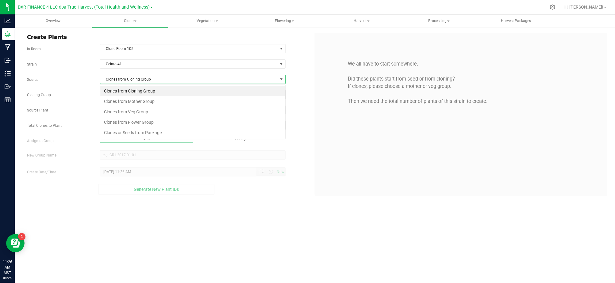
scroll to position [9, 185]
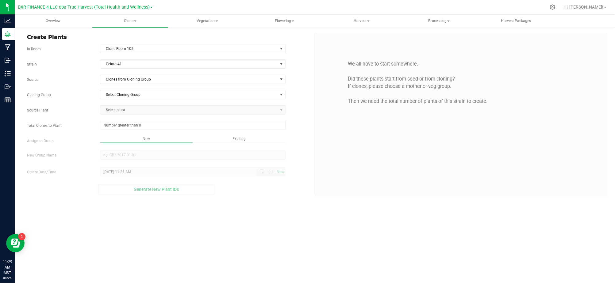
click at [274, 238] on div "Overview Clone Create plants Cloning groups Cloning plants Apply to plants Vege…" at bounding box center [315, 149] width 600 height 269
click at [275, 238] on div "Overview Clone Create plants Cloning groups Cloning plants Apply to plants Vege…" at bounding box center [315, 149] width 600 height 269
click at [249, 79] on span "Clones from Cloning Group" at bounding box center [188, 79] width 177 height 9
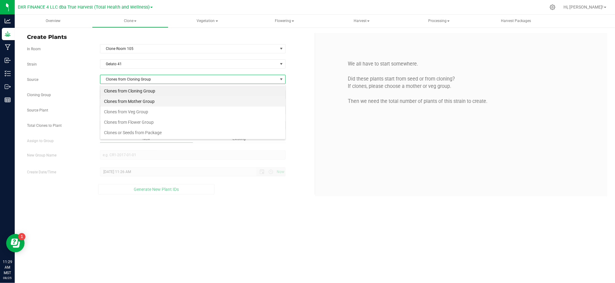
click at [186, 102] on li "Clones from Mother Group" at bounding box center [192, 101] width 185 height 10
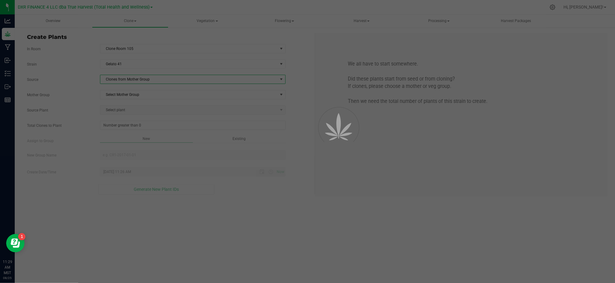
click at [90, 100] on div at bounding box center [307, 141] width 615 height 283
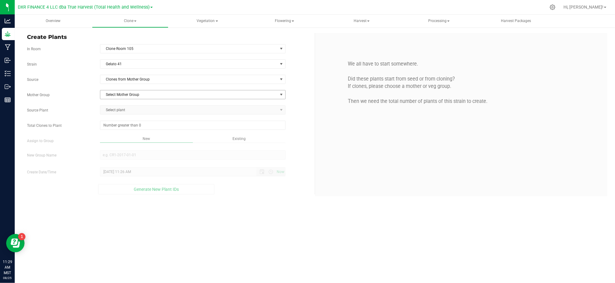
click at [123, 96] on span "Select Mother Group" at bounding box center [188, 94] width 177 height 9
click at [145, 122] on li "M-GLF-0731" at bounding box center [192, 124] width 185 height 9
click at [92, 116] on div "Strain Gelato 41 Source Clones from Mother Group Mother Group M-GLF-0731 Select…" at bounding box center [168, 126] width 283 height 135
click at [128, 111] on span "Select plant" at bounding box center [188, 110] width 177 height 9
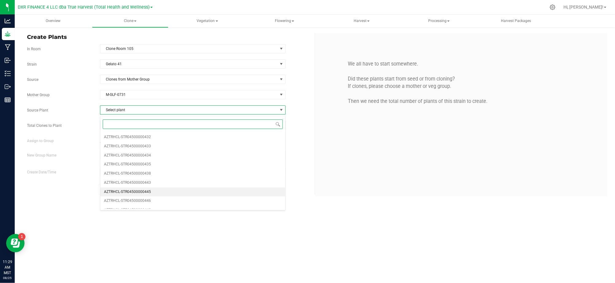
scroll to position [72, 0]
click at [153, 186] on li "AZTRHCL-STR04500000445" at bounding box center [192, 185] width 185 height 9
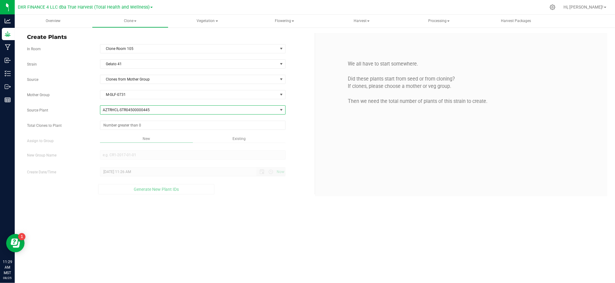
drag, startPoint x: 66, startPoint y: 158, endPoint x: 112, endPoint y: 137, distance: 50.5
click at [67, 158] on label "New Group Name" at bounding box center [58, 156] width 73 height 6
click at [126, 126] on span at bounding box center [192, 125] width 185 height 9
type input "2"
type input "25"
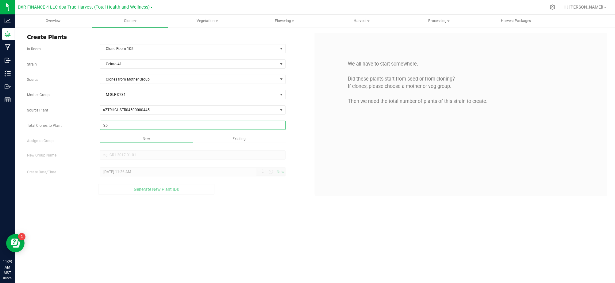
type input "25"
click at [251, 205] on div "Overview Clone Create plants Cloning groups Cloning plants Apply to plants Vege…" at bounding box center [315, 149] width 600 height 269
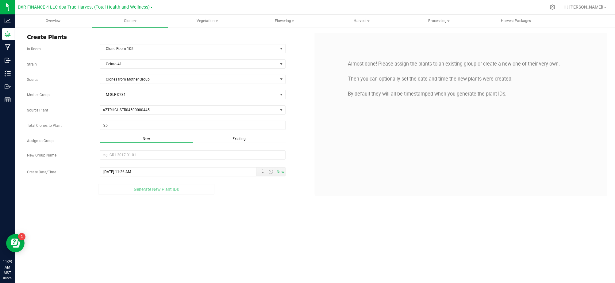
click at [239, 140] on span "Existing" at bounding box center [238, 139] width 13 height 4
click at [194, 166] on div "Strain Gelato 41 Source Clones from Mother Group Mother Group M-GLF-0731 Select…" at bounding box center [168, 126] width 283 height 134
click at [193, 158] on span "Select Plant Group" at bounding box center [188, 155] width 177 height 9
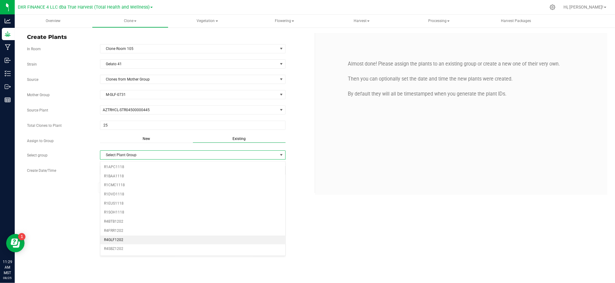
click at [120, 242] on li "R4GLF1202" at bounding box center [192, 240] width 185 height 9
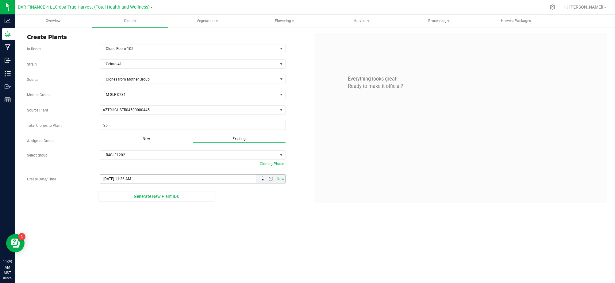
click at [261, 181] on span "Open the date view" at bounding box center [261, 179] width 5 height 5
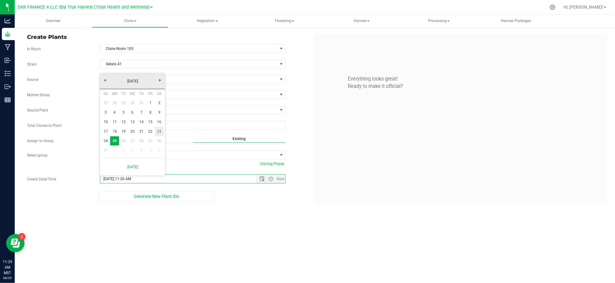
drag, startPoint x: 156, startPoint y: 131, endPoint x: 173, endPoint y: 143, distance: 20.8
click at [156, 131] on link "23" at bounding box center [159, 132] width 9 height 10
type input "8/23/2025 11:26 AM"
click at [244, 205] on div "Create Plants In Room Clone Room 105 Select room Clone Room 104 Clone Room 105 …" at bounding box center [315, 118] width 600 height 183
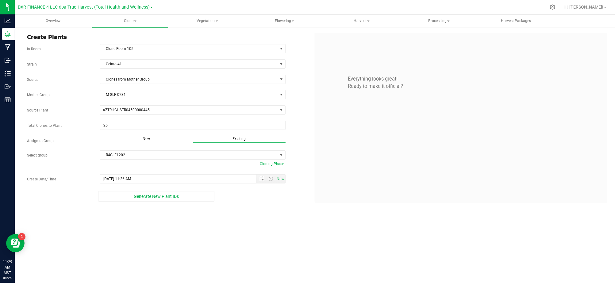
click at [268, 196] on div "Generate New Plant IDs" at bounding box center [156, 196] width 258 height 10
click at [153, 198] on span "Generate New Plant IDs" at bounding box center [156, 196] width 45 height 5
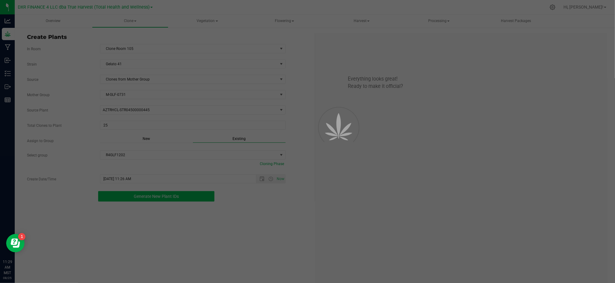
scroll to position [18, 0]
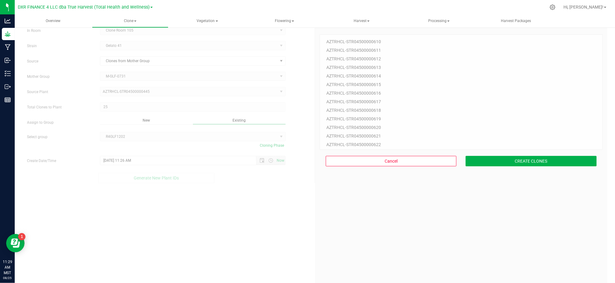
click at [502, 151] on div "Cancel CREATE CLONES" at bounding box center [460, 161] width 283 height 23
click at [502, 157] on button "CREATE CLONES" at bounding box center [530, 161] width 131 height 10
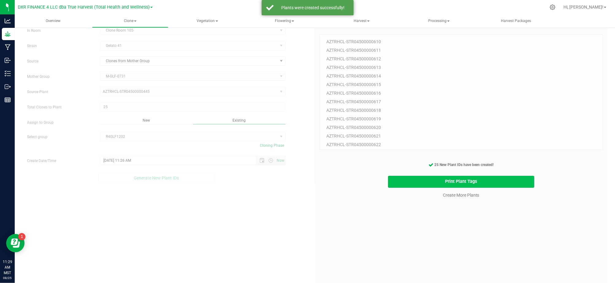
click at [482, 184] on button "Print Plant Tags" at bounding box center [461, 182] width 146 height 12
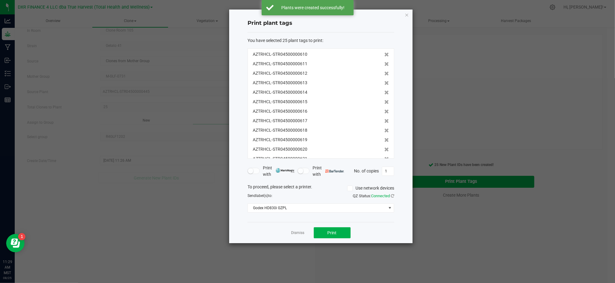
scroll to position [133, 0]
click at [385, 219] on div "You have selected 25 plant tags to print : AZTRHCL-STR04500000610 AZTRHCL-STR04…" at bounding box center [320, 127] width 147 height 190
click at [339, 233] on button "Print" at bounding box center [332, 232] width 37 height 11
click at [267, 232] on div "Dismiss Print" at bounding box center [320, 232] width 147 height 21
click at [296, 235] on link "Dismiss" at bounding box center [297, 233] width 13 height 5
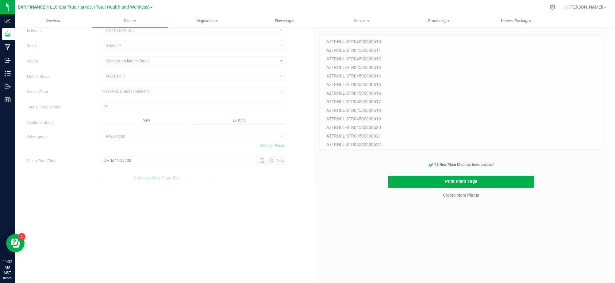
click at [436, 244] on div "25 Plant IDs to Generate AZTRHCL-STR04500000610 AZTRHCL-STR04500000611 AZTRHCL-…" at bounding box center [460, 164] width 283 height 283
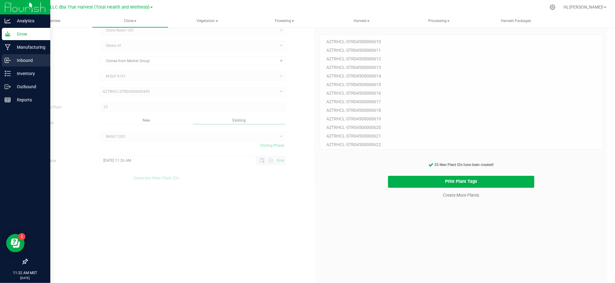
click at [4, 63] on div "Inbound" at bounding box center [26, 60] width 48 height 12
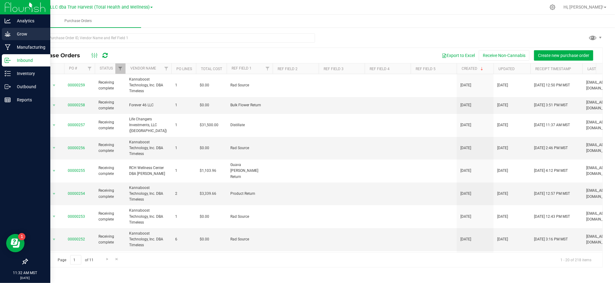
click at [25, 30] on p "Grow" at bounding box center [29, 33] width 37 height 7
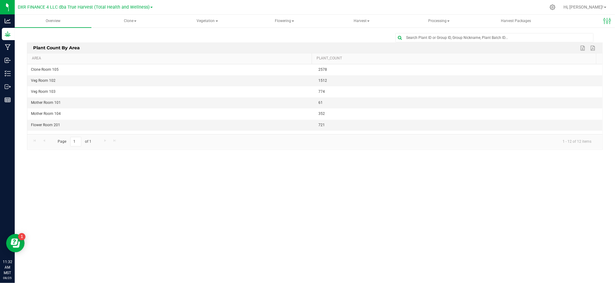
click at [477, 179] on div "Overview Clone Create plants Cloning groups Cloning plants Apply to plants Vege…" at bounding box center [315, 149] width 600 height 269
click at [434, 22] on span "Processing" at bounding box center [439, 21] width 76 height 12
click at [421, 178] on div "Overview Clone Create plants Cloning groups Cloning plants Apply to plants Vege…" at bounding box center [315, 149] width 600 height 269
click at [434, 21] on span "Processing" at bounding box center [438, 21] width 77 height 13
drag, startPoint x: 165, startPoint y: 37, endPoint x: 161, endPoint y: 37, distance: 3.4
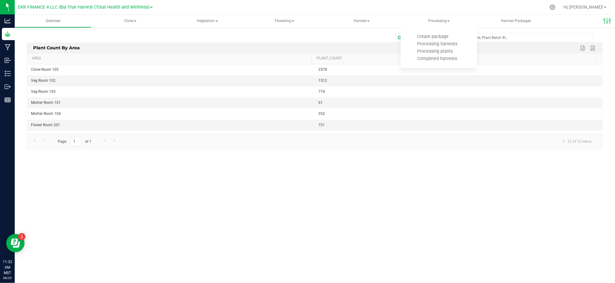
click at [162, 37] on div at bounding box center [314, 37] width 575 height 9
click at [283, 21] on span "Flowering" at bounding box center [284, 21] width 76 height 12
click at [228, 33] on div at bounding box center [314, 37] width 575 height 9
click at [214, 23] on span "Vegetation" at bounding box center [207, 21] width 76 height 12
click at [227, 52] on li "Mother groups" at bounding box center [207, 51] width 77 height 7
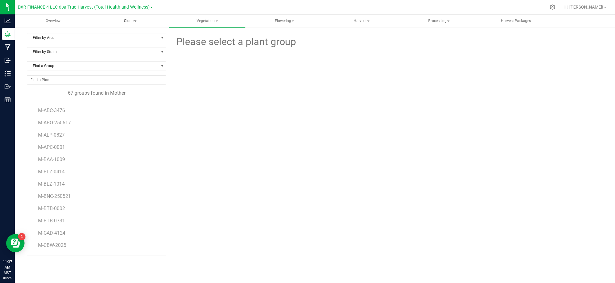
drag, startPoint x: 145, startPoint y: 21, endPoint x: 141, endPoint y: 21, distance: 3.4
click at [144, 21] on span "Clone" at bounding box center [130, 21] width 76 height 12
click at [129, 46] on span "Cloning groups" at bounding box center [123, 43] width 46 height 5
click at [51, 123] on span "R1BAA1118" at bounding box center [51, 123] width 27 height 6
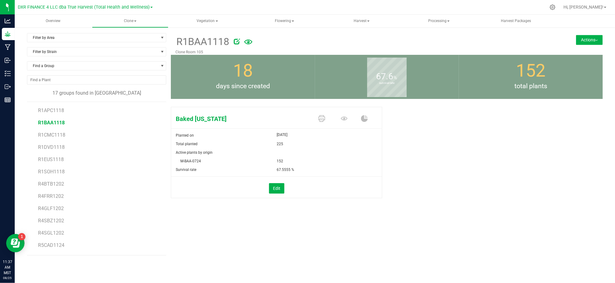
click at [594, 40] on button "Actions" at bounding box center [589, 40] width 27 height 10
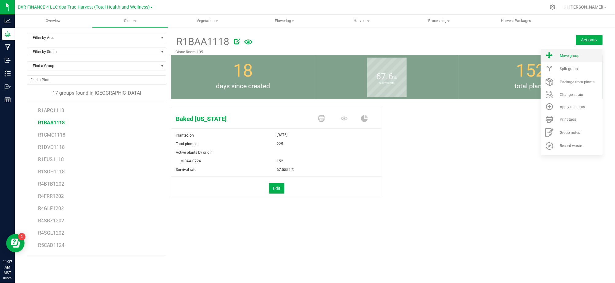
click at [561, 54] on span "Move group" at bounding box center [569, 56] width 20 height 4
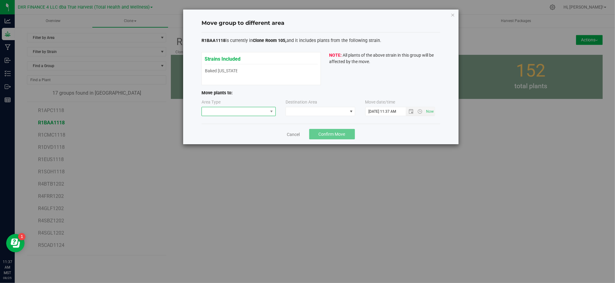
click at [245, 112] on span at bounding box center [235, 111] width 66 height 9
drag, startPoint x: 226, startPoint y: 132, endPoint x: 313, endPoint y: 110, distance: 90.1
click at [227, 132] on li "Vegetative" at bounding box center [239, 133] width 74 height 10
click at [314, 110] on span at bounding box center [316, 111] width 61 height 9
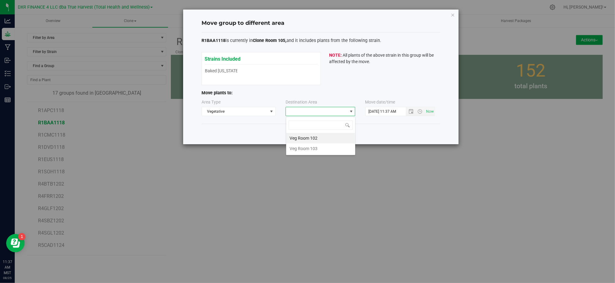
scroll to position [9, 69]
drag, startPoint x: 321, startPoint y: 139, endPoint x: 407, endPoint y: 131, distance: 86.2
click at [323, 137] on li "Veg Room 102" at bounding box center [320, 138] width 69 height 10
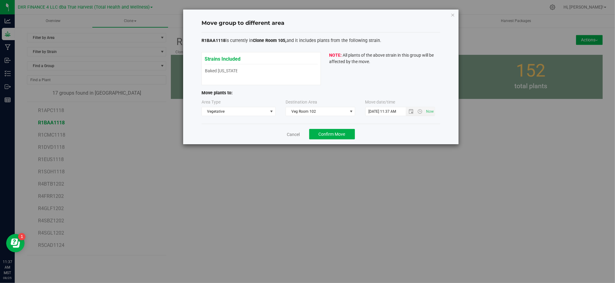
drag, startPoint x: 407, startPoint y: 131, endPoint x: 405, endPoint y: 109, distance: 22.1
click at [407, 129] on div "Cancel Confirm Move" at bounding box center [320, 134] width 239 height 21
click at [411, 110] on span "Open the date view" at bounding box center [411, 111] width 5 height 5
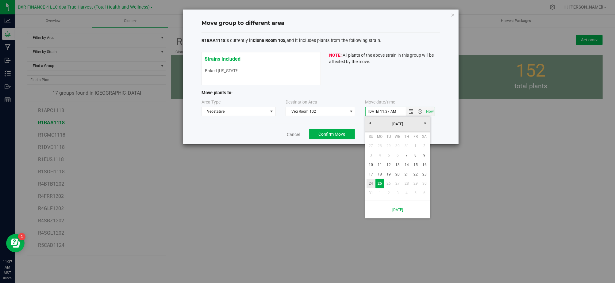
drag, startPoint x: 372, startPoint y: 183, endPoint x: 385, endPoint y: 155, distance: 31.7
click at [372, 183] on link "24" at bounding box center [370, 184] width 9 height 10
type input "8/24/2025 11:37 AM"
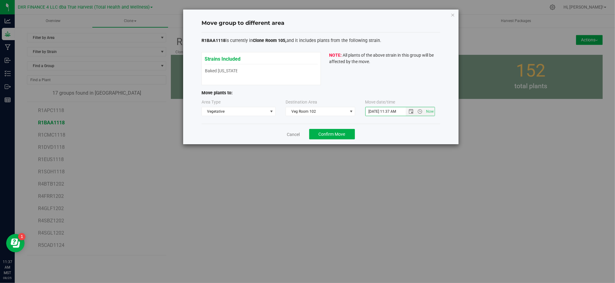
drag, startPoint x: 412, startPoint y: 133, endPoint x: 394, endPoint y: 136, distance: 18.6
click at [412, 133] on div "Cancel Confirm Move" at bounding box center [320, 134] width 239 height 21
click at [346, 134] on button "Confirm Move" at bounding box center [332, 134] width 46 height 10
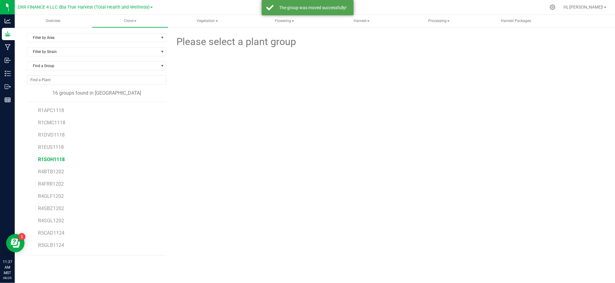
click at [48, 161] on span "R1SOH1118" at bounding box center [51, 160] width 27 height 6
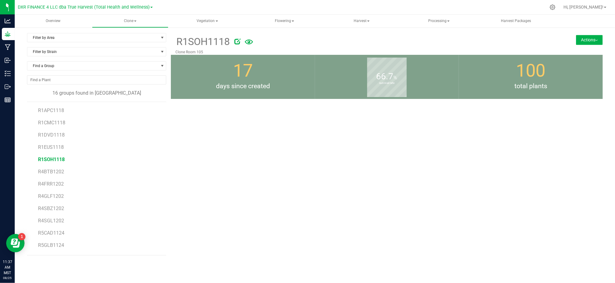
click at [594, 39] on button "Actions" at bounding box center [589, 40] width 27 height 10
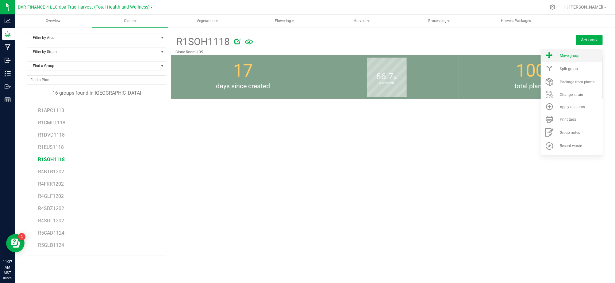
click at [576, 54] on span "Move group" at bounding box center [569, 56] width 20 height 4
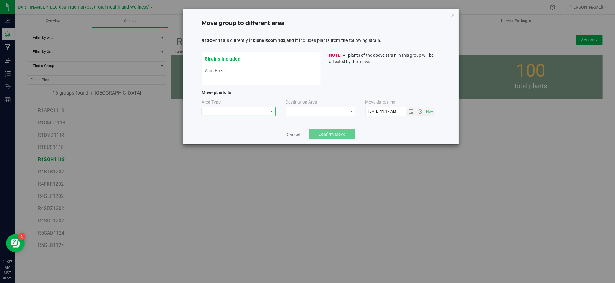
click at [268, 112] on span at bounding box center [272, 111] width 8 height 9
drag, startPoint x: 223, startPoint y: 132, endPoint x: 270, endPoint y: 127, distance: 46.9
click at [223, 132] on li "Vegetative" at bounding box center [239, 133] width 74 height 10
click at [312, 111] on span at bounding box center [316, 111] width 61 height 9
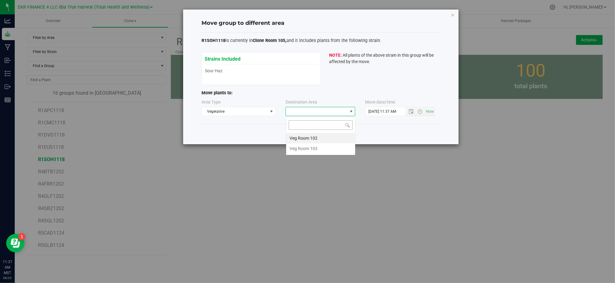
scroll to position [9, 69]
click at [313, 139] on li "Veg Room 102" at bounding box center [320, 138] width 69 height 10
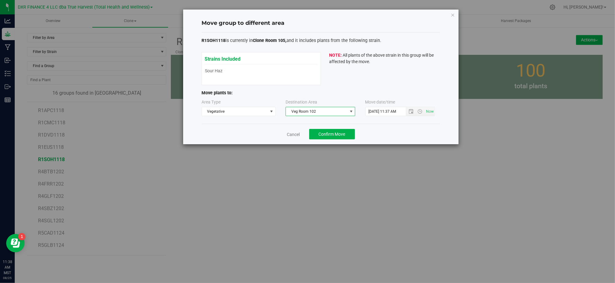
click at [396, 133] on div "Cancel Confirm Move" at bounding box center [320, 134] width 239 height 21
click at [411, 111] on span "Open the date view" at bounding box center [411, 111] width 5 height 5
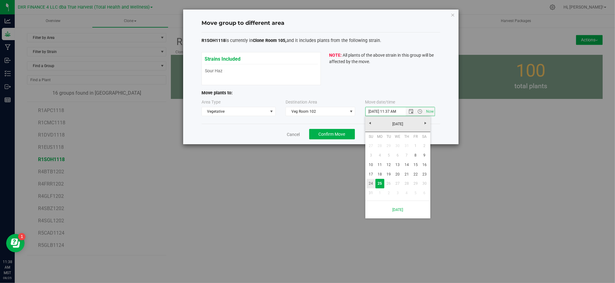
click at [373, 183] on link "24" at bounding box center [370, 184] width 9 height 10
type input "8/24/2025 11:37 AM"
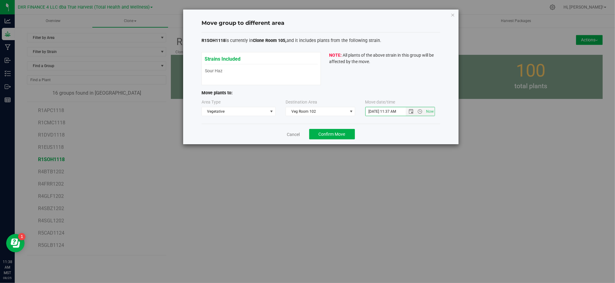
click at [389, 131] on div "Cancel Confirm Move" at bounding box center [320, 134] width 239 height 21
click at [329, 135] on span "Confirm Move" at bounding box center [332, 134] width 27 height 5
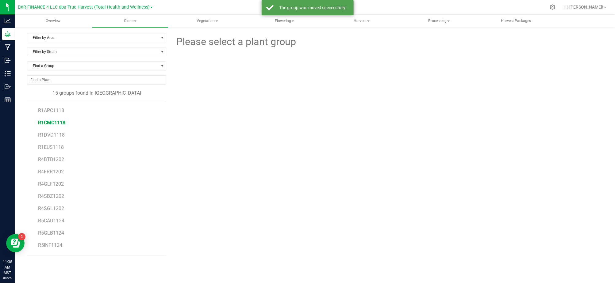
click at [51, 122] on span "R1CMC1118" at bounding box center [51, 123] width 27 height 6
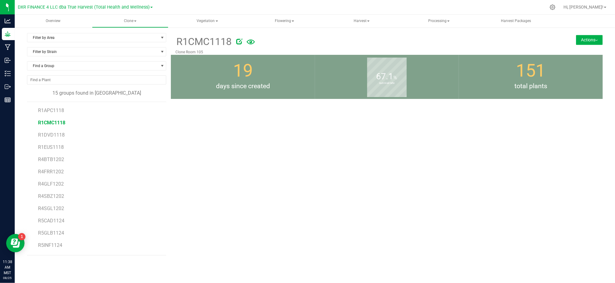
click at [586, 39] on button "Actions" at bounding box center [589, 40] width 27 height 10
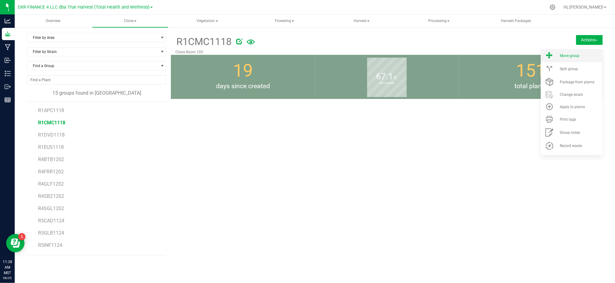
click at [572, 55] on span "Move group" at bounding box center [569, 56] width 20 height 4
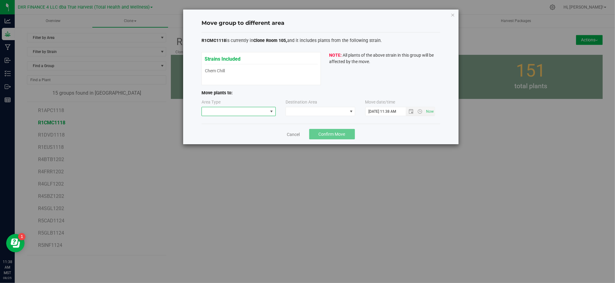
click at [232, 113] on span at bounding box center [235, 111] width 66 height 9
click at [227, 134] on li "Vegetative" at bounding box center [239, 133] width 74 height 10
click at [318, 115] on span at bounding box center [316, 111] width 61 height 9
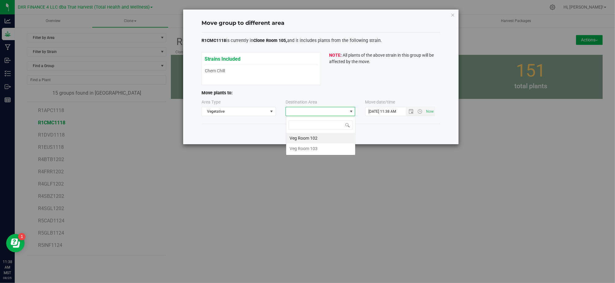
scroll to position [9, 69]
drag, startPoint x: 311, startPoint y: 139, endPoint x: 399, endPoint y: 132, distance: 87.6
click at [314, 139] on li "Veg Room 102" at bounding box center [320, 138] width 69 height 10
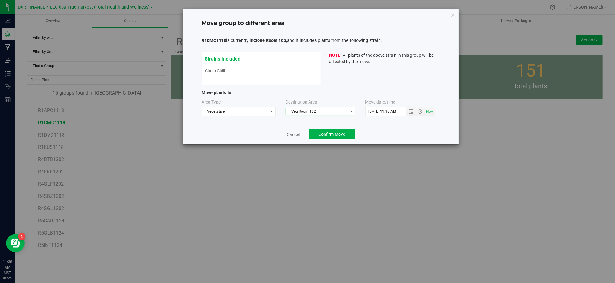
click at [404, 132] on div "Cancel Confirm Move" at bounding box center [320, 134] width 239 height 21
click at [409, 112] on span "Open the date view" at bounding box center [411, 111] width 5 height 5
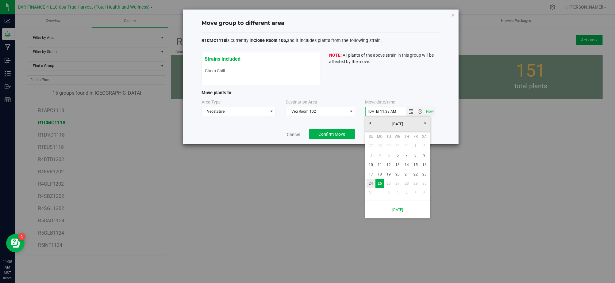
click at [371, 181] on link "24" at bounding box center [370, 184] width 9 height 10
type input "8/24/2025 11:38 AM"
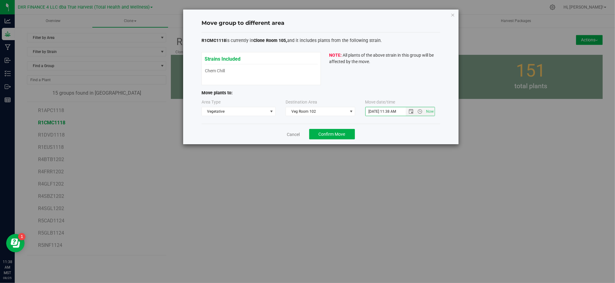
click at [390, 141] on div "Cancel Confirm Move" at bounding box center [320, 134] width 239 height 21
click at [399, 134] on div "Cancel Confirm Move" at bounding box center [320, 134] width 239 height 21
click at [345, 133] on button "Confirm Move" at bounding box center [332, 134] width 46 height 10
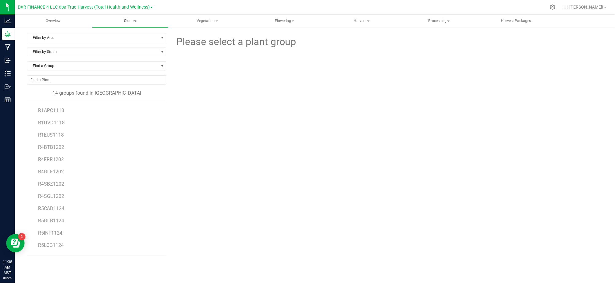
drag, startPoint x: 122, startPoint y: 17, endPoint x: 151, endPoint y: 33, distance: 33.8
click at [123, 17] on span "Clone" at bounding box center [130, 21] width 76 height 12
click at [129, 50] on span "Cloning plants" at bounding box center [122, 51] width 45 height 5
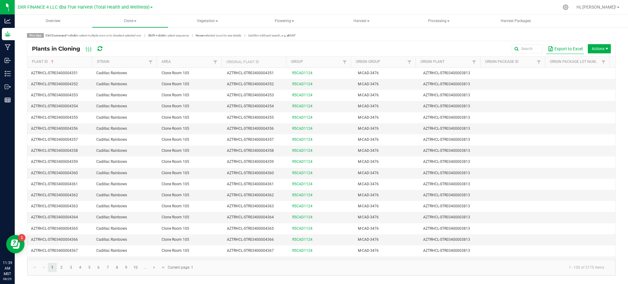
click at [567, 48] on button "Export to Excel" at bounding box center [565, 49] width 38 height 10
click at [218, 22] on span "Vegetation" at bounding box center [207, 21] width 76 height 12
click at [208, 58] on span "Mother plants" at bounding box center [199, 58] width 44 height 5
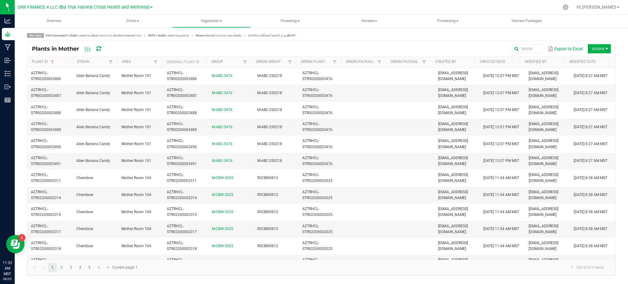
drag, startPoint x: 288, startPoint y: 45, endPoint x: 436, endPoint y: 43, distance: 148.1
click at [290, 44] on div "Export to Excel Actions" at bounding box center [361, 49] width 499 height 10
click at [570, 51] on button "Export to Excel" at bounding box center [565, 49] width 38 height 10
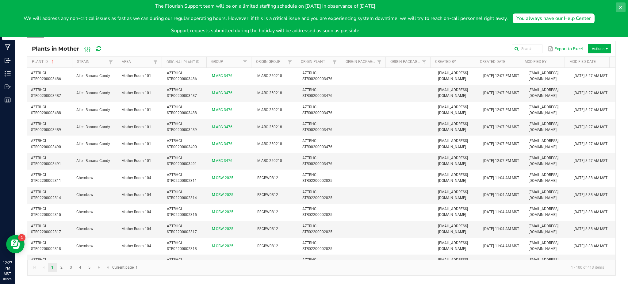
click at [620, 6] on icon at bounding box center [620, 7] width 5 height 5
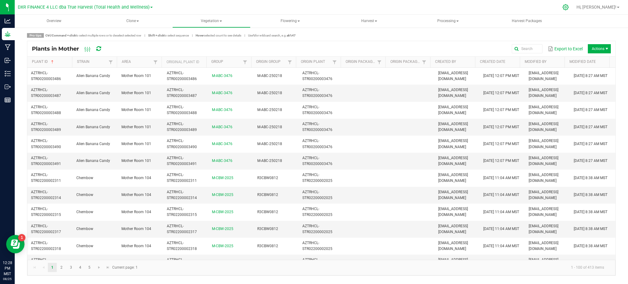
click at [569, 8] on icon at bounding box center [565, 7] width 6 height 6
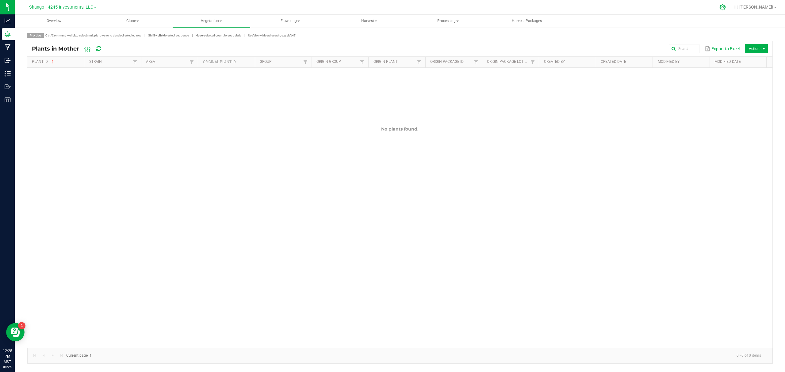
click at [628, 8] on icon at bounding box center [722, 7] width 6 height 6
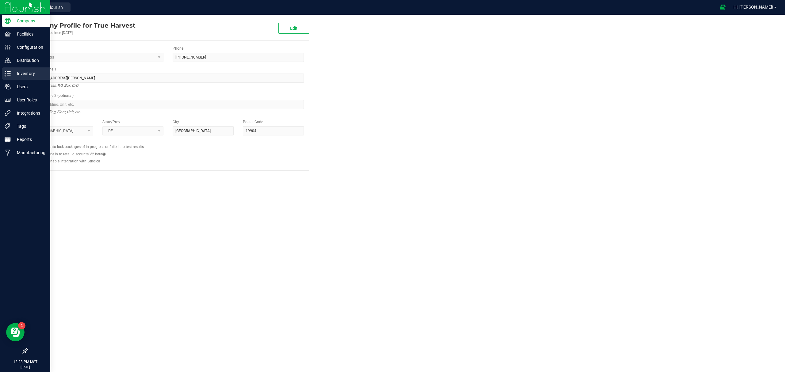
drag, startPoint x: 9, startPoint y: 71, endPoint x: 19, endPoint y: 71, distance: 9.8
click at [10, 71] on icon at bounding box center [8, 74] width 6 height 6
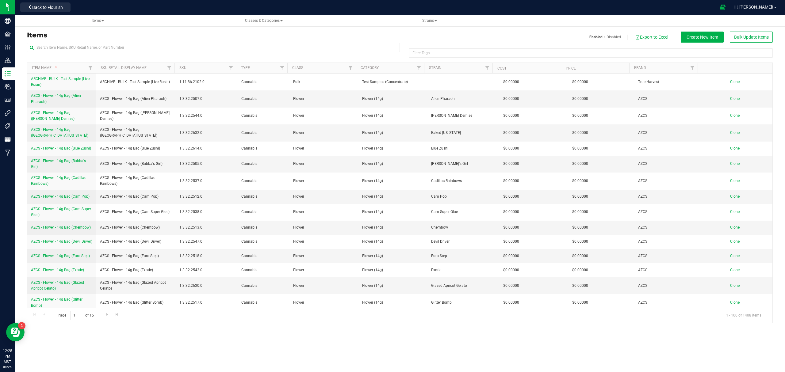
click at [82, 31] on div "Items Enabled Disabled Export to Excel Create New Item Bulk Update Items Filter…" at bounding box center [400, 173] width 746 height 299
click at [84, 48] on input "text" at bounding box center [213, 47] width 373 height 9
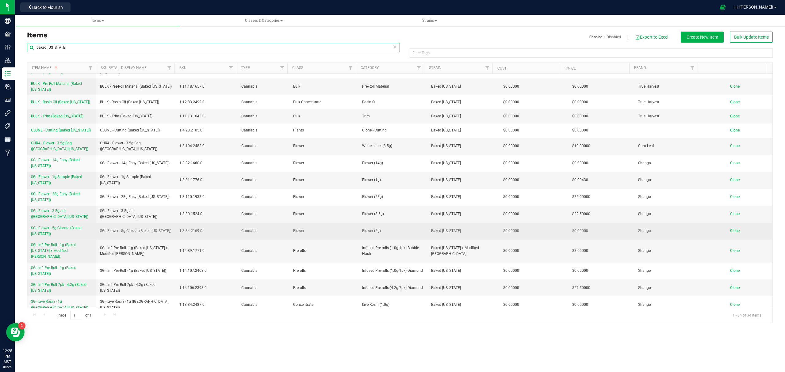
scroll to position [286, 0]
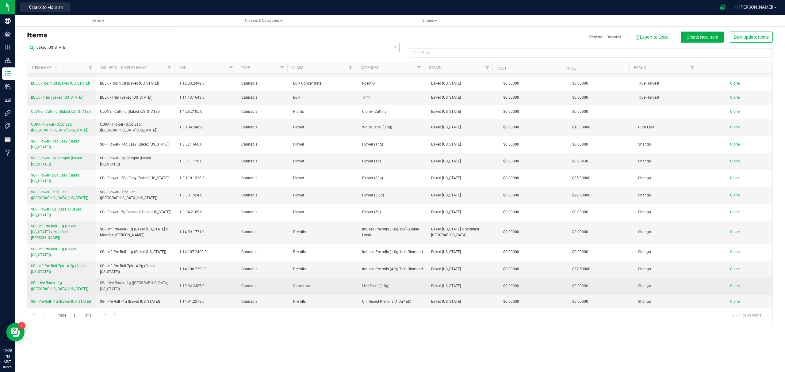
type input "baked alaska"
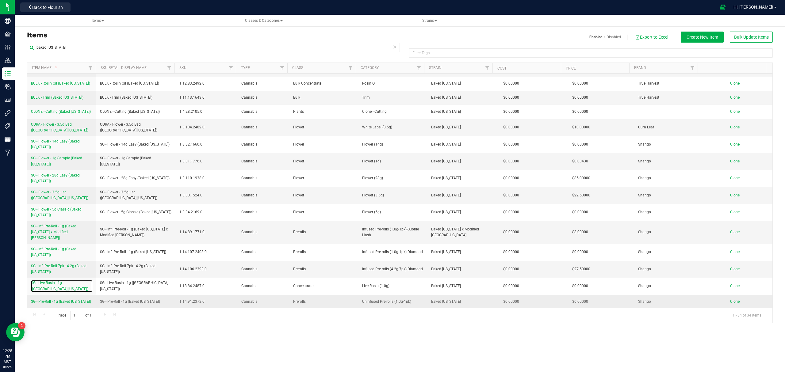
drag, startPoint x: 78, startPoint y: 269, endPoint x: 92, endPoint y: 279, distance: 17.6
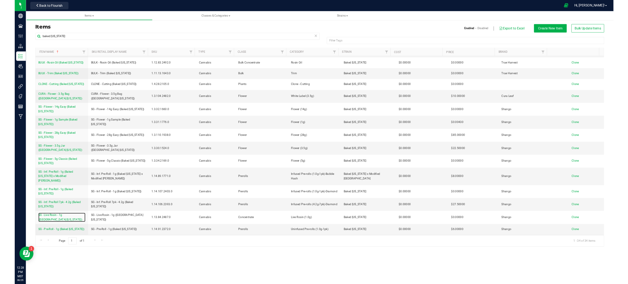
scroll to position [301, 0]
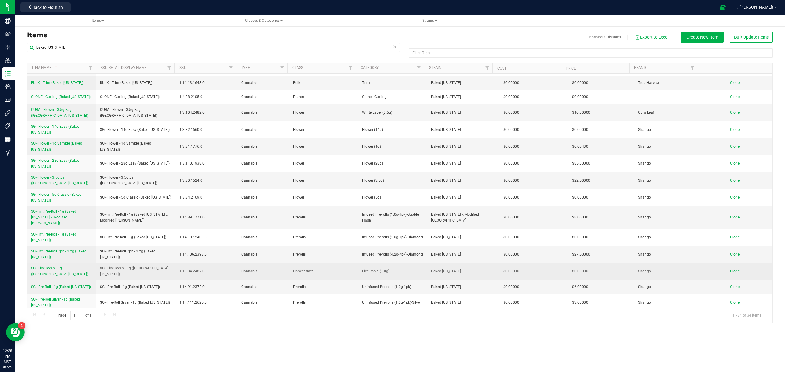
click at [58, 266] on span "SG - Live Rosin - 1g ([GEOGRAPHIC_DATA] [US_STATE])" at bounding box center [59, 271] width 57 height 10
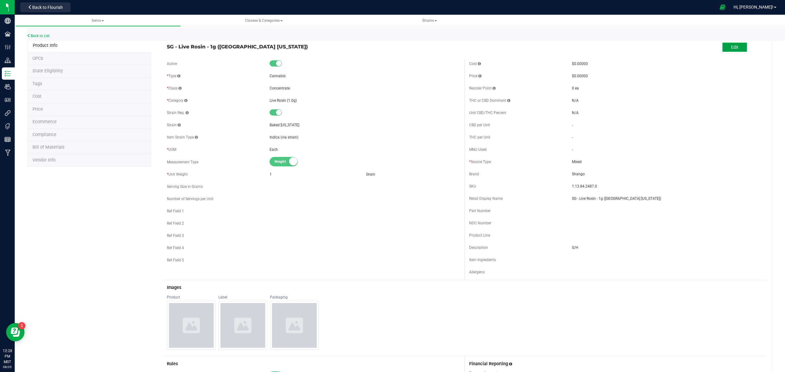
click at [628, 49] on span "Edit" at bounding box center [734, 47] width 7 height 5
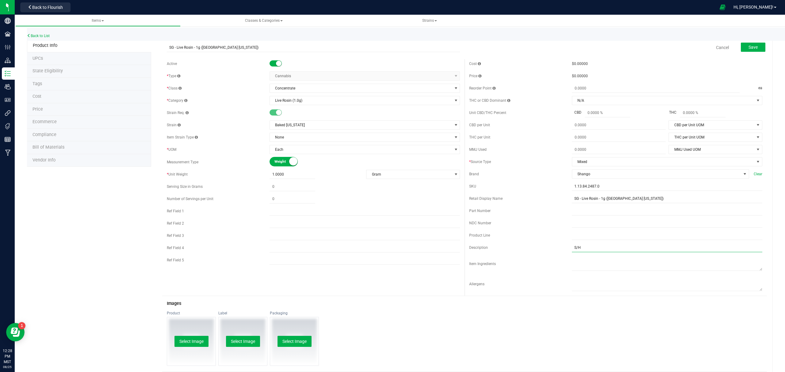
click at [577, 247] on input "S/H" at bounding box center [667, 247] width 190 height 9
type input "S"
type input "I"
click at [628, 49] on link "Cancel" at bounding box center [722, 47] width 13 height 6
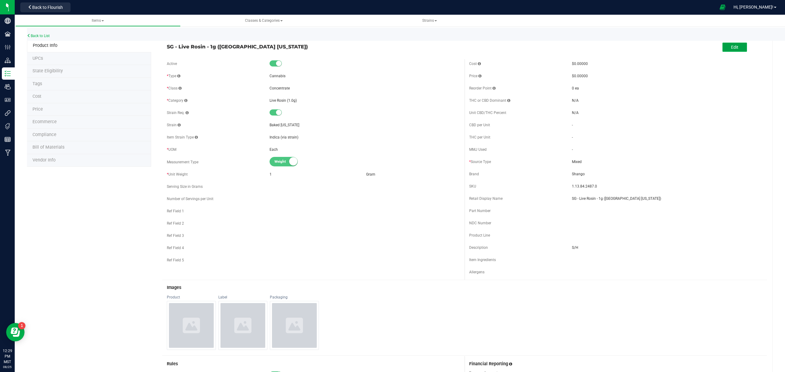
click at [628, 44] on button "Edit" at bounding box center [734, 47] width 25 height 9
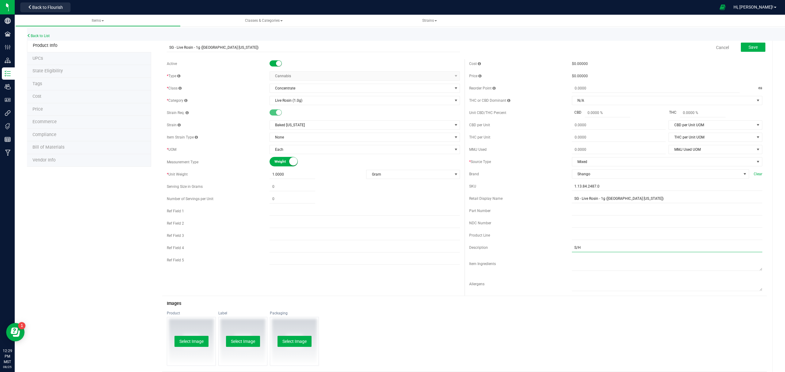
drag, startPoint x: 588, startPoint y: 251, endPoint x: 525, endPoint y: 254, distance: 62.6
click at [525, 254] on div "Cost $0.00000 Price $0.00000 Reorder Point ea THC or CBD Dominant" at bounding box center [615, 177] width 302 height 237
type input "I"
drag, startPoint x: 554, startPoint y: 345, endPoint x: 673, endPoint y: 63, distance: 305.6
click at [555, 284] on div "Product Select Image Label Select Image Packaging Select Image" at bounding box center [464, 341] width 605 height 61
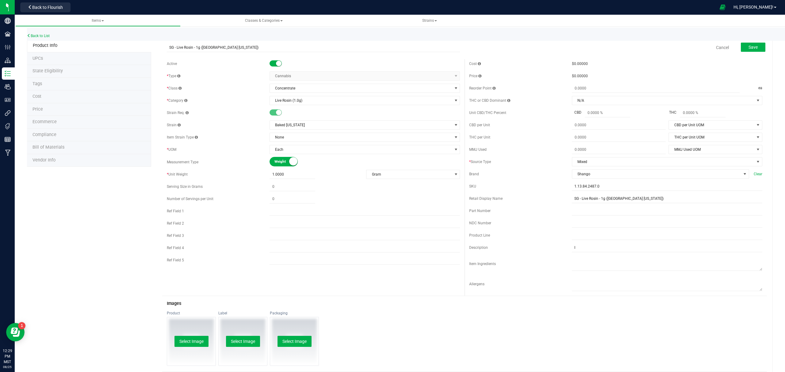
click at [54, 123] on span "Ecommerce" at bounding box center [44, 121] width 24 height 5
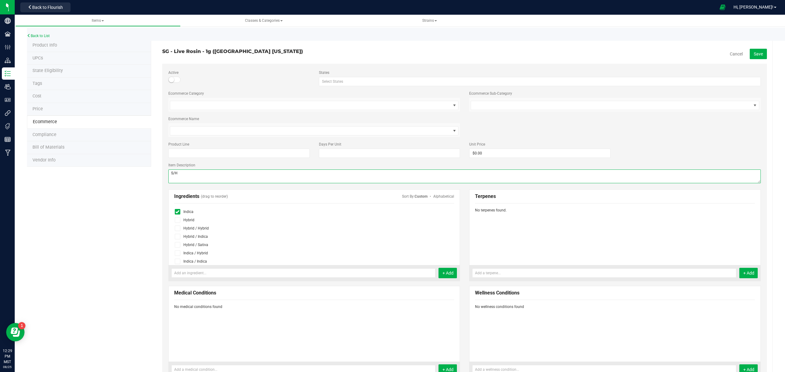
drag, startPoint x: 178, startPoint y: 174, endPoint x: 112, endPoint y: 173, distance: 66.2
click at [112, 174] on div "Product Info UPCs State Eligibility Tags Cost Price Ecommerce Compliance Bill o…" at bounding box center [400, 271] width 746 height 465
type textarea "I"
click at [628, 53] on span "Save" at bounding box center [758, 54] width 9 height 5
click at [76, 243] on div "Product Info UPCs State Eligibility Tags Cost Price Ecommerce Compliance Bill o…" at bounding box center [400, 263] width 746 height 449
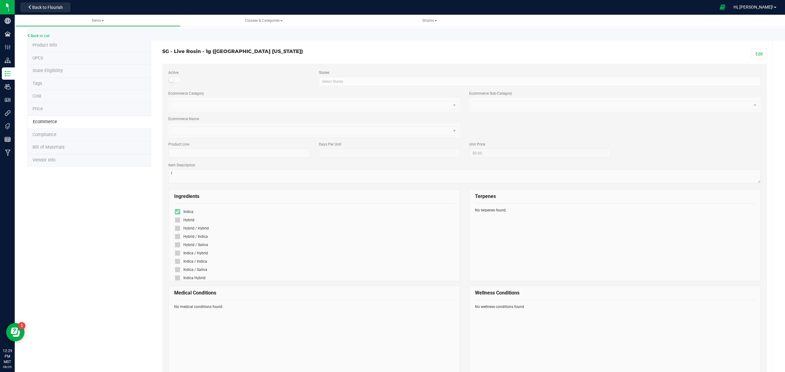
click at [42, 44] on span "Product Info" at bounding box center [44, 45] width 25 height 5
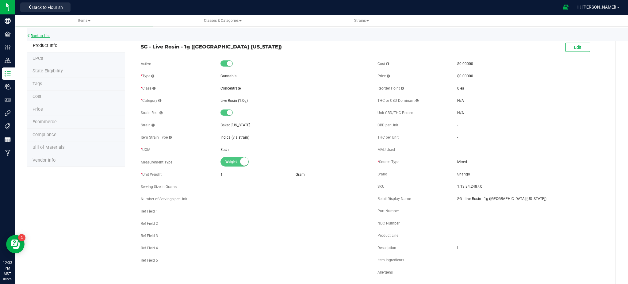
click at [36, 36] on link "Back to List" at bounding box center [38, 36] width 23 height 4
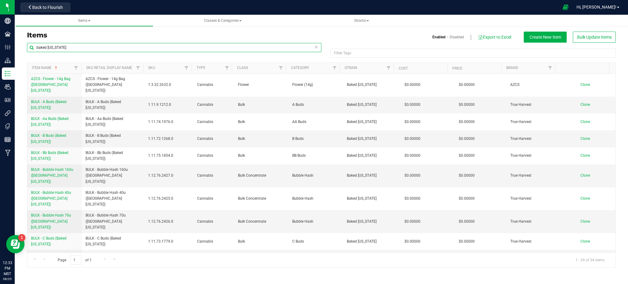
click at [70, 48] on input "baked alaska" at bounding box center [174, 47] width 294 height 9
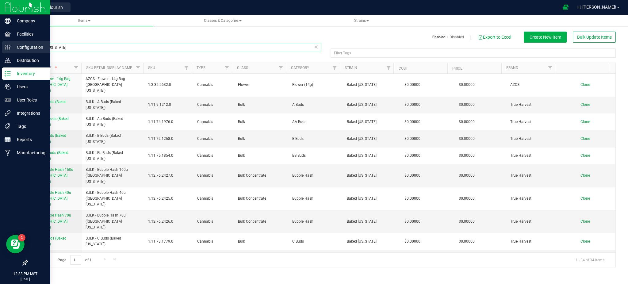
drag, startPoint x: 71, startPoint y: 48, endPoint x: 0, endPoint y: 48, distance: 70.5
click at [0, 48] on div "Company Facilities Configuration Distribution Inventory Users User Roles Integr…" at bounding box center [314, 142] width 628 height 284
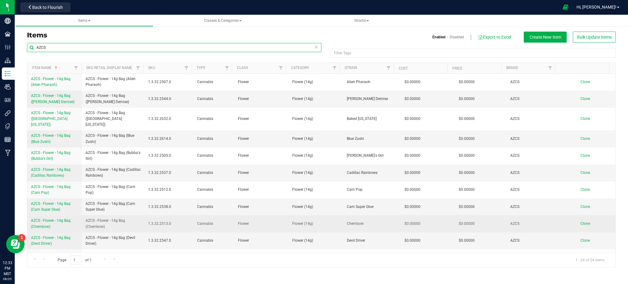
type input "AZCS"
drag, startPoint x: 107, startPoint y: 219, endPoint x: 85, endPoint y: 214, distance: 22.9
click at [86, 218] on span "AZCS - Flower - 14g Bag (Chembow)" at bounding box center [113, 224] width 55 height 12
copy span "AZCS - Flower - 14g Bag (Chembow)"
click at [580, 221] on span "Clone" at bounding box center [585, 223] width 10 height 4
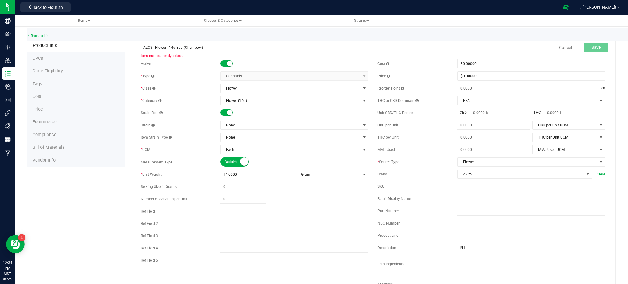
drag, startPoint x: 212, startPoint y: 45, endPoint x: 185, endPoint y: 46, distance: 27.6
click at [185, 46] on input "AZCS - Flower - 14g Bag (Chembow)" at bounding box center [255, 47] width 228 height 9
type input "AZCS - Flower - 14g Bag (Biscotti Bx1)"
click at [242, 129] on span "None" at bounding box center [291, 125] width 140 height 9
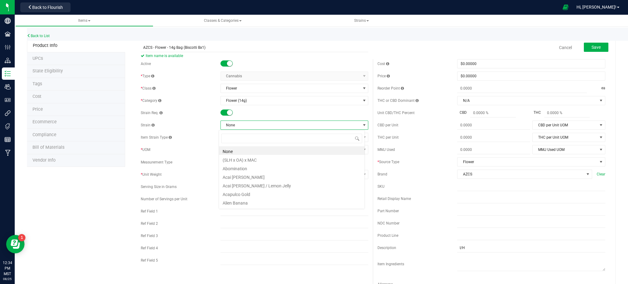
scroll to position [9, 146]
type input "biscott"
click at [227, 157] on li "Biscotti Bx1" at bounding box center [292, 159] width 146 height 9
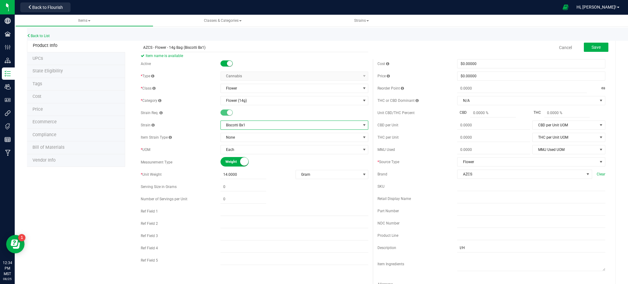
drag, startPoint x: 99, startPoint y: 240, endPoint x: 103, endPoint y: 240, distance: 4.3
click at [100, 240] on div "Product Info UPCs State Eligibility Tags Cost Price Ecommerce Compliance Bill o…" at bounding box center [321, 278] width 589 height 478
click at [591, 49] on span "Save" at bounding box center [595, 47] width 9 height 5
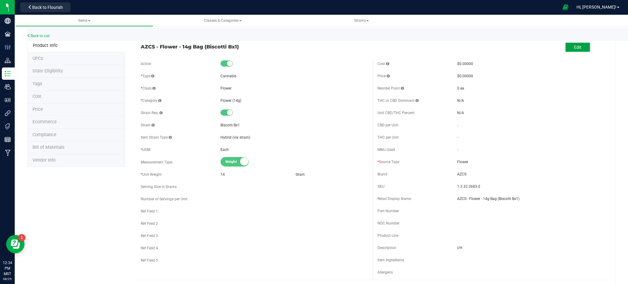
click at [574, 47] on span "Edit" at bounding box center [577, 47] width 7 height 5
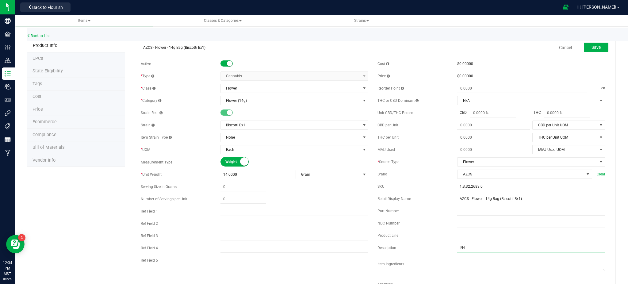
drag, startPoint x: 462, startPoint y: 246, endPoint x: 424, endPoint y: 255, distance: 39.2
click at [426, 255] on div "Cost $0.00000 Price $0.00000 Reorder Point ea THC or CBD Dominant" at bounding box center [491, 177] width 237 height 237
type input "H"
drag, startPoint x: 492, startPoint y: 56, endPoint x: 501, endPoint y: 55, distance: 8.6
click at [492, 56] on form "AZCS - Flower - 14g Bag (Biscotti Bx1) Cancel Save Active * Type Cannabis Selec…" at bounding box center [373, 272] width 474 height 465
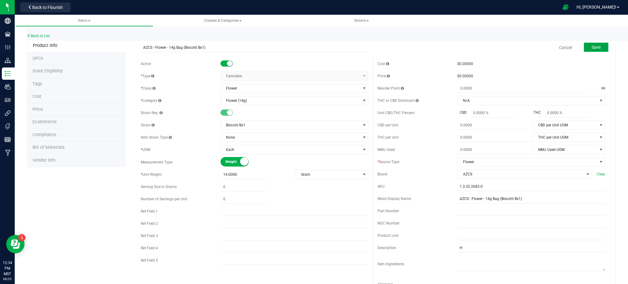
click at [586, 49] on button "Save" at bounding box center [596, 47] width 25 height 9
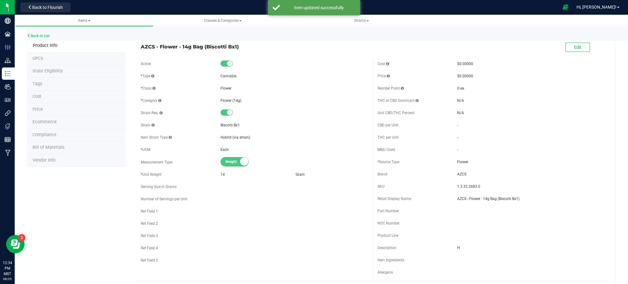
click at [40, 121] on span "Ecommerce" at bounding box center [44, 121] width 24 height 5
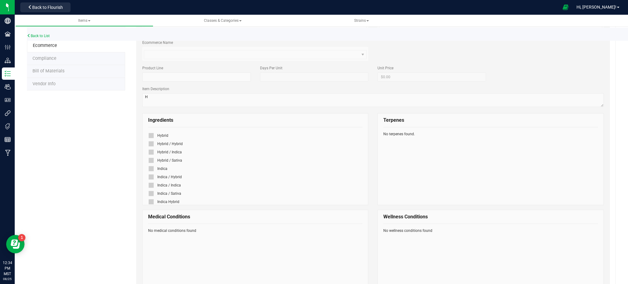
scroll to position [82, 0]
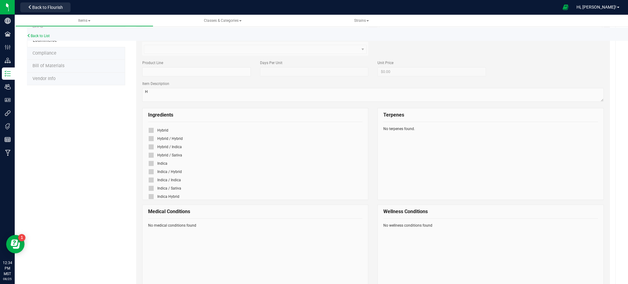
click at [153, 131] on span at bounding box center [151, 131] width 6 height 6
drag, startPoint x: 151, startPoint y: 132, endPoint x: 291, endPoint y: 124, distance: 140.9
click at [157, 131] on div "Hybrid" at bounding box center [255, 130] width 215 height 8
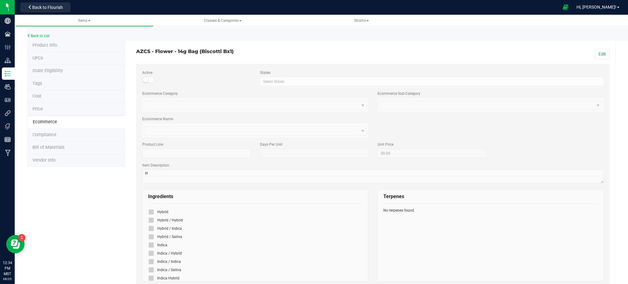
click at [590, 48] on div "AZCS - Flower - 14g Bag (Biscotti Bx1) Edit Active States Select States AK AL A…" at bounding box center [373, 258] width 474 height 436
click at [594, 51] on button "Edit" at bounding box center [601, 54] width 15 height 10
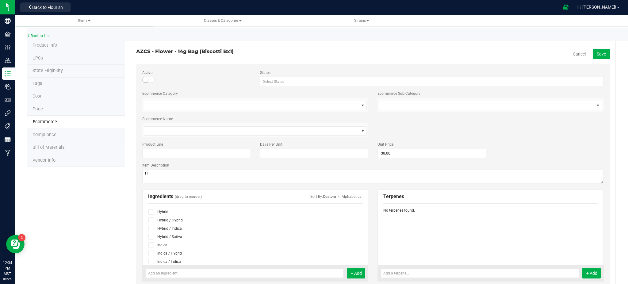
click at [151, 212] on icon at bounding box center [151, 212] width 4 height 0
click at [0, 0] on input "checkbox" at bounding box center [0, 0] width 0 height 0
click at [593, 56] on button "Save" at bounding box center [601, 54] width 17 height 10
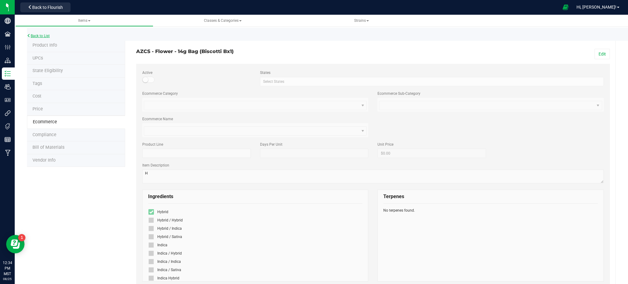
click at [44, 35] on link "Back to List" at bounding box center [38, 36] width 23 height 4
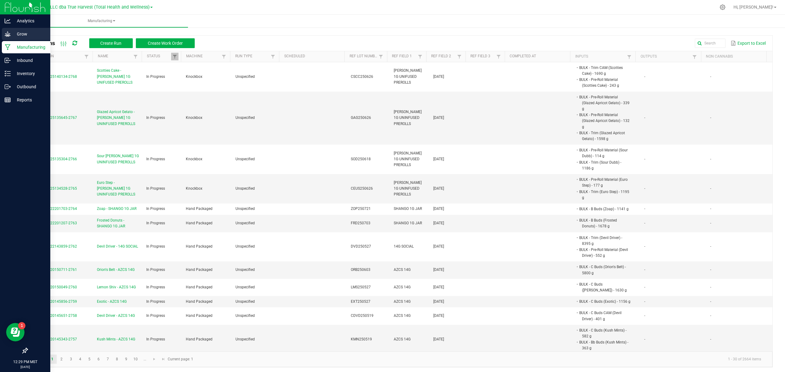
click at [12, 34] on p "Grow" at bounding box center [29, 33] width 37 height 7
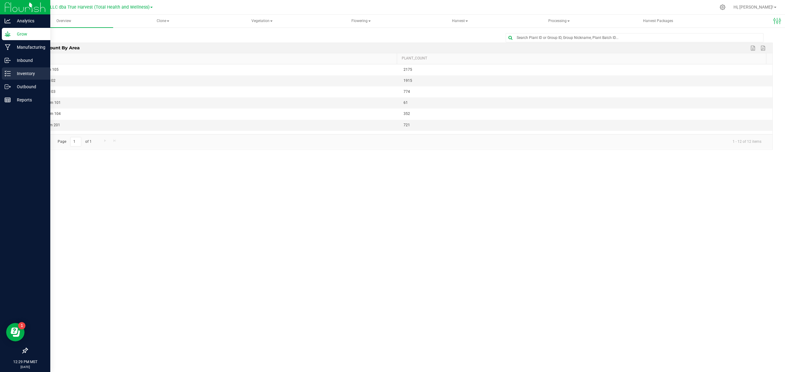
click at [6, 71] on icon at bounding box center [8, 74] width 6 height 6
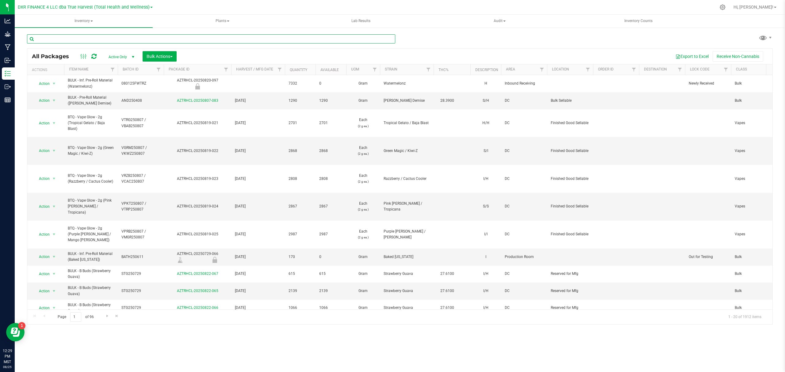
click at [126, 36] on input "text" at bounding box center [211, 38] width 368 height 9
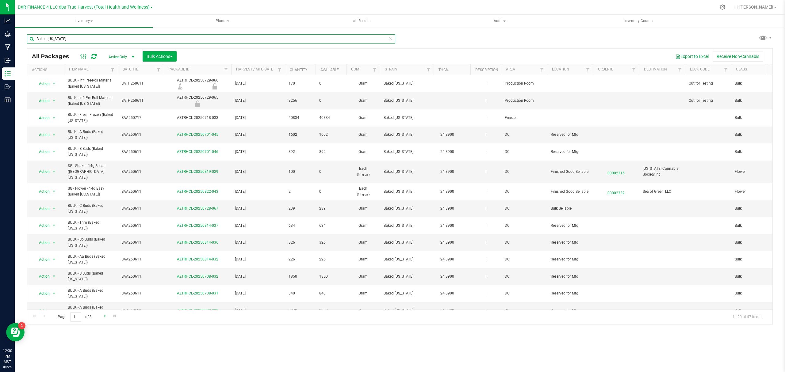
type input "Baked [US_STATE]"
click at [102, 316] on link "Go to the next page" at bounding box center [105, 316] width 9 height 8
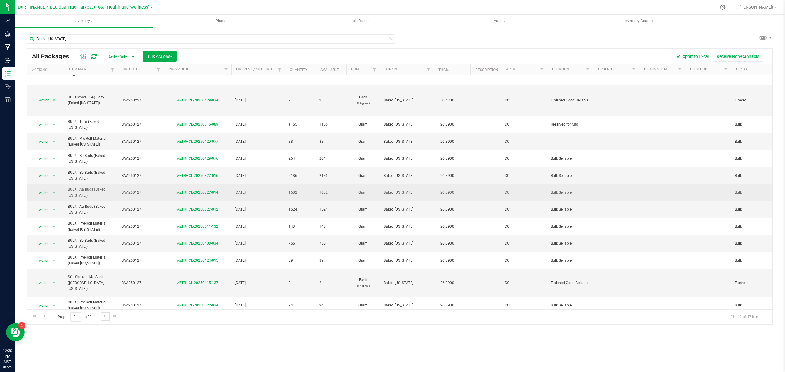
scroll to position [156, 0]
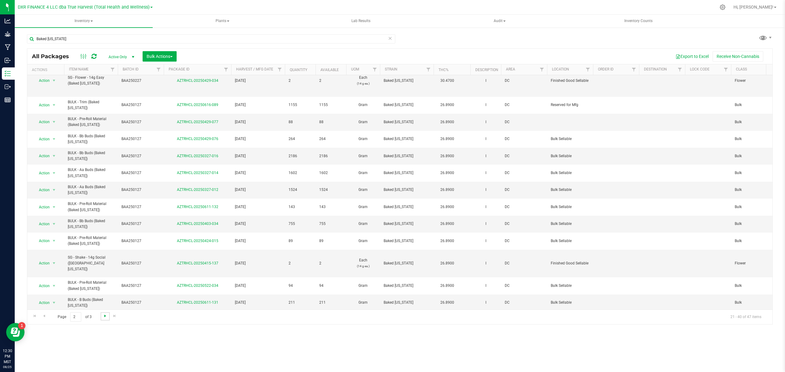
click at [106, 319] on span "Go to the next page" at bounding box center [105, 316] width 5 height 5
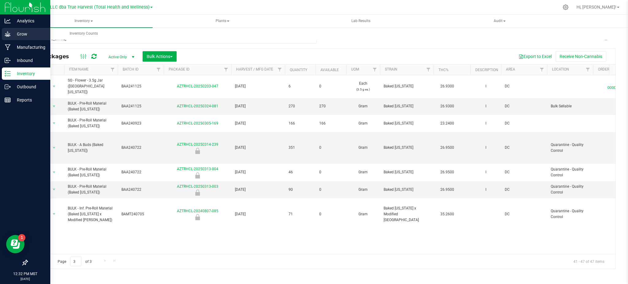
click at [12, 36] on p "Grow" at bounding box center [29, 33] width 37 height 7
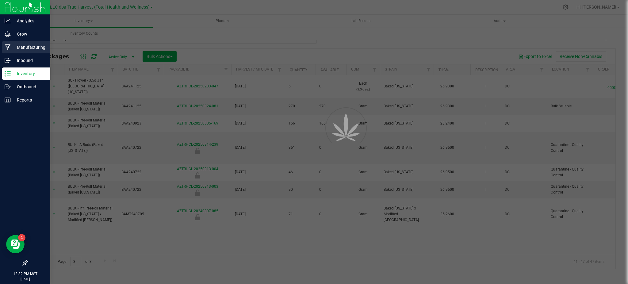
click at [25, 45] on p "Manufacturing" at bounding box center [29, 47] width 37 height 7
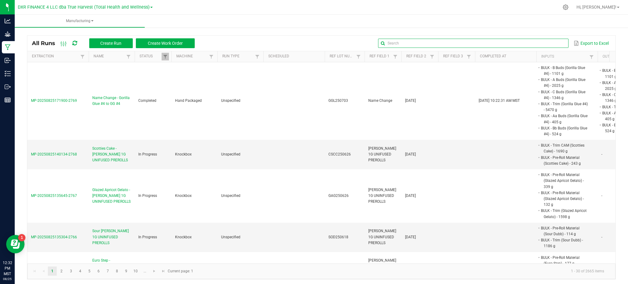
click at [556, 40] on input "text" at bounding box center [473, 43] width 190 height 9
paste input "CBXB250527"
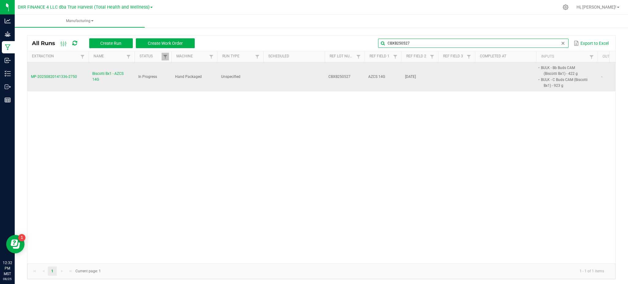
type input "CBXB250527"
click at [109, 75] on span "Biscotti Bx1 - AZCS 14G" at bounding box center [111, 77] width 39 height 12
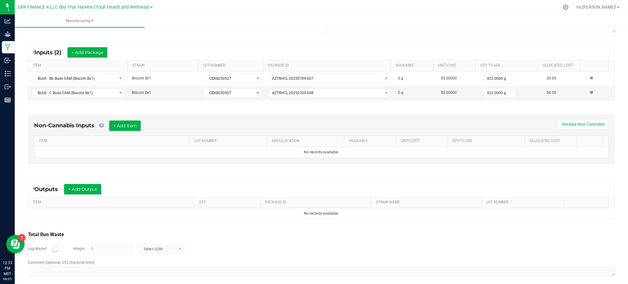
scroll to position [104, 0]
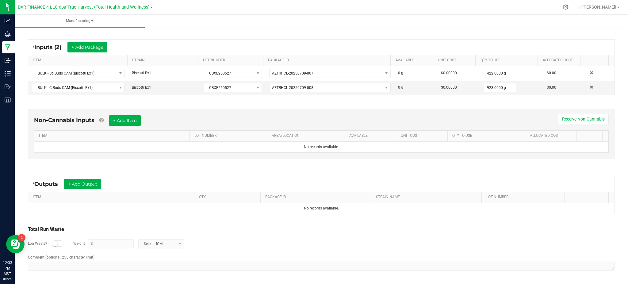
drag, startPoint x: 140, startPoint y: 175, endPoint x: 115, endPoint y: 181, distance: 25.1
click at [139, 175] on div "* Outputs + Add Output ITEM QTY PACKAGE ID STRAIN NAME LOT NUMBER No records av…" at bounding box center [321, 194] width 598 height 49
click at [95, 186] on button "+ Add Output" at bounding box center [82, 184] width 37 height 10
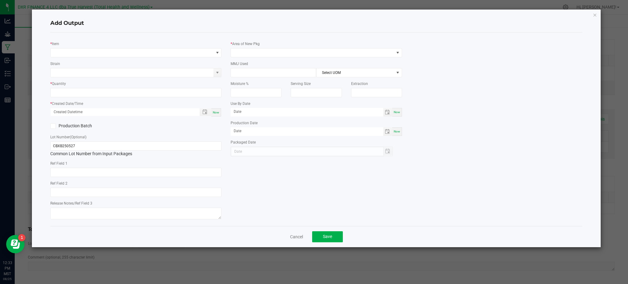
type input "[DATE]"
click at [72, 52] on span "NO DATA FOUND" at bounding box center [132, 52] width 163 height 9
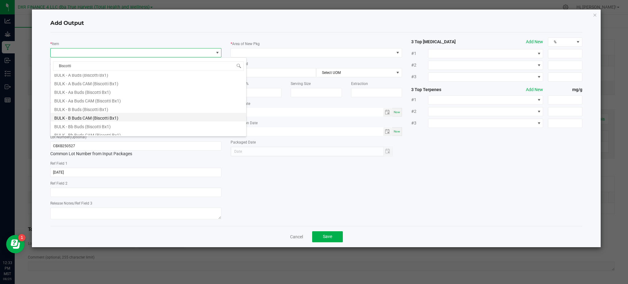
scroll to position [0, 0]
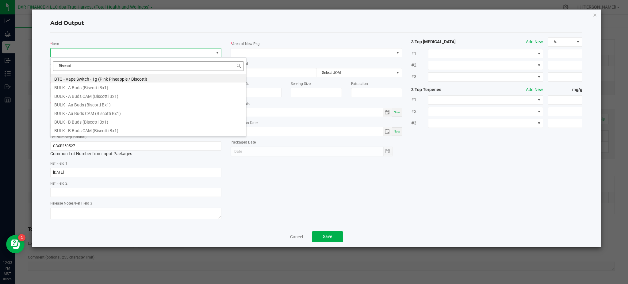
click at [77, 65] on input "Biscotti" at bounding box center [148, 66] width 191 height 10
type input "Biscotti"
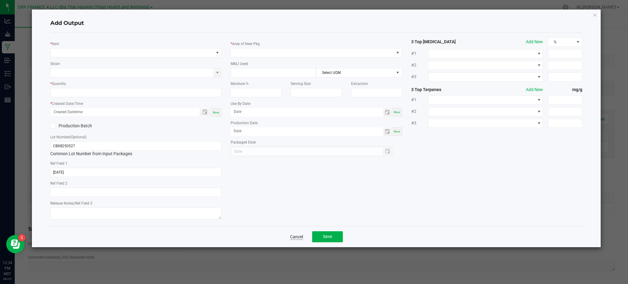
click at [296, 237] on link "Cancel" at bounding box center [296, 237] width 13 height 6
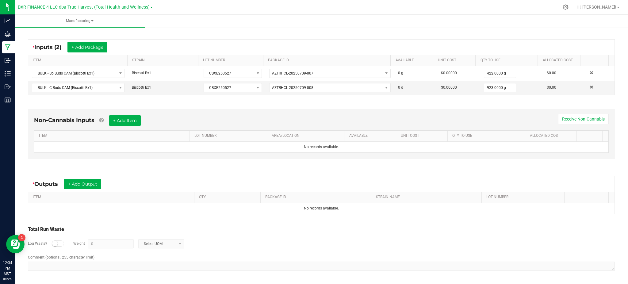
drag, startPoint x: 242, startPoint y: 253, endPoint x: 153, endPoint y: 237, distance: 90.6
click at [242, 253] on div "Log Waste? Weight 0 Select UOM" at bounding box center [321, 243] width 587 height 21
click at [89, 186] on button "+ Add Output" at bounding box center [82, 184] width 37 height 10
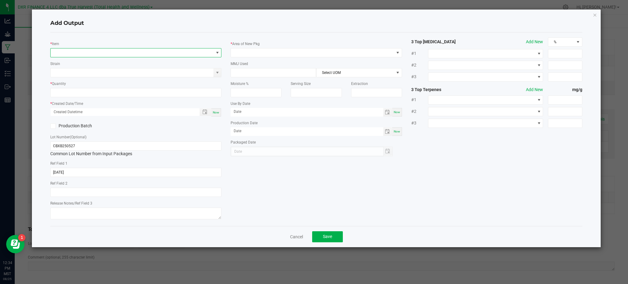
click at [77, 54] on span "NO DATA FOUND" at bounding box center [132, 52] width 163 height 9
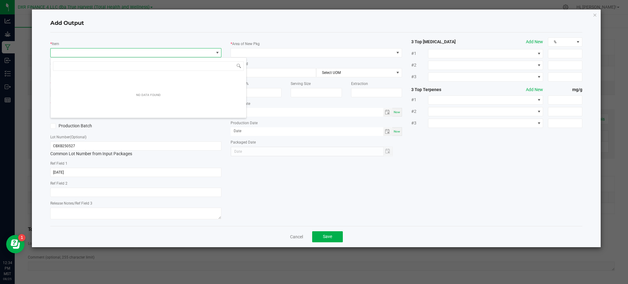
scroll to position [9, 171]
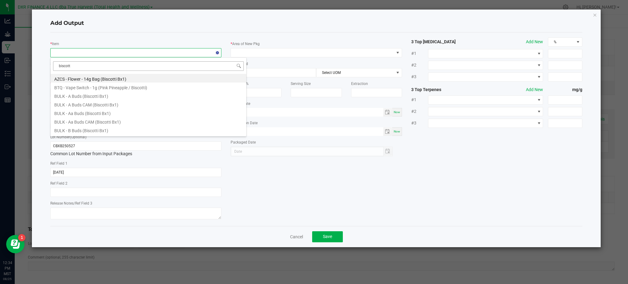
type input "biscotti"
click at [95, 78] on li "AZCS - Flower - 14g Bag (Biscotti Bx1)" at bounding box center [149, 78] width 196 height 9
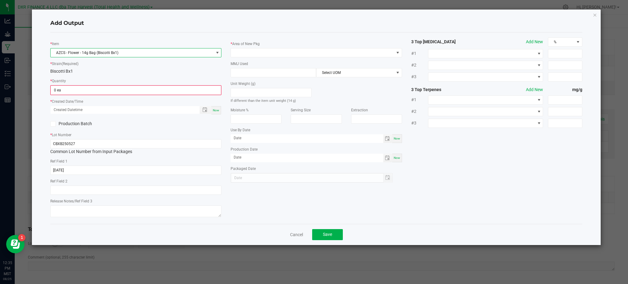
click at [109, 71] on div "Biscotti Bx1" at bounding box center [135, 71] width 171 height 6
click at [86, 87] on input "0" at bounding box center [136, 90] width 170 height 9
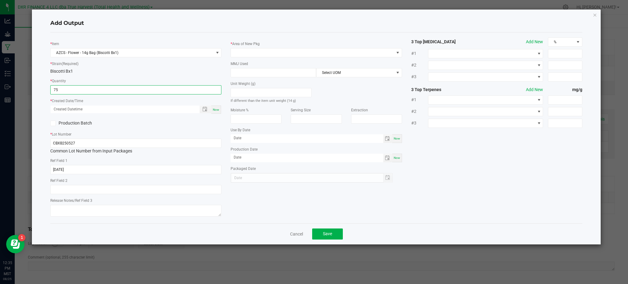
type input "75 ea"
click at [116, 115] on div "* Item AZCS - Flower - 14g Bag (Biscotti Bx1) * Strain (Required) Biscotti Bx1 …" at bounding box center [136, 127] width 180 height 181
click at [203, 110] on span "Toggle popup" at bounding box center [204, 109] width 5 height 5
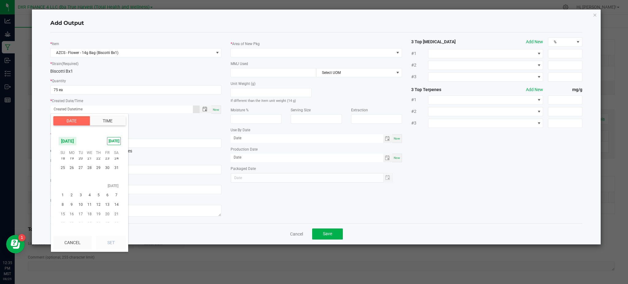
scroll to position [99171, 0]
click at [79, 205] on span "27" at bounding box center [80, 206] width 9 height 10
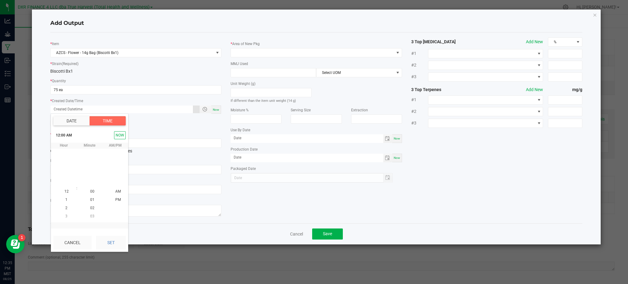
scroll to position [99177, 0]
drag, startPoint x: 107, startPoint y: 241, endPoint x: 124, endPoint y: 239, distance: 17.6
click at [109, 240] on button "Set" at bounding box center [111, 242] width 30 height 13
type input "[DATE] 12:00 AM"
type input "[DATE]"
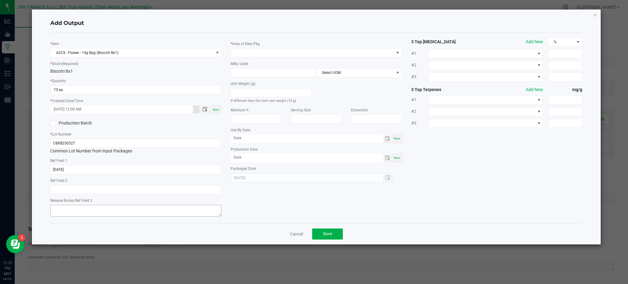
drag, startPoint x: 269, startPoint y: 209, endPoint x: 174, endPoint y: 207, distance: 95.7
click at [263, 209] on div "* Item AZCS - Flower - 14g Bag (Biscotti Bx1) * Strain (Required) Biscotti Bx1 …" at bounding box center [316, 127] width 541 height 181
click at [261, 50] on span at bounding box center [312, 52] width 163 height 9
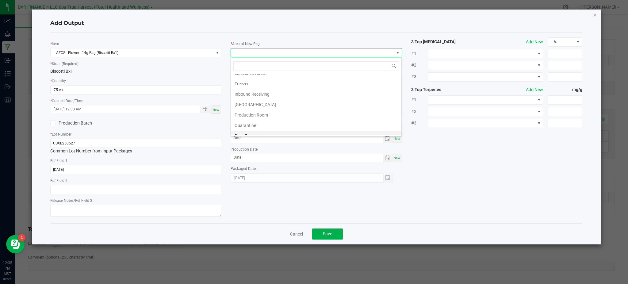
scroll to position [41, 0]
click at [251, 101] on li "Production Room" at bounding box center [316, 101] width 170 height 10
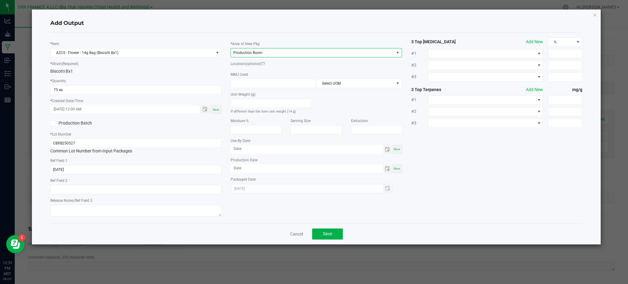
click at [214, 75] on div "* Item AZCS - Flower - 14g Bag (Biscotti Bx1) * Strain (Required) Biscotti Bx1 …" at bounding box center [136, 127] width 180 height 181
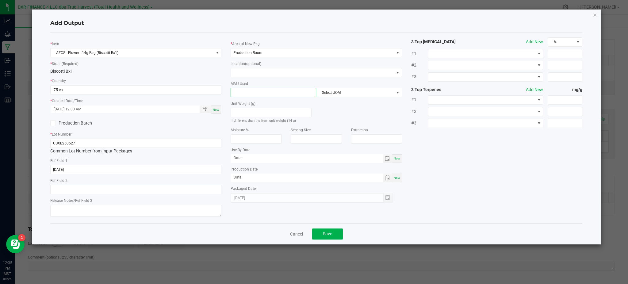
click at [252, 93] on input at bounding box center [273, 92] width 85 height 9
type input "14"
click at [351, 108] on div "Unit Weight (g) If different than the item unit weight (14 g)" at bounding box center [316, 110] width 180 height 26
click at [351, 93] on span "Select UOM" at bounding box center [354, 92] width 77 height 9
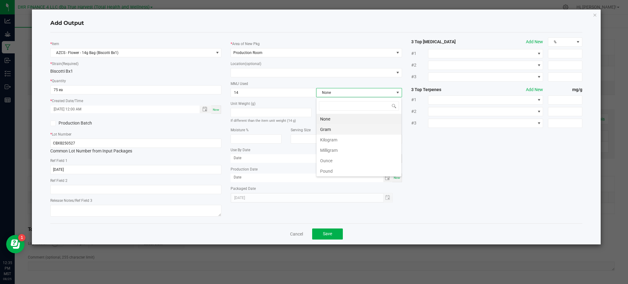
click at [347, 126] on li "Gram" at bounding box center [358, 129] width 85 height 10
click at [467, 149] on div "* Item AZCS - Flower - 14g Bag (Biscotti Bx1) * Strain (Required) Biscotti Bx1 …" at bounding box center [316, 127] width 541 height 181
click at [336, 237] on button "Save" at bounding box center [327, 233] width 31 height 11
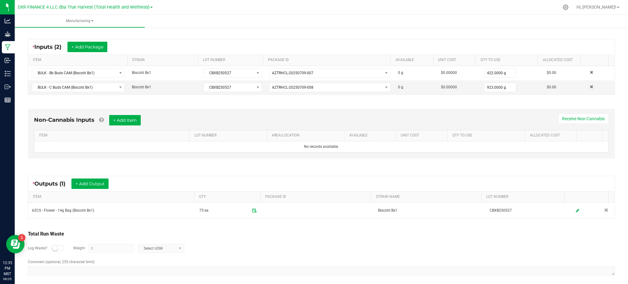
drag, startPoint x: 324, startPoint y: 245, endPoint x: 301, endPoint y: 239, distance: 23.3
click at [319, 244] on div "Log Waste? Weight 0 Select UOM" at bounding box center [321, 248] width 587 height 21
click at [91, 181] on button "+ Add Output" at bounding box center [89, 183] width 37 height 10
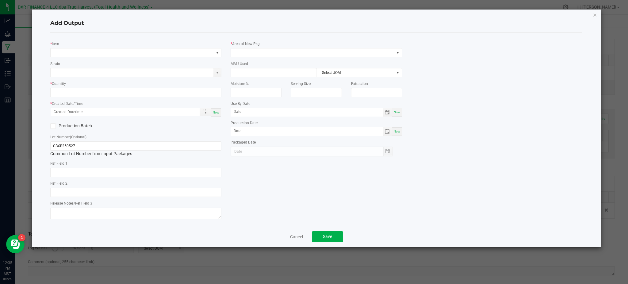
type input "[DATE]"
drag, startPoint x: 74, startPoint y: 59, endPoint x: 74, endPoint y: 53, distance: 6.5
click at [74, 57] on div "* Item Strain * Quantity * Created Date/Time Now Production Batch Lot Number (O…" at bounding box center [136, 129] width 180 height 184
click at [73, 52] on span "NO DATA FOUND" at bounding box center [132, 52] width 163 height 9
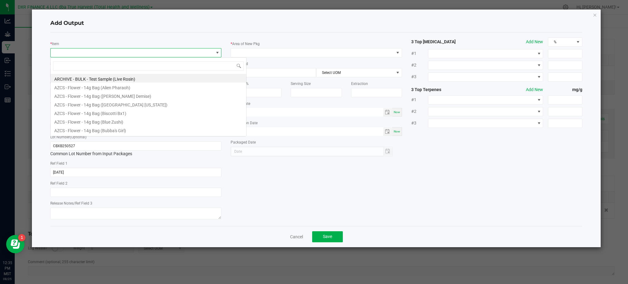
scroll to position [9, 171]
type input "biscotti"
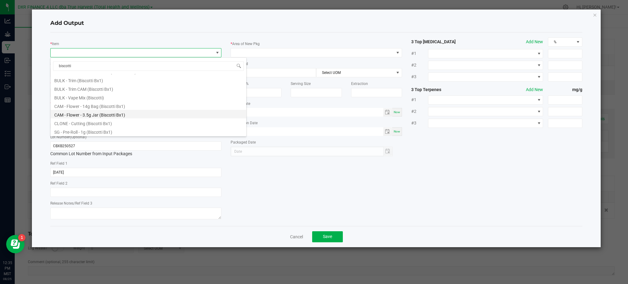
scroll to position [78, 0]
click at [101, 103] on li "BULK - Pre-Roll Material (Biscotti Bx1)" at bounding box center [149, 103] width 196 height 9
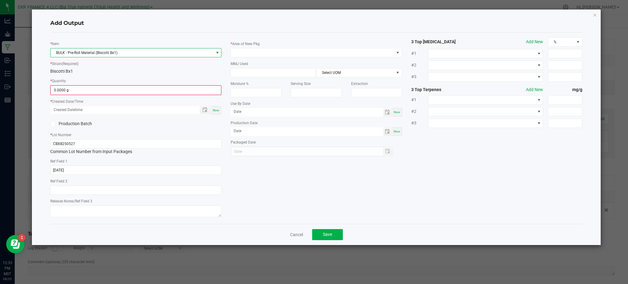
click at [109, 69] on div "Biscotti Bx1" at bounding box center [135, 71] width 171 height 6
click at [81, 88] on input "0" at bounding box center [136, 90] width 170 height 9
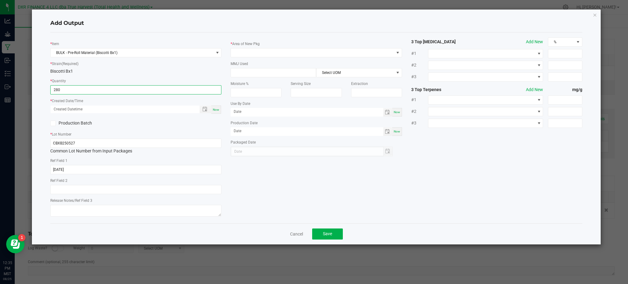
type input "280.0000 g"
drag, startPoint x: 130, startPoint y: 121, endPoint x: 181, endPoint y: 117, distance: 51.4
click at [134, 120] on div "Production Batch" at bounding box center [91, 123] width 90 height 9
click at [205, 109] on span "Toggle popup" at bounding box center [204, 109] width 5 height 5
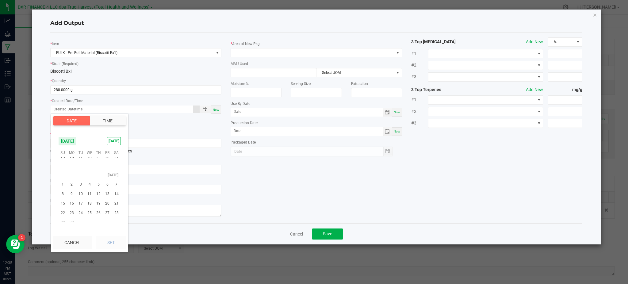
scroll to position [99212, 0]
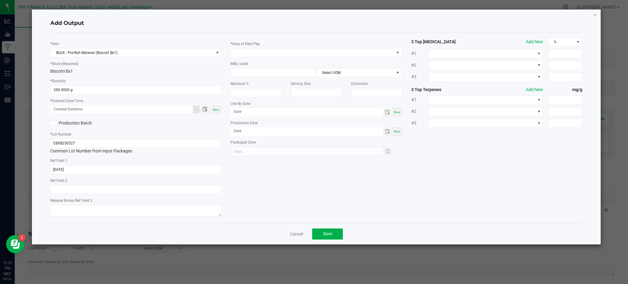
click at [195, 108] on span at bounding box center [131, 109] width 161 height 8
click at [205, 110] on span "Toggle popup" at bounding box center [204, 109] width 5 height 5
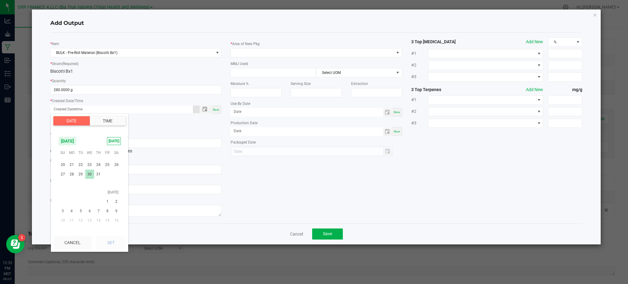
scroll to position [99294, 0]
click at [77, 202] on span "27" at bounding box center [80, 206] width 9 height 10
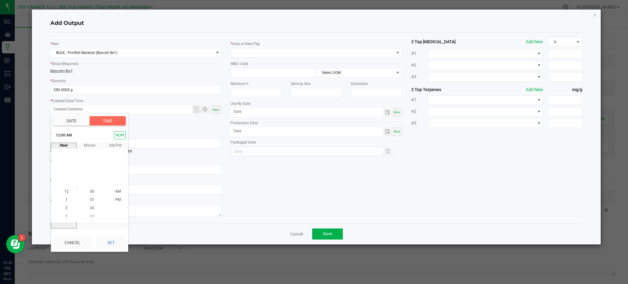
click at [111, 239] on button "Set" at bounding box center [111, 242] width 30 height 13
type input "05/27/2025 12:00 AM"
type input "05/27/2025"
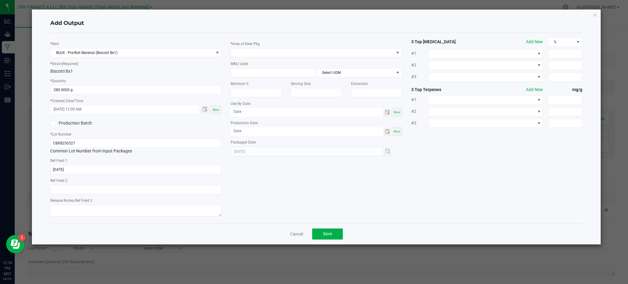
drag, startPoint x: 262, startPoint y: 189, endPoint x: 109, endPoint y: 178, distance: 154.0
click at [262, 188] on div "* Item BULK - Pre-Roll Material (Biscotti Bx1) * Strain (Required) Biscotti Bx1…" at bounding box center [316, 127] width 541 height 181
click at [267, 52] on span at bounding box center [312, 52] width 163 height 9
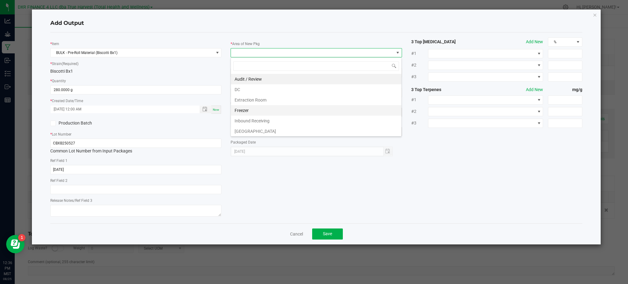
scroll to position [41, 0]
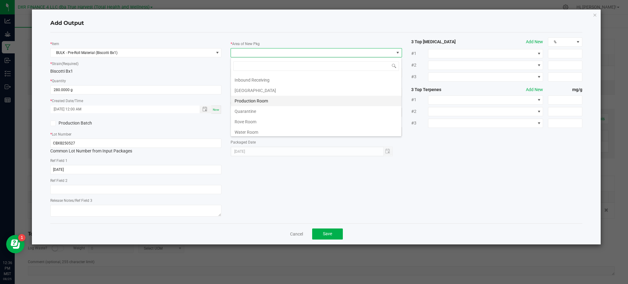
click at [256, 102] on li "Production Room" at bounding box center [316, 101] width 170 height 10
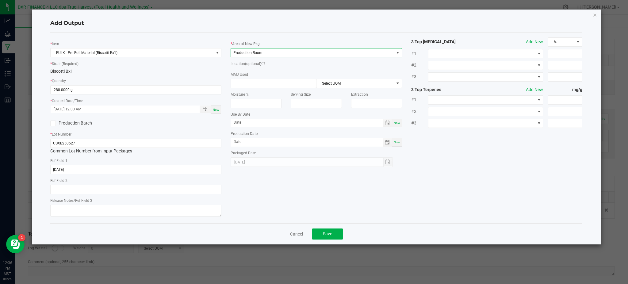
click at [433, 156] on div "* Item BULK - Pre-Roll Material (Biscotti Bx1) * Strain (Required) Biscotti Bx1…" at bounding box center [316, 127] width 541 height 181
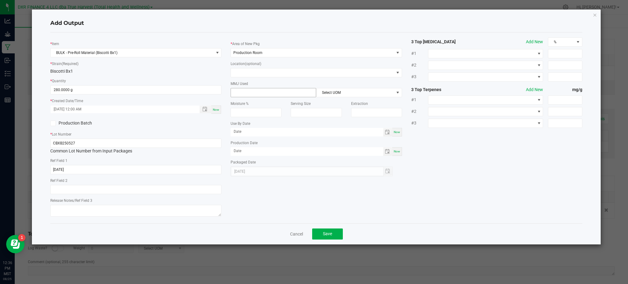
click at [270, 90] on input at bounding box center [273, 92] width 85 height 9
click at [503, 171] on div "* Item BULK - Pre-Roll Material (Biscotti Bx1) * Strain (Required) Biscotti Bx1…" at bounding box center [316, 127] width 541 height 181
click at [330, 230] on button "Save" at bounding box center [327, 233] width 31 height 11
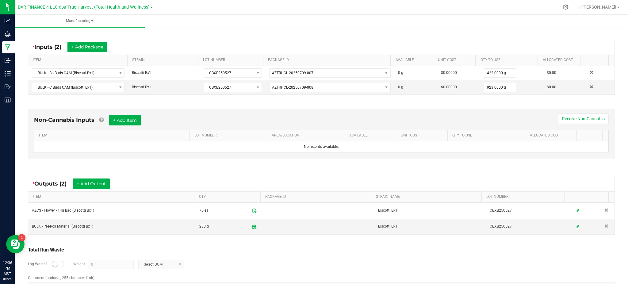
drag, startPoint x: 353, startPoint y: 265, endPoint x: 263, endPoint y: 249, distance: 92.2
click at [341, 264] on div "Log Waste? Weight 0 Select UOM" at bounding box center [321, 264] width 587 height 21
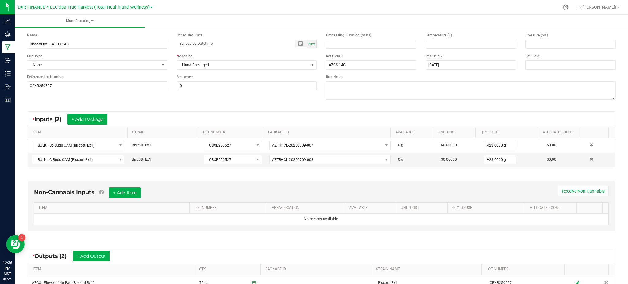
scroll to position [0, 0]
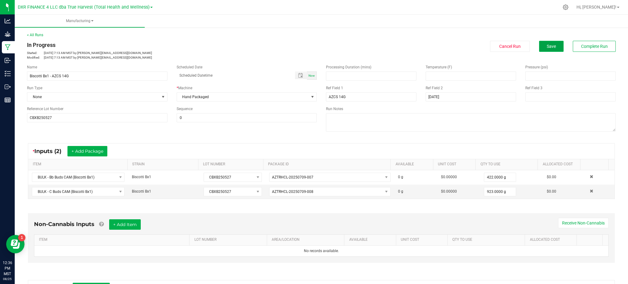
click at [539, 47] on button "Save" at bounding box center [551, 46] width 25 height 11
click at [539, 45] on button "Save" at bounding box center [551, 46] width 25 height 11
click at [597, 47] on span "Complete Run" at bounding box center [594, 46] width 27 height 5
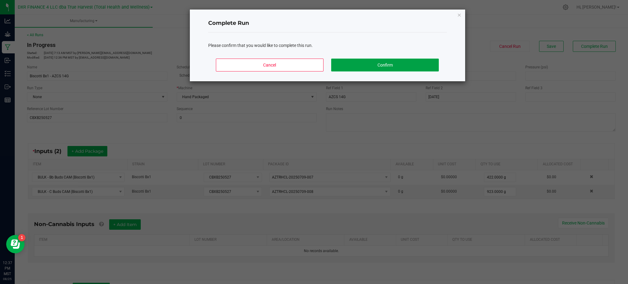
drag, startPoint x: 367, startPoint y: 63, endPoint x: 370, endPoint y: 61, distance: 3.7
click at [368, 63] on button "Confirm" at bounding box center [384, 65] width 107 height 13
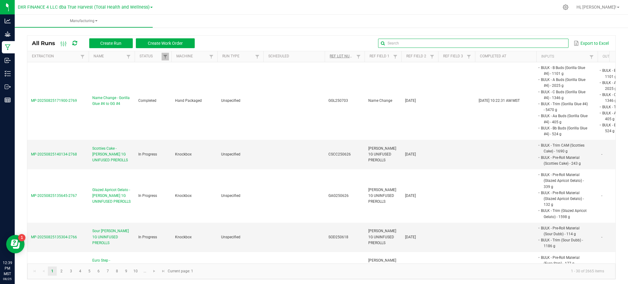
drag, startPoint x: 548, startPoint y: 46, endPoint x: 349, endPoint y: 56, distance: 199.2
click at [548, 46] on input "text" at bounding box center [473, 43] width 190 height 9
paste input "LMS250527"
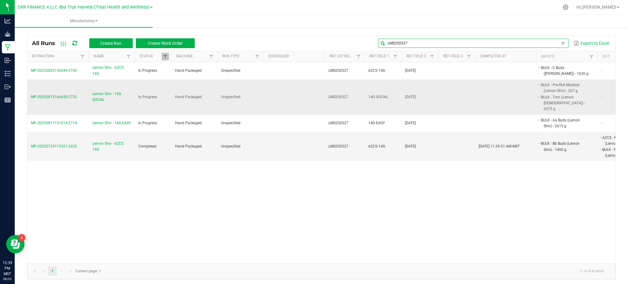
type input "LMS250527"
click at [103, 91] on span "Lemon Shiv - 14G SOCIAL" at bounding box center [111, 97] width 39 height 12
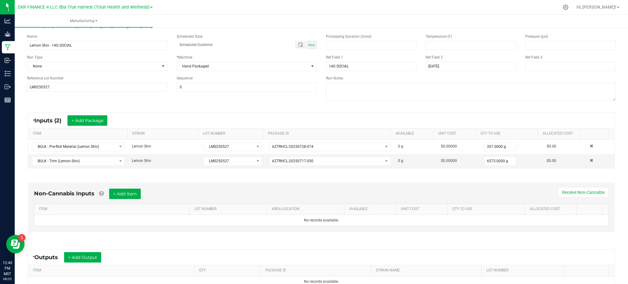
scroll to position [41, 0]
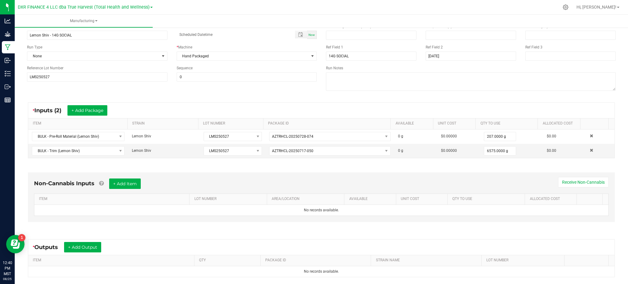
drag, startPoint x: 149, startPoint y: 247, endPoint x: 124, endPoint y: 241, distance: 25.5
click at [149, 246] on div "* Outputs + Add Output" at bounding box center [321, 246] width 586 height 15
click at [81, 246] on button "+ Add Output" at bounding box center [82, 247] width 37 height 10
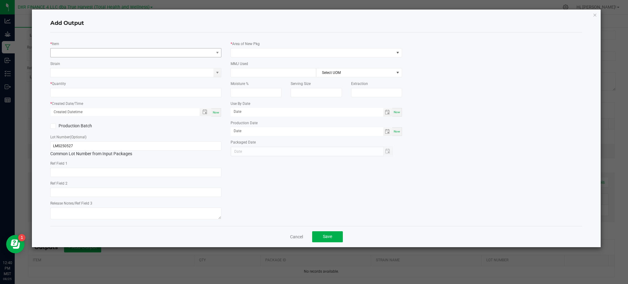
type input "[DATE]"
click at [121, 54] on span "NO DATA FOUND" at bounding box center [132, 52] width 163 height 9
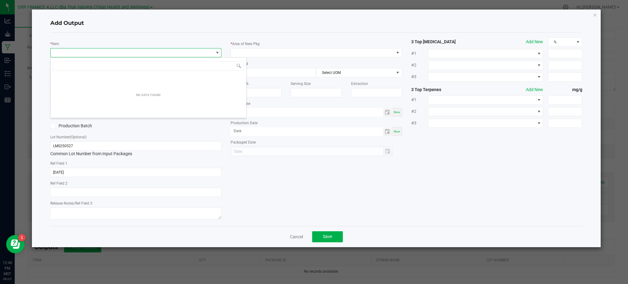
scroll to position [9, 171]
type input "e"
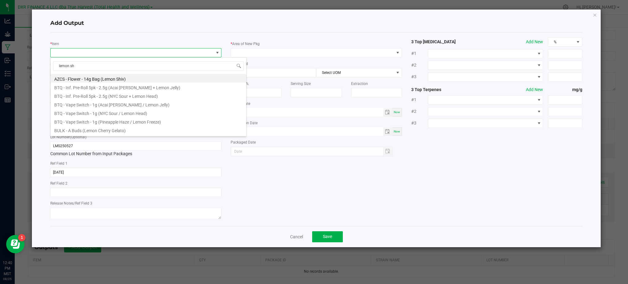
type input "lemon shi"
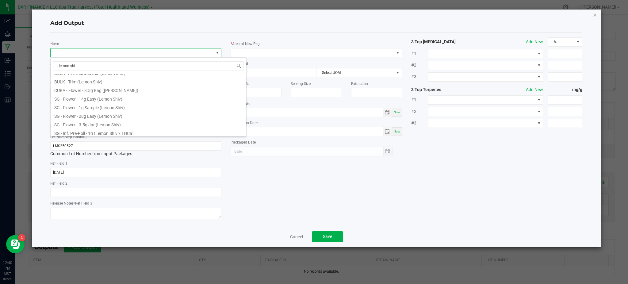
scroll to position [110, 0]
drag, startPoint x: 99, startPoint y: 132, endPoint x: 103, endPoint y: 88, distance: 43.7
click at [99, 131] on li "SG - Shake - 14g Social (Lemon Shiv)" at bounding box center [149, 131] width 196 height 9
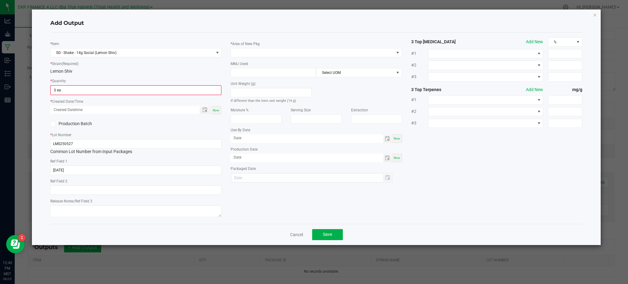
click at [103, 70] on div "Lemon Shiv" at bounding box center [135, 71] width 171 height 6
click at [101, 92] on input "0" at bounding box center [136, 90] width 170 height 9
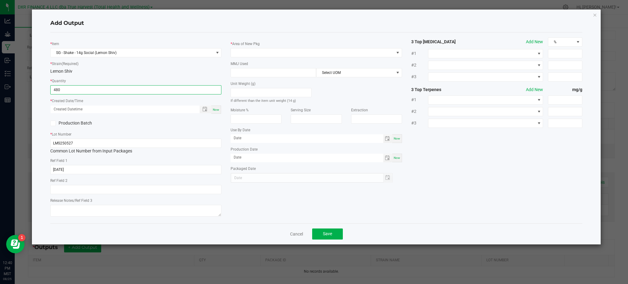
type input "480 ea"
drag, startPoint x: 145, startPoint y: 126, endPoint x: 204, endPoint y: 110, distance: 60.5
click at [146, 126] on div "Production Batch" at bounding box center [136, 123] width 180 height 9
click at [205, 106] on span "Toggle popup" at bounding box center [206, 109] width 12 height 8
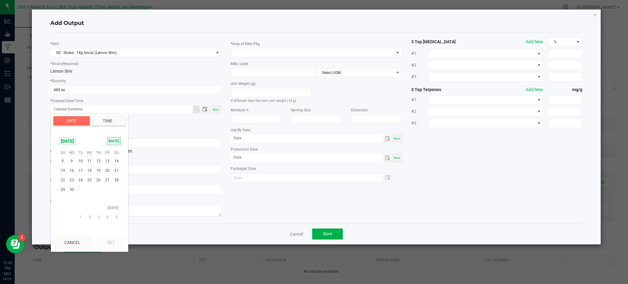
scroll to position [99212, 0]
click at [80, 164] on span "27" at bounding box center [80, 165] width 9 height 10
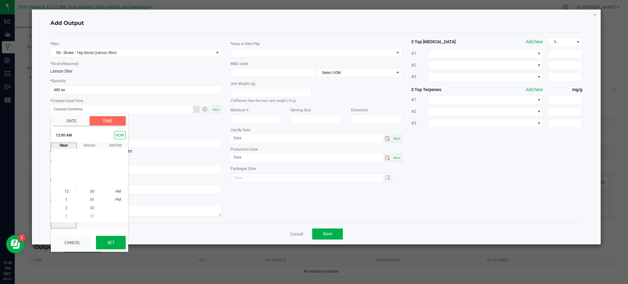
click at [114, 239] on button "Set" at bounding box center [111, 242] width 30 height 13
type input "[DATE] 12:00 AM"
type input "[DATE]"
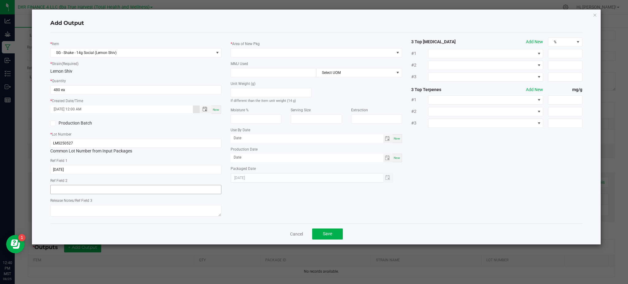
drag, startPoint x: 246, startPoint y: 200, endPoint x: 212, endPoint y: 191, distance: 34.8
click at [242, 199] on div "* Item SG - Shake - 14g Social (Lemon Shiv) * Strain (Required) Lemon Shiv * Qu…" at bounding box center [316, 127] width 541 height 181
click at [291, 56] on span at bounding box center [312, 52] width 163 height 9
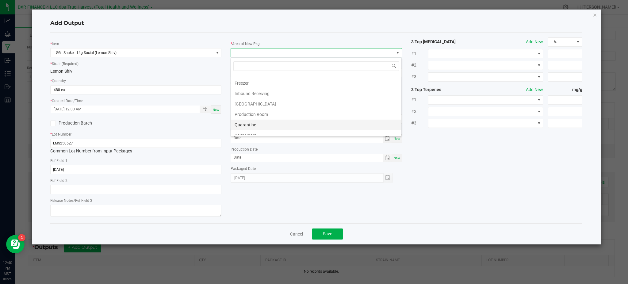
scroll to position [41, 0]
click at [262, 101] on li "Production Room" at bounding box center [316, 101] width 170 height 10
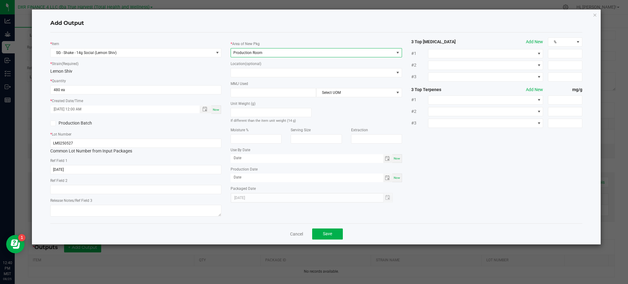
drag, startPoint x: 497, startPoint y: 185, endPoint x: 458, endPoint y: 164, distance: 44.6
click at [489, 178] on div "* Item SG - Shake - 14g Social (Lemon Shiv) * Strain (Required) Lemon Shiv * Qu…" at bounding box center [316, 127] width 541 height 181
click at [274, 97] on input at bounding box center [273, 92] width 85 height 9
type input "14"
drag, startPoint x: 325, startPoint y: 90, endPoint x: 330, endPoint y: 96, distance: 7.4
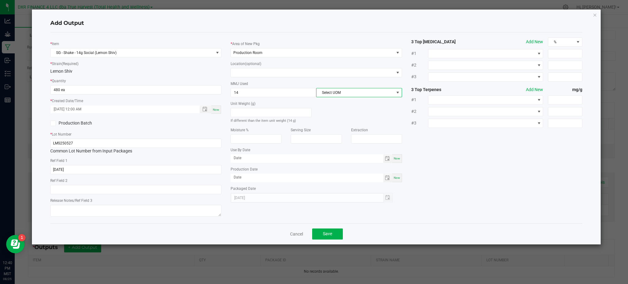
click at [326, 91] on span "Select UOM" at bounding box center [354, 92] width 77 height 9
click at [342, 127] on li "Gram" at bounding box center [358, 129] width 85 height 10
drag, startPoint x: 475, startPoint y: 136, endPoint x: 469, endPoint y: 137, distance: 5.8
click at [475, 136] on div "* Item SG - Shake - 14g Social (Lemon Shiv) * Strain (Required) Lemon Shiv * Qu…" at bounding box center [316, 127] width 541 height 181
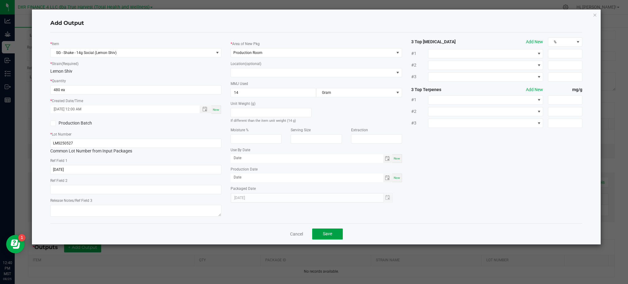
click at [331, 234] on span "Save" at bounding box center [327, 233] width 9 height 5
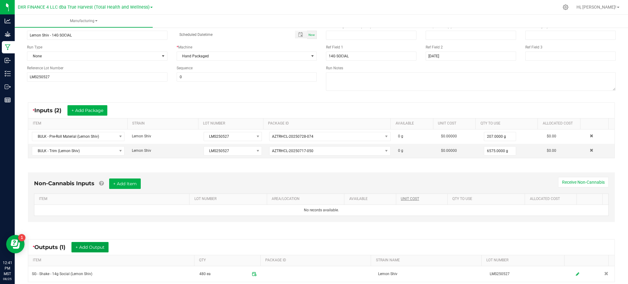
scroll to position [0, 0]
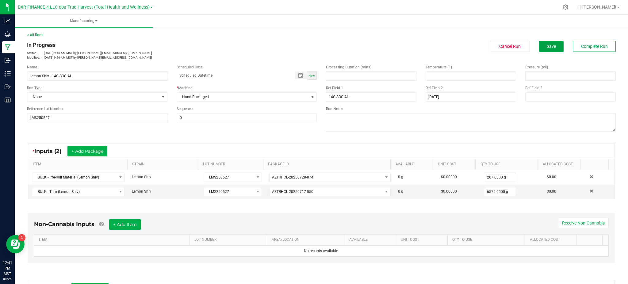
click at [539, 51] on button "Save" at bounding box center [551, 46] width 25 height 11
click at [586, 46] on span "Complete Run" at bounding box center [594, 46] width 27 height 5
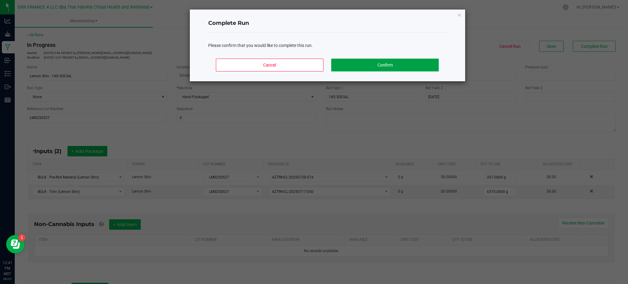
click at [412, 62] on button "Confirm" at bounding box center [384, 65] width 107 height 13
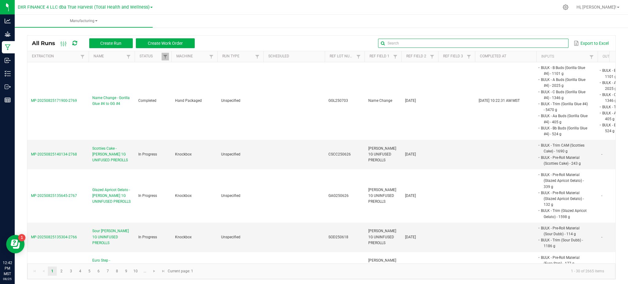
click at [548, 46] on input "text" at bounding box center [473, 43] width 190 height 9
drag, startPoint x: 543, startPoint y: 44, endPoint x: 398, endPoint y: 43, distance: 144.4
click at [543, 44] on input "text" at bounding box center [473, 43] width 190 height 9
paste input "CCAP250508"
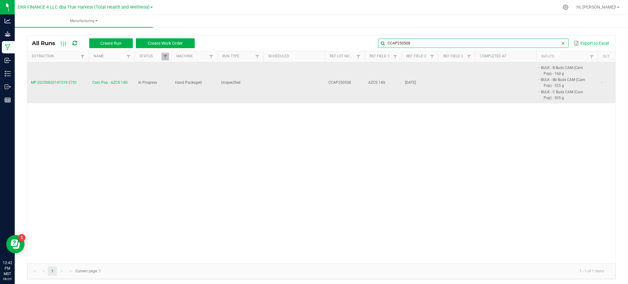
type input "CCAP250508"
click at [102, 83] on span "Cam Pop - AZCS 14G" at bounding box center [109, 83] width 35 height 6
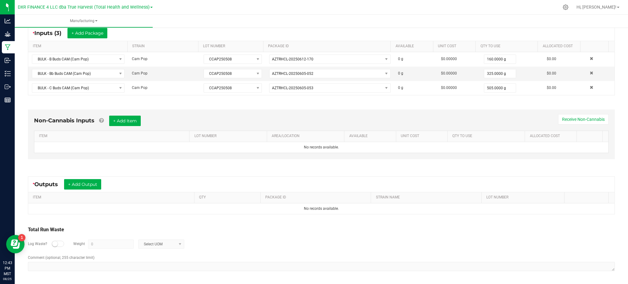
scroll to position [119, 0]
click at [92, 184] on button "+ Add Output" at bounding box center [82, 184] width 37 height 10
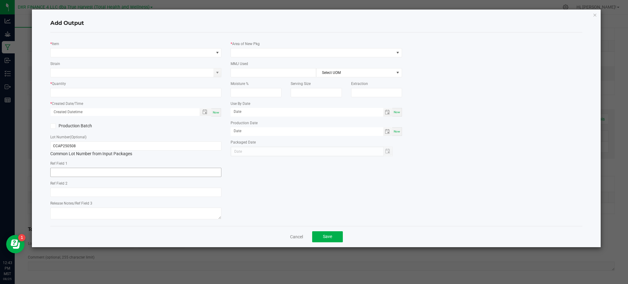
type input "2025-05-08"
click at [89, 48] on span "NO DATA FOUND" at bounding box center [132, 52] width 163 height 9
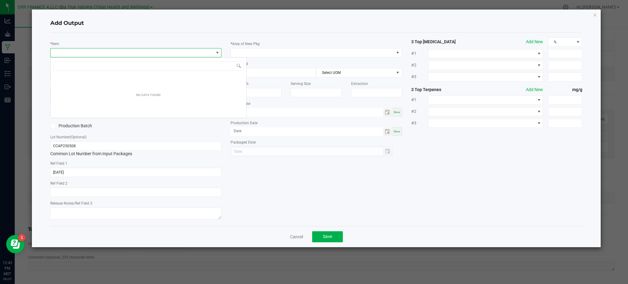
scroll to position [9, 171]
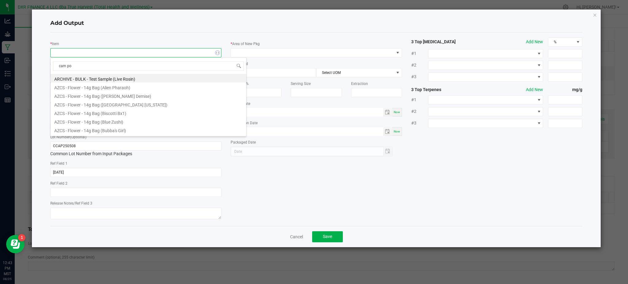
type input "cam pop"
click at [88, 78] on li "AZCS - Flower - 14g Bag (Cam Pop)" at bounding box center [149, 78] width 196 height 9
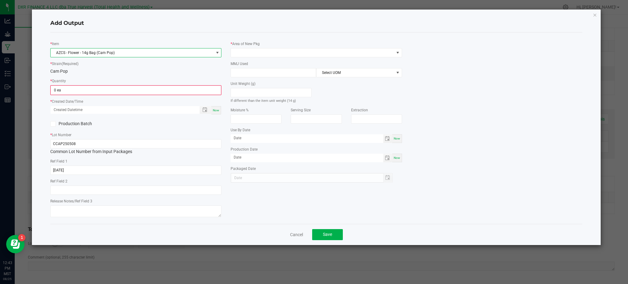
click at [114, 70] on div "Cam Pop" at bounding box center [135, 71] width 171 height 6
click at [108, 90] on input "0" at bounding box center [136, 90] width 170 height 9
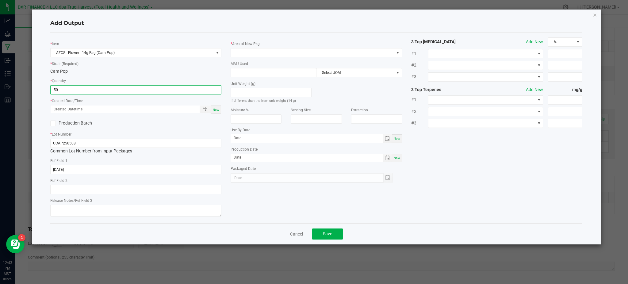
type input "50 ea"
click at [145, 129] on div "* Item AZCS - Flower - 14g Bag (Cam Pop) * Strain (Required) Cam Pop * Quantity…" at bounding box center [136, 127] width 180 height 181
click at [203, 110] on span "Toggle popup" at bounding box center [204, 109] width 5 height 5
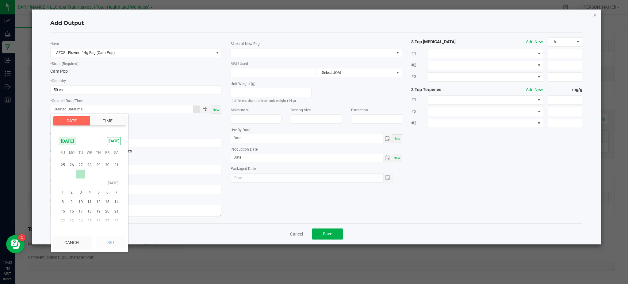
scroll to position [99171, 0]
click at [99, 176] on span "8" at bounding box center [98, 178] width 9 height 10
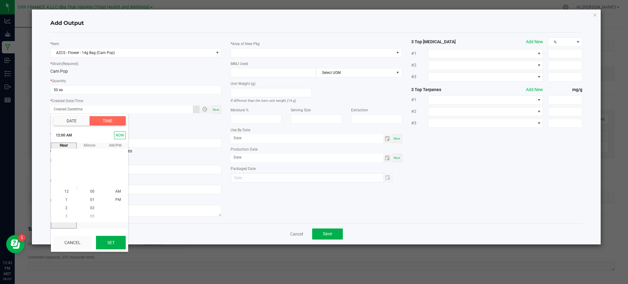
click at [117, 242] on button "Set" at bounding box center [111, 242] width 30 height 13
type input "05/08/2025 12:00 AM"
type input "05/08/2025"
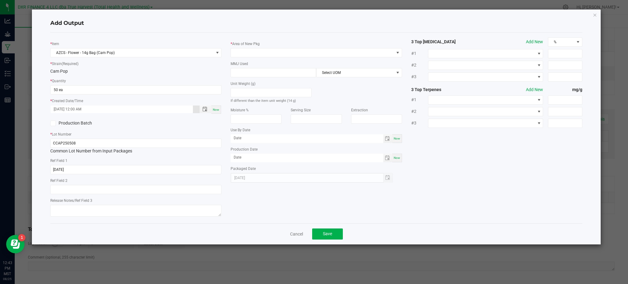
click at [275, 193] on div "* Item AZCS - Flower - 14g Bag (Cam Pop) * Strain (Required) Cam Pop * Quantity…" at bounding box center [316, 127] width 541 height 181
click at [258, 59] on div "* Area of New Pkg MMJ Used Select UOM Unit Weight (g) If different than the ite…" at bounding box center [316, 109] width 180 height 145
click at [257, 52] on span at bounding box center [312, 52] width 163 height 9
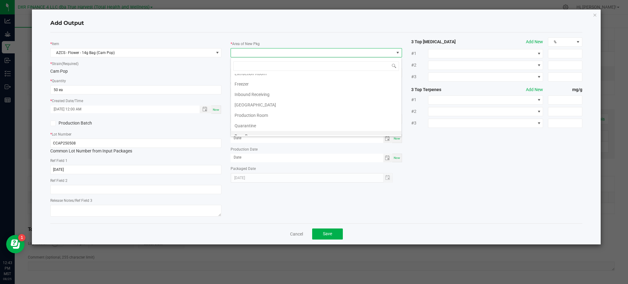
scroll to position [43, 0]
click at [258, 96] on li "Production Room" at bounding box center [316, 99] width 170 height 10
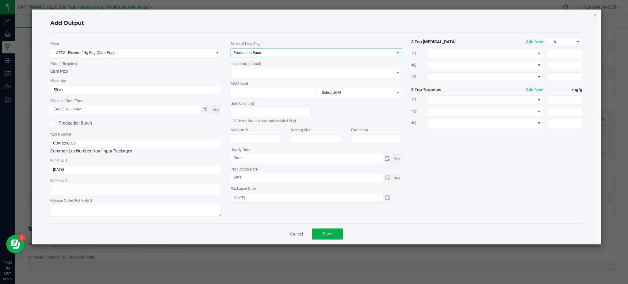
click at [215, 75] on div "* Item AZCS - Flower - 14g Bag (Cam Pop) * Strain (Required) Cam Pop * Quantity…" at bounding box center [136, 127] width 180 height 181
click at [247, 96] on input at bounding box center [273, 92] width 85 height 9
type input "14"
click at [334, 96] on span "Select UOM" at bounding box center [354, 92] width 77 height 9
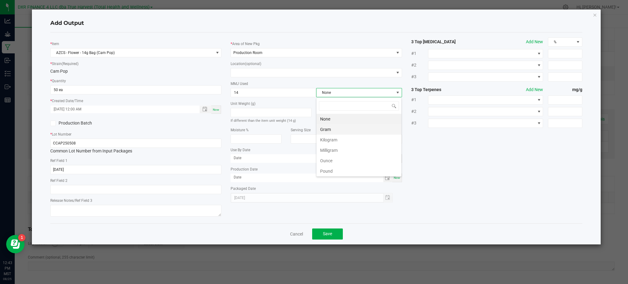
scroll to position [9, 85]
click at [336, 129] on li "Gram" at bounding box center [358, 129] width 85 height 10
click at [457, 152] on div "* Item AZCS - Flower - 14g Bag (Cam Pop) * Strain (Required) Cam Pop * Quantity…" at bounding box center [316, 127] width 541 height 181
click at [328, 235] on span "Save" at bounding box center [327, 233] width 9 height 5
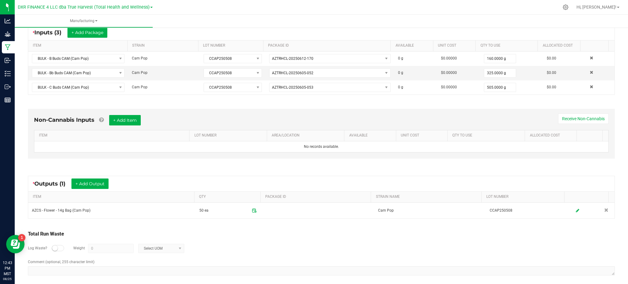
drag, startPoint x: 272, startPoint y: 251, endPoint x: 215, endPoint y: 240, distance: 58.0
click at [267, 250] on div "Log Waste? Weight 0 Select UOM" at bounding box center [321, 248] width 587 height 21
click at [86, 181] on button "+ Add Output" at bounding box center [89, 183] width 37 height 10
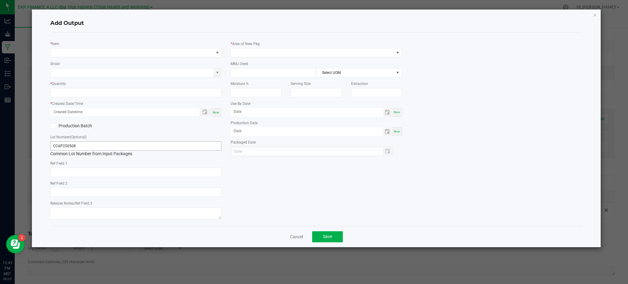
type input "2025-05-08"
click at [99, 50] on span "NO DATA FOUND" at bounding box center [132, 52] width 163 height 9
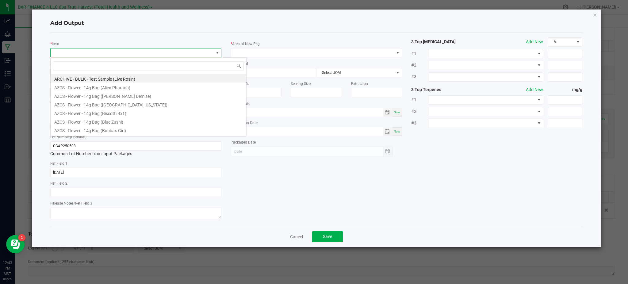
scroll to position [9, 171]
type input "cam pop"
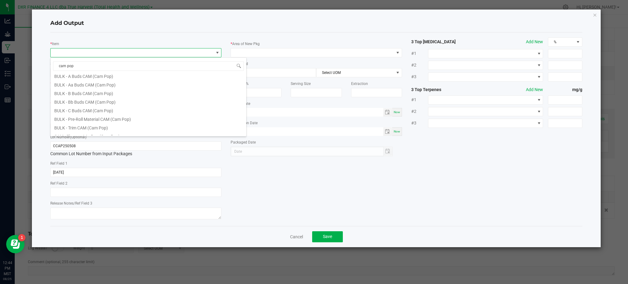
scroll to position [0, 0]
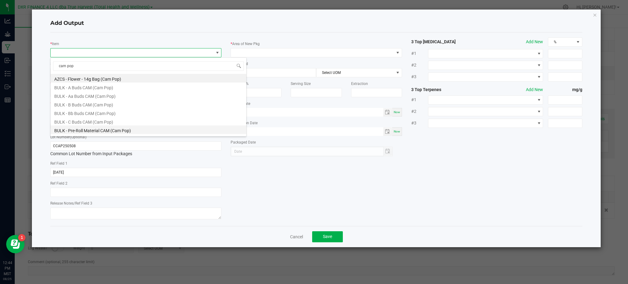
click at [119, 131] on li "BULK - Pre-Roll Material CAM (Cam Pop)" at bounding box center [149, 129] width 196 height 9
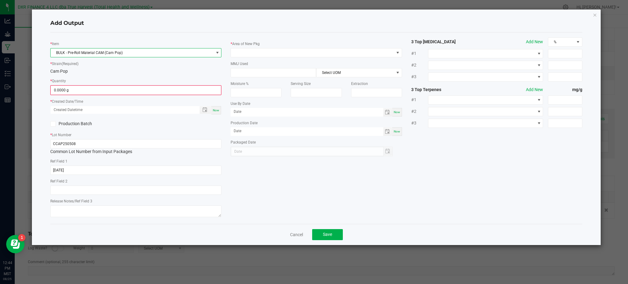
click at [128, 75] on div "* Item BULK - Pre-Roll Material CAM (Cam Pop) * Strain (Required) Cam Pop * Qua…" at bounding box center [136, 127] width 180 height 181
click at [122, 90] on input "0" at bounding box center [136, 90] width 170 height 9
click at [128, 74] on div "* Item BULK - Pre-Roll Material CAM (Cam Pop) * Strain (Required) Cam Pop * Qua…" at bounding box center [136, 127] width 180 height 181
click at [99, 87] on input "0" at bounding box center [136, 90] width 170 height 9
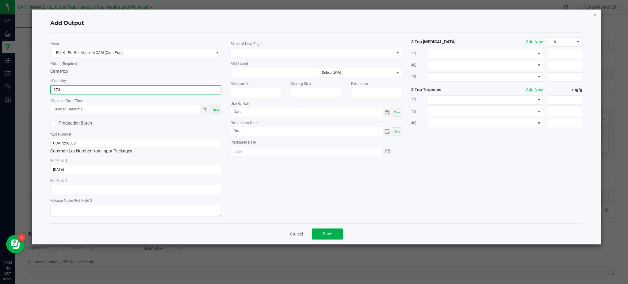
type input "274.0000 g"
drag, startPoint x: 153, startPoint y: 127, endPoint x: 196, endPoint y: 126, distance: 43.2
click at [155, 127] on div "Production Batch" at bounding box center [136, 123] width 180 height 9
drag, startPoint x: 179, startPoint y: 124, endPoint x: 190, endPoint y: 117, distance: 13.5
click at [184, 120] on div "Production Batch" at bounding box center [136, 123] width 180 height 9
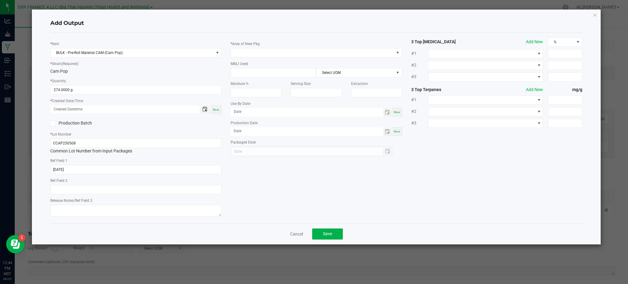
click at [203, 110] on span "Toggle popup" at bounding box center [204, 109] width 5 height 5
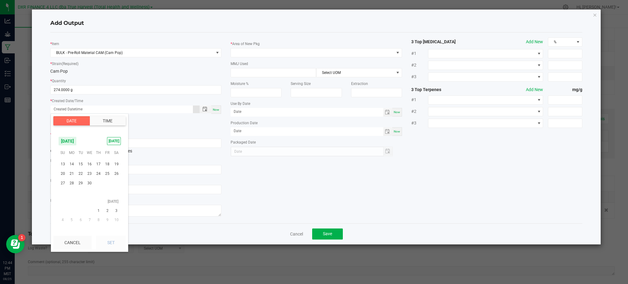
scroll to position [99171, 0]
click at [98, 176] on span "8" at bounding box center [98, 177] width 9 height 10
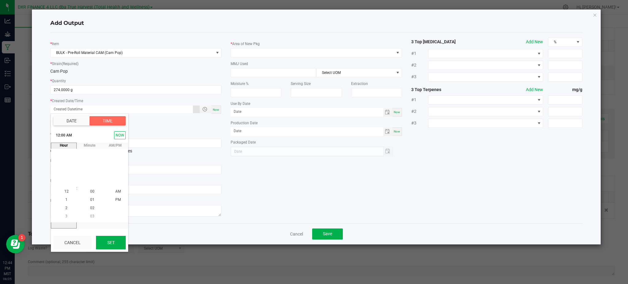
click at [109, 245] on button "Set" at bounding box center [111, 242] width 30 height 13
type input "05/08/2025 12:00 AM"
type input "05/08/2025"
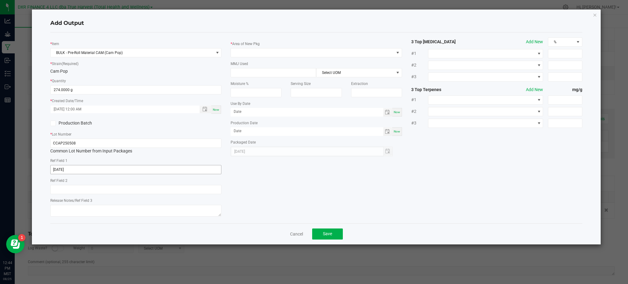
drag, startPoint x: 291, startPoint y: 164, endPoint x: 158, endPoint y: 165, distance: 133.1
click at [290, 164] on div "* Item BULK - Pre-Roll Material CAM (Cam Pop) * Strain (Required) Cam Pop * Qua…" at bounding box center [316, 127] width 541 height 181
drag, startPoint x: 164, startPoint y: 26, endPoint x: 210, endPoint y: 28, distance: 46.3
click at [167, 26] on h4 "Add Output" at bounding box center [316, 23] width 532 height 8
click at [261, 50] on span at bounding box center [312, 52] width 163 height 9
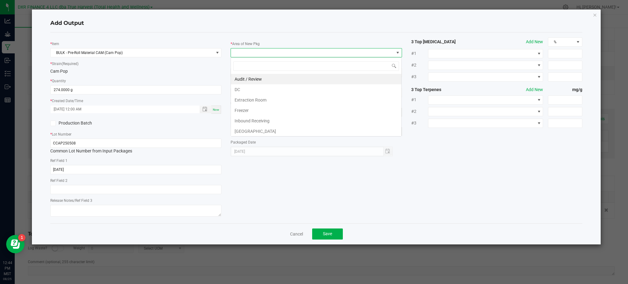
scroll to position [9, 171]
click at [266, 146] on body "Analytics Grow Manufacturing Inbound Inventory Outbound Reports 12:44 PM MST 08…" at bounding box center [314, 142] width 628 height 284
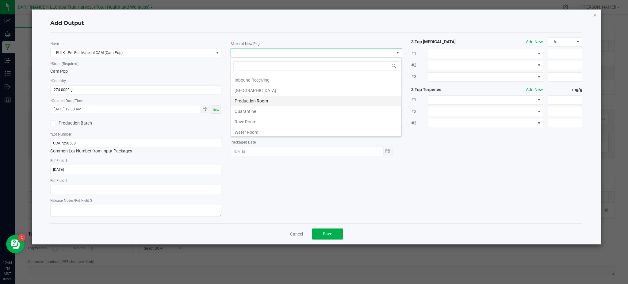
click at [281, 101] on li "Production Room" at bounding box center [316, 101] width 170 height 10
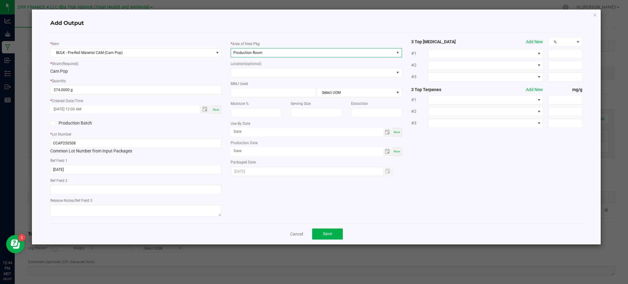
click at [204, 71] on div "Cam Pop" at bounding box center [135, 71] width 171 height 6
click at [191, 73] on div "Cam Pop" at bounding box center [135, 71] width 171 height 6
click at [169, 78] on div "* Quantity 274.0000 g" at bounding box center [135, 86] width 171 height 17
click at [105, 128] on div "* Item BULK - Pre-Roll Material CAM (Cam Pop) * Strain (Required) Cam Pop * Qua…" at bounding box center [136, 127] width 180 height 181
click at [186, 72] on div "Cam Pop" at bounding box center [135, 71] width 171 height 6
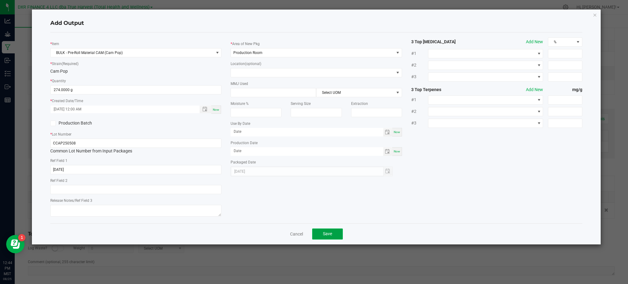
click at [336, 235] on button "Save" at bounding box center [327, 233] width 31 height 11
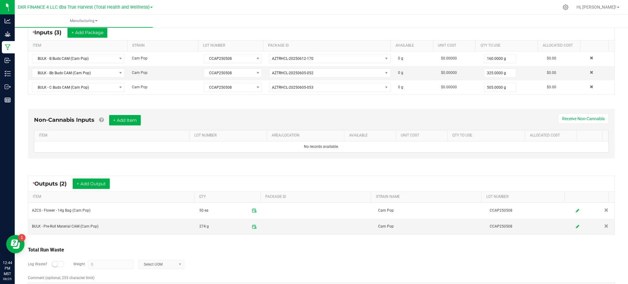
click at [326, 258] on div "Log Waste? Weight 0 Select UOM" at bounding box center [321, 264] width 587 height 21
drag, startPoint x: 304, startPoint y: 248, endPoint x: 307, endPoint y: 238, distance: 10.4
click at [307, 241] on div "Total Run Waste Log Waste? Weight 0 Select UOM Comment (optional, 255 character…" at bounding box center [321, 269] width 598 height 58
drag, startPoint x: 234, startPoint y: 258, endPoint x: 246, endPoint y: 255, distance: 13.3
click at [235, 257] on div "Log Waste? Weight 0 Select UOM" at bounding box center [321, 264] width 587 height 21
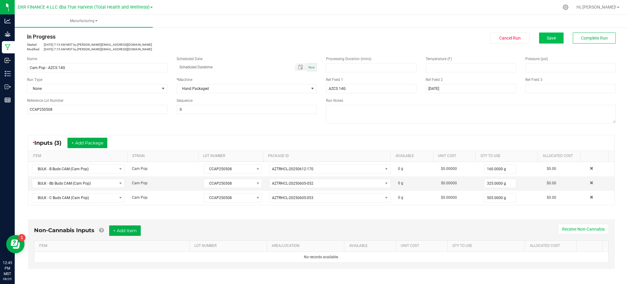
scroll to position [0, 0]
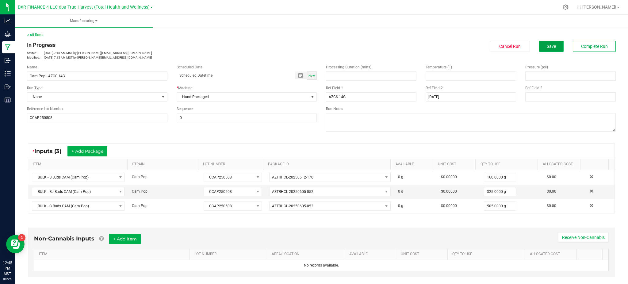
click at [547, 48] on span "Save" at bounding box center [551, 46] width 9 height 5
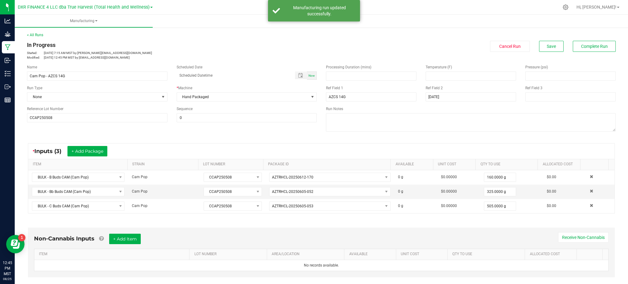
drag, startPoint x: 330, startPoint y: 11, endPoint x: 551, endPoint y: 7, distance: 221.4
click at [336, 10] on div "Manufacturing run updated successfully." at bounding box center [319, 11] width 72 height 12
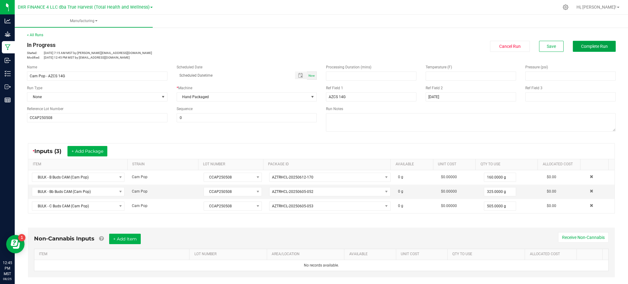
click at [577, 42] on button "Complete Run" at bounding box center [594, 46] width 43 height 11
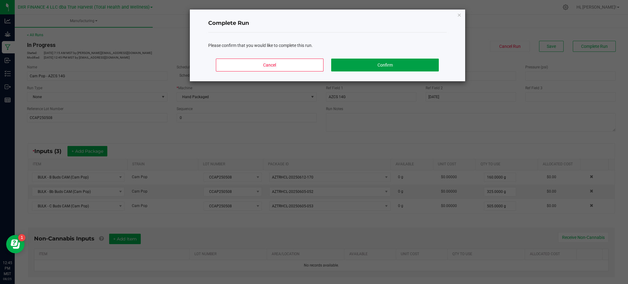
click at [415, 64] on button "Confirm" at bounding box center [384, 65] width 107 height 13
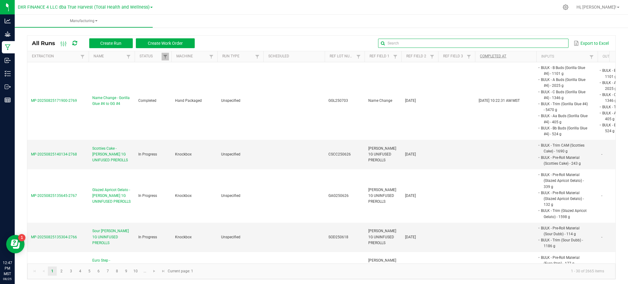
click at [550, 44] on input "text" at bounding box center [473, 43] width 190 height 9
paste input "CDVD250519"
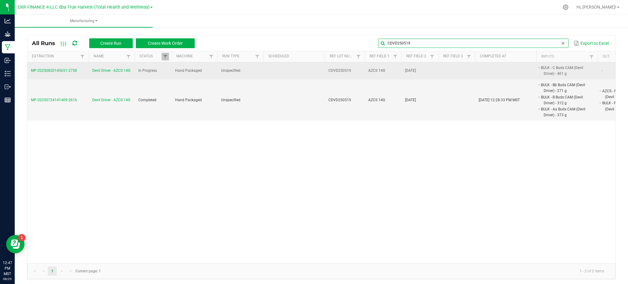
type input "CDVD250519"
click at [112, 70] on span "Devil Driver - AZCS 14G" at bounding box center [111, 71] width 38 height 6
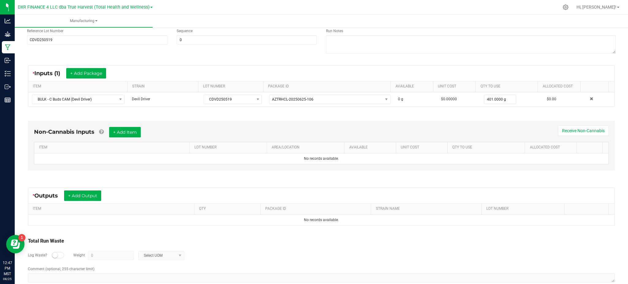
scroll to position [90, 0]
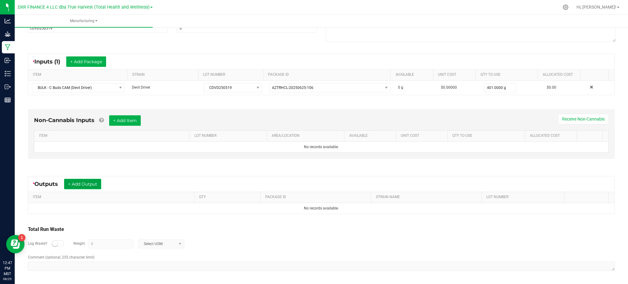
click at [81, 181] on button "+ Add Output" at bounding box center [82, 184] width 37 height 10
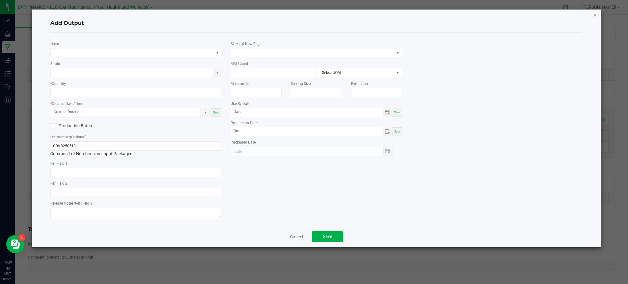
type input "[DATE]"
drag, startPoint x: 82, startPoint y: 45, endPoint x: 84, endPoint y: 48, distance: 3.3
click at [82, 45] on div "* Item" at bounding box center [135, 48] width 171 height 17
click at [85, 54] on span "NO DATA FOUND" at bounding box center [132, 52] width 163 height 9
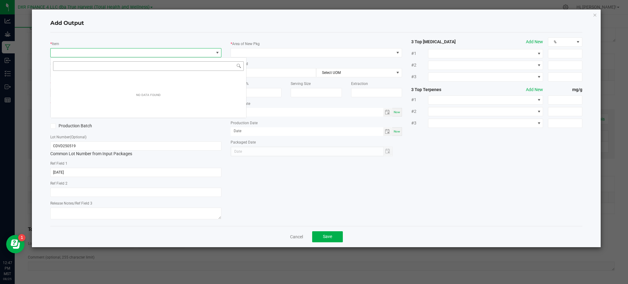
scroll to position [9, 171]
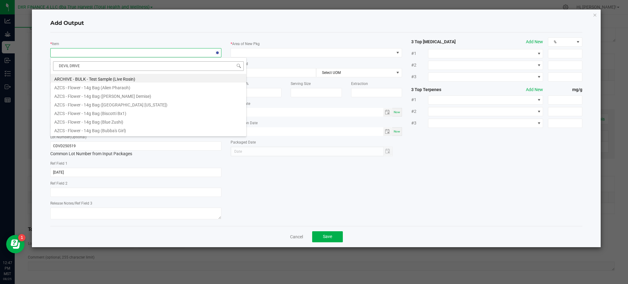
type input "DEVIL DRIVER"
click at [90, 81] on li "AZCS - Flower - 14g Bag (Devil Driver)" at bounding box center [149, 78] width 196 height 9
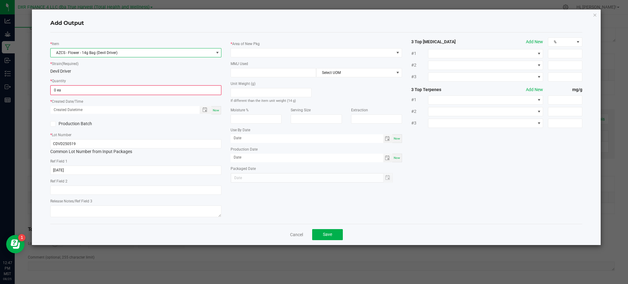
click at [139, 73] on div "Devil Driver" at bounding box center [135, 71] width 171 height 6
click at [117, 90] on input "0" at bounding box center [136, 90] width 170 height 9
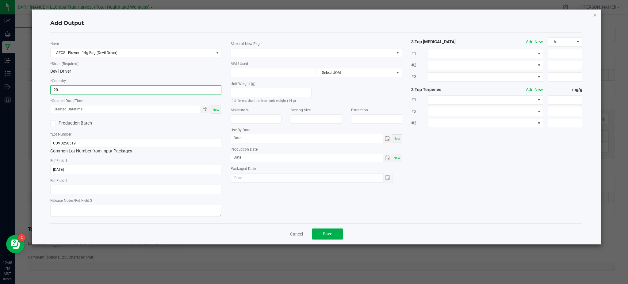
type input "20 ea"
click at [173, 74] on div "Devil Driver" at bounding box center [135, 71] width 171 height 6
drag, startPoint x: 165, startPoint y: 140, endPoint x: 165, endPoint y: 137, distance: 3.7
click at [165, 137] on div "* Lot Number CDVD250519 Common Lot Number from Input Packages" at bounding box center [135, 142] width 171 height 23
drag, startPoint x: 187, startPoint y: 123, endPoint x: 210, endPoint y: 110, distance: 26.5
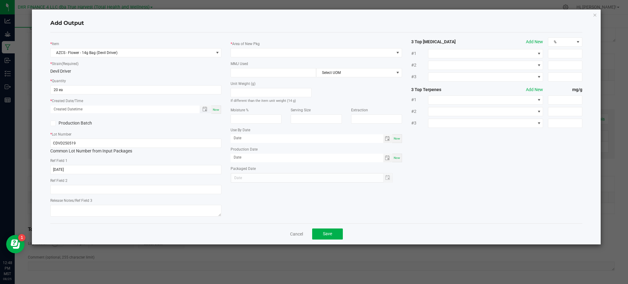
click at [192, 122] on div "Production Batch" at bounding box center [136, 123] width 180 height 9
click at [205, 109] on span "Toggle popup" at bounding box center [204, 109] width 5 height 5
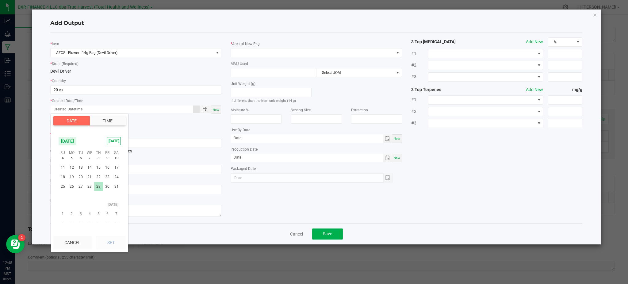
scroll to position [99171, 0]
drag, startPoint x: 69, startPoint y: 196, endPoint x: 100, endPoint y: 221, distance: 40.3
click at [70, 196] on span "19" at bounding box center [71, 197] width 9 height 10
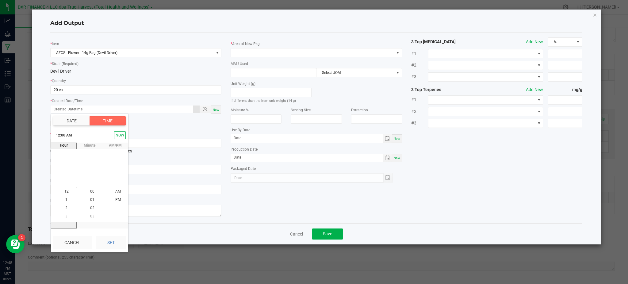
drag, startPoint x: 109, startPoint y: 239, endPoint x: 212, endPoint y: 195, distance: 112.3
click at [110, 239] on button "Set" at bounding box center [111, 242] width 30 height 13
type input "[DATE] 12:00 AM"
type input "[DATE]"
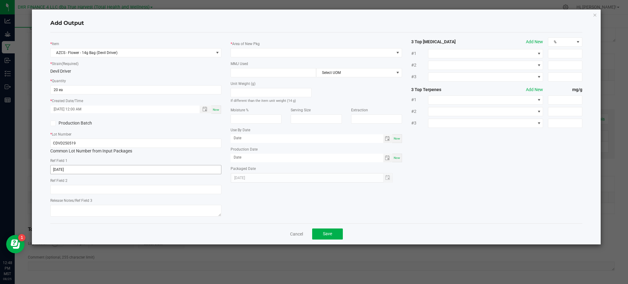
drag, startPoint x: 274, startPoint y: 184, endPoint x: 73, endPoint y: 165, distance: 202.3
click at [272, 184] on div "* Item AZCS - Flower - 14g Bag (Devil Driver) * Strain (Required) Devil Driver …" at bounding box center [316, 127] width 541 height 181
click at [66, 145] on input "CDVD250519" at bounding box center [135, 143] width 171 height 9
drag, startPoint x: 115, startPoint y: 68, endPoint x: 167, endPoint y: 64, distance: 52.6
click at [116, 67] on div "* Strain (Required) Devil Driver" at bounding box center [135, 67] width 171 height 14
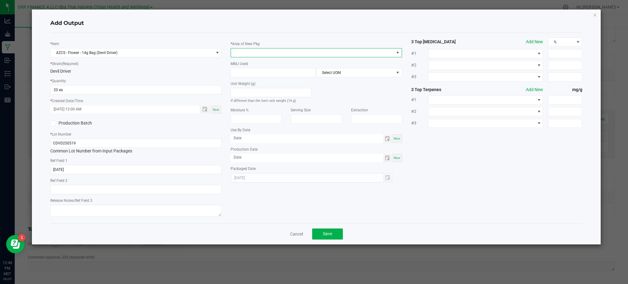
click at [267, 52] on span at bounding box center [312, 52] width 163 height 9
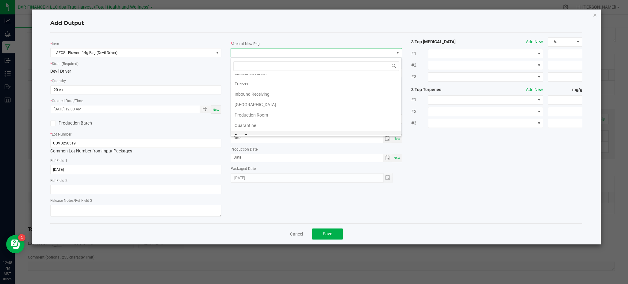
scroll to position [43, 0]
click at [259, 97] on li "Production Room" at bounding box center [316, 99] width 170 height 10
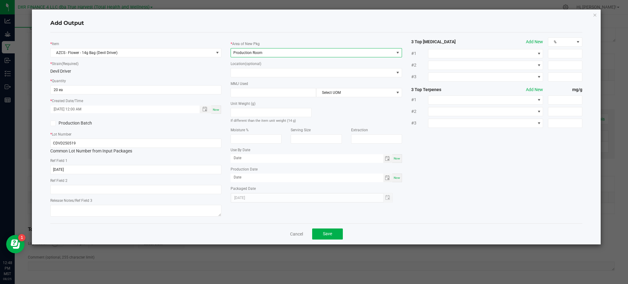
click at [208, 70] on div "Devil Driver" at bounding box center [135, 71] width 171 height 6
click at [270, 93] on input at bounding box center [273, 92] width 85 height 9
type input "14"
drag, startPoint x: 384, startPoint y: 119, endPoint x: 378, endPoint y: 106, distance: 14.4
click at [384, 117] on div "Unit Weight (g) If different than the item unit weight (14 g)" at bounding box center [316, 110] width 180 height 26
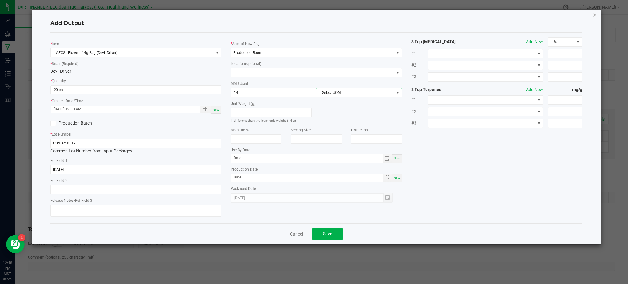
click at [367, 95] on span "Select UOM" at bounding box center [354, 92] width 77 height 9
click at [340, 127] on li "Gram" at bounding box center [358, 129] width 85 height 10
drag, startPoint x: 441, startPoint y: 142, endPoint x: 422, endPoint y: 141, distance: 18.7
click at [441, 142] on div "* Item AZCS - Flower - 14g Bag (Devil Driver) * Strain (Required) Devil Driver …" at bounding box center [316, 127] width 541 height 181
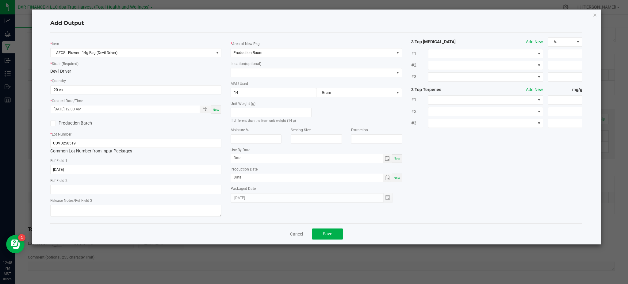
drag, startPoint x: 462, startPoint y: 184, endPoint x: 175, endPoint y: 174, distance: 286.8
click at [458, 184] on div "* Item AZCS - Flower - 14g Bag (Devil Driver) * Strain (Required) Devil Driver …" at bounding box center [316, 127] width 541 height 181
click at [377, 220] on div "* Item AZCS - Flower - 14g Bag (Devil Driver) * Strain (Required) Devil Driver …" at bounding box center [316, 127] width 532 height 191
click at [330, 235] on span "Save" at bounding box center [327, 233] width 9 height 5
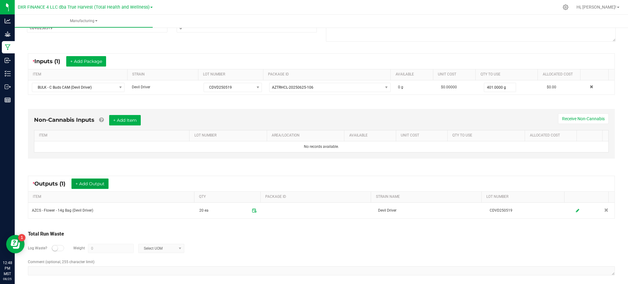
click at [90, 185] on button "+ Add Output" at bounding box center [89, 183] width 37 height 10
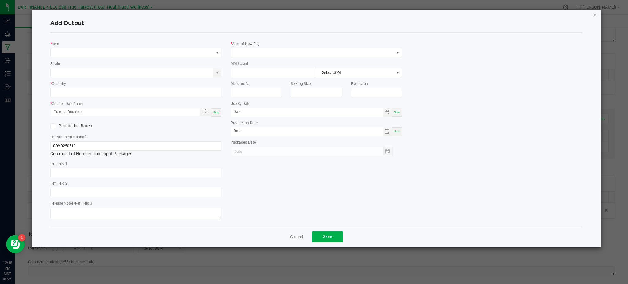
type input "[DATE]"
click at [114, 54] on span "NO DATA FOUND" at bounding box center [132, 52] width 163 height 9
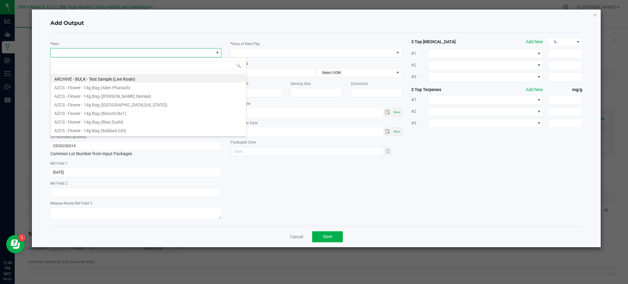
scroll to position [9, 171]
type input "DEVIL dri"
click at [90, 78] on li "BULK - Pre-Roll Material (Devil Driver)" at bounding box center [149, 77] width 196 height 9
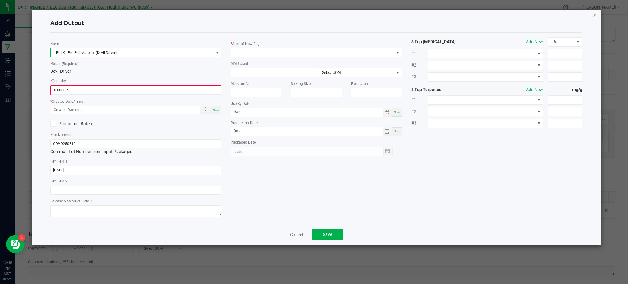
click at [105, 67] on div "* Strain (Required) Devil Driver" at bounding box center [135, 67] width 171 height 14
click at [78, 90] on input "0" at bounding box center [136, 90] width 170 height 9
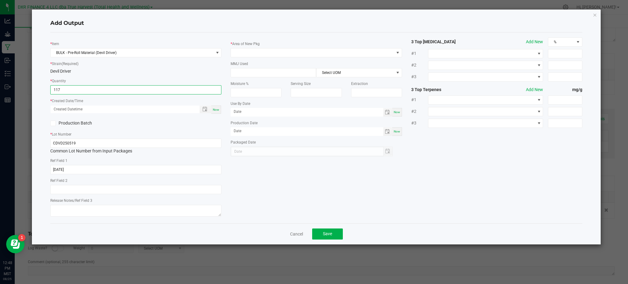
type input "117.0000 g"
click at [153, 128] on div "* Item BULK - Pre-Roll Material (Devil Driver) * Strain (Required) Devil Driver…" at bounding box center [136, 127] width 180 height 181
click at [204, 109] on span "Toggle popup" at bounding box center [204, 109] width 5 height 5
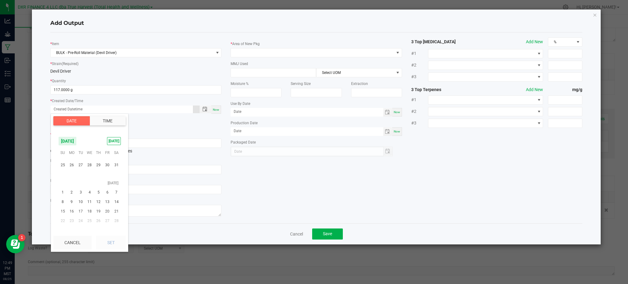
scroll to position [99171, 0]
click at [71, 194] on span "19" at bounding box center [71, 197] width 9 height 10
drag, startPoint x: 119, startPoint y: 243, endPoint x: 163, endPoint y: 225, distance: 47.7
click at [120, 242] on button "Set" at bounding box center [111, 242] width 30 height 13
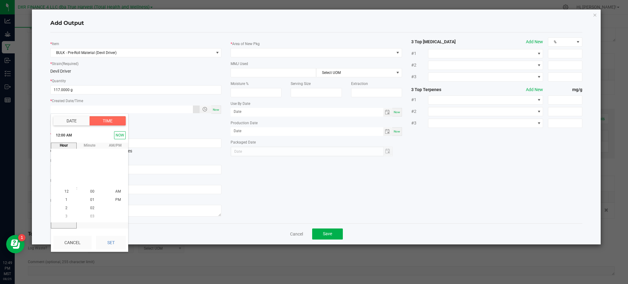
type input "[DATE] 12:00 AM"
type input "[DATE]"
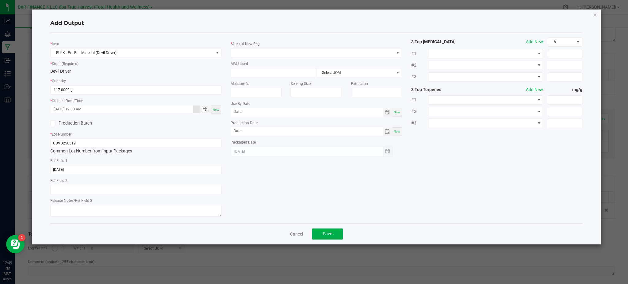
click at [283, 193] on div "* Item BULK - Pre-Roll Material (Devil Driver) * Strain (Required) Devil Driver…" at bounding box center [316, 127] width 541 height 181
click at [294, 50] on span at bounding box center [312, 52] width 163 height 9
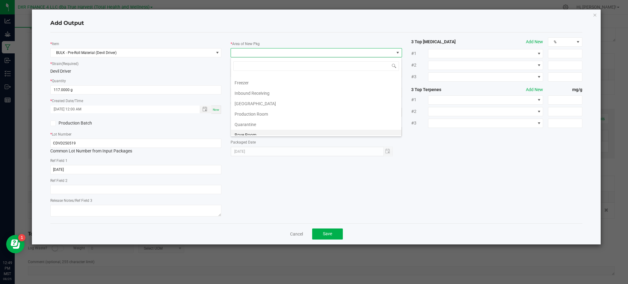
scroll to position [32, 0]
click at [269, 106] on li "Production Room" at bounding box center [316, 109] width 170 height 10
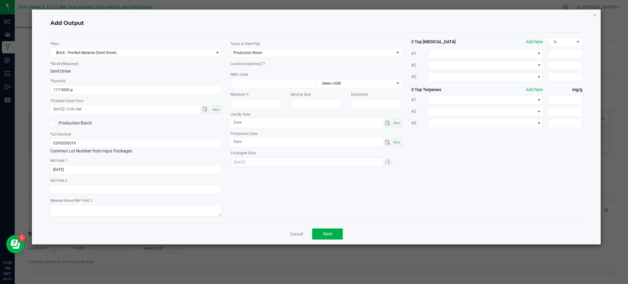
drag, startPoint x: 474, startPoint y: 154, endPoint x: 337, endPoint y: 115, distance: 142.5
click at [473, 154] on div "* Item BULK - Pre-Roll Material (Devil Driver) * Strain (Required) Devil Driver…" at bounding box center [316, 127] width 541 height 181
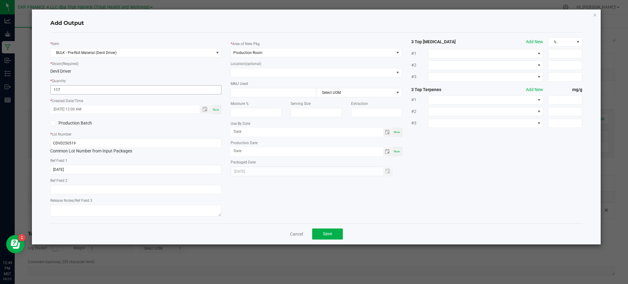
click at [59, 89] on input "117" at bounding box center [136, 90] width 170 height 9
type input "1"
type input "115.0000 g"
drag, startPoint x: 170, startPoint y: 131, endPoint x: 145, endPoint y: 141, distance: 26.8
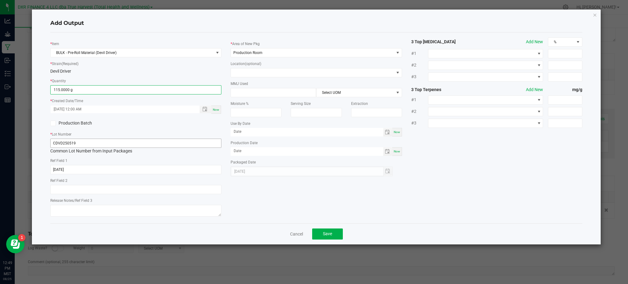
click at [168, 132] on div "* Item BULK - Pre-Roll Material (Devil Driver) * Strain (Required) Devil Driver…" at bounding box center [136, 127] width 180 height 181
click at [387, 197] on div "* Item BULK - Pre-Roll Material (Devil Driver) * Strain (Required) Devil Driver…" at bounding box center [316, 127] width 541 height 181
click at [334, 230] on button "Save" at bounding box center [327, 233] width 31 height 11
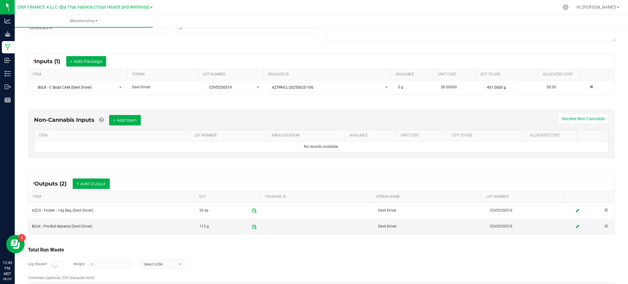
click at [306, 248] on div "Total Run Waste" at bounding box center [321, 249] width 587 height 7
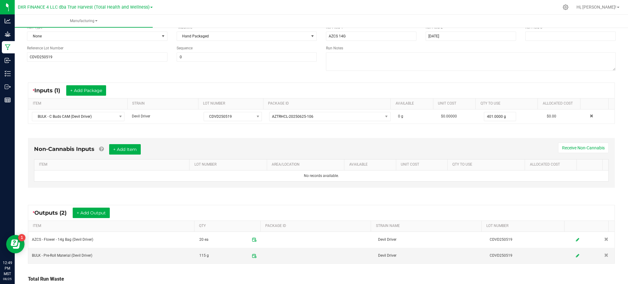
scroll to position [0, 0]
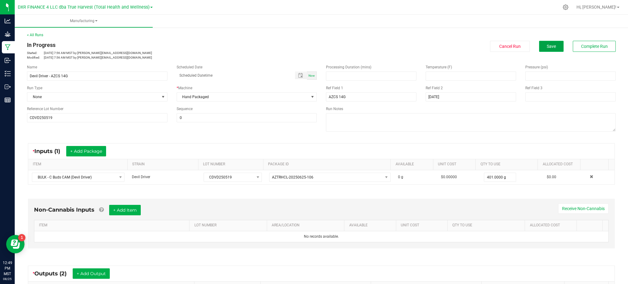
click at [551, 46] on button "Save" at bounding box center [551, 46] width 25 height 11
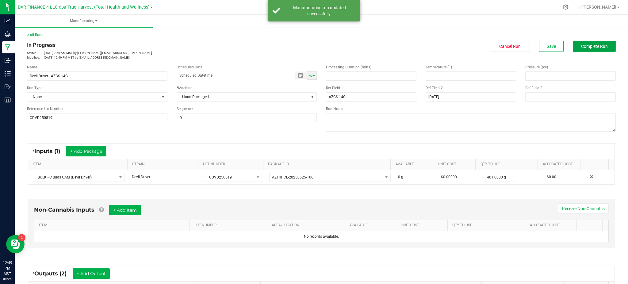
click at [577, 51] on button "Complete Run" at bounding box center [594, 46] width 43 height 11
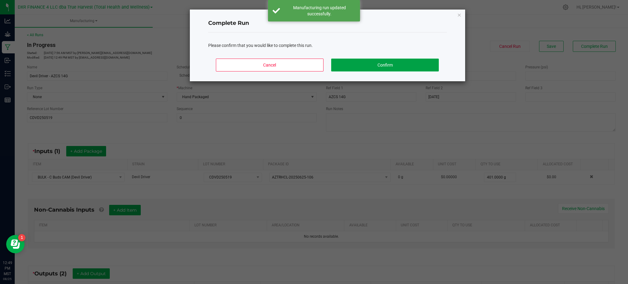
drag, startPoint x: 374, startPoint y: 65, endPoint x: 376, endPoint y: 63, distance: 3.3
click at [375, 64] on button "Confirm" at bounding box center [384, 65] width 107 height 13
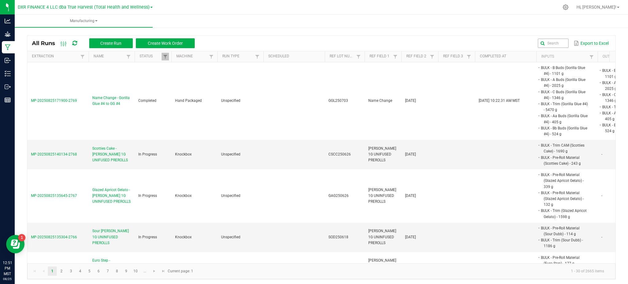
click at [553, 38] on div "Export to Excel" at bounding box center [404, 43] width 411 height 10
click at [548, 43] on input "text" at bounding box center [473, 43] width 190 height 9
paste input "CEUS250603"
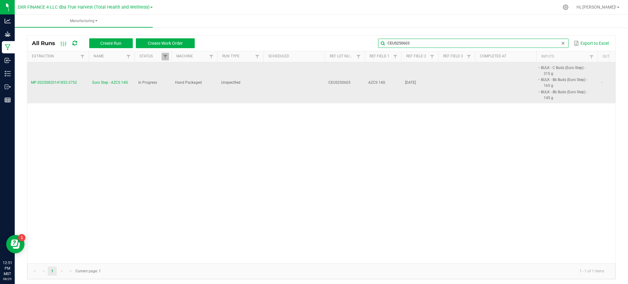
type input "CEUS250603"
click at [111, 83] on span "Euro Step - AZCS 14G" at bounding box center [110, 83] width 36 height 6
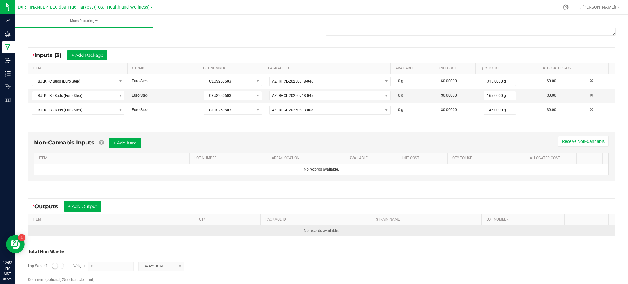
scroll to position [119, 0]
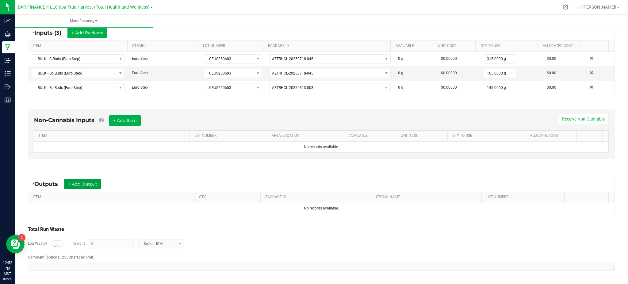
click at [77, 185] on button "+ Add Output" at bounding box center [82, 184] width 37 height 10
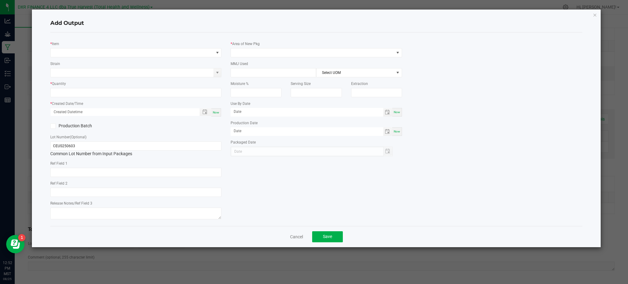
type input "[DATE]"
click at [68, 52] on span "NO DATA FOUND" at bounding box center [132, 52] width 163 height 9
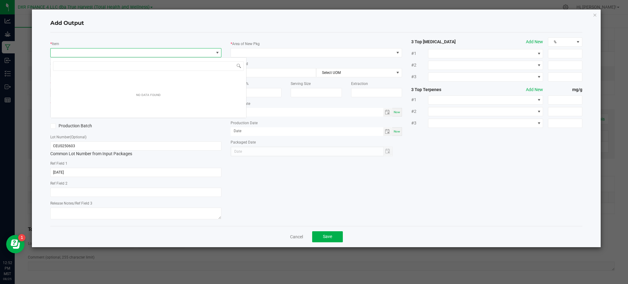
scroll to position [9, 171]
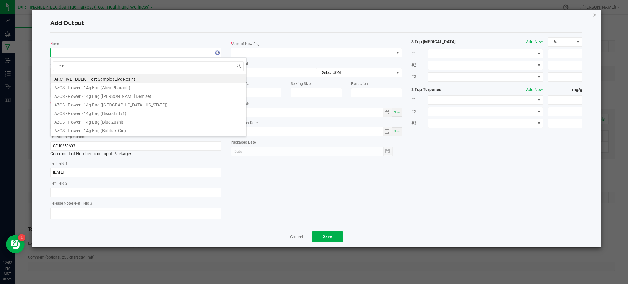
type input "euro"
click at [116, 78] on li "AZCS - Flower - 14g Bag (Euro Step)" at bounding box center [149, 78] width 196 height 9
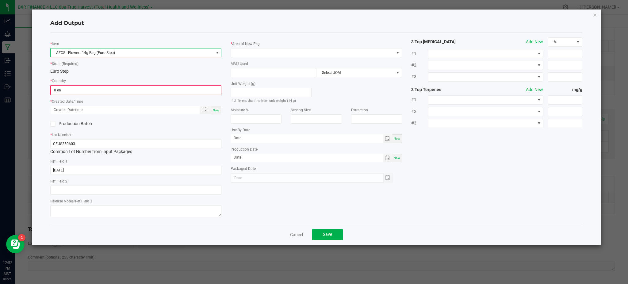
click at [82, 66] on div "* Strain (Required) Euro Step" at bounding box center [135, 67] width 171 height 14
click at [87, 89] on input "0" at bounding box center [136, 90] width 170 height 9
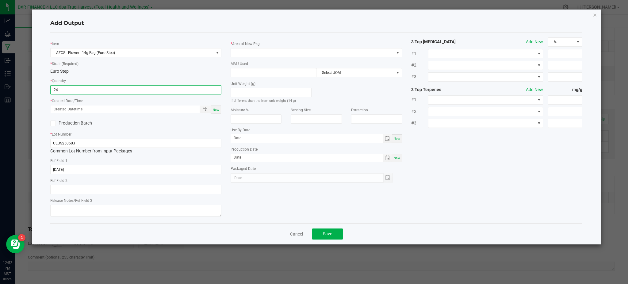
type input "24 ea"
click at [141, 126] on div "Production Batch" at bounding box center [136, 123] width 180 height 9
click at [201, 108] on span "Toggle popup" at bounding box center [205, 109] width 10 height 5
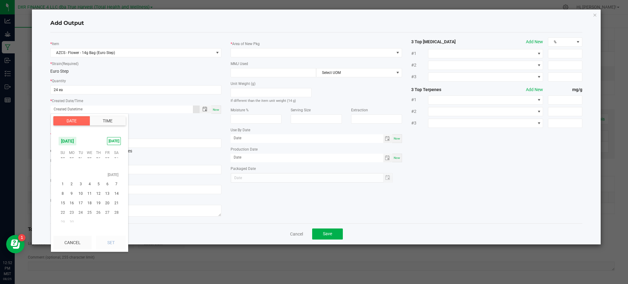
scroll to position [99212, 0]
click at [83, 193] on span "3" at bounding box center [80, 193] width 9 height 10
drag, startPoint x: 112, startPoint y: 244, endPoint x: 156, endPoint y: 229, distance: 46.7
click at [113, 243] on button "Set" at bounding box center [111, 242] width 30 height 13
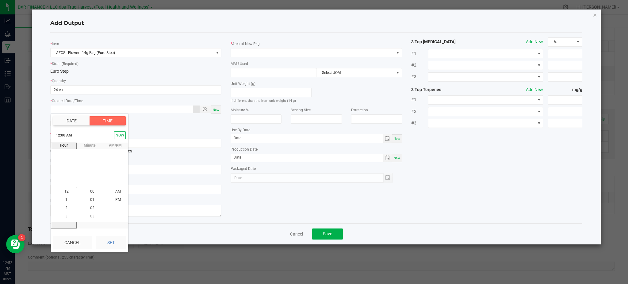
type input "06/03/2025 12:00 AM"
type input "06/03/2025"
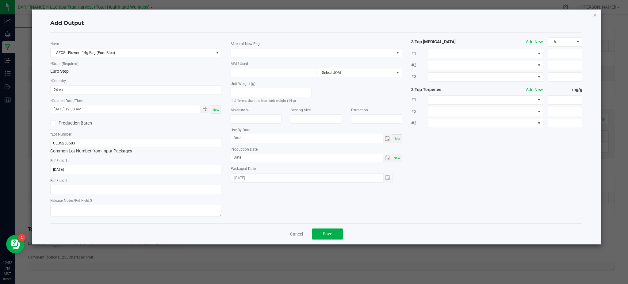
click at [268, 196] on div "* Item AZCS - Flower - 14g Bag (Euro Step) * Strain (Required) Euro Step * Quan…" at bounding box center [316, 127] width 541 height 181
click at [252, 56] on span at bounding box center [312, 52] width 163 height 9
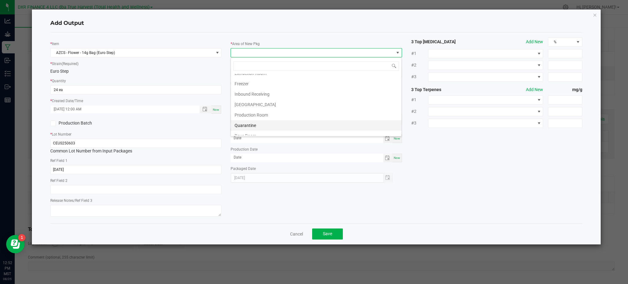
scroll to position [41, 0]
click at [268, 102] on li "Production Room" at bounding box center [316, 101] width 170 height 10
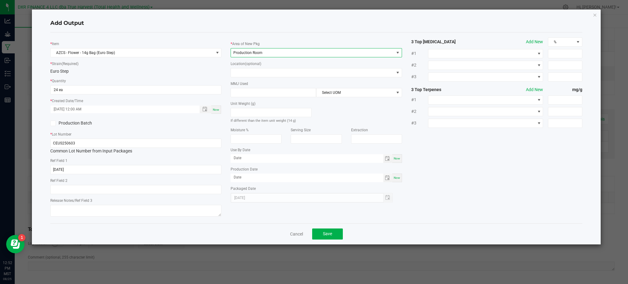
click at [225, 77] on div "* Item AZCS - Flower - 14g Bag (Euro Step) * Strain (Required) Euro Step * Quan…" at bounding box center [136, 127] width 180 height 181
click at [255, 92] on input at bounding box center [273, 92] width 85 height 9
type input "14"
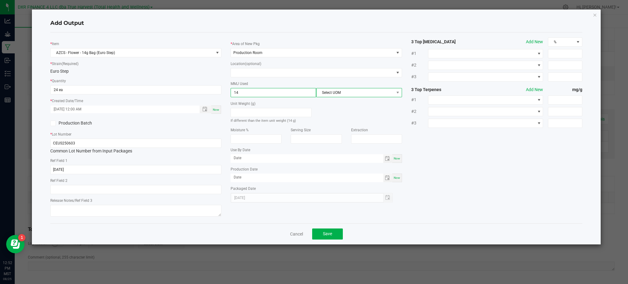
click at [372, 92] on span "Select UOM" at bounding box center [354, 92] width 77 height 9
click at [345, 128] on li "Gram" at bounding box center [358, 129] width 85 height 10
drag, startPoint x: 440, startPoint y: 140, endPoint x: 379, endPoint y: 132, distance: 61.6
click at [439, 140] on div "* Item AZCS - Flower - 14g Bag (Euro Step) * Strain (Required) Euro Step * Quan…" at bounding box center [316, 127] width 541 height 181
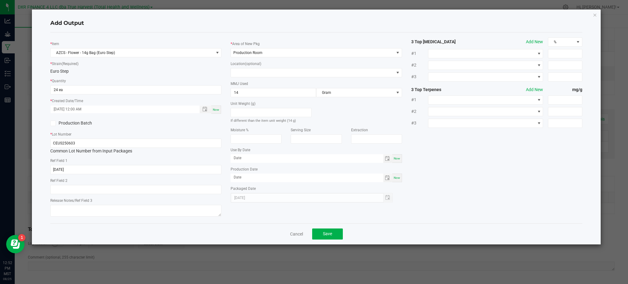
click at [83, 160] on div "* Item AZCS - Flower - 14g Bag (Euro Step) * Strain (Required) Euro Step * Quan…" at bounding box center [136, 127] width 180 height 181
click at [104, 125] on label "Production Batch" at bounding box center [90, 123] width 81 height 6
click at [0, 0] on input "Production Batch" at bounding box center [0, 0] width 0 height 0
click at [52, 123] on icon at bounding box center [53, 123] width 4 height 0
click at [0, 0] on input "Production Batch" at bounding box center [0, 0] width 0 height 0
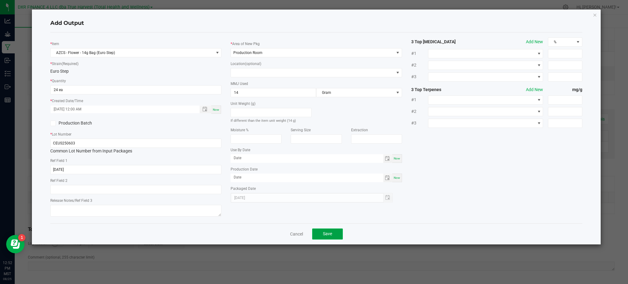
click at [321, 235] on button "Save" at bounding box center [327, 233] width 31 height 11
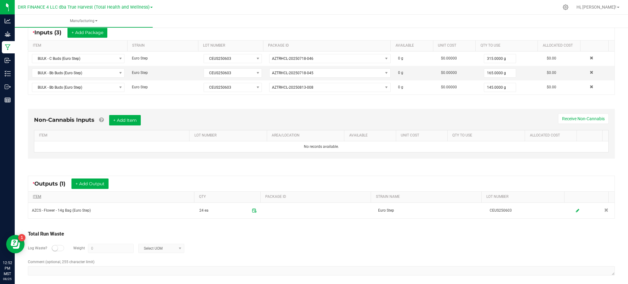
drag, startPoint x: 302, startPoint y: 226, endPoint x: 115, endPoint y: 200, distance: 188.8
click at [292, 227] on div "Total Run Waste Log Waste? Weight 0 Select UOM Comment (optional, 255 character…" at bounding box center [321, 253] width 598 height 58
click at [92, 184] on button "+ Add Output" at bounding box center [89, 183] width 37 height 10
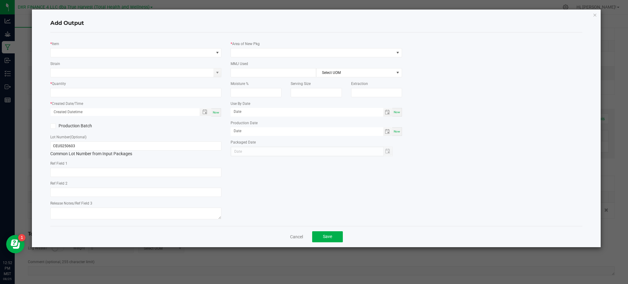
type input "[DATE]"
click at [92, 56] on span "NO DATA FOUND" at bounding box center [132, 52] width 163 height 9
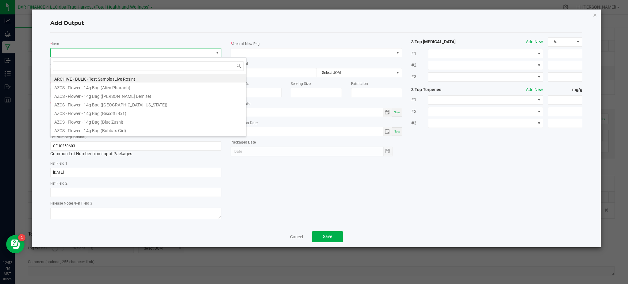
scroll to position [9, 171]
type input "euro step"
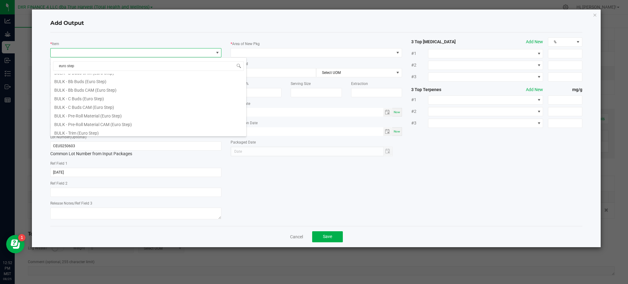
scroll to position [65, 0]
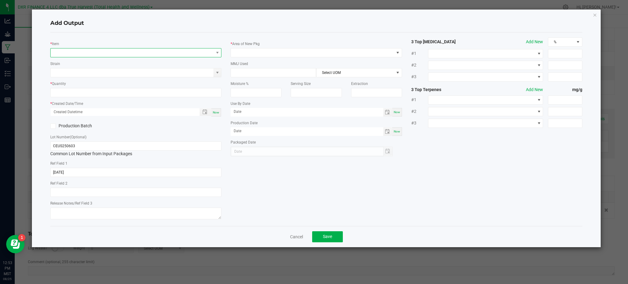
click at [191, 54] on span "NO DATA FOUND" at bounding box center [132, 52] width 163 height 9
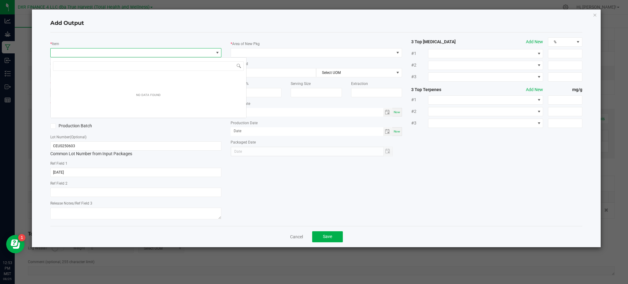
scroll to position [9, 171]
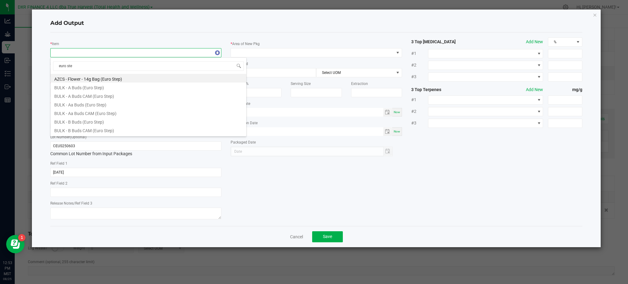
type input "euro step"
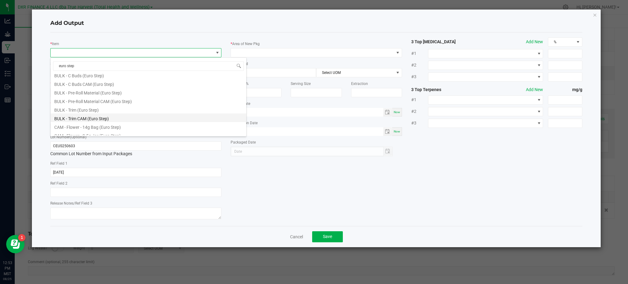
scroll to position [82, 0]
click at [109, 92] on li "BULK - Pre-Roll Material (Euro Step)" at bounding box center [149, 91] width 196 height 9
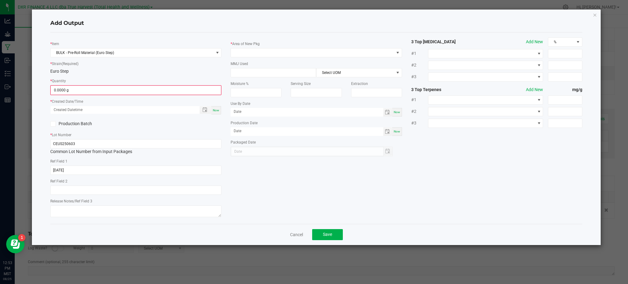
click at [146, 67] on div "* Strain (Required) Euro Step" at bounding box center [135, 67] width 171 height 14
click at [120, 90] on input "0" at bounding box center [136, 90] width 170 height 9
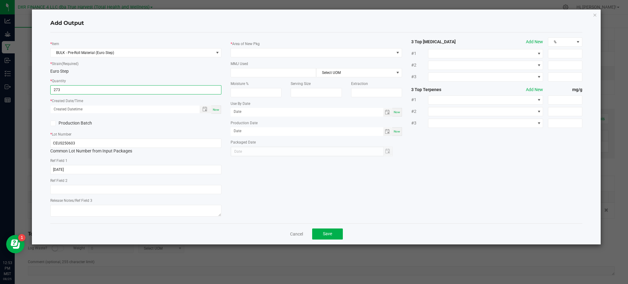
type input "273.0000 g"
drag, startPoint x: 124, startPoint y: 122, endPoint x: 182, endPoint y: 110, distance: 59.1
click at [124, 122] on label "Production Batch" at bounding box center [90, 123] width 81 height 6
click at [0, 0] on input "Production Batch" at bounding box center [0, 0] width 0 height 0
click at [52, 123] on icon at bounding box center [53, 123] width 4 height 0
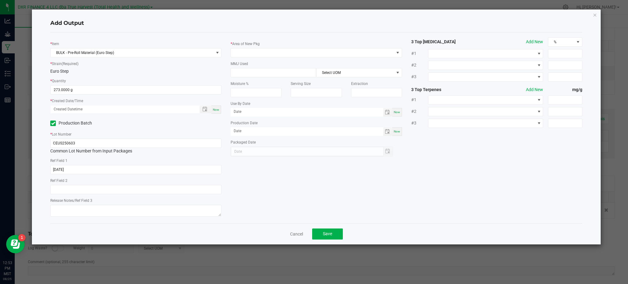
click at [0, 0] on input "Production Batch" at bounding box center [0, 0] width 0 height 0
click at [204, 110] on span "Toggle popup" at bounding box center [204, 109] width 5 height 5
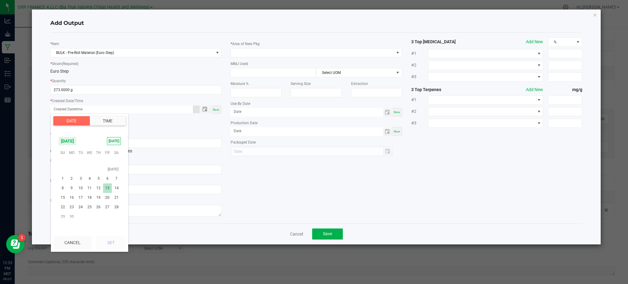
scroll to position [99212, 0]
click at [83, 191] on span "3" at bounding box center [80, 193] width 9 height 10
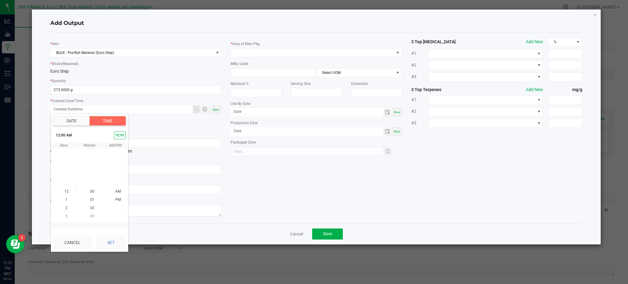
scroll to position [99243, 0]
drag, startPoint x: 111, startPoint y: 239, endPoint x: 125, endPoint y: 234, distance: 14.4
click at [111, 238] on button "Set" at bounding box center [111, 242] width 30 height 13
type input "06/03/2025 12:00 AM"
type input "06/03/2025"
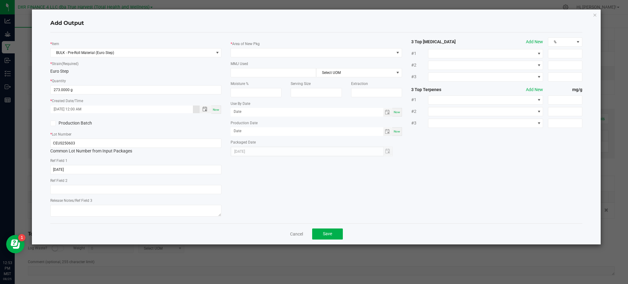
click at [244, 186] on div "* Item BULK - Pre-Roll Material (Euro Step) * Strain (Required) Euro Step * Qua…" at bounding box center [316, 127] width 541 height 181
click at [335, 52] on span at bounding box center [312, 52] width 163 height 9
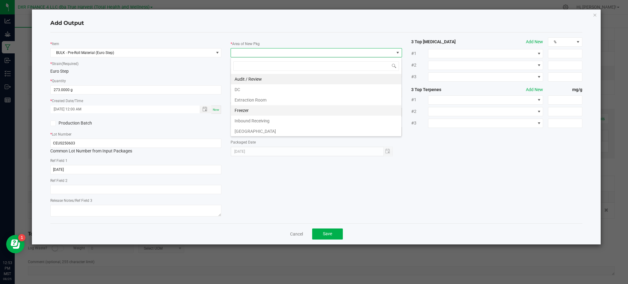
scroll to position [41, 0]
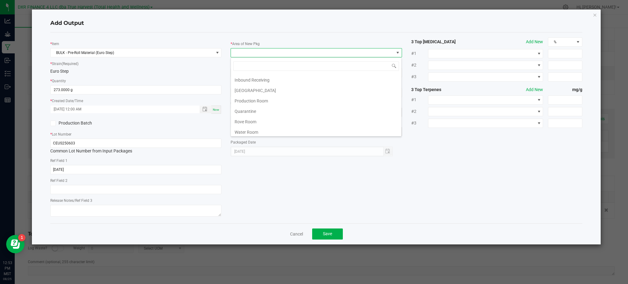
drag, startPoint x: 258, startPoint y: 100, endPoint x: 389, endPoint y: 138, distance: 136.9
click at [258, 100] on li "Production Room" at bounding box center [316, 101] width 170 height 10
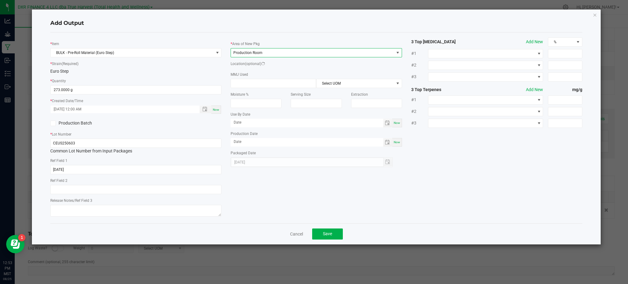
click at [427, 147] on div "* Item BULK - Pre-Roll Material (Euro Step) * Strain (Required) Euro Step * Qua…" at bounding box center [316, 127] width 541 height 181
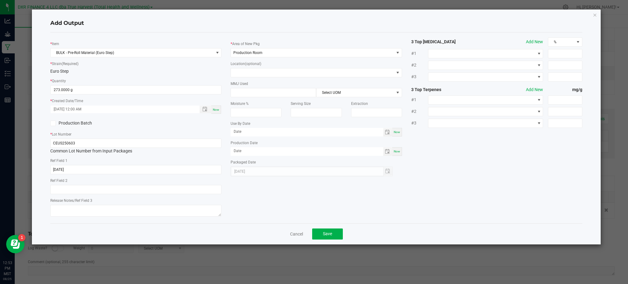
drag, startPoint x: 456, startPoint y: 185, endPoint x: 432, endPoint y: 178, distance: 25.4
click at [450, 182] on div "* Item BULK - Pre-Roll Material (Euro Step) * Strain (Required) Euro Step * Qua…" at bounding box center [316, 127] width 541 height 181
click at [326, 231] on button "Save" at bounding box center [327, 233] width 31 height 11
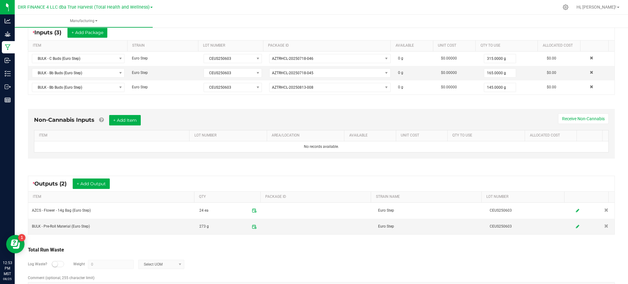
drag, startPoint x: 328, startPoint y: 258, endPoint x: 328, endPoint y: 254, distance: 3.7
click at [328, 255] on div "Log Waste? Weight 0 Select UOM" at bounding box center [321, 264] width 587 height 21
click at [152, 175] on div "* Outputs (2) + Add Output ITEM QTY PACKAGE ID STRAIN NAME LOT NUMBER AZCS - Fl…" at bounding box center [321, 205] width 598 height 70
click at [254, 268] on div "Log Waste? Weight 0 Select UOM" at bounding box center [321, 264] width 587 height 21
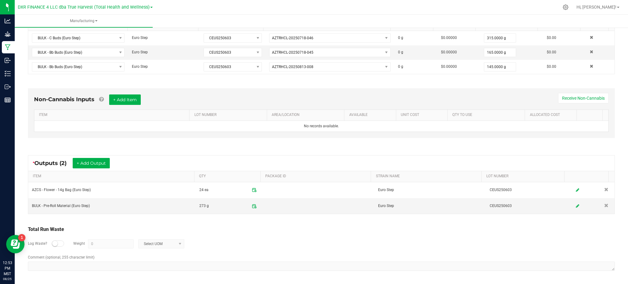
drag, startPoint x: 258, startPoint y: 234, endPoint x: 247, endPoint y: 235, distance: 10.2
click at [258, 234] on div "Log Waste? Weight 0 Select UOM" at bounding box center [321, 243] width 587 height 21
click at [199, 239] on div "Log Waste? Weight 0 Select UOM" at bounding box center [321, 243] width 587 height 21
click at [227, 241] on div "Log Waste? Weight 0 Select UOM" at bounding box center [321, 243] width 587 height 21
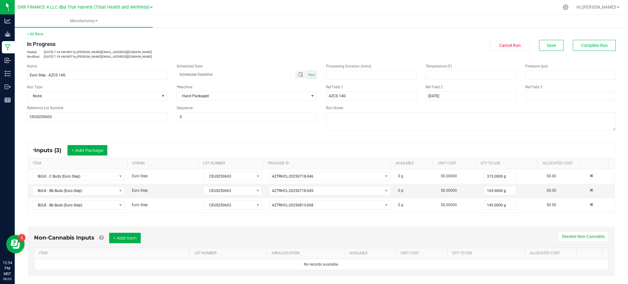
scroll to position [0, 0]
click at [547, 48] on span "Save" at bounding box center [551, 46] width 9 height 5
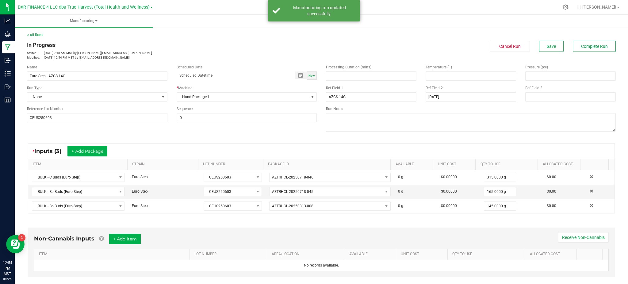
click at [586, 55] on div "In Progress Started: Aug 20, 2025 7:18 AM MST by ekincheloe@trueharvestco.com M…" at bounding box center [321, 50] width 598 height 19
click at [590, 42] on button "Complete Run" at bounding box center [594, 46] width 43 height 11
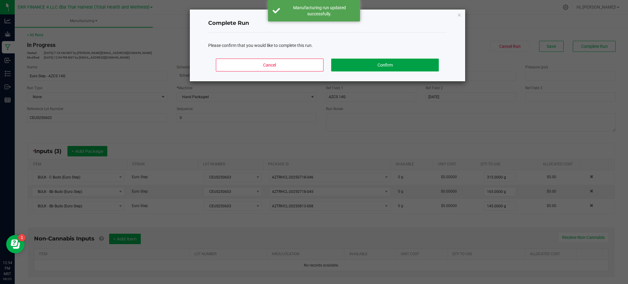
click at [357, 63] on button "Confirm" at bounding box center [384, 65] width 107 height 13
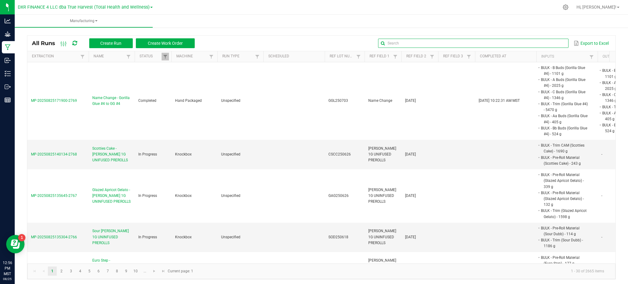
click at [544, 44] on input "text" at bounding box center [473, 43] width 190 height 9
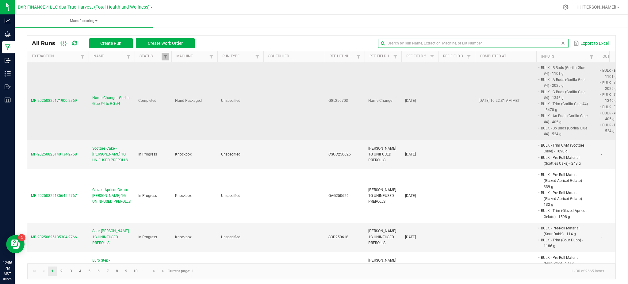
paste input "GAG250603"
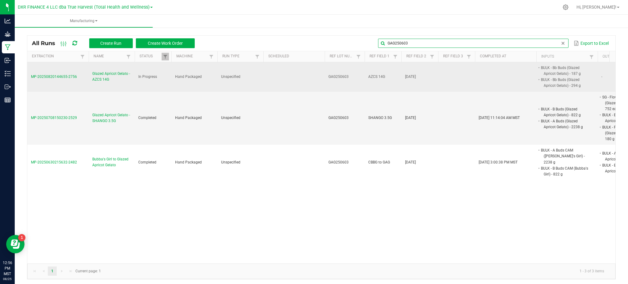
type input "GAG250603"
click at [101, 77] on span "Glazed Apricot Gelato - AZCS 14G" at bounding box center [111, 77] width 39 height 12
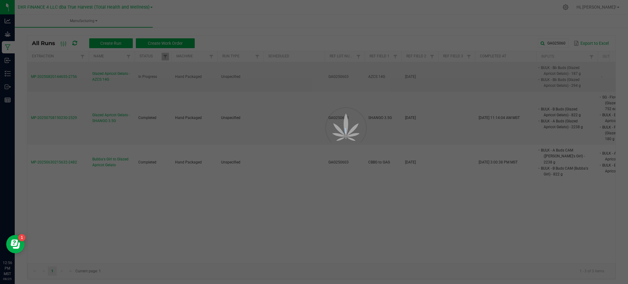
click at [101, 77] on div at bounding box center [314, 142] width 628 height 284
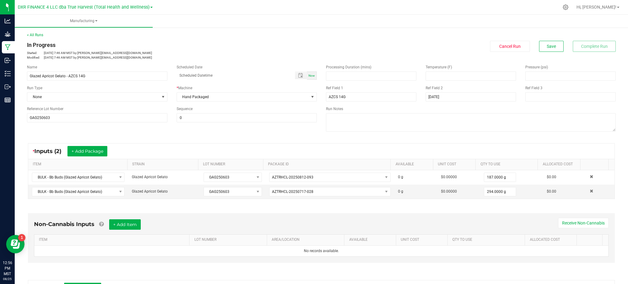
click at [174, 134] on div "Name Glazed Apricot Gelato - AZCS 14G Scheduled Date Now Run Type None * Machin…" at bounding box center [321, 99] width 598 height 78
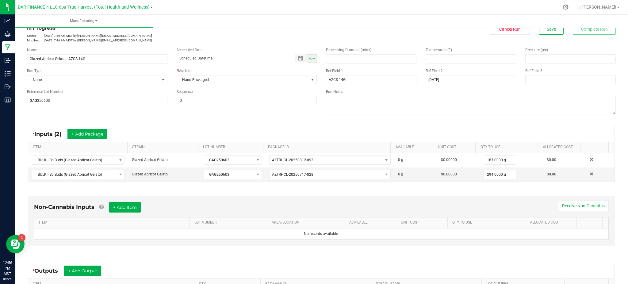
scroll to position [41, 0]
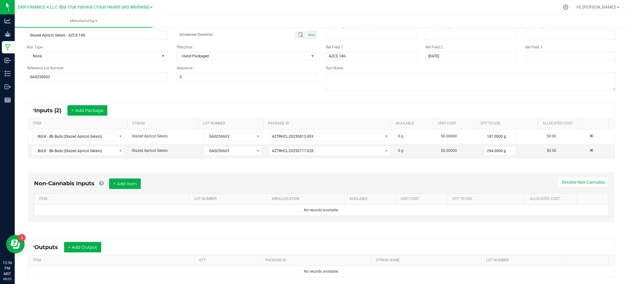
drag, startPoint x: 262, startPoint y: 143, endPoint x: 184, endPoint y: 166, distance: 81.3
click at [184, 166] on div "Non-Cannabis Inputs + Add Item Receive Non-Cannabis ITEM LOT NUMBER AREA/LOCATI…" at bounding box center [321, 199] width 598 height 70
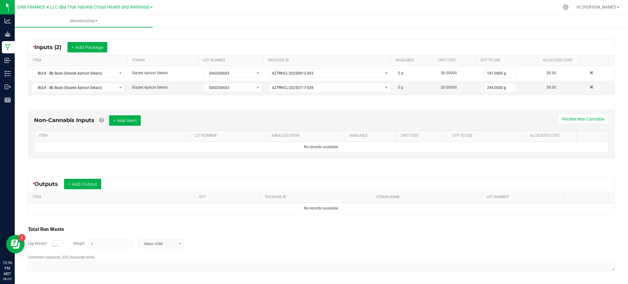
click at [116, 171] on div "* Outputs + Add Output ITEM QTY PACKAGE ID STRAIN NAME LOT NUMBER No records av…" at bounding box center [321, 194] width 598 height 49
click at [86, 185] on button "+ Add Output" at bounding box center [82, 184] width 37 height 10
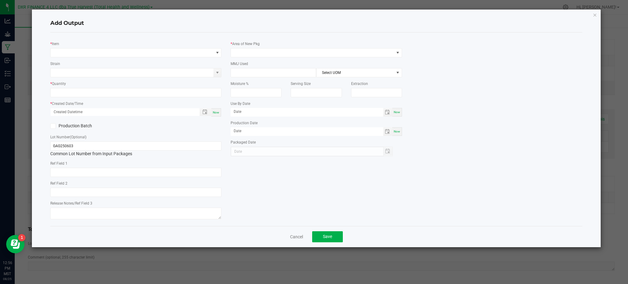
type input "[DATE]"
click at [99, 40] on div "* Item" at bounding box center [135, 48] width 171 height 17
click at [93, 55] on span "NO DATA FOUND" at bounding box center [132, 52] width 163 height 9
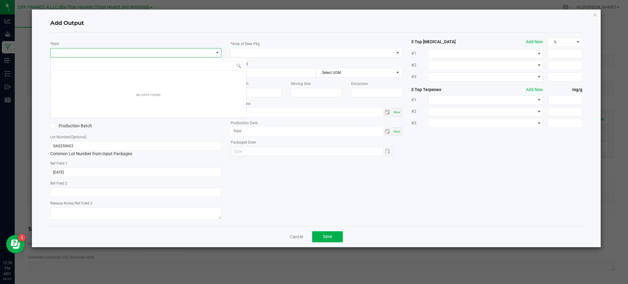
scroll to position [9, 171]
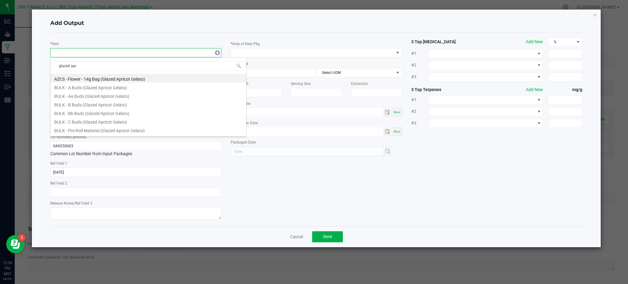
type input "glazed apri"
click at [119, 79] on li "AZCS - Flower - 14g Bag (Glazed Apricot Gelato)" at bounding box center [149, 78] width 196 height 9
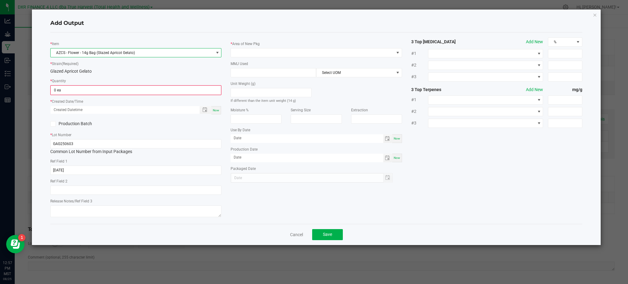
click at [113, 66] on div "* Strain (Required) Glazed Apricot Gelato" at bounding box center [135, 67] width 171 height 14
click at [101, 90] on input "0" at bounding box center [136, 90] width 170 height 9
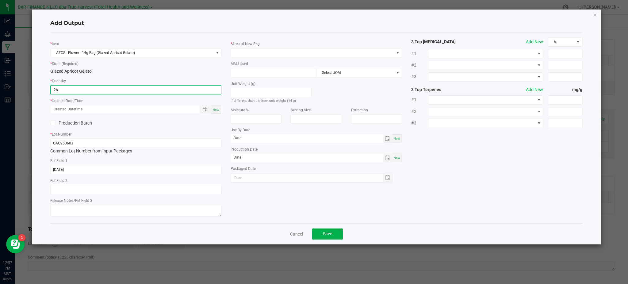
type input "26 ea"
drag, startPoint x: 109, startPoint y: 132, endPoint x: 174, endPoint y: 111, distance: 68.1
click at [110, 131] on div "* Lot Number GAG250603 Common Lot Number from Input Packages" at bounding box center [135, 142] width 171 height 23
click at [206, 111] on span "Toggle popup" at bounding box center [204, 109] width 5 height 5
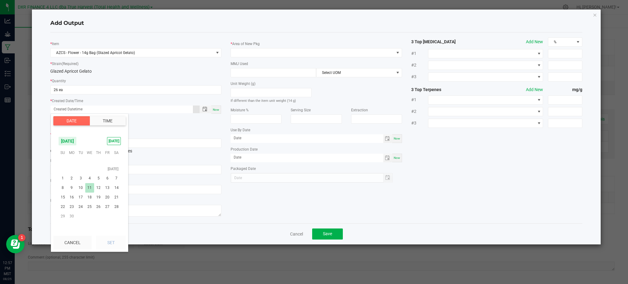
scroll to position [99212, 0]
click at [80, 194] on span "3" at bounding box center [80, 193] width 9 height 10
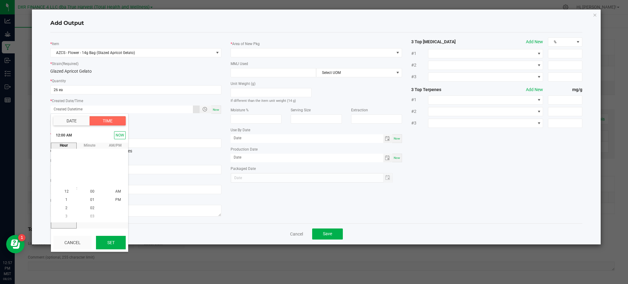
click at [116, 245] on button "Set" at bounding box center [111, 242] width 30 height 13
type input "06/03/2025 12:00 AM"
type input "06/03/2025"
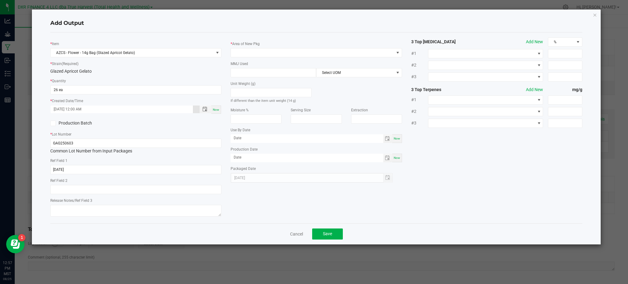
click at [248, 200] on div "* Item AZCS - Flower - 14g Bag (Glazed Apricot Gelato) * Strain (Required) Glaz…" at bounding box center [316, 127] width 541 height 181
click at [42, 133] on div "Add Output * Item AZCS - Flower - 14g Bag (Glazed Apricot Gelato) * Strain (Req…" at bounding box center [316, 127] width 569 height 235
click at [242, 53] on span at bounding box center [312, 52] width 163 height 9
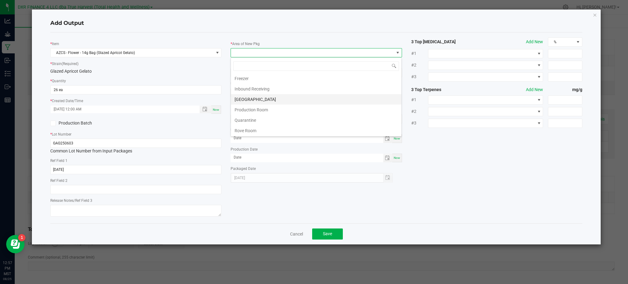
scroll to position [32, 0]
click at [268, 109] on li "Production Room" at bounding box center [316, 109] width 170 height 10
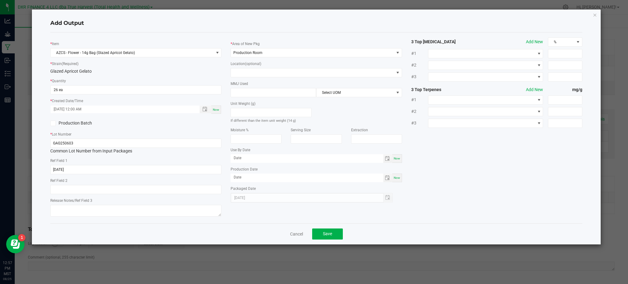
click at [201, 63] on div "* Strain (Required) Glazed Apricot Gelato" at bounding box center [135, 67] width 171 height 14
click at [264, 91] on input at bounding box center [273, 92] width 85 height 9
type input "14"
click at [376, 104] on div "Unit Weight (g) If different than the item unit weight (14 g)" at bounding box center [316, 110] width 180 height 26
click at [374, 95] on span "Select UOM" at bounding box center [354, 92] width 77 height 9
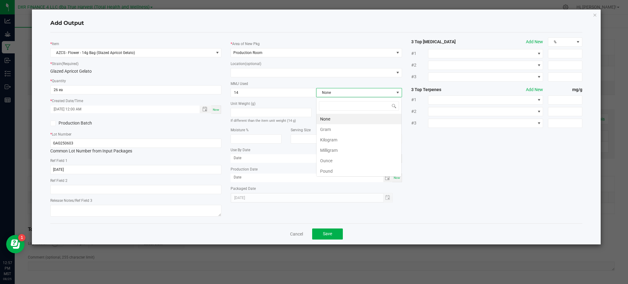
scroll to position [9, 85]
click at [354, 129] on li "Gram" at bounding box center [358, 129] width 85 height 10
drag, startPoint x: 452, startPoint y: 165, endPoint x: 455, endPoint y: 154, distance: 11.1
click at [452, 164] on div "* Item AZCS - Flower - 14g Bag (Glazed Apricot Gelato) * Strain (Required) Glaz…" at bounding box center [316, 127] width 541 height 181
click at [527, 127] on div "* Item AZCS - Flower - 14g Bag (Glazed Apricot Gelato) * Strain (Required) Glaz…" at bounding box center [316, 127] width 541 height 181
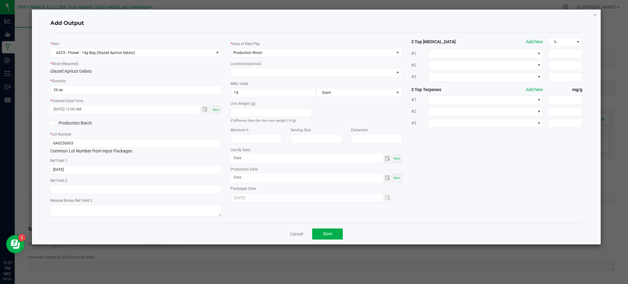
click at [45, 83] on div "Add Output * Item AZCS - Flower - 14g Bag (Glazed Apricot Gelato) * Strain (Req…" at bounding box center [316, 127] width 569 height 235
drag, startPoint x: 478, startPoint y: 166, endPoint x: 456, endPoint y: 161, distance: 22.3
click at [465, 162] on div "* Item AZCS - Flower - 14g Bag (Glazed Apricot Gelato) * Strain (Required) Glaz…" at bounding box center [316, 127] width 541 height 181
click at [334, 234] on button "Save" at bounding box center [327, 233] width 31 height 11
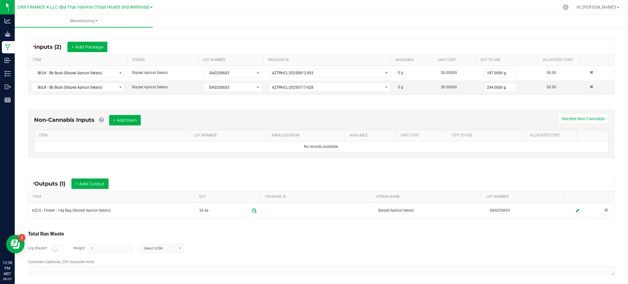
drag, startPoint x: 315, startPoint y: 250, endPoint x: 173, endPoint y: 230, distance: 143.4
click at [315, 250] on div "Log Waste? Weight 0 Select UOM" at bounding box center [321, 248] width 587 height 21
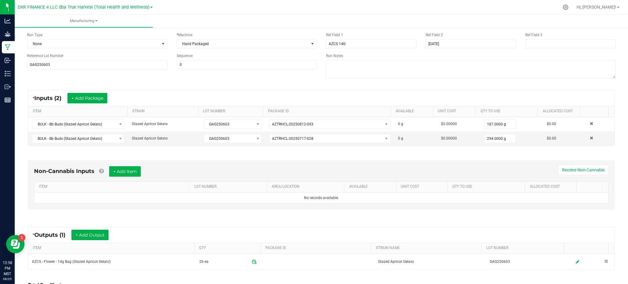
scroll to position [82, 0]
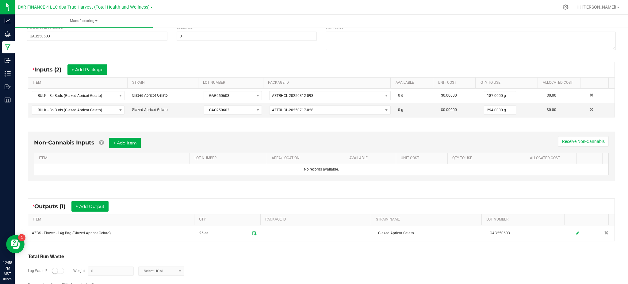
click at [300, 250] on div "Total Run Waste Log Waste? Weight 0 Select UOM Comment (optional, 255 character…" at bounding box center [321, 276] width 598 height 58
click at [95, 206] on button "+ Add Output" at bounding box center [89, 206] width 37 height 10
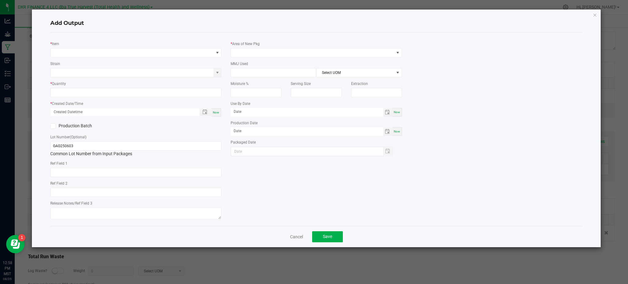
type input "[DATE]"
click at [97, 47] on div "* Item" at bounding box center [135, 48] width 171 height 17
click at [99, 53] on span "NO DATA FOUND" at bounding box center [132, 52] width 163 height 9
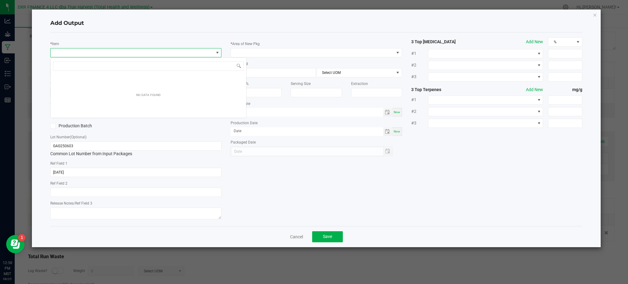
scroll to position [9, 171]
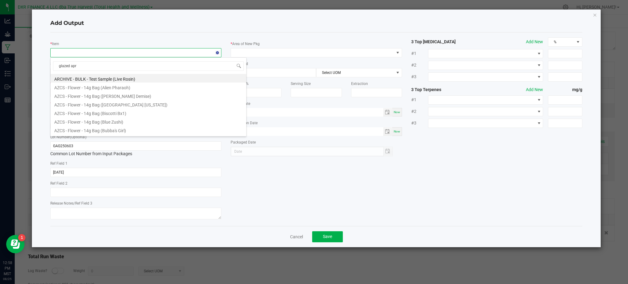
type input "glazed apri"
click at [114, 130] on li "BULK - Pre-Roll Material (Glazed Apricot Gelato)" at bounding box center [149, 129] width 196 height 9
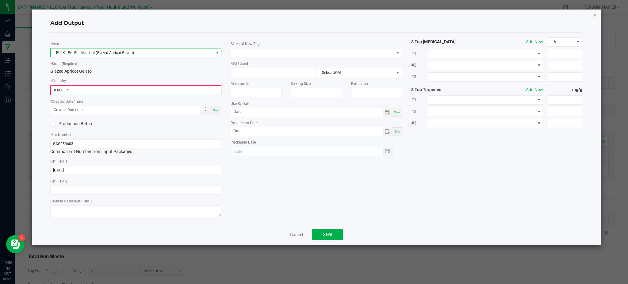
click at [127, 76] on div "* Item BULK - Pre-Roll Material (Glazed Apricot Gelato) * Strain (Required) Gla…" at bounding box center [136, 127] width 180 height 181
click at [121, 91] on input "0" at bounding box center [136, 90] width 170 height 9
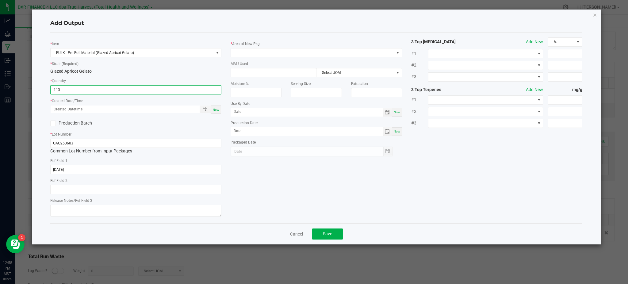
type input "113.0000 g"
drag, startPoint x: 154, startPoint y: 124, endPoint x: 196, endPoint y: 111, distance: 44.6
click at [154, 124] on div "Production Batch" at bounding box center [136, 123] width 180 height 9
click at [204, 109] on span "Toggle popup" at bounding box center [204, 109] width 5 height 5
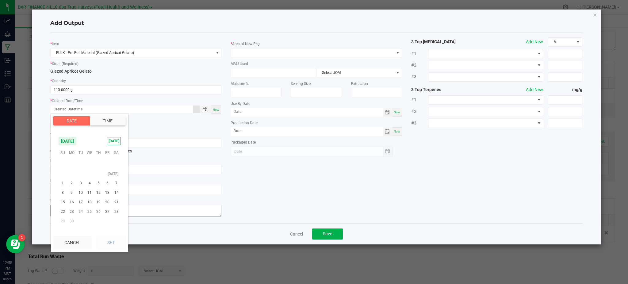
scroll to position [99212, 0]
click at [84, 192] on span "3" at bounding box center [80, 193] width 9 height 10
drag, startPoint x: 110, startPoint y: 242, endPoint x: 244, endPoint y: 187, distance: 144.5
click at [111, 240] on button "Set" at bounding box center [111, 242] width 30 height 13
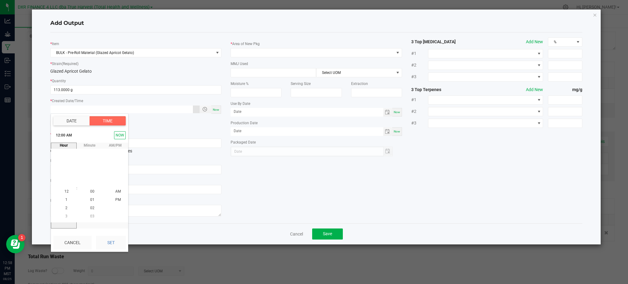
type input "06/03/2025 12:00 AM"
type input "06/03/2025"
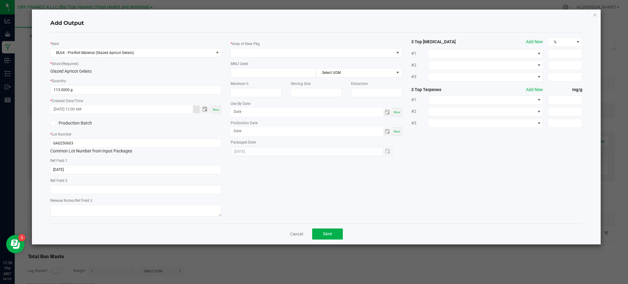
click at [280, 181] on div "* Item BULK - Pre-Roll Material (Glazed Apricot Gelato) * Strain (Required) Gla…" at bounding box center [316, 127] width 541 height 181
click at [285, 54] on span at bounding box center [312, 52] width 163 height 9
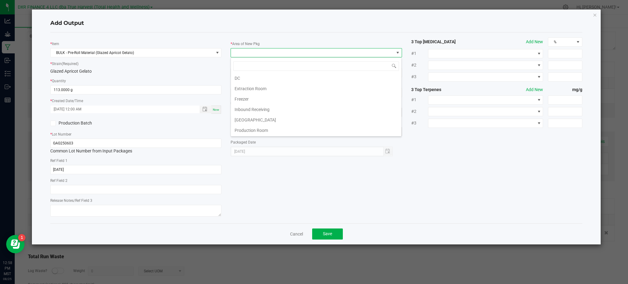
scroll to position [12, 0]
drag, startPoint x: 265, startPoint y: 129, endPoint x: 286, endPoint y: 123, distance: 21.9
click at [265, 129] on li "Production Room" at bounding box center [316, 129] width 170 height 10
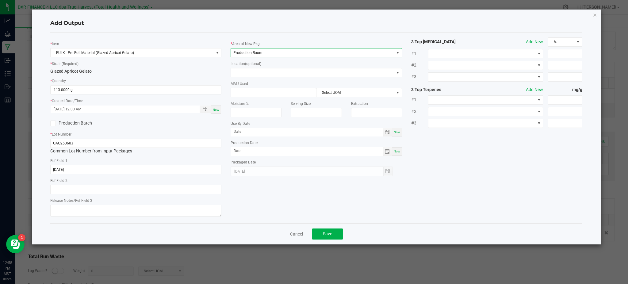
click at [428, 153] on div "* Item BULK - Pre-Roll Material (Glazed Apricot Gelato) * Strain (Required) Gla…" at bounding box center [316, 127] width 541 height 181
click at [331, 236] on span "Save" at bounding box center [327, 233] width 9 height 5
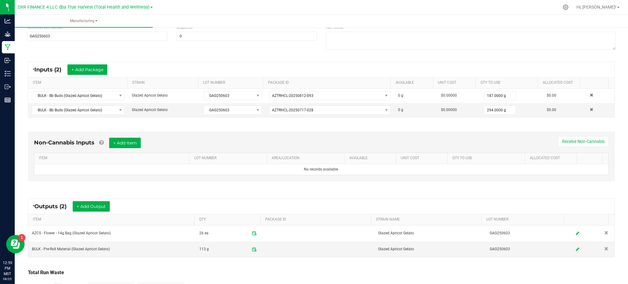
click at [315, 260] on div "* Outputs (2) + Add Output ITEM QTY PACKAGE ID STRAIN NAME LOT NUMBER AZCS - Fl…" at bounding box center [321, 228] width 598 height 70
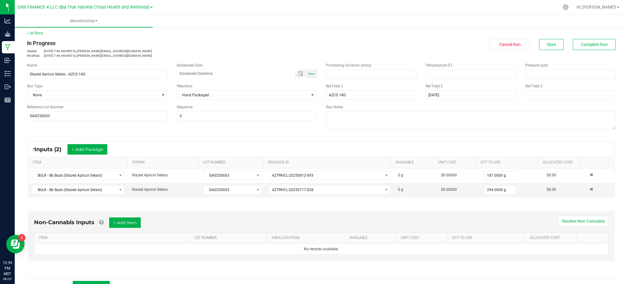
scroll to position [0, 0]
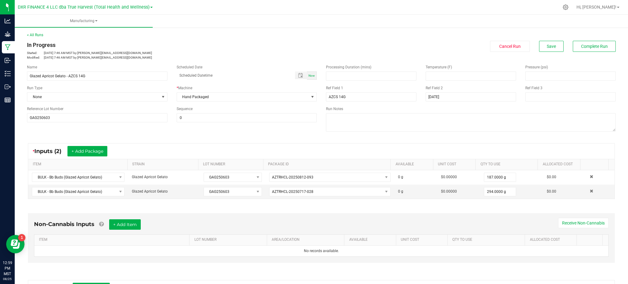
click at [554, 52] on div "In Progress Started: Aug 20, 2025 7:46 AM MST by ekincheloe@trueharvestco.com M…" at bounding box center [321, 50] width 598 height 19
click at [548, 48] on span "Save" at bounding box center [551, 46] width 9 height 5
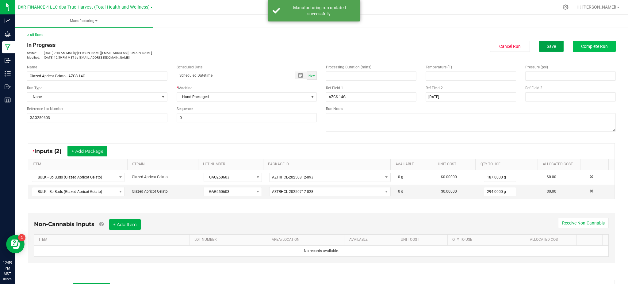
drag, startPoint x: 544, startPoint y: 46, endPoint x: 582, endPoint y: 43, distance: 38.1
click at [547, 47] on span "Save" at bounding box center [551, 46] width 9 height 5
click at [592, 48] on span "Complete Run" at bounding box center [594, 46] width 27 height 5
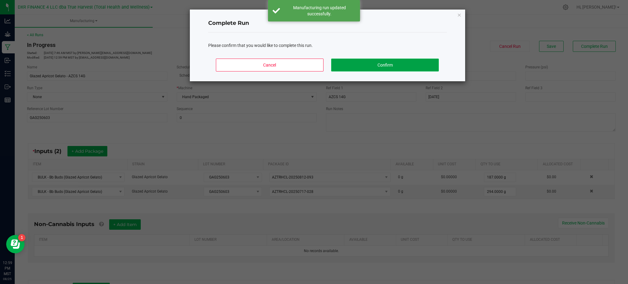
click at [389, 66] on button "Confirm" at bounding box center [384, 65] width 107 height 13
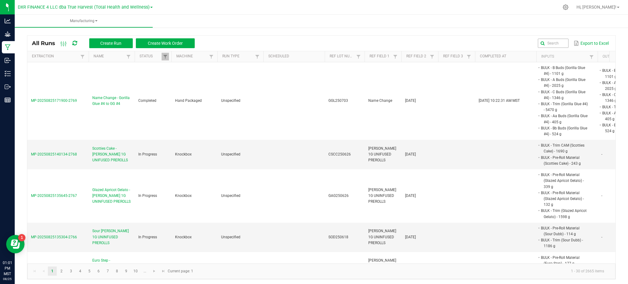
drag, startPoint x: 546, startPoint y: 38, endPoint x: 545, endPoint y: 44, distance: 5.6
click at [546, 38] on div "Export to Excel" at bounding box center [404, 43] width 411 height 10
click at [545, 44] on input "text" at bounding box center [473, 43] width 190 height 9
paste input "CSCC250611"
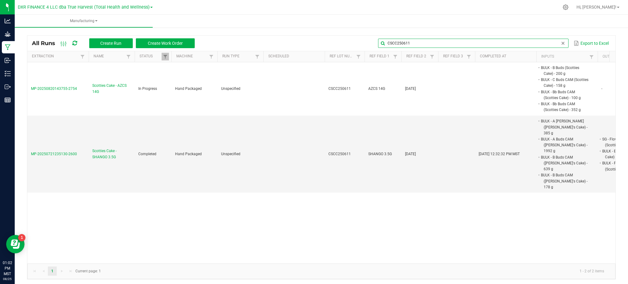
type input "CSCC250611"
click at [263, 17] on ul "Manufacturing" at bounding box center [329, 21] width 628 height 13
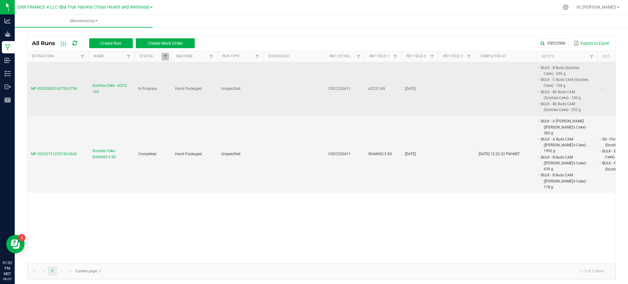
click at [116, 86] on span "Scotties Cake - AZCS 14G" at bounding box center [111, 89] width 39 height 12
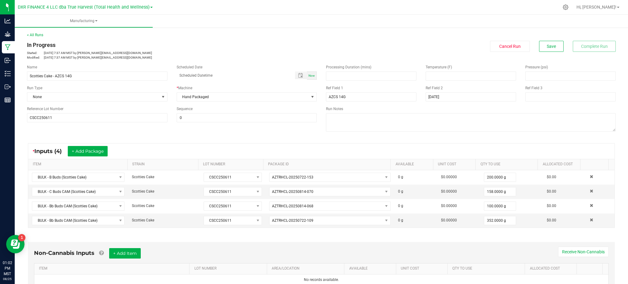
click at [150, 138] on div "* Inputs (4) + Add Package ITEM STRAIN LOT NUMBER PACKAGE ID AVAILABLE Unit Cos…" at bounding box center [321, 186] width 598 height 96
click at [228, 132] on div "Name Scotties Cake - AZCS 14G Scheduled Date Now Run Type None * Machine Hand P…" at bounding box center [321, 99] width 598 height 78
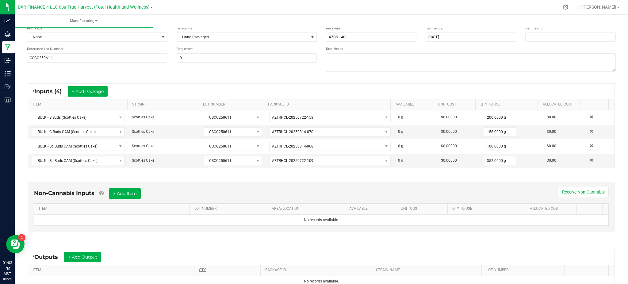
scroll to position [92, 0]
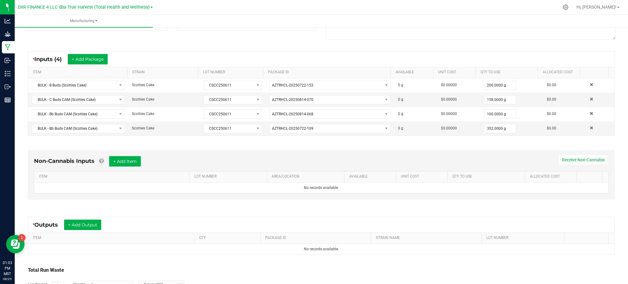
click at [122, 210] on div "Non-Cannabis Inputs + Add Item Receive Non-Cannabis ITEM LOT NUMBER AREA/LOCATI…" at bounding box center [321, 176] width 598 height 70
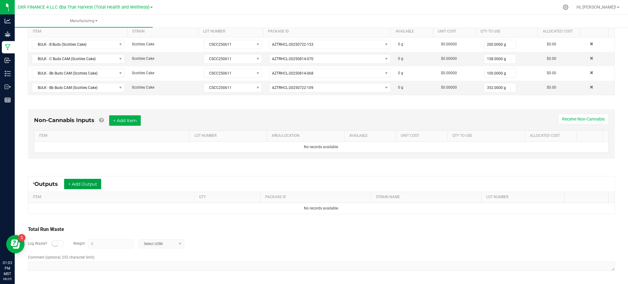
click at [90, 183] on button "+ Add Output" at bounding box center [82, 184] width 37 height 10
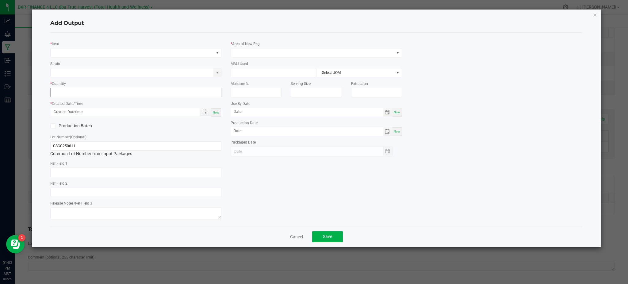
type input "[DATE]"
click at [70, 49] on span "NO DATA FOUND" at bounding box center [132, 52] width 163 height 9
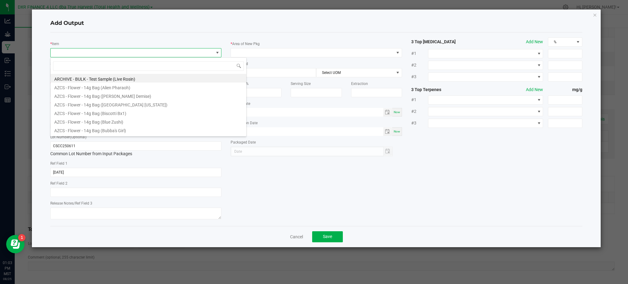
scroll to position [9, 171]
type input "scotties"
click at [103, 79] on li "AZCS - Flower - 14g Bag (Scotties Cake)" at bounding box center [149, 78] width 196 height 9
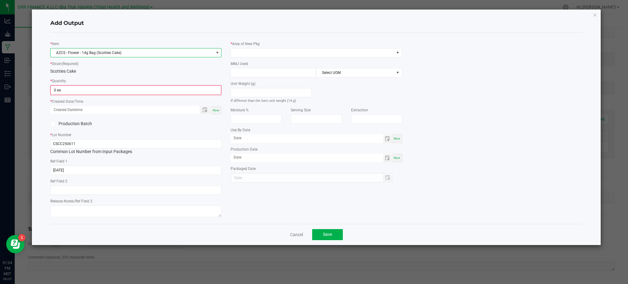
click at [100, 68] on div "Scotties Cake" at bounding box center [135, 71] width 171 height 6
click at [100, 90] on input "0" at bounding box center [136, 90] width 170 height 9
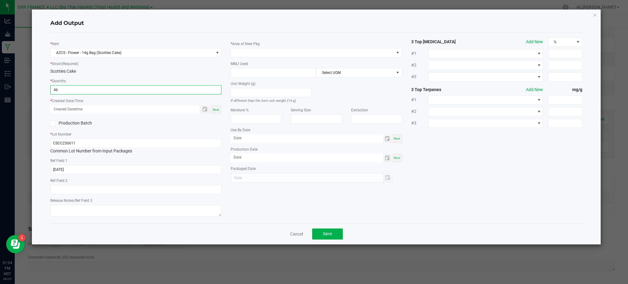
type input "46 ea"
click at [131, 130] on div "* Item AZCS - Flower - 14g Bag (Scotties Cake) * Strain (Required) Scotties Cak…" at bounding box center [136, 127] width 180 height 181
click at [206, 109] on span "Toggle popup" at bounding box center [204, 109] width 5 height 5
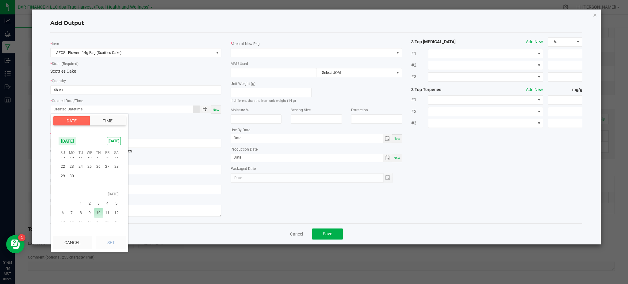
scroll to position [99253, 0]
click at [89, 160] on span "11" at bounding box center [89, 162] width 9 height 10
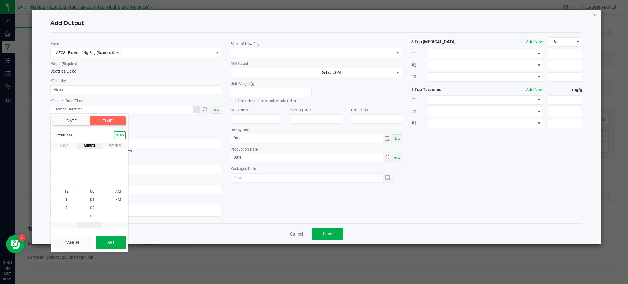
click at [107, 244] on button "Set" at bounding box center [111, 242] width 30 height 13
type input "06/11/2025 12:00 AM"
type input "06/11/2025"
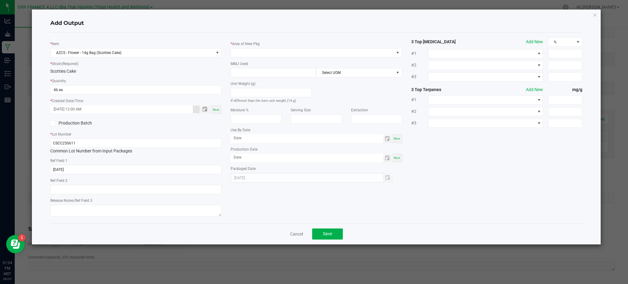
drag, startPoint x: 283, startPoint y: 206, endPoint x: 269, endPoint y: 199, distance: 16.2
click at [280, 203] on div "* Item AZCS - Flower - 14g Bag (Scotties Cake) * Strain (Required) Scotties Cak…" at bounding box center [316, 127] width 541 height 181
click at [244, 49] on span at bounding box center [312, 52] width 163 height 9
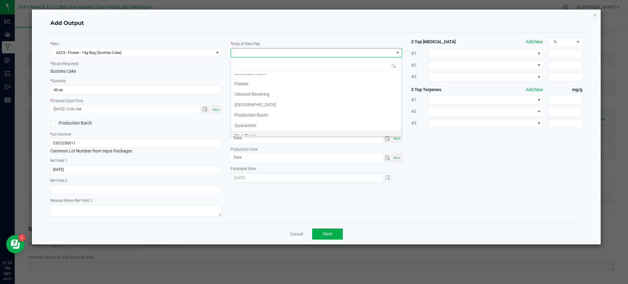
scroll to position [41, 0]
drag, startPoint x: 252, startPoint y: 100, endPoint x: 215, endPoint y: 83, distance: 41.2
click at [251, 100] on li "Production Room" at bounding box center [316, 101] width 170 height 10
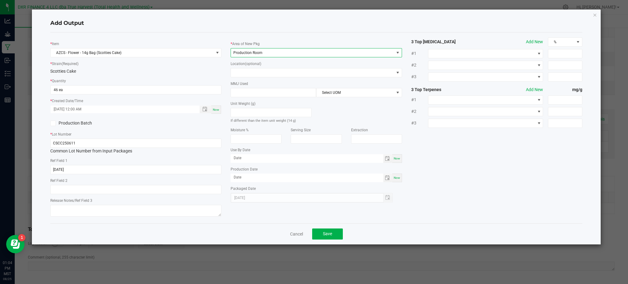
click at [211, 66] on div "* Strain (Required) Scotties Cake" at bounding box center [135, 67] width 171 height 14
click at [237, 92] on input at bounding box center [273, 92] width 85 height 9
type input "14"
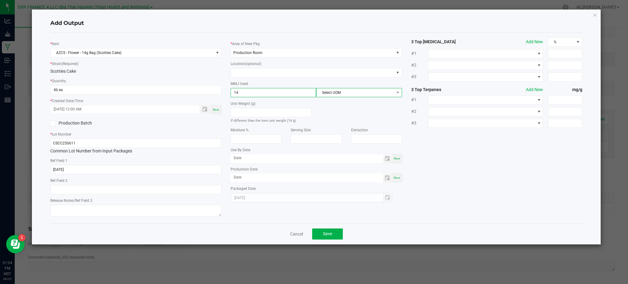
click at [324, 96] on span "Select UOM" at bounding box center [354, 92] width 77 height 9
drag, startPoint x: 325, startPoint y: 129, endPoint x: 327, endPoint y: 128, distance: 3.2
click at [325, 128] on li "Gram" at bounding box center [358, 129] width 85 height 10
click at [453, 150] on div "* Item AZCS - Flower - 14g Bag (Scotties Cake) * Strain (Required) Scotties Cak…" at bounding box center [316, 127] width 541 height 181
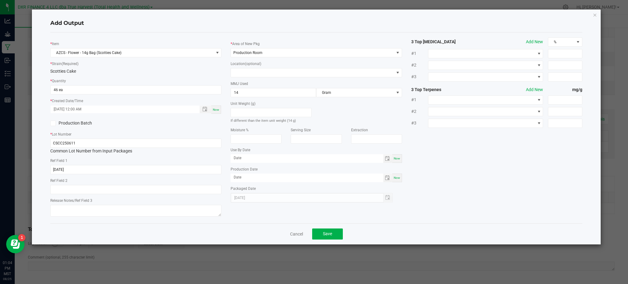
click at [472, 167] on div "* Item AZCS - Flower - 14g Bag (Scotties Cake) * Strain (Required) Scotties Cak…" at bounding box center [316, 127] width 541 height 181
click at [325, 235] on span "Save" at bounding box center [327, 233] width 9 height 5
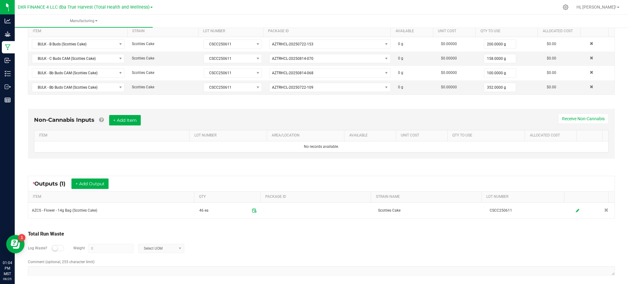
click at [234, 247] on div "Log Waste? Weight 0 Select UOM" at bounding box center [321, 248] width 587 height 21
click at [86, 183] on button "+ Add Output" at bounding box center [89, 183] width 37 height 10
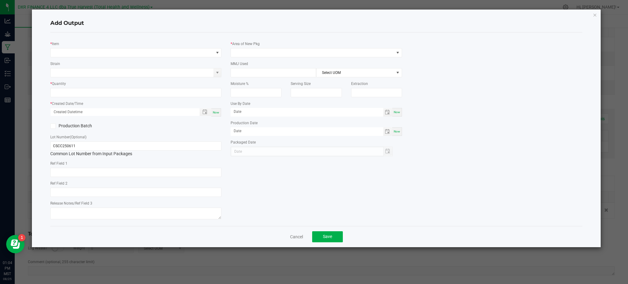
type input "[DATE]"
click at [99, 52] on span "NO DATA FOUND" at bounding box center [132, 52] width 163 height 9
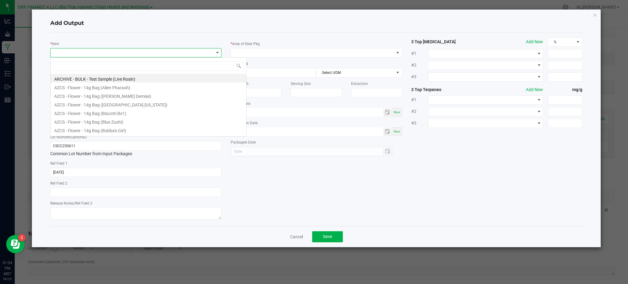
scroll to position [9, 171]
type input "Scotties"
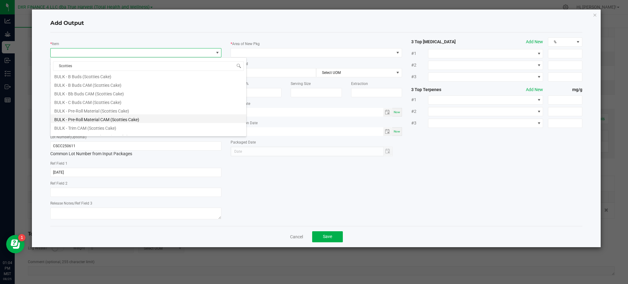
scroll to position [29, 0]
click at [90, 112] on li "BULK - Pre-Roll Material (Scotties Cake)" at bounding box center [149, 109] width 196 height 9
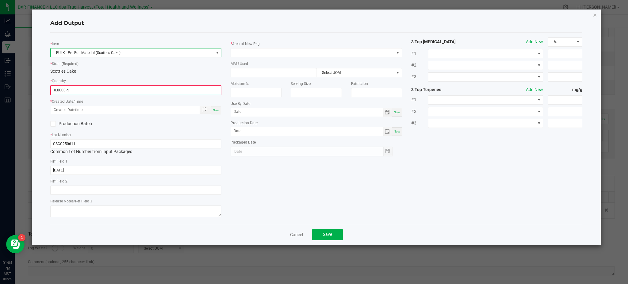
click at [120, 80] on div "* Quantity 0.0000 g" at bounding box center [135, 86] width 171 height 17
click at [107, 92] on input "0" at bounding box center [136, 90] width 170 height 9
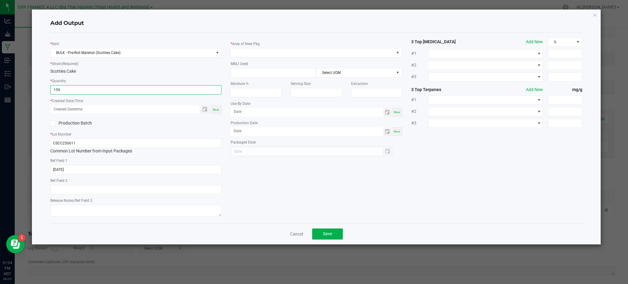
type input "159.0000 g"
click at [143, 113] on div at bounding box center [131, 109] width 161 height 8
click at [203, 108] on span "Toggle popup" at bounding box center [204, 109] width 5 height 5
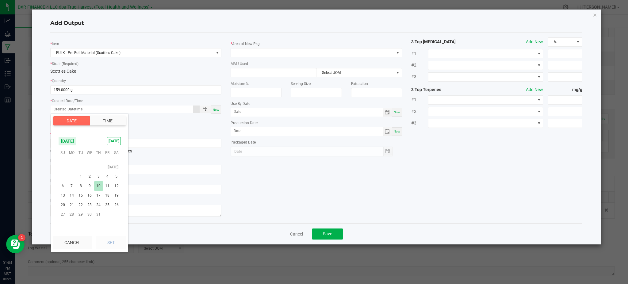
scroll to position [99253, 0]
click at [89, 162] on span "11" at bounding box center [89, 162] width 9 height 10
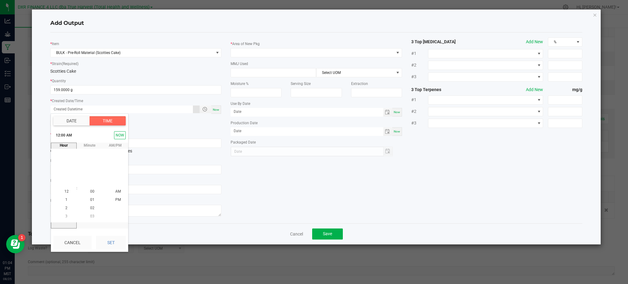
drag, startPoint x: 107, startPoint y: 244, endPoint x: 148, endPoint y: 224, distance: 45.1
click at [108, 243] on button "Set" at bounding box center [111, 242] width 30 height 13
type input "06/11/2025 12:00 AM"
type input "06/11/2025"
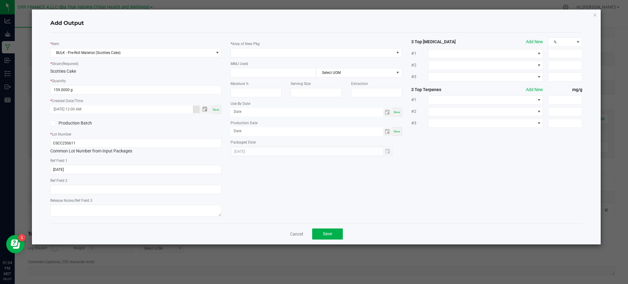
click at [249, 185] on div "* Item BULK - Pre-Roll Material (Scotties Cake) * Strain (Required) Scotties Ca…" at bounding box center [316, 127] width 541 height 181
drag, startPoint x: 82, startPoint y: 147, endPoint x: 81, endPoint y: 143, distance: 4.3
click at [82, 146] on input "CSCC250611" at bounding box center [135, 143] width 171 height 9
drag, startPoint x: 99, startPoint y: 121, endPoint x: 115, endPoint y: 116, distance: 16.7
click at [100, 121] on label "Production Batch" at bounding box center [90, 123] width 81 height 6
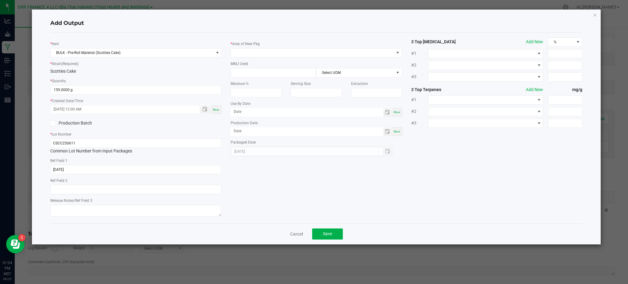
click at [0, 0] on input "Production Batch" at bounding box center [0, 0] width 0 height 0
click at [287, 52] on span at bounding box center [312, 52] width 163 height 9
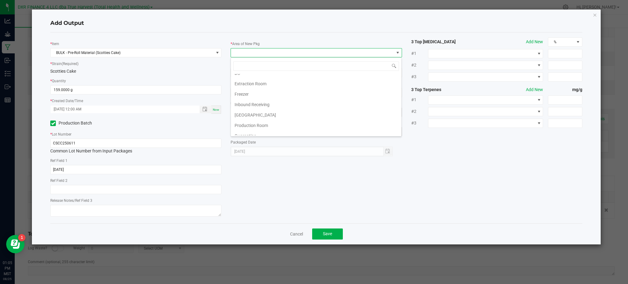
scroll to position [32, 0]
drag, startPoint x: 264, startPoint y: 110, endPoint x: 279, endPoint y: 113, distance: 15.5
click at [265, 110] on li "Production Room" at bounding box center [316, 109] width 170 height 10
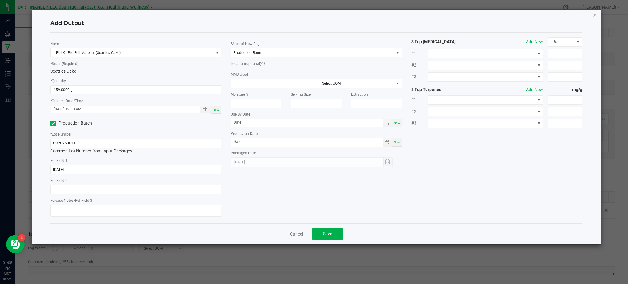
drag, startPoint x: 483, startPoint y: 149, endPoint x: 272, endPoint y: 134, distance: 211.7
click at [482, 149] on div "* Item BULK - Pre-Roll Material (Scotties Cake) * Strain (Required) Scotties Ca…" at bounding box center [316, 127] width 541 height 181
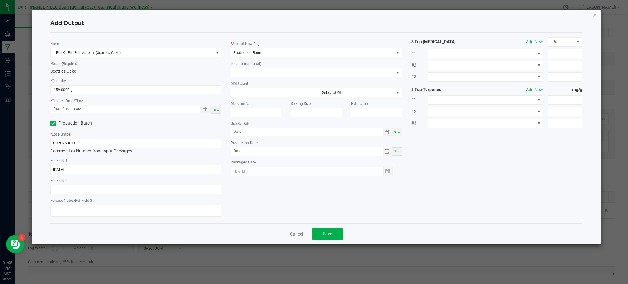
drag, startPoint x: 190, startPoint y: 66, endPoint x: 100, endPoint y: 104, distance: 97.8
click at [190, 66] on div "* Strain (Required) Scotties Cake" at bounding box center [135, 67] width 171 height 14
click at [52, 120] on span at bounding box center [53, 123] width 6 height 6
click at [0, 0] on input "Production Batch" at bounding box center [0, 0] width 0 height 0
click at [505, 198] on div "* Item BULK - Pre-Roll Material (Scotties Cake) * Strain (Required) Scotties Ca…" at bounding box center [316, 127] width 541 height 181
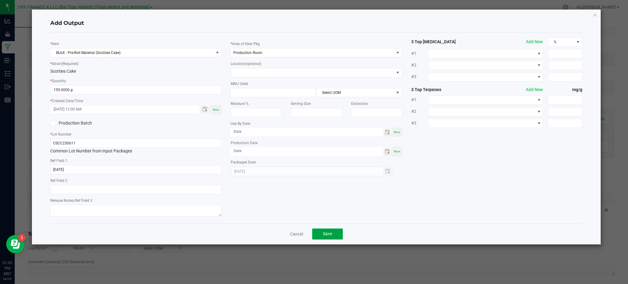
click at [330, 234] on span "Save" at bounding box center [327, 233] width 9 height 5
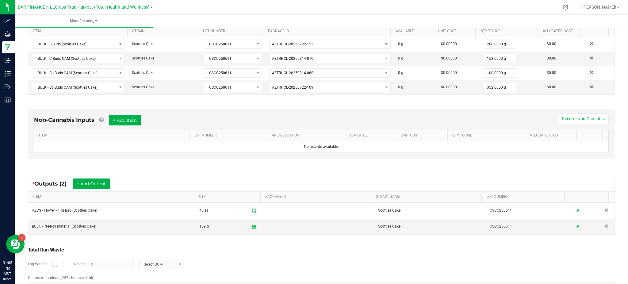
drag, startPoint x: 311, startPoint y: 251, endPoint x: 318, endPoint y: 242, distance: 12.3
click at [311, 250] on div "Total Run Waste" at bounding box center [321, 249] width 587 height 7
drag, startPoint x: 270, startPoint y: 261, endPoint x: 251, endPoint y: 258, distance: 19.4
click at [263, 260] on div "Log Waste? Weight 0 Select UOM" at bounding box center [321, 264] width 587 height 21
click at [129, 229] on td "BULK - Pre-Roll Material (Scotties Cake)" at bounding box center [111, 227] width 167 height 16
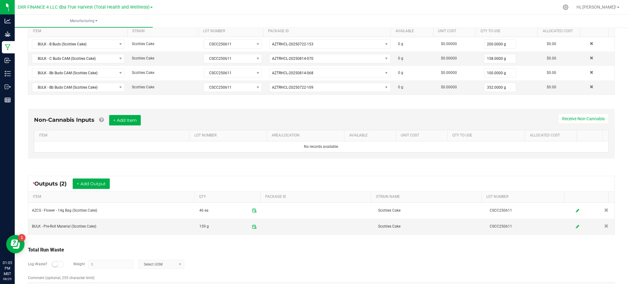
click at [205, 252] on div "Total Run Waste" at bounding box center [321, 249] width 587 height 7
click at [216, 246] on div "Total Run Waste Log Waste? Weight 0 Select UOM Comment (optional, 255 character…" at bounding box center [321, 269] width 598 height 58
drag, startPoint x: 253, startPoint y: 258, endPoint x: 227, endPoint y: 252, distance: 26.8
click at [253, 258] on div "Log Waste? Weight 0 Select UOM" at bounding box center [321, 264] width 587 height 21
click at [73, 238] on div "* Outputs (2) + Add Output ITEM QTY PACKAGE ID STRAIN NAME LOT NUMBER AZCS - Fl…" at bounding box center [321, 205] width 598 height 70
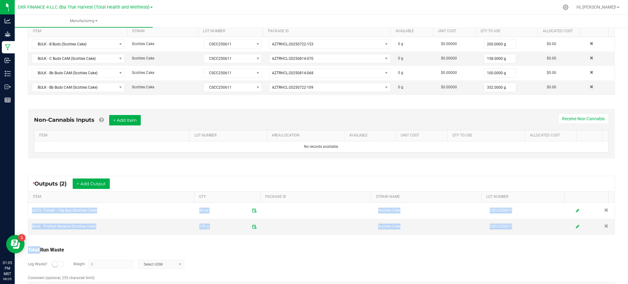
click at [41, 240] on div "* Inputs (4) + Add Package ITEM STRAIN LOT NUMBER PACKAGE ID AVAILABLE Unit Cos…" at bounding box center [321, 152] width 598 height 294
click at [323, 274] on div "Log Waste? Weight 0 Select UOM" at bounding box center [321, 264] width 587 height 21
click at [333, 250] on div "Total Run Waste" at bounding box center [321, 249] width 587 height 7
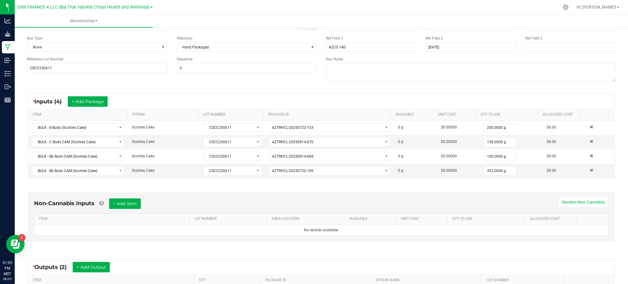
scroll to position [0, 0]
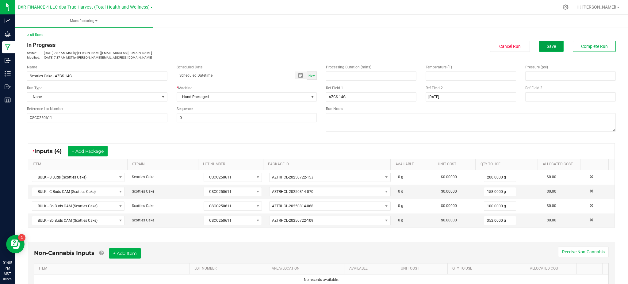
click at [547, 47] on span "Save" at bounding box center [551, 46] width 9 height 5
click at [545, 51] on button "Save" at bounding box center [551, 46] width 25 height 11
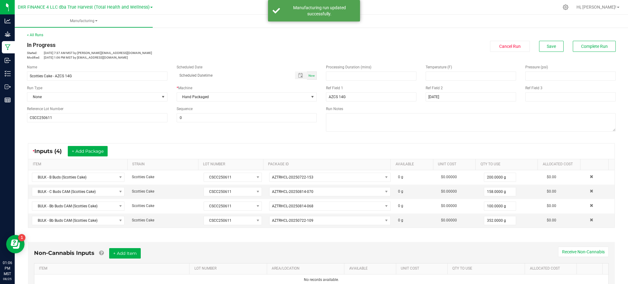
drag, startPoint x: 311, startPoint y: 17, endPoint x: 340, endPoint y: 63, distance: 54.5
click at [311, 16] on div "Manufacturing run updated successfully." at bounding box center [319, 11] width 72 height 12
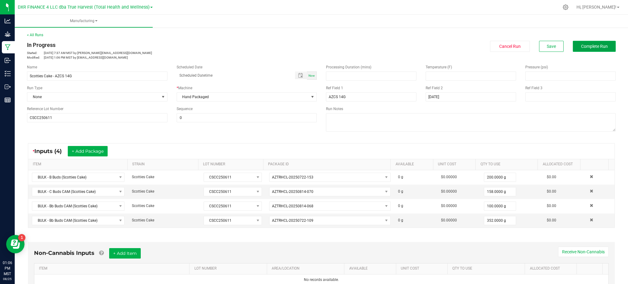
click at [586, 48] on span "Complete Run" at bounding box center [594, 46] width 27 height 5
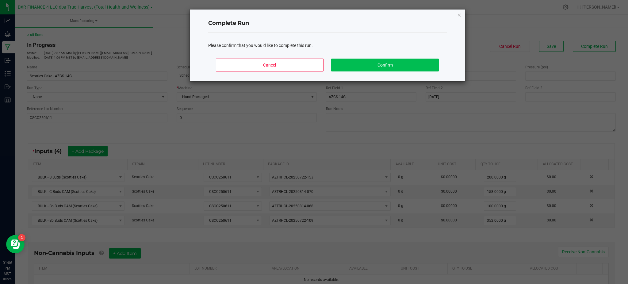
drag, startPoint x: 408, startPoint y: 55, endPoint x: 407, endPoint y: 64, distance: 8.3
click at [408, 55] on div "Cancel Confirm" at bounding box center [327, 68] width 239 height 28
click at [407, 65] on button "Confirm" at bounding box center [384, 65] width 107 height 13
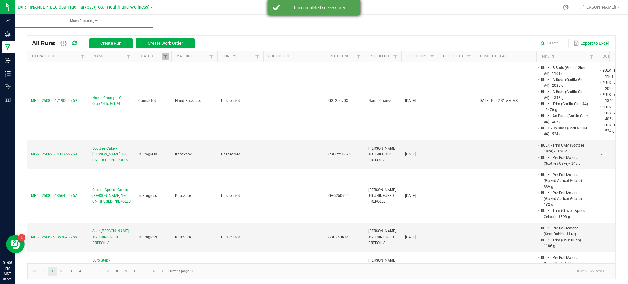
click at [334, 10] on div "Run completed successfully!" at bounding box center [319, 8] width 72 height 6
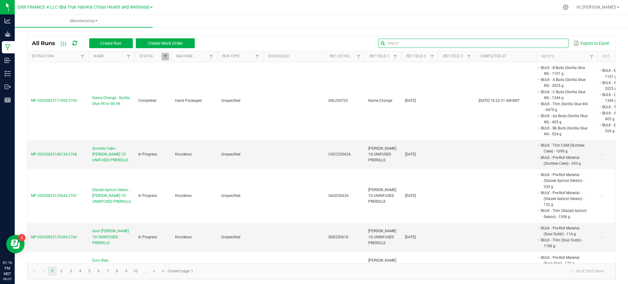
click at [552, 44] on input "text" at bounding box center [473, 43] width 190 height 9
paste input "KMN250519"
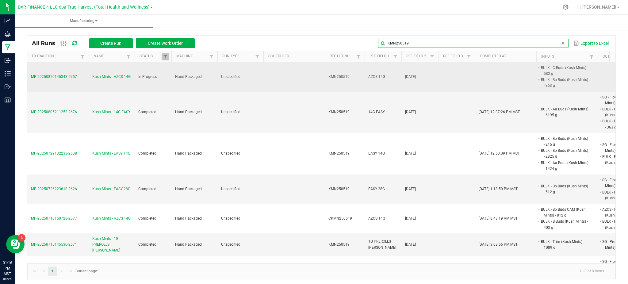
type input "KMN250519"
click at [114, 75] on span "Kush Mints - AZCS 14G" at bounding box center [111, 77] width 38 height 6
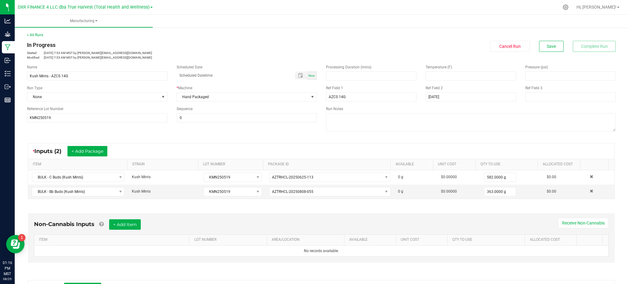
click at [217, 144] on div "* Inputs (2) + Add Package" at bounding box center [321, 150] width 586 height 15
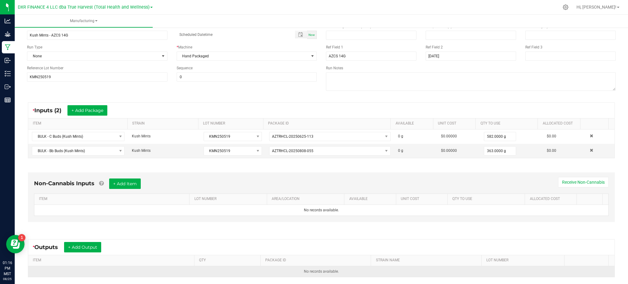
scroll to position [82, 0]
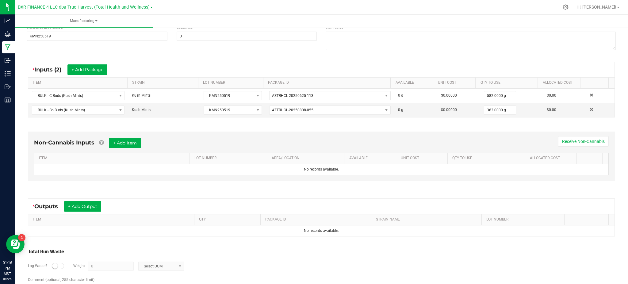
drag, startPoint x: 141, startPoint y: 185, endPoint x: 104, endPoint y: 197, distance: 39.0
click at [141, 185] on div "Non-Cannabis Inputs + Add Item Receive Non-Cannabis ITEM LOT NUMBER AREA/LOCATI…" at bounding box center [321, 158] width 598 height 70
click at [80, 206] on button "+ Add Output" at bounding box center [82, 206] width 37 height 10
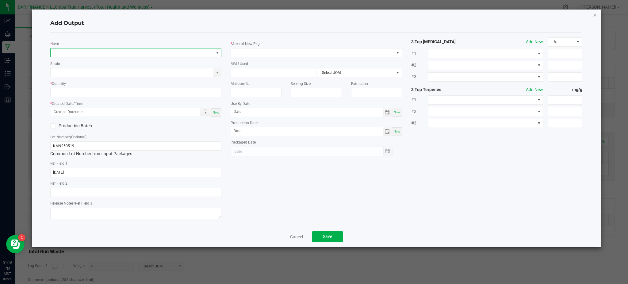
click at [79, 54] on span "NO DATA FOUND" at bounding box center [132, 52] width 163 height 9
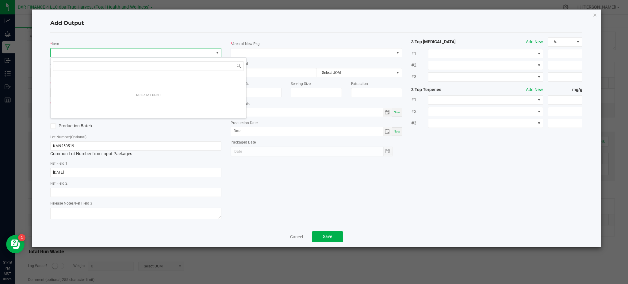
scroll to position [9, 171]
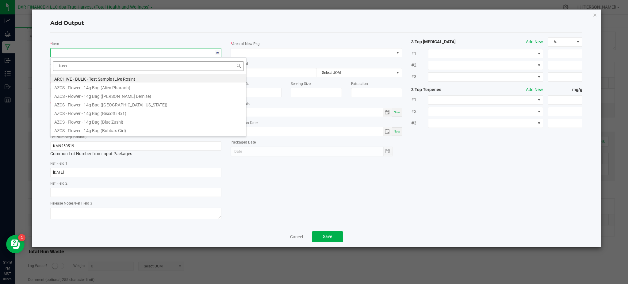
type input "kush m"
click at [94, 79] on li "AZCS - Flower - 14g Bag (Kush Mints)" at bounding box center [149, 78] width 196 height 9
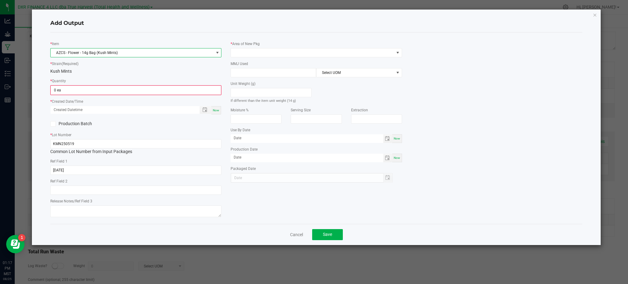
click at [109, 63] on div "* Strain (Required) Kush Mints" at bounding box center [135, 67] width 171 height 14
click at [112, 91] on input "0" at bounding box center [136, 90] width 170 height 9
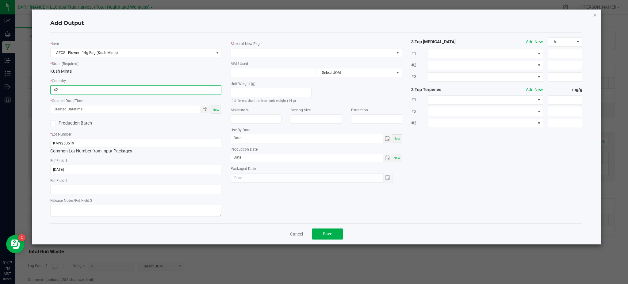
type input "42 ea"
click at [147, 122] on div "Production Batch" at bounding box center [136, 123] width 180 height 9
click at [202, 110] on span "Toggle popup" at bounding box center [204, 109] width 5 height 5
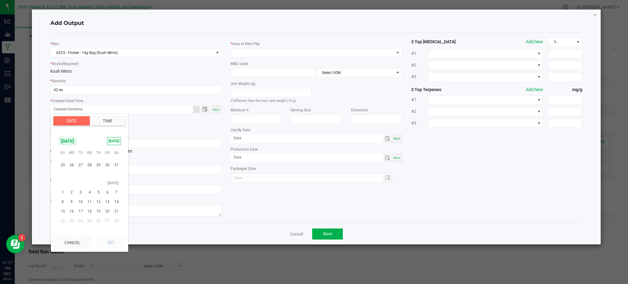
scroll to position [99171, 0]
click at [74, 196] on span "19" at bounding box center [71, 197] width 9 height 10
drag, startPoint x: 112, startPoint y: 244, endPoint x: 253, endPoint y: 205, distance: 146.0
click at [112, 244] on button "Set" at bounding box center [111, 242] width 30 height 13
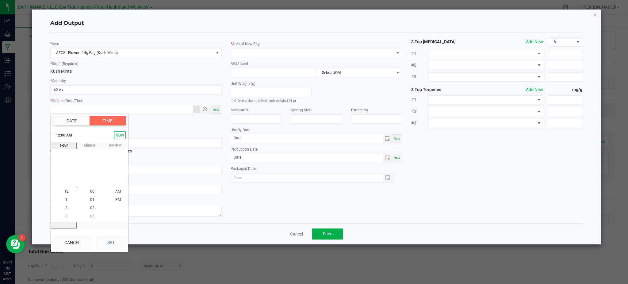
type input "[DATE] 12:00 AM"
type input "[DATE]"
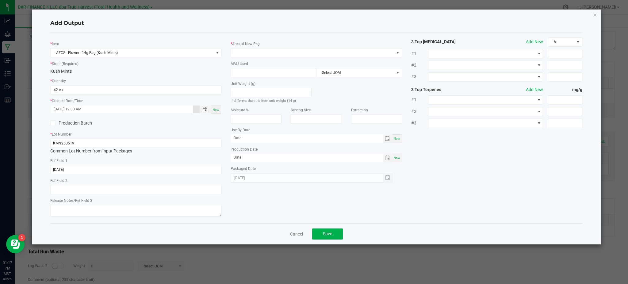
click at [267, 198] on div "* Item AZCS - Flower - 14g Bag (Kush Mints) * Strain (Required) Kush Mints * Qu…" at bounding box center [316, 127] width 541 height 181
click at [256, 51] on span at bounding box center [312, 52] width 163 height 9
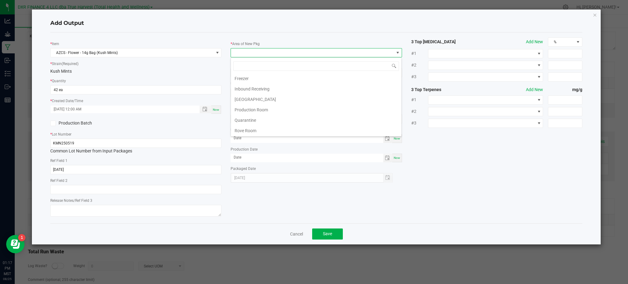
scroll to position [41, 0]
click at [266, 102] on li "Production Room" at bounding box center [316, 101] width 170 height 10
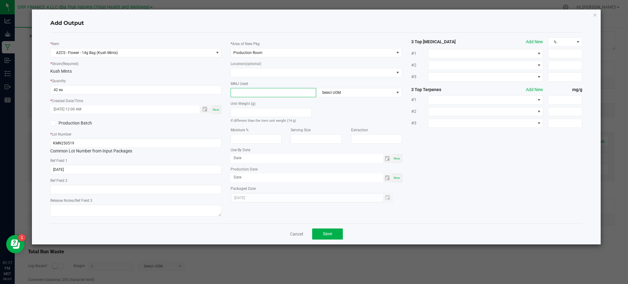
click at [268, 92] on input at bounding box center [273, 92] width 85 height 9
type input "14"
click at [355, 94] on span "Select UOM" at bounding box center [354, 92] width 77 height 9
click at [341, 129] on li "Gram" at bounding box center [358, 129] width 85 height 10
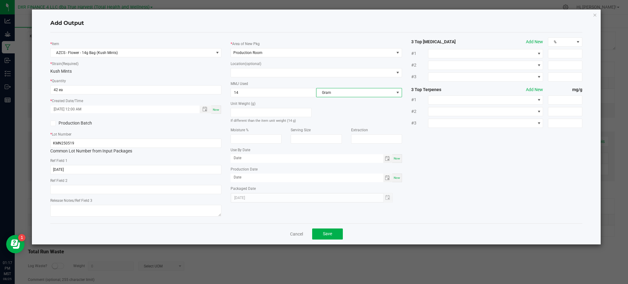
drag, startPoint x: 486, startPoint y: 175, endPoint x: 498, endPoint y: 172, distance: 13.4
click at [492, 174] on div "* Item AZCS - Flower - 14g Bag (Kush Mints) * Strain (Required) Kush Mints * Qu…" at bounding box center [316, 127] width 541 height 181
drag, startPoint x: 469, startPoint y: 172, endPoint x: 448, endPoint y: 178, distance: 22.1
click at [469, 172] on div "* Item AZCS - Flower - 14g Bag (Kush Mints) * Strain (Required) Kush Mints * Qu…" at bounding box center [316, 127] width 541 height 181
click at [332, 235] on button "Save" at bounding box center [327, 233] width 31 height 11
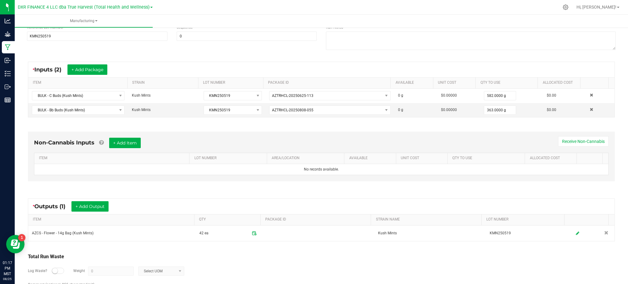
drag, startPoint x: 336, startPoint y: 254, endPoint x: 327, endPoint y: 248, distance: 10.7
click at [336, 254] on div "Total Run Waste" at bounding box center [321, 256] width 587 height 7
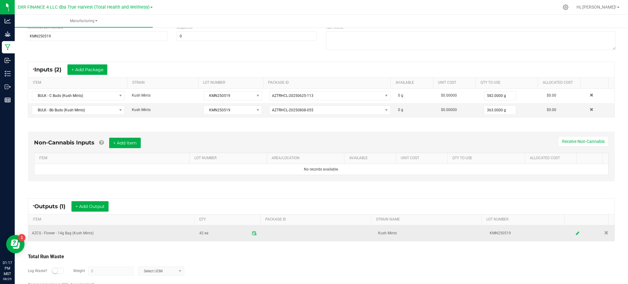
scroll to position [109, 0]
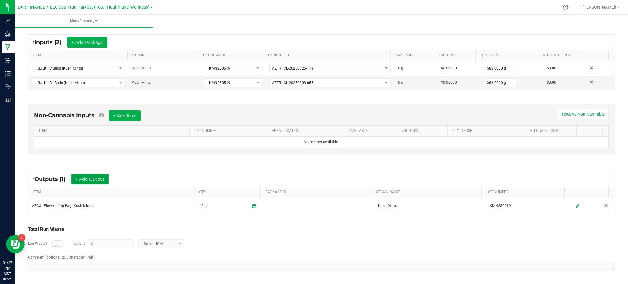
click at [100, 182] on button "+ Add Output" at bounding box center [89, 179] width 37 height 10
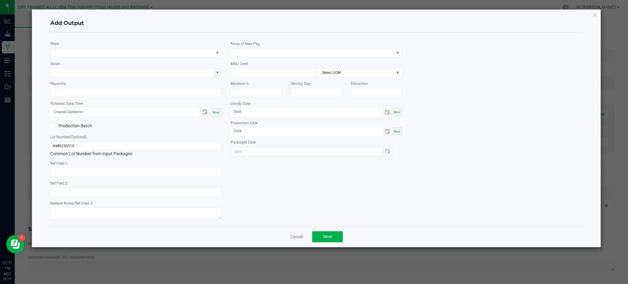
type input "[DATE]"
click at [101, 42] on div "* Item" at bounding box center [135, 48] width 171 height 17
click at [107, 55] on span "NO DATA FOUND" at bounding box center [132, 52] width 163 height 9
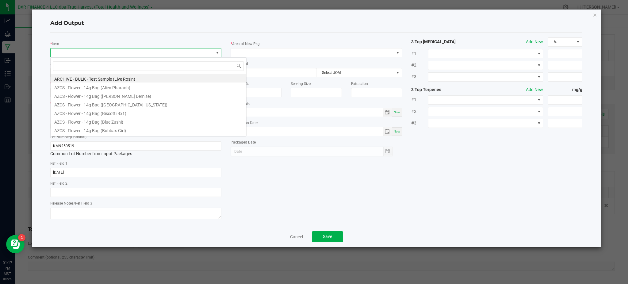
scroll to position [9, 171]
type input "kush mint"
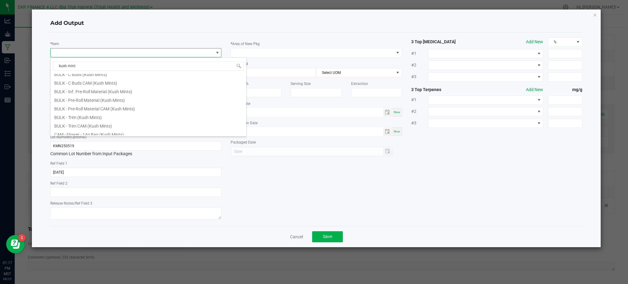
scroll to position [74, 0]
click at [119, 106] on li "BULK - Pre-Roll Material (Kush Mints)" at bounding box center [149, 106] width 196 height 9
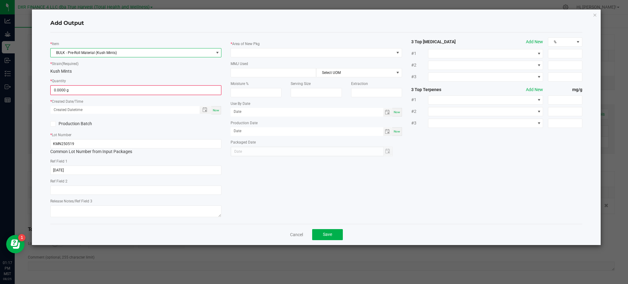
click at [147, 56] on span "BULK - Pre-Roll Material (Kush Mints)" at bounding box center [132, 52] width 163 height 9
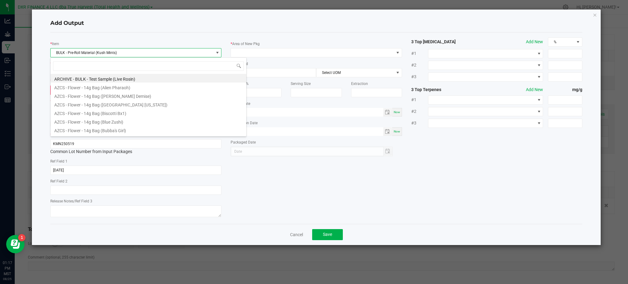
drag, startPoint x: 449, startPoint y: 166, endPoint x: 435, endPoint y: 161, distance: 14.6
click at [449, 165] on div "* Item BULK - Pre-Roll Material (Kush Mints) * Strain (Required) Kush Mints * Q…" at bounding box center [316, 127] width 541 height 181
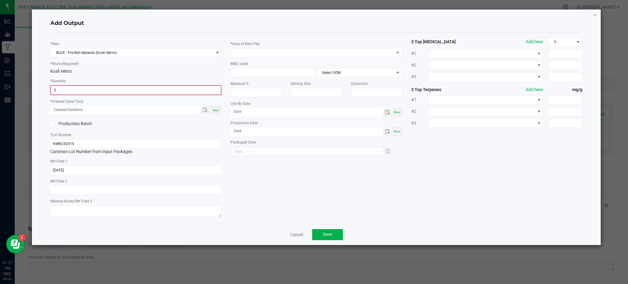
click at [118, 91] on input "0" at bounding box center [136, 90] width 170 height 9
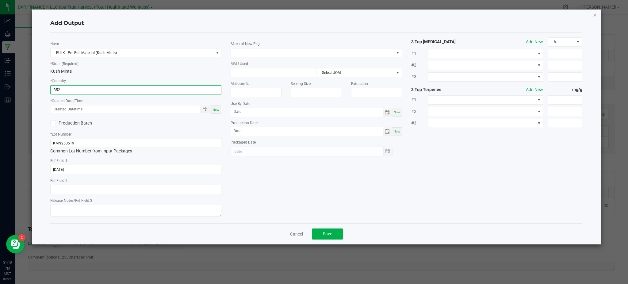
type input "352.0000 g"
click at [135, 130] on div "* Item BULK - Pre-Roll Material (Kush Mints) * Strain (Required) Kush Mints * Q…" at bounding box center [136, 127] width 180 height 181
click at [202, 109] on span "Toggle popup" at bounding box center [205, 109] width 10 height 5
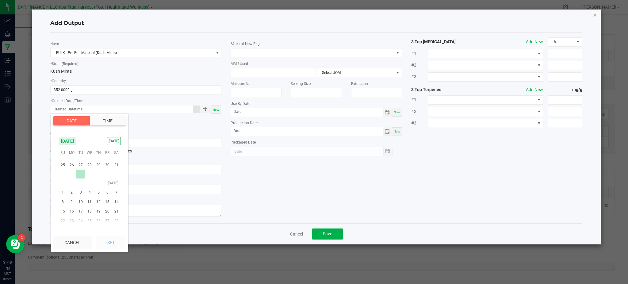
scroll to position [99171, 0]
click at [72, 196] on span "19" at bounding box center [71, 197] width 9 height 10
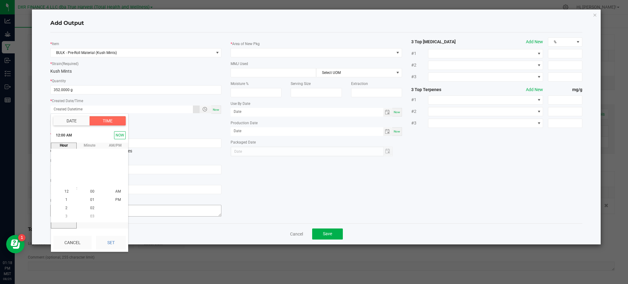
drag, startPoint x: 124, startPoint y: 244, endPoint x: 211, endPoint y: 206, distance: 94.4
click at [125, 242] on button "Set" at bounding box center [111, 242] width 30 height 13
type input "[DATE] 12:00 AM"
type input "[DATE]"
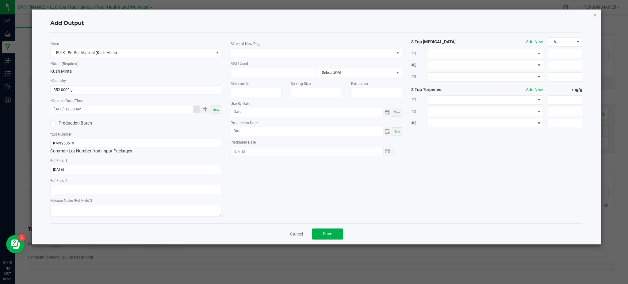
drag, startPoint x: 254, startPoint y: 190, endPoint x: 240, endPoint y: 187, distance: 14.8
click at [254, 190] on div "* Item BULK - Pre-Roll Material (Kush Mints) * Strain (Required) Kush Mints * Q…" at bounding box center [316, 127] width 541 height 181
click at [239, 54] on span at bounding box center [312, 52] width 163 height 9
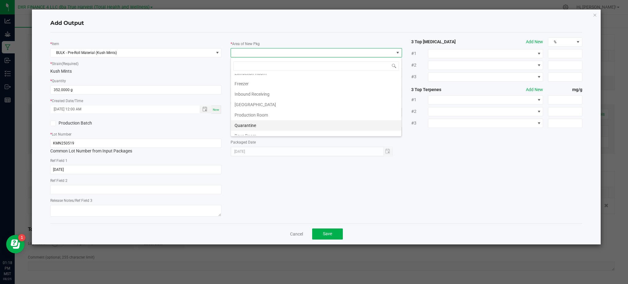
scroll to position [41, 0]
click at [253, 98] on li "Production Room" at bounding box center [316, 101] width 170 height 10
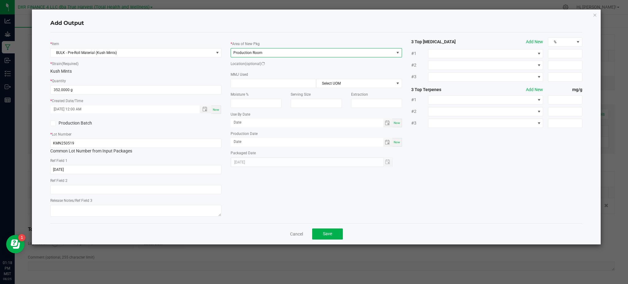
drag, startPoint x: 471, startPoint y: 146, endPoint x: 445, endPoint y: 135, distance: 28.5
click at [456, 139] on div "* Item BULK - Pre-Roll Material (Kush Mints) * Strain (Required) Kush Mints * Q…" at bounding box center [316, 127] width 541 height 181
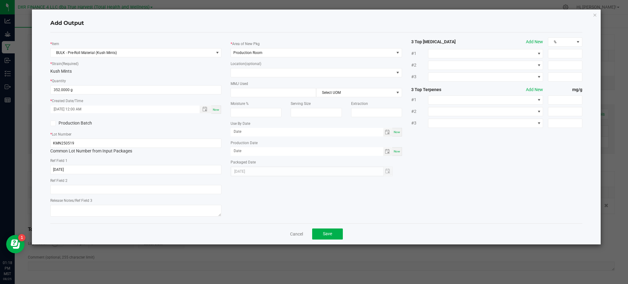
click at [115, 74] on div "Kush Mints" at bounding box center [135, 71] width 171 height 6
drag, startPoint x: 454, startPoint y: 177, endPoint x: 343, endPoint y: 227, distance: 121.7
click at [449, 179] on div "* Item BULK - Pre-Roll Material (Kush Mints) * Strain (Required) Kush Mints * Q…" at bounding box center [316, 127] width 541 height 181
click at [326, 231] on button "Save" at bounding box center [327, 233] width 31 height 11
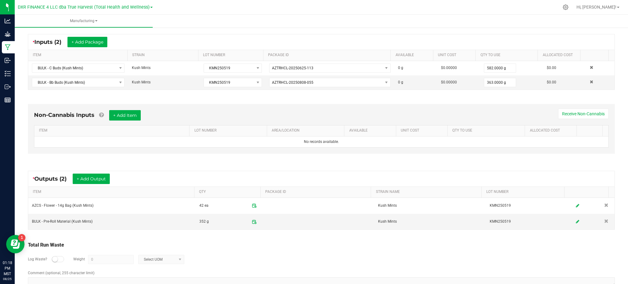
drag, startPoint x: 324, startPoint y: 250, endPoint x: 248, endPoint y: 238, distance: 76.3
click at [317, 247] on div "Total Run Waste Log Waste? Weight 0 Select UOM" at bounding box center [321, 255] width 587 height 29
click at [325, 254] on div "Log Waste? Weight 0 Select UOM" at bounding box center [321, 259] width 587 height 21
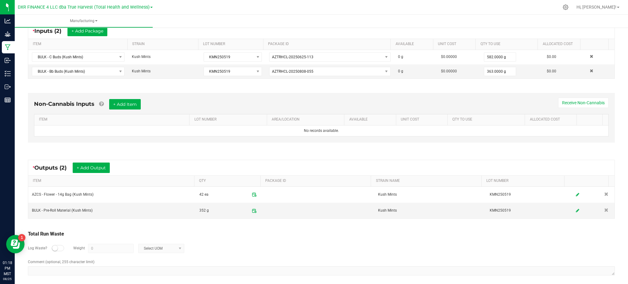
scroll to position [125, 0]
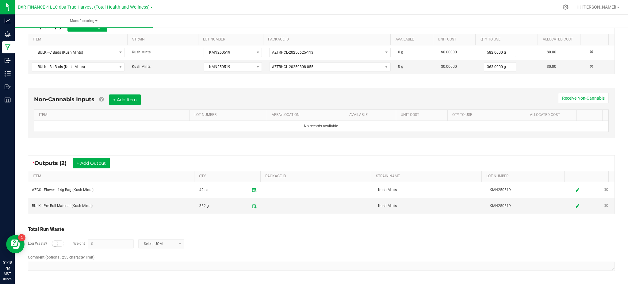
click at [338, 232] on div "Total Run Waste" at bounding box center [321, 229] width 587 height 7
click at [206, 219] on div "* Outputs (2) + Add Output ITEM QTY PACKAGE ID STRAIN NAME LOT NUMBER AZCS - Fl…" at bounding box center [321, 185] width 598 height 70
click at [88, 222] on div "Total Run Waste Log Waste? Weight 0 Select UOM Comment (optional, 255 character…" at bounding box center [321, 249] width 598 height 58
click at [244, 230] on div "Total Run Waste" at bounding box center [321, 229] width 587 height 7
drag, startPoint x: 320, startPoint y: 223, endPoint x: 605, endPoint y: 174, distance: 289.0
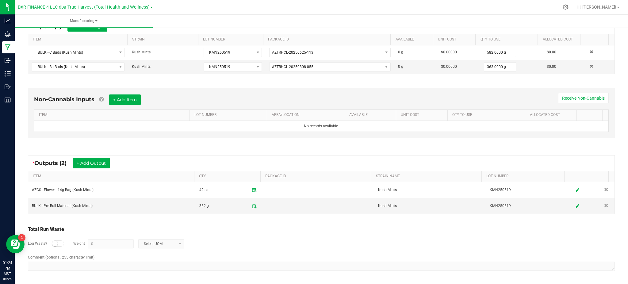
click at [320, 223] on div "Total Run Waste Log Waste? Weight 0 Select UOM Comment (optional, 255 character…" at bounding box center [321, 249] width 598 height 58
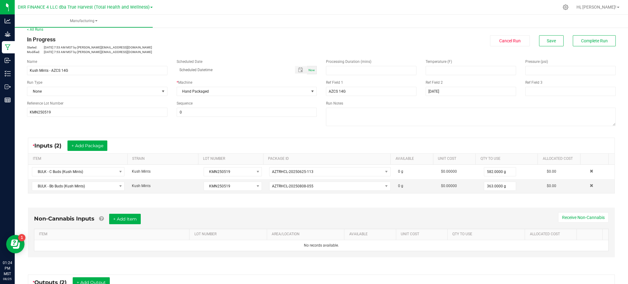
scroll to position [0, 0]
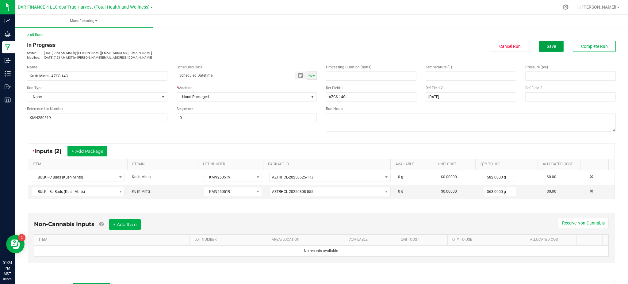
click at [548, 47] on span "Save" at bounding box center [551, 46] width 9 height 5
click at [582, 44] on span "Complete Run" at bounding box center [594, 46] width 27 height 5
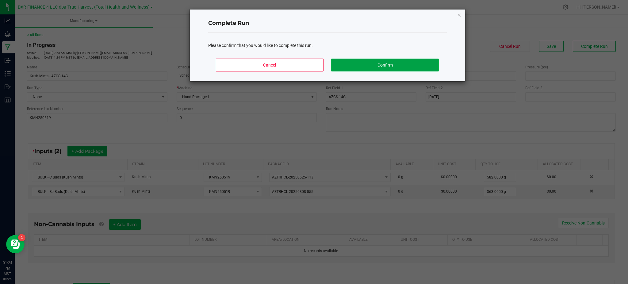
click at [401, 70] on button "Confirm" at bounding box center [384, 65] width 107 height 13
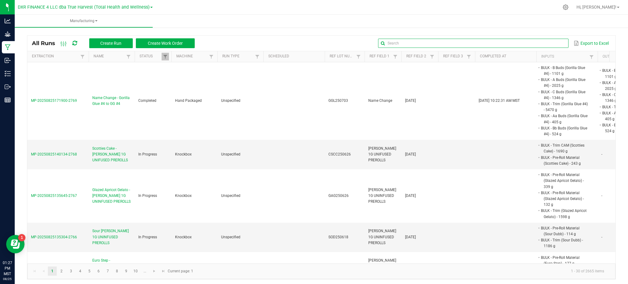
click at [547, 43] on input "text" at bounding box center [473, 43] width 190 height 9
paste input "CINF250519"
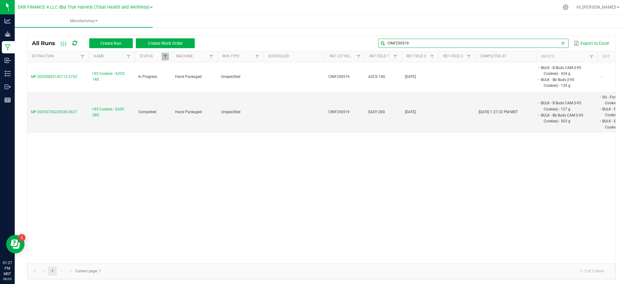
type input "CINF250519"
click at [323, 38] on div "CINF250519 Export to Excel" at bounding box center [404, 43] width 411 height 10
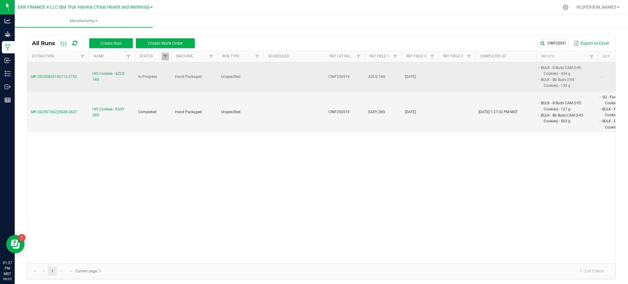
click at [99, 73] on span "I-95 Cookies - AZCS 14G" at bounding box center [111, 77] width 39 height 12
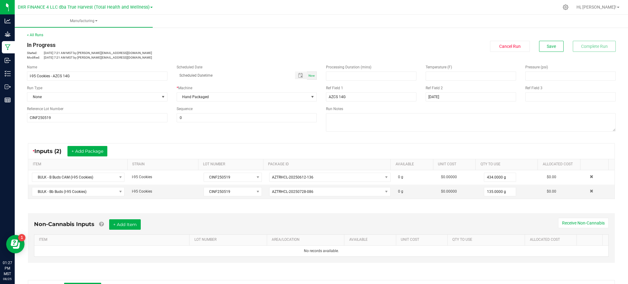
click at [266, 152] on div "* Inputs (2) + Add Package" at bounding box center [321, 150] width 586 height 15
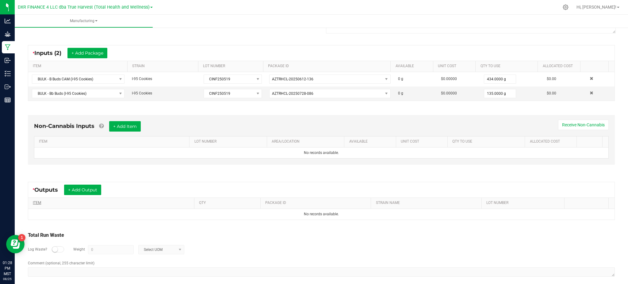
scroll to position [104, 0]
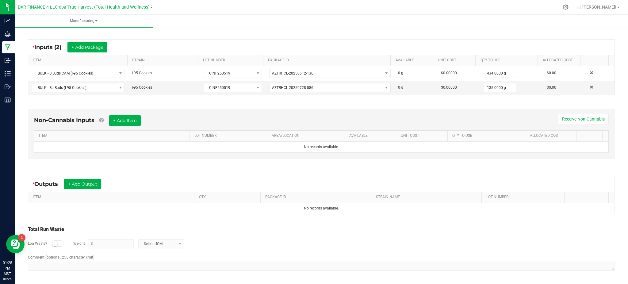
drag, startPoint x: 246, startPoint y: 230, endPoint x: 137, endPoint y: 191, distance: 116.0
click at [246, 230] on div "Total Run Waste" at bounding box center [321, 229] width 587 height 7
click at [95, 184] on button "+ Add Output" at bounding box center [82, 184] width 37 height 10
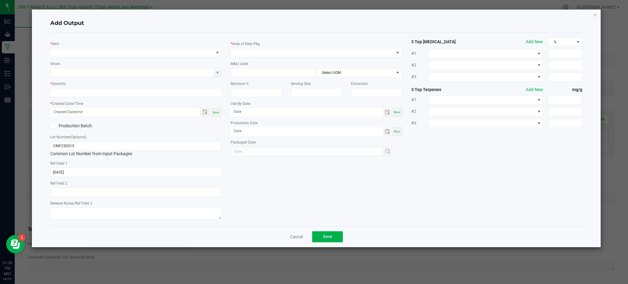
click at [101, 33] on div "* Item Strain * Quantity * Created Date/Time Now Production Batch Lot Number (O…" at bounding box center [316, 128] width 532 height 193
click at [98, 54] on span "NO DATA FOUND" at bounding box center [132, 52] width 163 height 9
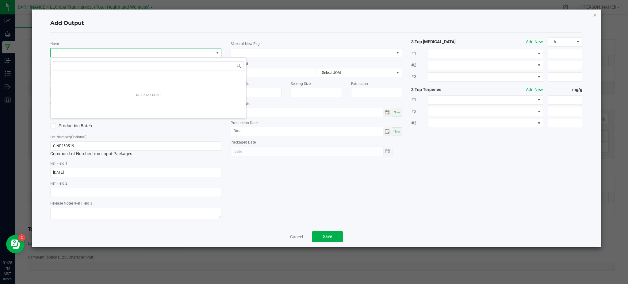
scroll to position [9, 171]
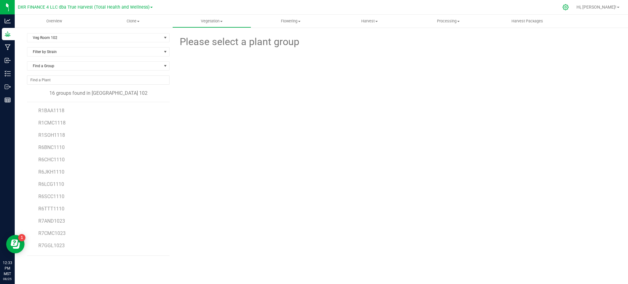
click at [569, 7] on icon at bounding box center [565, 7] width 6 height 6
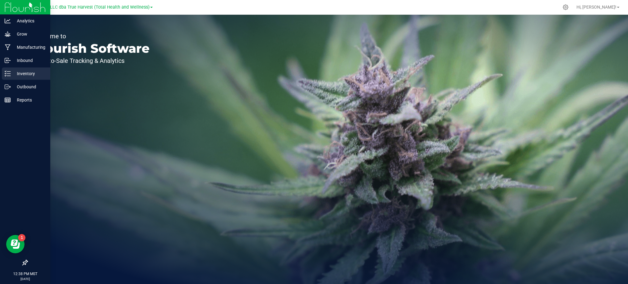
click at [16, 71] on p "Inventory" at bounding box center [29, 73] width 37 height 7
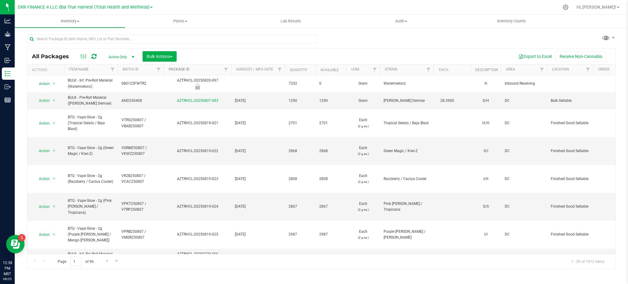
click at [184, 67] on link "Package ID" at bounding box center [179, 69] width 21 height 4
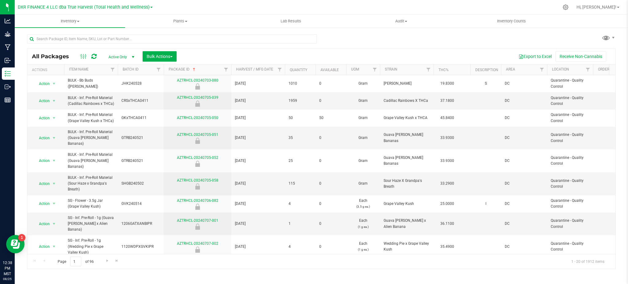
click at [176, 66] on th "Package ID" at bounding box center [197, 69] width 67 height 11
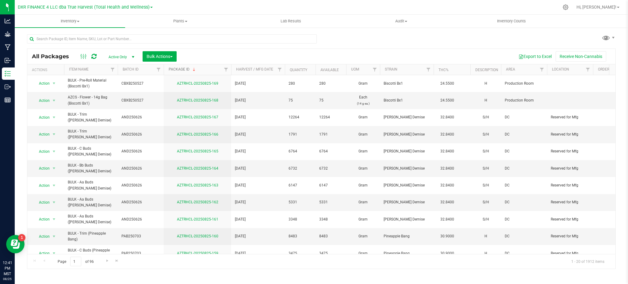
click at [181, 68] on link "Package ID" at bounding box center [183, 69] width 28 height 4
click at [177, 67] on link "Package ID" at bounding box center [179, 69] width 21 height 4
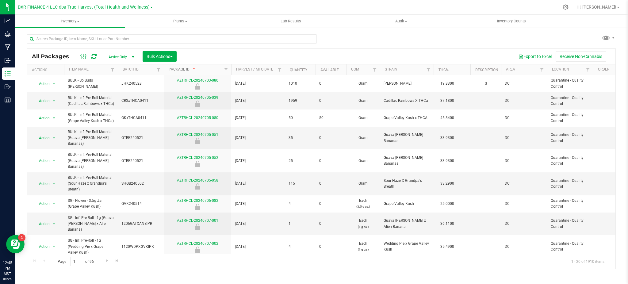
click at [176, 67] on link "Package ID" at bounding box center [183, 69] width 28 height 4
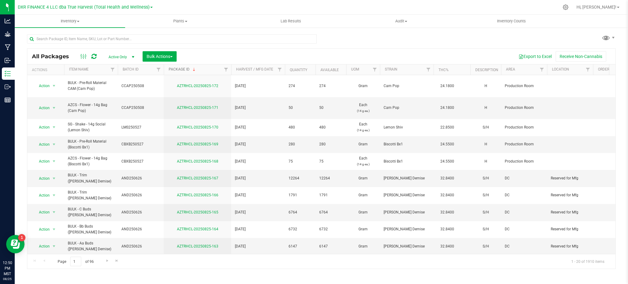
click at [185, 68] on link "Package ID" at bounding box center [183, 69] width 28 height 4
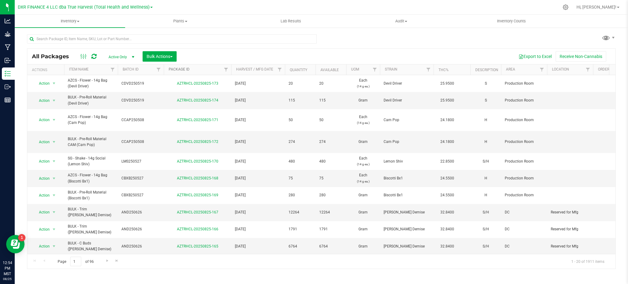
click at [183, 69] on link "Package ID" at bounding box center [179, 69] width 21 height 4
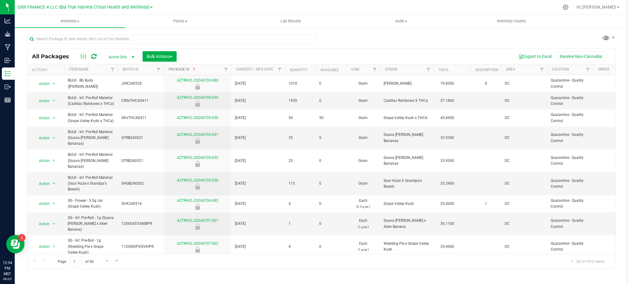
click at [176, 70] on link "Package ID" at bounding box center [183, 69] width 28 height 4
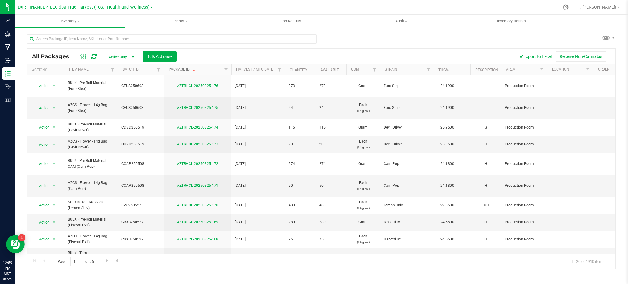
click at [180, 71] on link "Package ID" at bounding box center [183, 69] width 28 height 4
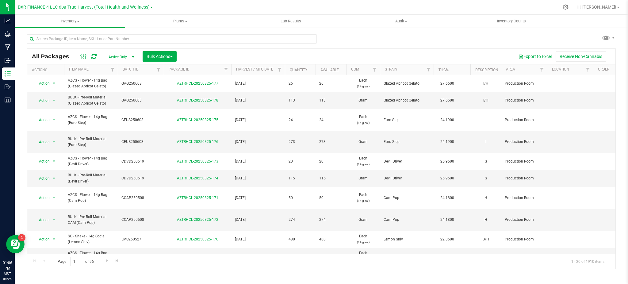
drag, startPoint x: 180, startPoint y: 62, endPoint x: 184, endPoint y: 66, distance: 5.2
click at [180, 62] on div "All Packages Active Only Active Only Lab Samples Locked All Bulk Actions Add to…" at bounding box center [321, 56] width 588 height 15
click at [184, 68] on link "Package ID" at bounding box center [179, 69] width 21 height 4
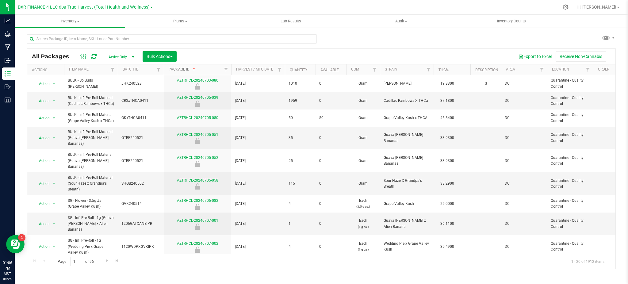
click at [193, 68] on span at bounding box center [194, 69] width 5 height 5
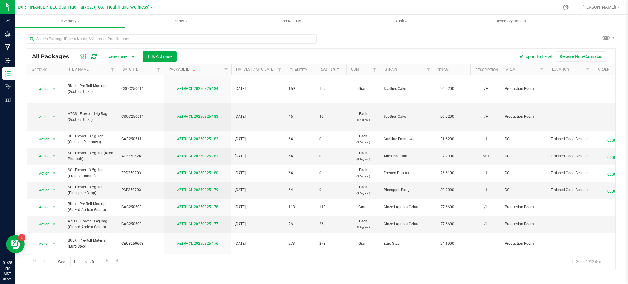
click at [183, 67] on th "Package ID" at bounding box center [197, 69] width 67 height 11
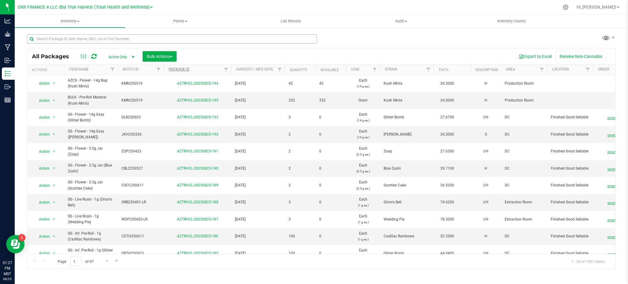
drag, startPoint x: 179, startPoint y: 33, endPoint x: 182, endPoint y: 42, distance: 9.3
click at [179, 33] on div at bounding box center [174, 39] width 294 height 20
click at [182, 42] on input "text" at bounding box center [172, 38] width 290 height 9
paste input "CINF250519"
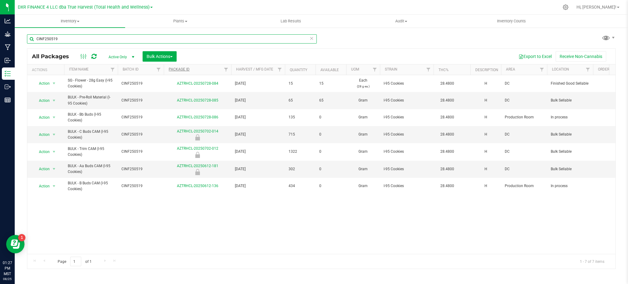
type input "CINF250519"
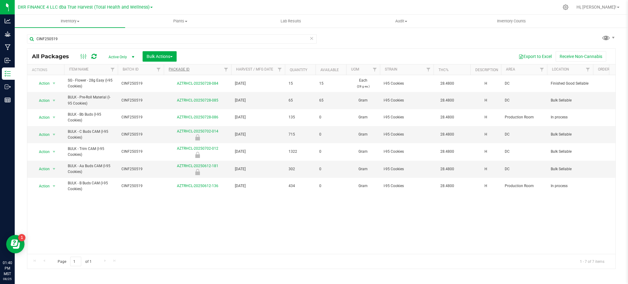
click at [313, 39] on icon at bounding box center [311, 37] width 4 height 7
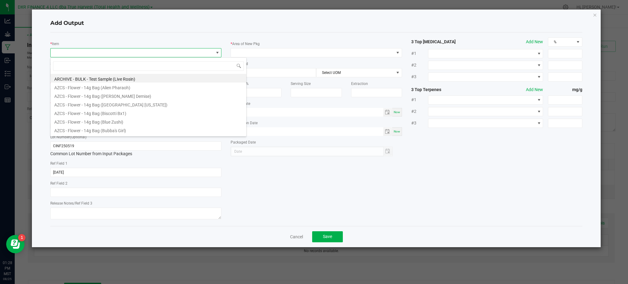
scroll to position [9, 171]
type input "i-95"
click at [100, 78] on li "AZCS - Flower - 14g Bag (I-95 Cookies)" at bounding box center [149, 78] width 196 height 9
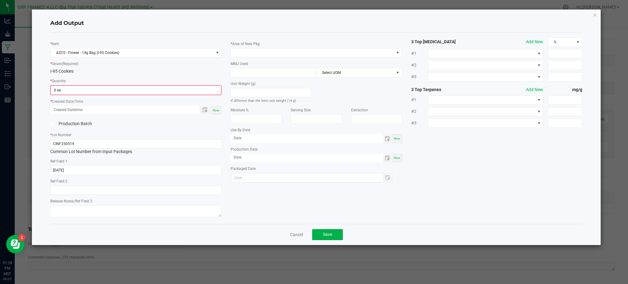
click at [155, 81] on div "* Quantity 0 ea" at bounding box center [135, 86] width 171 height 17
click at [122, 92] on input "0" at bounding box center [136, 90] width 170 height 9
drag, startPoint x: 130, startPoint y: 88, endPoint x: 92, endPoint y: 90, distance: 38.4
click at [92, 90] on input "0" at bounding box center [136, 90] width 170 height 9
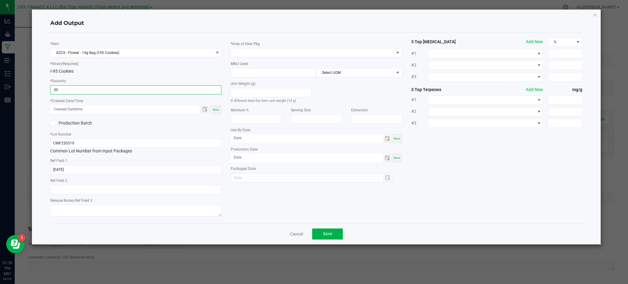
type input "30 ea"
click at [129, 117] on div "* Item AZCS - Flower - 14g Bag (I-95 Cookies) * Strain (Required) I-95 Cookies …" at bounding box center [136, 127] width 180 height 181
drag, startPoint x: 205, startPoint y: 110, endPoint x: 143, endPoint y: 107, distance: 63.0
click at [205, 110] on span "Toggle popup" at bounding box center [204, 109] width 5 height 5
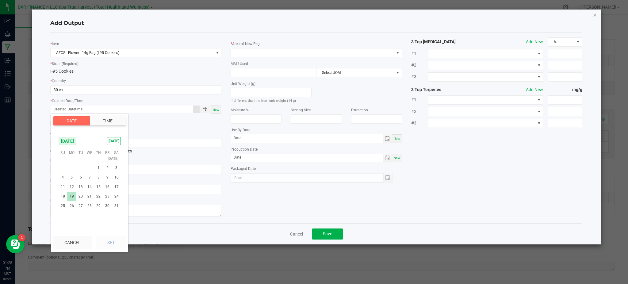
click at [70, 195] on span "19" at bounding box center [71, 197] width 9 height 10
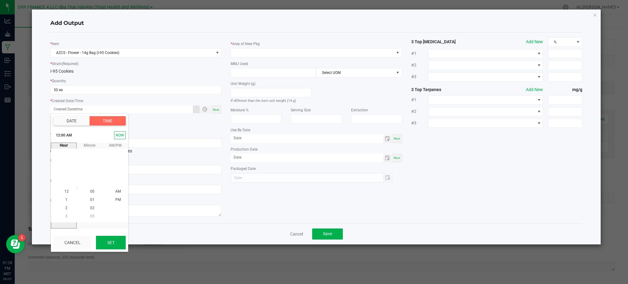
click at [115, 243] on button "Set" at bounding box center [111, 242] width 30 height 13
type input "[DATE] 12:00 AM"
type input "[DATE]"
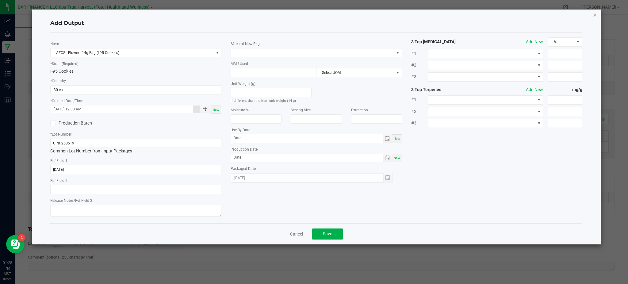
click at [257, 215] on div "* Item AZCS - Flower - 14g Bag (I-95 Cookies) * Strain (Required) I-95 Cookies …" at bounding box center [316, 127] width 541 height 181
click at [263, 53] on span at bounding box center [312, 52] width 163 height 9
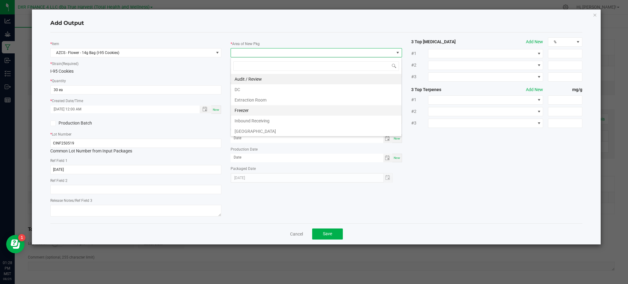
scroll to position [41, 0]
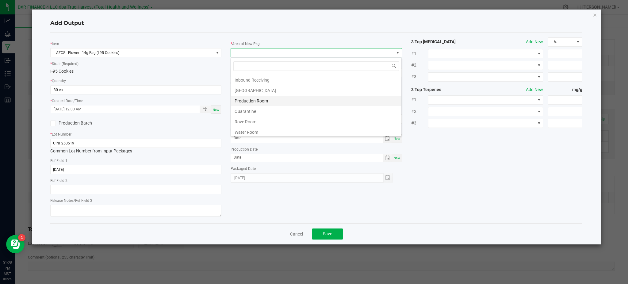
click at [263, 104] on li "Production Room" at bounding box center [316, 101] width 170 height 10
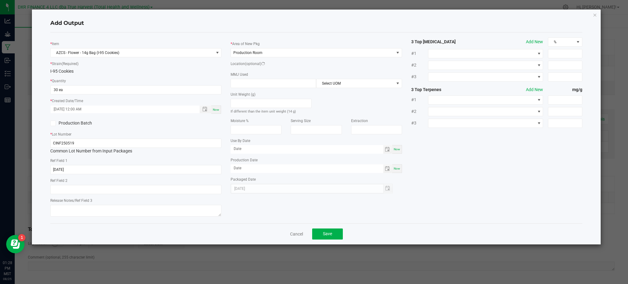
drag, startPoint x: 474, startPoint y: 150, endPoint x: 458, endPoint y: 136, distance: 21.9
click at [471, 146] on div "* Item AZCS - Flower - 14g Bag (I-95 Cookies) * Strain (Required) I-95 Cookies …" at bounding box center [316, 127] width 541 height 181
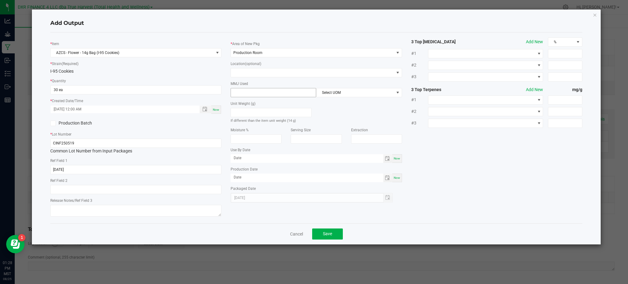
drag, startPoint x: 198, startPoint y: 68, endPoint x: 239, endPoint y: 91, distance: 46.7
click at [199, 67] on div "* Strain (Required) I-95 Cookies" at bounding box center [135, 67] width 171 height 14
click at [268, 93] on input at bounding box center [273, 92] width 85 height 9
type input "14"
drag, startPoint x: 353, startPoint y: 115, endPoint x: 362, endPoint y: 102, distance: 15.6
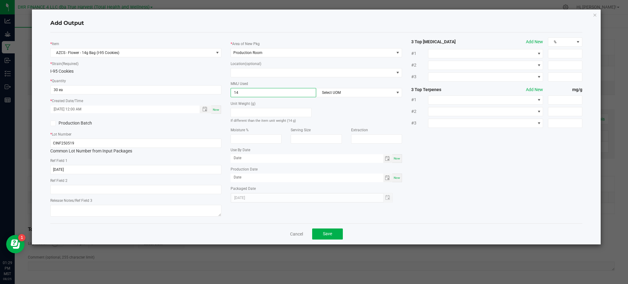
click at [355, 114] on div "Unit Weight (g) If different than the item unit weight (14 g)" at bounding box center [316, 110] width 180 height 26
click at [367, 92] on span "Select UOM" at bounding box center [354, 92] width 77 height 9
click at [336, 126] on li "Gram" at bounding box center [358, 129] width 85 height 10
click at [404, 146] on div "* Area of New Pkg Production Room Location (optional) MMJ Used 14 Gram Unit Wei…" at bounding box center [316, 119] width 180 height 165
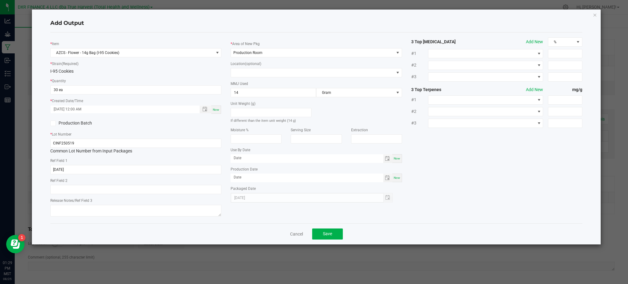
drag, startPoint x: 440, startPoint y: 153, endPoint x: 280, endPoint y: 192, distance: 164.7
click at [437, 153] on div "* Item AZCS - Flower - 14g Bag (I-95 Cookies) * Strain (Required) I-95 Cookies …" at bounding box center [316, 127] width 541 height 181
drag, startPoint x: 333, startPoint y: 235, endPoint x: 338, endPoint y: 232, distance: 6.4
click at [333, 235] on button "Save" at bounding box center [327, 233] width 31 height 11
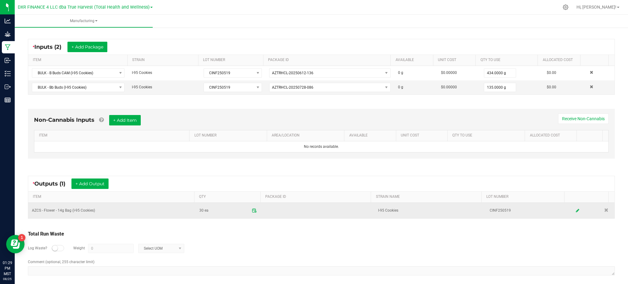
drag, startPoint x: 322, startPoint y: 258, endPoint x: 186, endPoint y: 206, distance: 144.8
click at [321, 254] on div "Log Waste? Weight 0 Select UOM" at bounding box center [321, 248] width 587 height 21
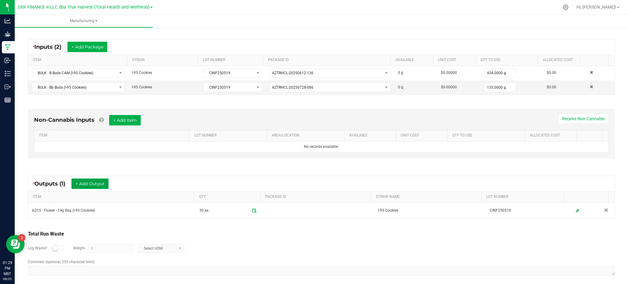
click at [90, 183] on button "+ Add Output" at bounding box center [89, 183] width 37 height 10
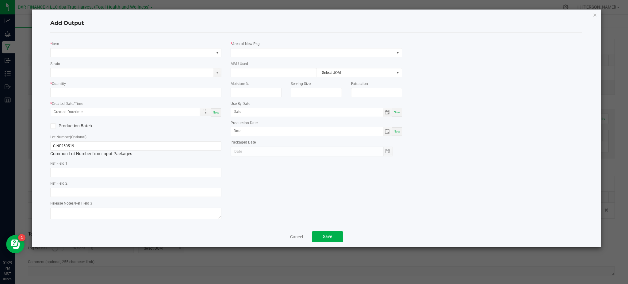
type input "[DATE]"
click at [79, 53] on span "NO DATA FOUND" at bounding box center [132, 52] width 163 height 9
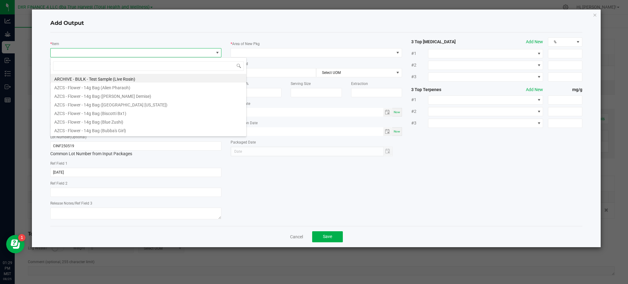
scroll to position [9, 171]
type input "i-95"
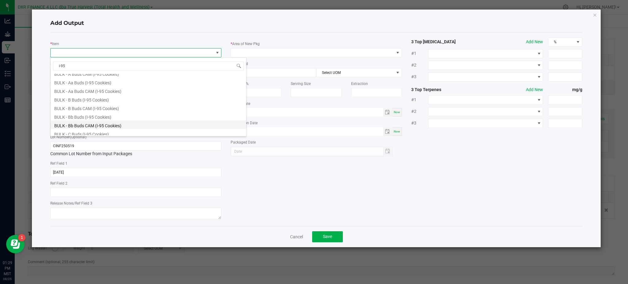
scroll to position [41, 0]
click at [94, 82] on li "BULK - B Buds (I-95 Cookies)" at bounding box center [149, 80] width 196 height 9
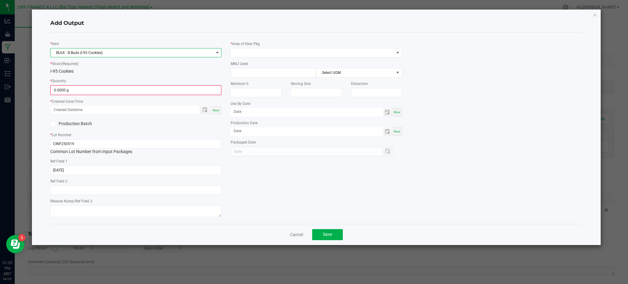
click at [101, 75] on div "* Item BULK - B Buds (I-95 Cookies) * Strain (Required) I-95 Cookies * Quantity…" at bounding box center [136, 127] width 180 height 181
click at [102, 88] on input "0" at bounding box center [136, 90] width 170 height 9
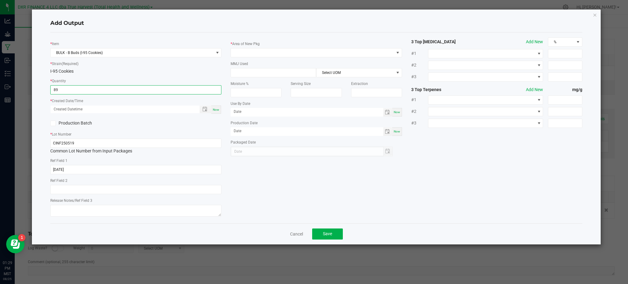
type input "89.0000 g"
drag, startPoint x: 188, startPoint y: 127, endPoint x: 195, endPoint y: 118, distance: 11.1
click at [189, 125] on div "Production Batch" at bounding box center [136, 123] width 180 height 9
click at [202, 110] on span "Toggle popup" at bounding box center [205, 109] width 10 height 5
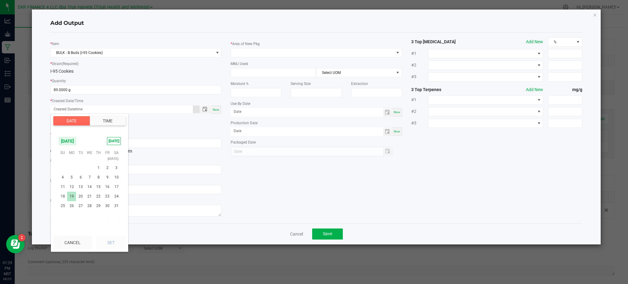
click at [75, 193] on span "19" at bounding box center [71, 197] width 9 height 10
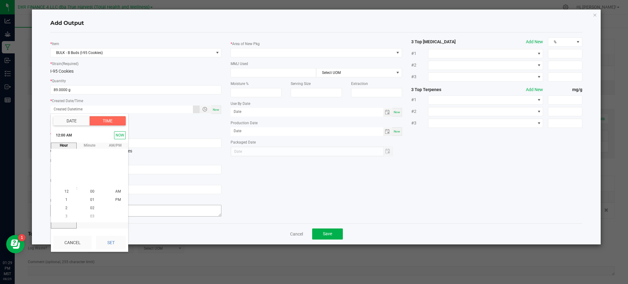
drag, startPoint x: 121, startPoint y: 245, endPoint x: 209, endPoint y: 211, distance: 94.8
click at [121, 245] on button "Set" at bounding box center [111, 242] width 30 height 13
type input "[DATE] 12:00 AM"
type input "[DATE]"
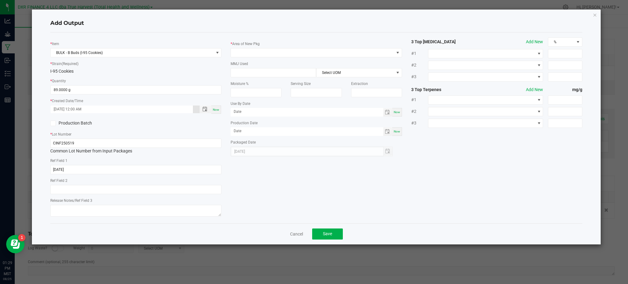
drag, startPoint x: 280, startPoint y: 188, endPoint x: 272, endPoint y: 185, distance: 8.4
click at [277, 187] on div "* Item BULK - B Buds (I-95 Cookies) * Strain (Required) I-95 Cookies * Quantity…" at bounding box center [316, 127] width 541 height 181
drag, startPoint x: 147, startPoint y: 14, endPoint x: 153, endPoint y: 16, distance: 5.6
click at [148, 14] on div "Add Output" at bounding box center [316, 23] width 532 height 18
click at [285, 51] on span at bounding box center [312, 52] width 163 height 9
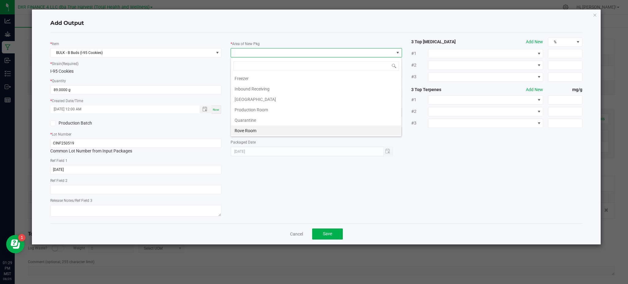
scroll to position [41, 0]
click at [258, 101] on li "Production Room" at bounding box center [316, 101] width 170 height 10
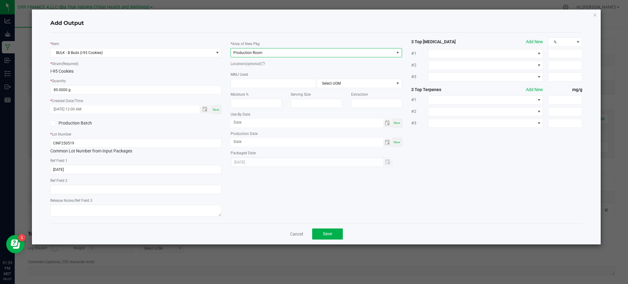
click at [416, 140] on div "* Item BULK - B Buds (I-95 Cookies) * Strain (Required) I-95 Cookies * Quantity…" at bounding box center [316, 127] width 541 height 181
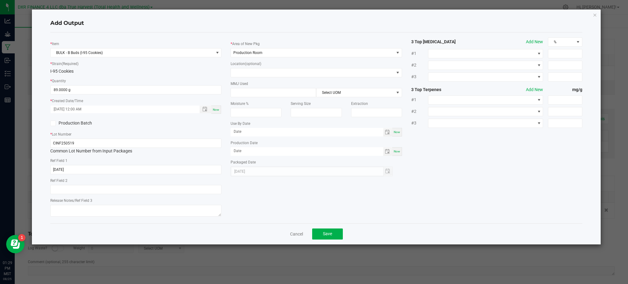
drag, startPoint x: 213, startPoint y: 72, endPoint x: 242, endPoint y: 80, distance: 29.6
click at [215, 72] on div "I-95 Cookies" at bounding box center [135, 71] width 171 height 6
click at [269, 95] on input at bounding box center [273, 92] width 85 height 9
drag, startPoint x: 272, startPoint y: 94, endPoint x: 274, endPoint y: 91, distance: 3.7
drag, startPoint x: 274, startPoint y: 91, endPoint x: 552, endPoint y: 155, distance: 285.7
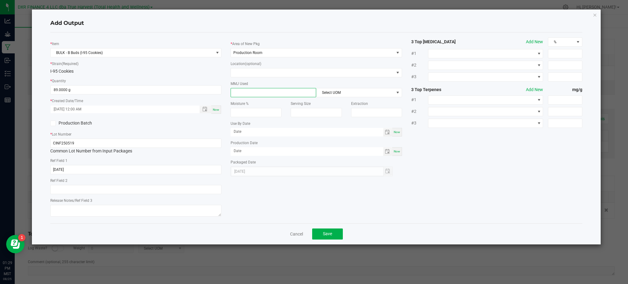
click at [553, 155] on div "* Item BULK - B Buds (I-95 Cookies) * Strain (Required) I-95 Cookies * Quantity…" at bounding box center [316, 127] width 541 height 181
click at [452, 197] on div "* Item BULK - B Buds (I-95 Cookies) * Strain (Required) I-95 Cookies * Quantity…" at bounding box center [316, 127] width 541 height 181
click at [329, 240] on div "Cancel Save" at bounding box center [316, 233] width 532 height 21
click at [335, 235] on button "Save" at bounding box center [327, 233] width 31 height 11
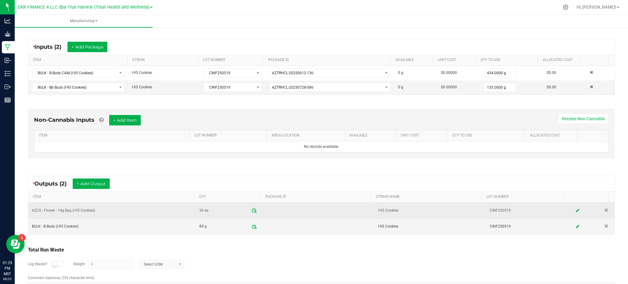
drag, startPoint x: 290, startPoint y: 252, endPoint x: 136, endPoint y: 211, distance: 159.7
click at [284, 252] on div "Total Run Waste" at bounding box center [321, 249] width 587 height 7
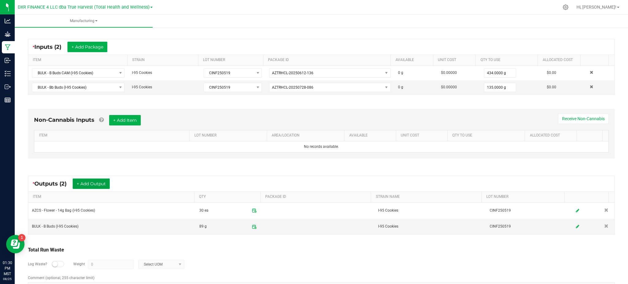
click at [102, 183] on button "+ Add Output" at bounding box center [91, 183] width 37 height 10
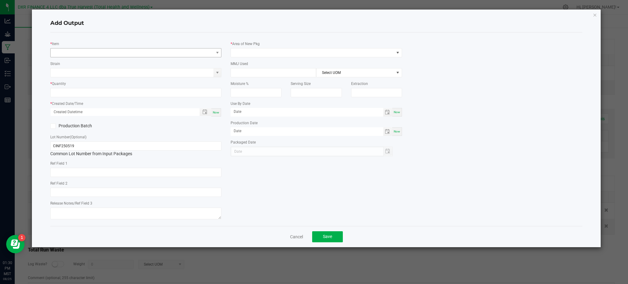
type input "[DATE]"
click at [99, 49] on span "NO DATA FOUND" at bounding box center [132, 52] width 163 height 9
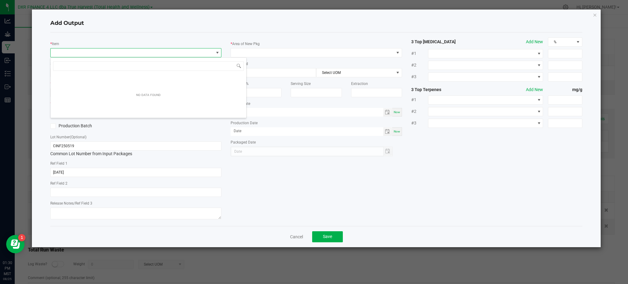
scroll to position [9, 171]
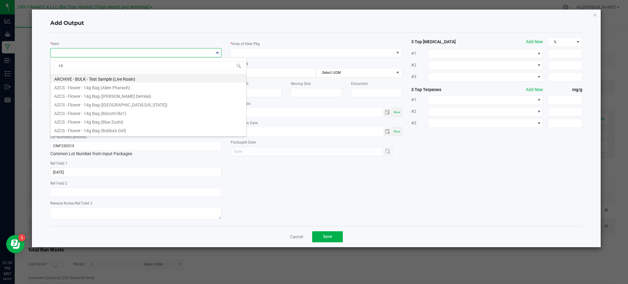
type input "I-95"
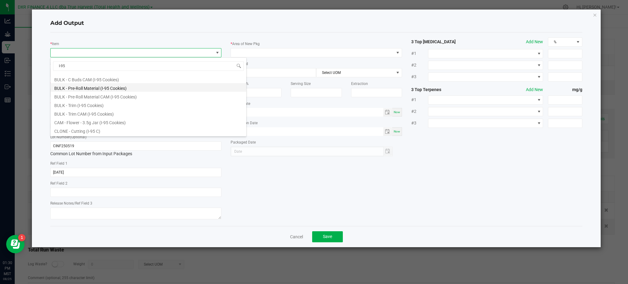
click at [109, 88] on li "BULK - Pre-Roll Material (I-95 Cookies)" at bounding box center [149, 87] width 196 height 9
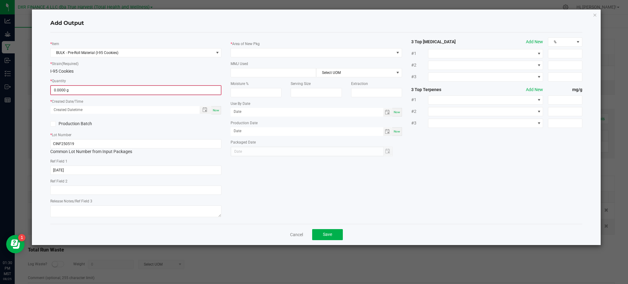
drag, startPoint x: 121, startPoint y: 74, endPoint x: 113, endPoint y: 87, distance: 15.5
click at [122, 74] on div "I-95 Cookies" at bounding box center [135, 71] width 171 height 6
click at [109, 92] on input "0" at bounding box center [136, 90] width 170 height 9
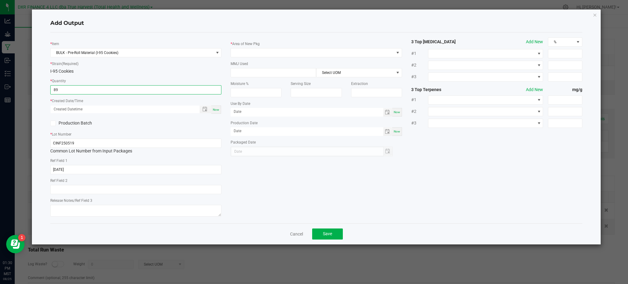
type input "8"
type input "56.0000 g"
click at [165, 134] on div "* Lot Number CINF250519 Common Lot Number from Input Packages" at bounding box center [135, 142] width 171 height 23
click at [203, 110] on span "Toggle popup" at bounding box center [204, 109] width 5 height 5
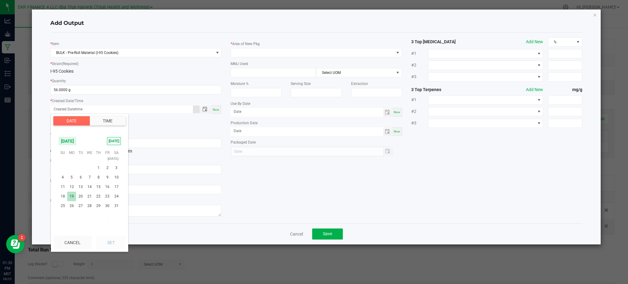
click at [70, 192] on span "19" at bounding box center [71, 197] width 9 height 10
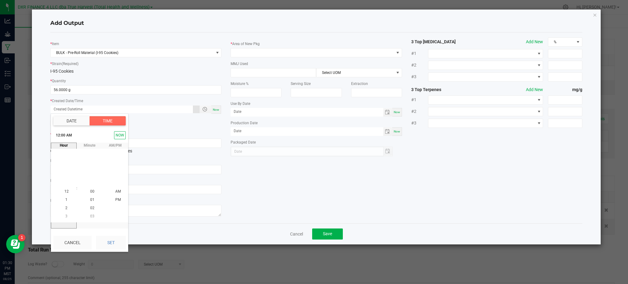
drag, startPoint x: 116, startPoint y: 240, endPoint x: 125, endPoint y: 237, distance: 8.9
click at [117, 239] on button "Set" at bounding box center [111, 242] width 30 height 13
type input "[DATE] 12:00 AM"
type input "[DATE]"
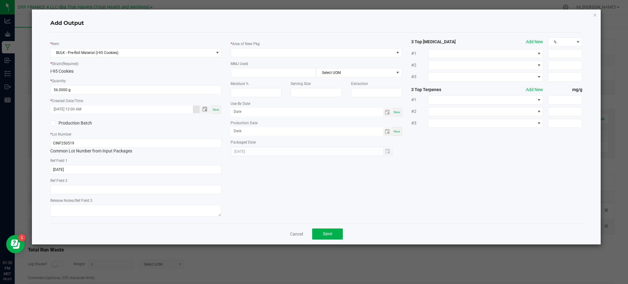
click at [300, 176] on div "* Item BULK - Pre-Roll Material (I-95 Cookies) * Strain (Required) I-95 Cookies…" at bounding box center [316, 127] width 541 height 181
drag, startPoint x: 168, startPoint y: 29, endPoint x: 244, endPoint y: 38, distance: 76.3
click at [172, 29] on div "Add Output" at bounding box center [316, 23] width 532 height 18
click at [285, 56] on span at bounding box center [312, 52] width 163 height 9
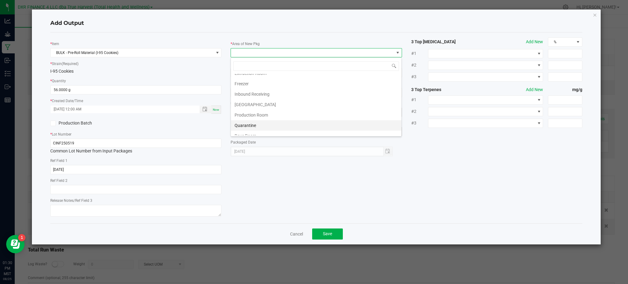
scroll to position [41, 0]
drag, startPoint x: 259, startPoint y: 101, endPoint x: 437, endPoint y: 165, distance: 188.4
click at [261, 101] on li "Production Room" at bounding box center [316, 101] width 170 height 10
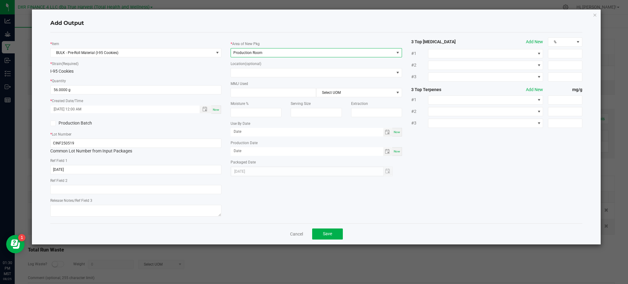
drag, startPoint x: 479, startPoint y: 167, endPoint x: 401, endPoint y: 137, distance: 83.0
click at [477, 164] on div "* Item BULK - Pre-Roll Material (I-95 Cookies) * Strain (Required) I-95 Cookies…" at bounding box center [316, 127] width 541 height 181
click at [265, 93] on input at bounding box center [273, 92] width 85 height 9
click at [459, 156] on div "* Item BULK - Pre-Roll Material (I-95 Cookies) * Strain (Required) I-95 Cookies…" at bounding box center [316, 127] width 541 height 181
click at [475, 165] on div "* Item BULK - Pre-Roll Material (I-95 Cookies) * Strain (Required) I-95 Cookies…" at bounding box center [316, 127] width 541 height 181
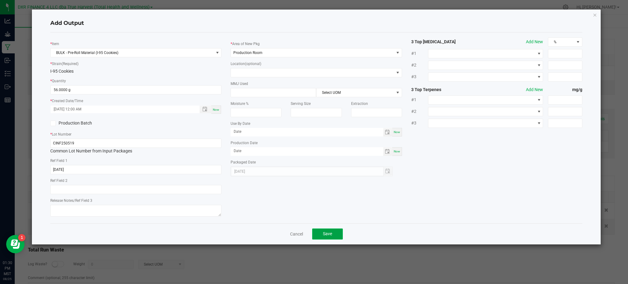
click at [327, 239] on button "Save" at bounding box center [327, 233] width 31 height 11
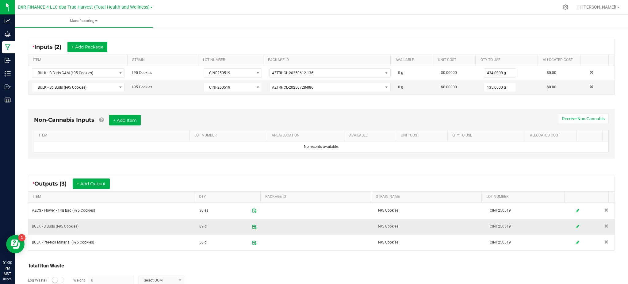
drag, startPoint x: 310, startPoint y: 263, endPoint x: 213, endPoint y: 223, distance: 104.8
click at [310, 263] on div "Total Run Waste" at bounding box center [321, 265] width 587 height 7
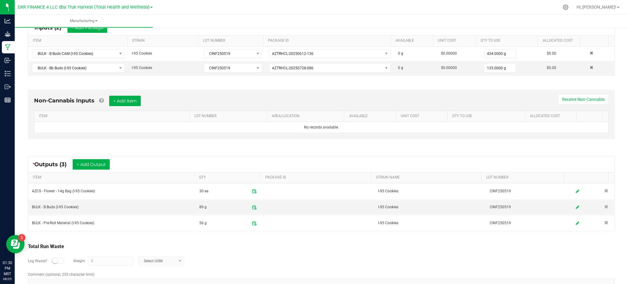
scroll to position [141, 0]
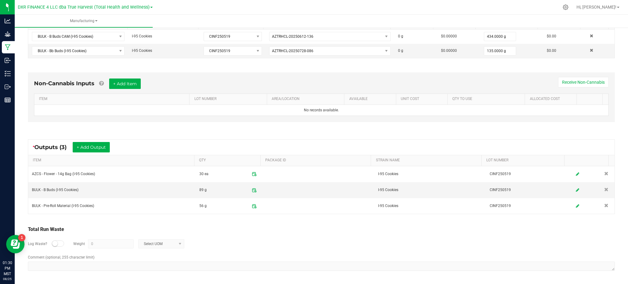
click at [282, 233] on div "Total Run Waste" at bounding box center [321, 229] width 587 height 7
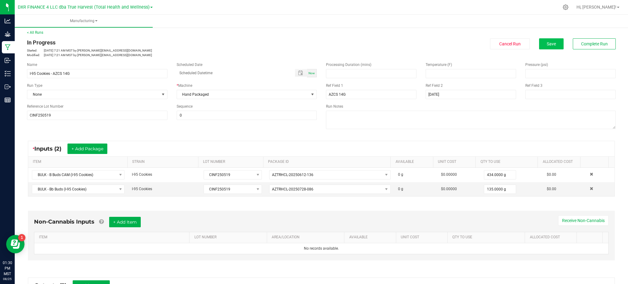
scroll to position [0, 0]
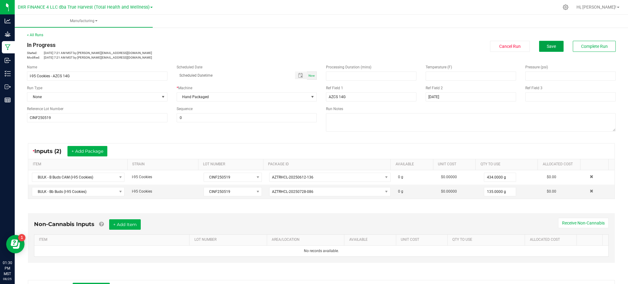
click at [548, 48] on span "Save" at bounding box center [551, 46] width 9 height 5
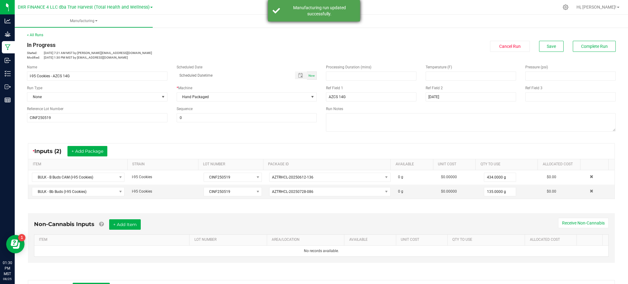
drag, startPoint x: 314, startPoint y: 10, endPoint x: 329, endPoint y: 13, distance: 15.2
click at [317, 11] on div "Manufacturing run updated successfully." at bounding box center [319, 11] width 72 height 12
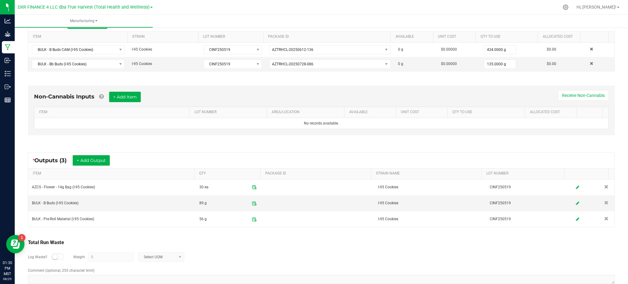
scroll to position [141, 0]
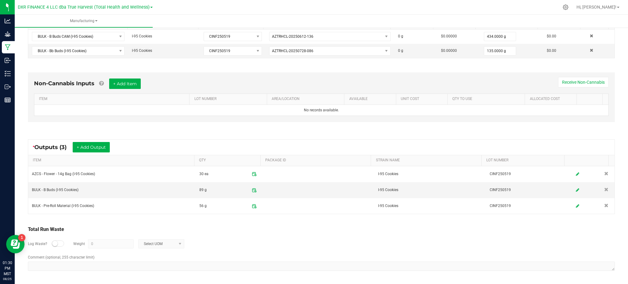
click at [301, 242] on div "Log Waste? Weight 0 Select UOM" at bounding box center [321, 243] width 587 height 21
click at [265, 240] on div "Log Waste? Weight 0 Select UOM" at bounding box center [321, 243] width 587 height 21
click at [221, 233] on div "Log Waste? Weight 0 Select UOM" at bounding box center [321, 243] width 587 height 21
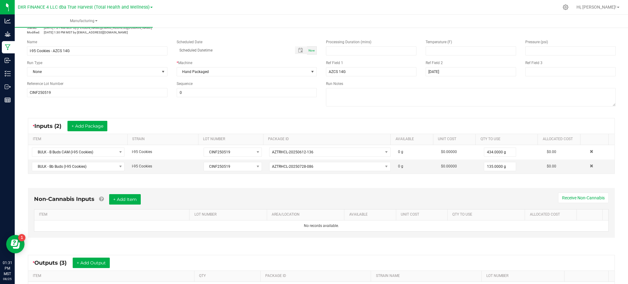
scroll to position [0, 0]
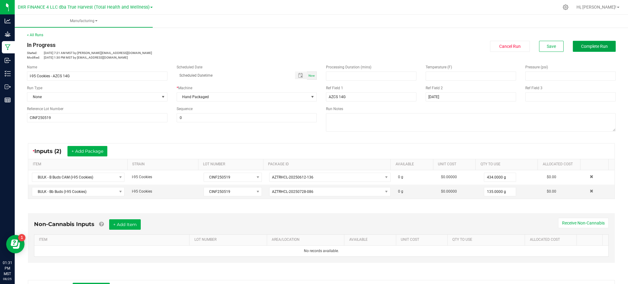
click at [592, 43] on button "Complete Run" at bounding box center [594, 46] width 43 height 11
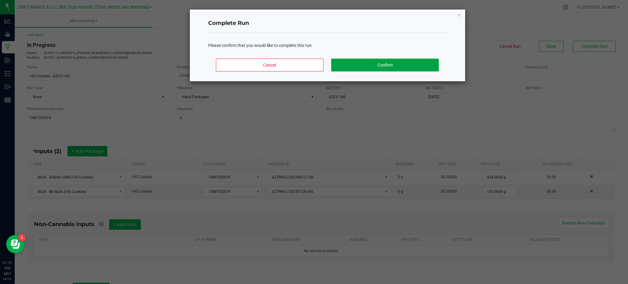
click at [376, 71] on button "Confirm" at bounding box center [384, 65] width 107 height 13
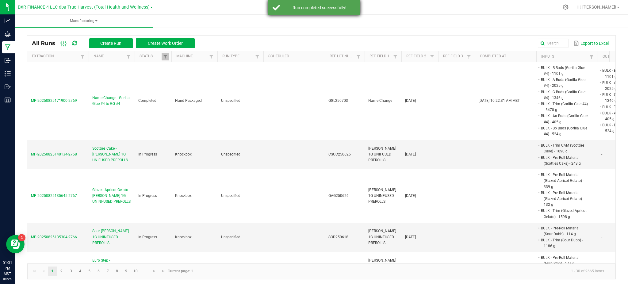
click at [311, 10] on div "Run completed successfully!" at bounding box center [319, 8] width 72 height 6
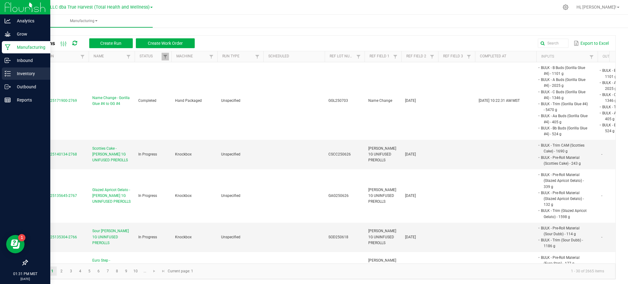
click at [15, 69] on div "Inventory" at bounding box center [26, 73] width 48 height 12
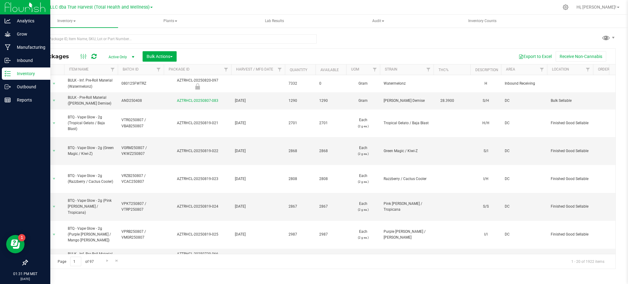
click at [190, 69] on th "Package ID" at bounding box center [197, 69] width 67 height 11
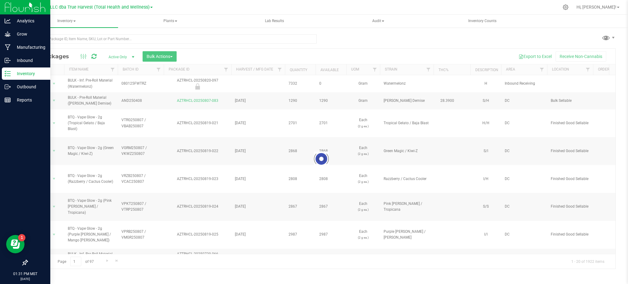
click at [181, 70] on div at bounding box center [321, 159] width 588 height 220
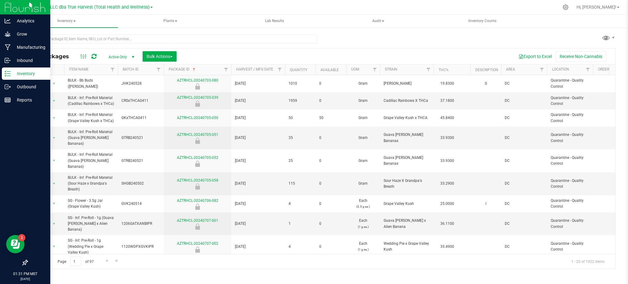
click at [189, 67] on th "Package ID" at bounding box center [197, 69] width 67 height 11
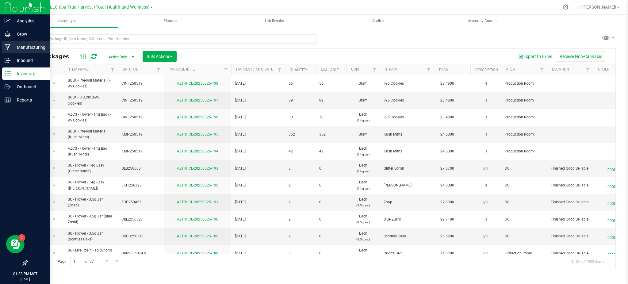
drag, startPoint x: 30, startPoint y: 46, endPoint x: 36, endPoint y: 46, distance: 6.1
click at [30, 46] on p "Manufacturing" at bounding box center [29, 47] width 37 height 7
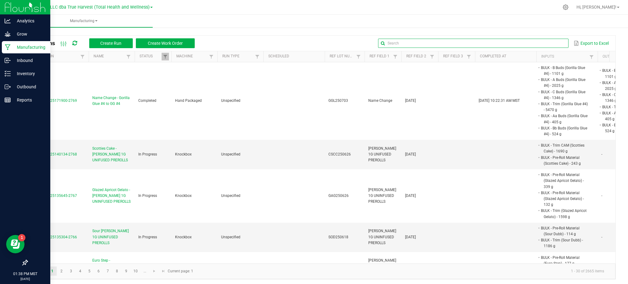
click at [548, 40] on input "text" at bounding box center [473, 43] width 190 height 9
paste input "EXT250527"
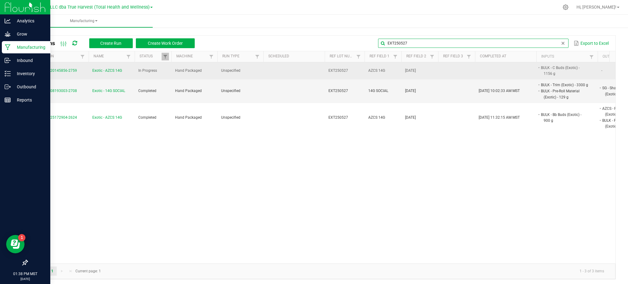
type input "EXT250527"
click at [114, 71] on span "Exotic - AZCS 14G" at bounding box center [107, 71] width 30 height 6
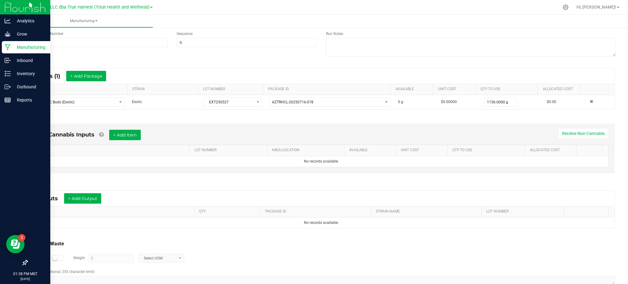
scroll to position [90, 0]
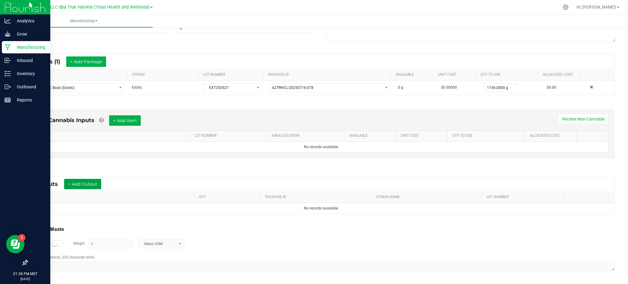
click at [96, 184] on button "+ Add Output" at bounding box center [82, 184] width 37 height 10
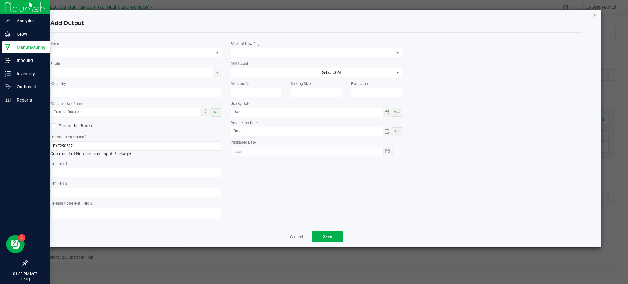
type input "[DATE]"
click at [73, 53] on span "NO DATA FOUND" at bounding box center [132, 52] width 163 height 9
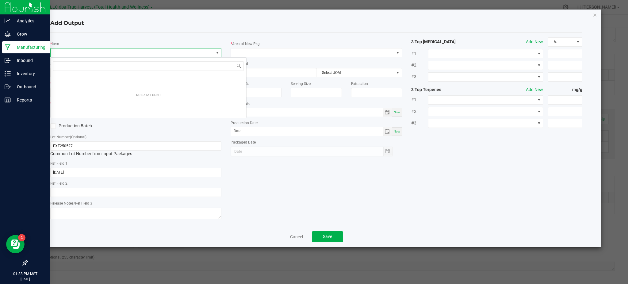
scroll to position [9, 171]
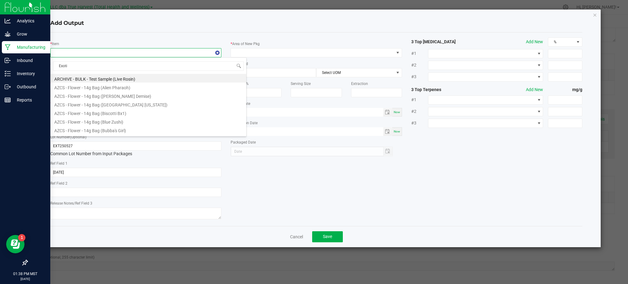
type input "Exotic"
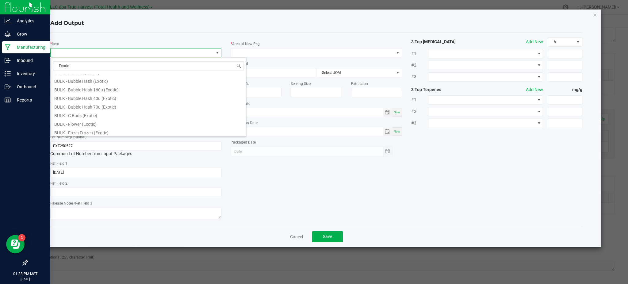
scroll to position [0, 0]
click at [105, 79] on li "AZCS - Flower - 14g Bag (Exotic)" at bounding box center [149, 78] width 196 height 9
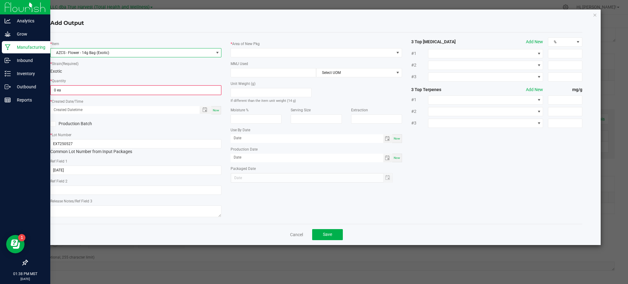
click at [124, 85] on kendo-numerictextbox "0 ea" at bounding box center [135, 90] width 171 height 10
click at [98, 93] on input "0" at bounding box center [136, 90] width 170 height 9
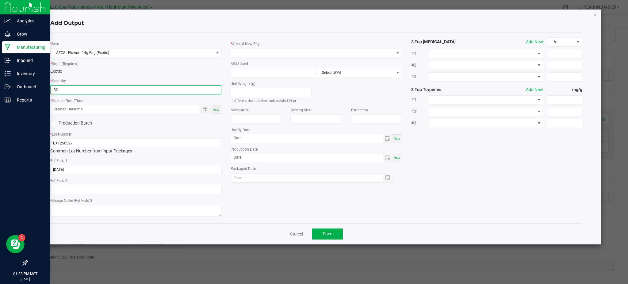
type input "32 ea"
click at [126, 122] on label "Production Batch" at bounding box center [90, 123] width 81 height 6
click at [0, 0] on input "Production Batch" at bounding box center [0, 0] width 0 height 0
click at [52, 123] on icon at bounding box center [53, 123] width 4 height 0
click at [0, 0] on input "Production Batch" at bounding box center [0, 0] width 0 height 0
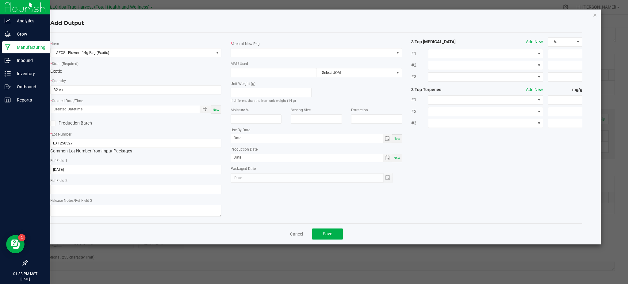
drag, startPoint x: 204, startPoint y: 108, endPoint x: 189, endPoint y: 119, distance: 18.5
click at [204, 108] on span "Toggle popup" at bounding box center [204, 109] width 5 height 5
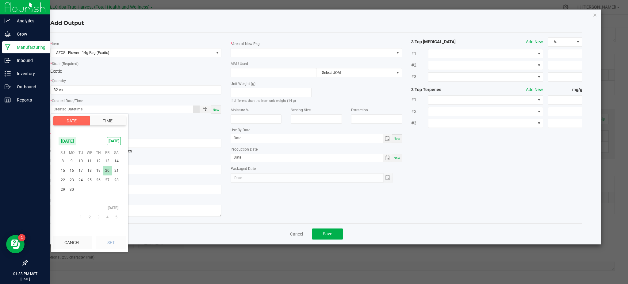
scroll to position [99212, 0]
drag, startPoint x: 103, startPoint y: 193, endPoint x: 79, endPoint y: 164, distance: 38.3
click at [79, 164] on span "27" at bounding box center [80, 165] width 9 height 10
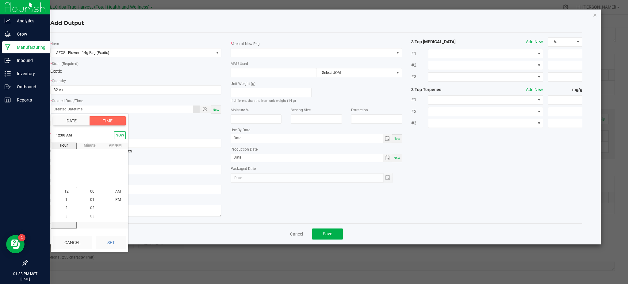
scroll to position [99177, 0]
drag, startPoint x: 113, startPoint y: 246, endPoint x: 136, endPoint y: 236, distance: 24.7
click at [114, 245] on button "Set" at bounding box center [111, 242] width 30 height 13
type input "[DATE] 12:00 AM"
type input "[DATE]"
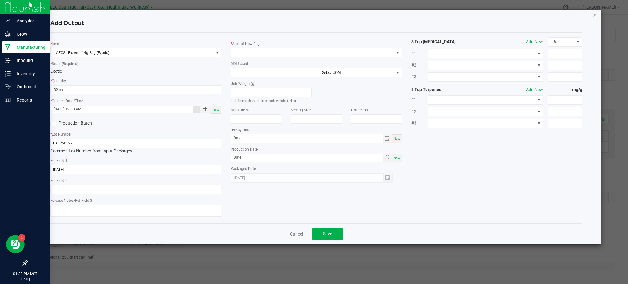
drag, startPoint x: 281, startPoint y: 200, endPoint x: 279, endPoint y: 198, distance: 3.3
click at [281, 199] on div "* Item AZCS - Flower - 14g Bag (Exotic) * Strain (Required) Exotic * Quantity 3…" at bounding box center [316, 127] width 541 height 181
click at [271, 56] on span at bounding box center [312, 52] width 163 height 9
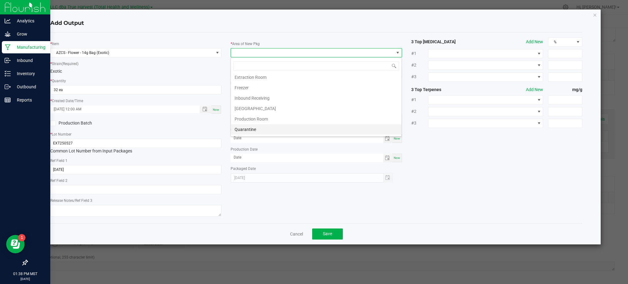
scroll to position [41, 0]
click at [251, 101] on li "Production Room" at bounding box center [316, 101] width 170 height 10
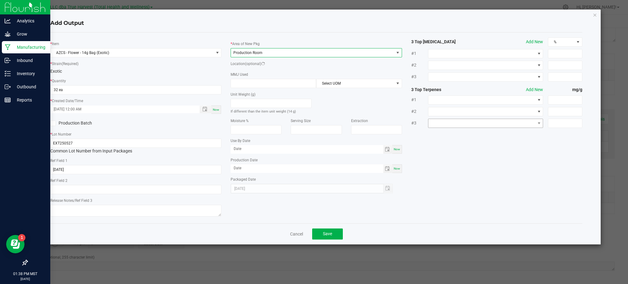
drag, startPoint x: 506, startPoint y: 143, endPoint x: 439, endPoint y: 127, distance: 69.2
click at [499, 141] on div "* Item AZCS - Flower - 14g Bag (Exotic) * Strain (Required) Exotic * Quantity 3…" at bounding box center [316, 127] width 541 height 181
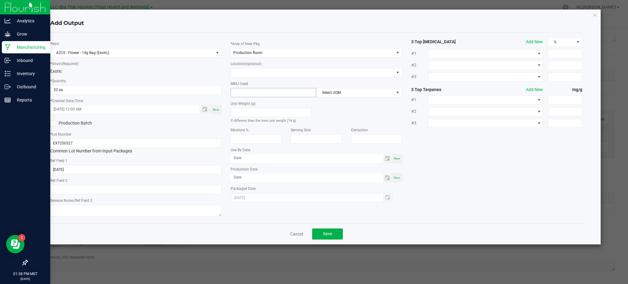
click at [288, 94] on input at bounding box center [273, 92] width 85 height 9
type input "4"
type input "14"
click at [307, 106] on div "Unit Weight (g) If different than the item unit weight (14 g)" at bounding box center [271, 111] width 81 height 23
click at [332, 92] on span "Select UOM" at bounding box center [354, 92] width 77 height 9
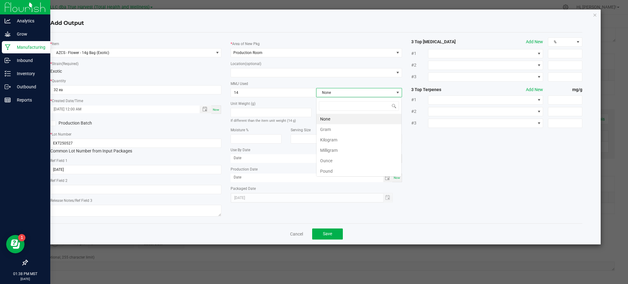
scroll to position [9, 85]
click at [332, 128] on li "Gram" at bounding box center [358, 129] width 85 height 10
click at [453, 151] on div "* Item AZCS - Flower - 14g Bag (Exotic) * Strain (Required) Exotic * Quantity 3…" at bounding box center [316, 127] width 541 height 181
click at [444, 178] on div "* Item AZCS - Flower - 14g Bag (Exotic) * Strain (Required) Exotic * Quantity 3…" at bounding box center [316, 127] width 541 height 181
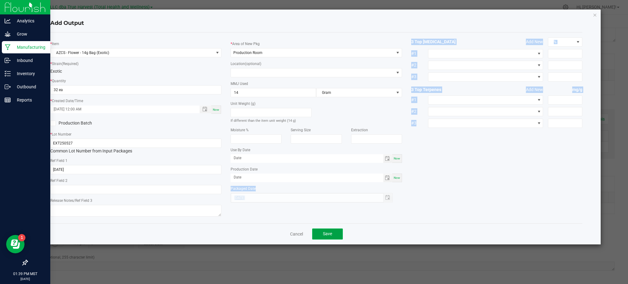
click at [333, 235] on button "Save" at bounding box center [327, 233] width 31 height 11
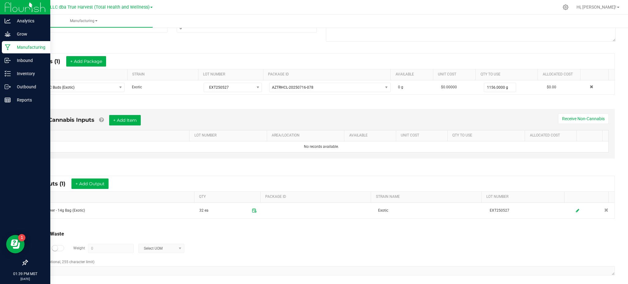
drag, startPoint x: 318, startPoint y: 250, endPoint x: 84, endPoint y: 220, distance: 236.1
click at [317, 250] on div "Log Waste? Weight 0 Select UOM" at bounding box center [321, 248] width 587 height 21
click at [86, 228] on div "Total Run Waste Log Waste? Weight 0 Select UOM Comment (optional, 255 character…" at bounding box center [321, 253] width 598 height 58
click at [93, 181] on button "+ Add Output" at bounding box center [89, 183] width 37 height 10
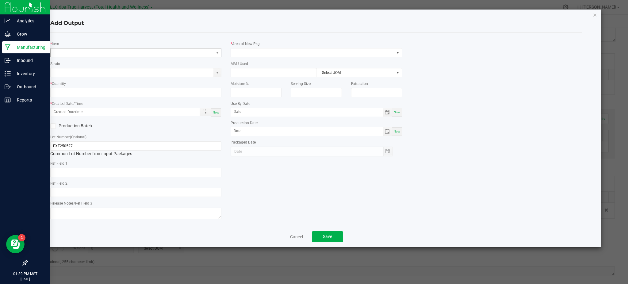
type input "[DATE]"
click at [120, 52] on span "NO DATA FOUND" at bounding box center [132, 52] width 163 height 9
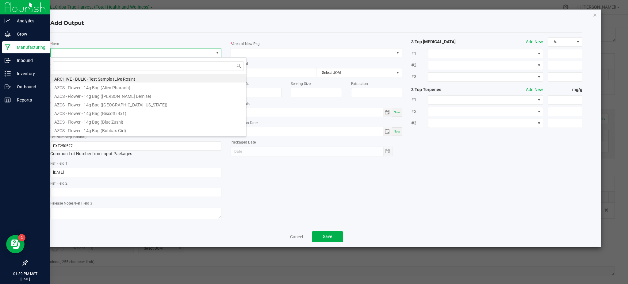
scroll to position [9, 171]
type input "Exotic"
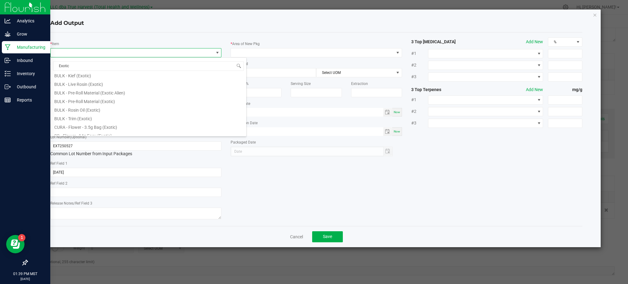
scroll to position [131, 0]
click at [75, 94] on li "BULK - Pre-Roll Material (Exotic)" at bounding box center [149, 93] width 196 height 9
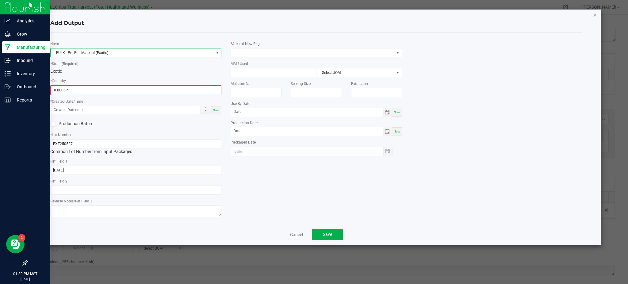
click at [116, 79] on div "* Quantity 0.0000 g" at bounding box center [135, 86] width 171 height 17
click at [110, 86] on input "0" at bounding box center [136, 90] width 170 height 9
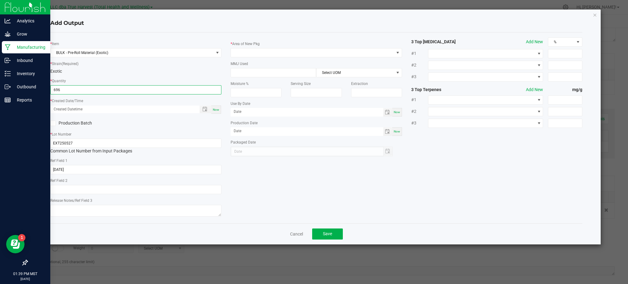
type input "696.0000 g"
drag, startPoint x: 142, startPoint y: 127, endPoint x: 145, endPoint y: 125, distance: 4.1
click at [142, 126] on div "Production Batch" at bounding box center [136, 123] width 180 height 9
click at [204, 109] on span "Toggle popup" at bounding box center [204, 109] width 5 height 5
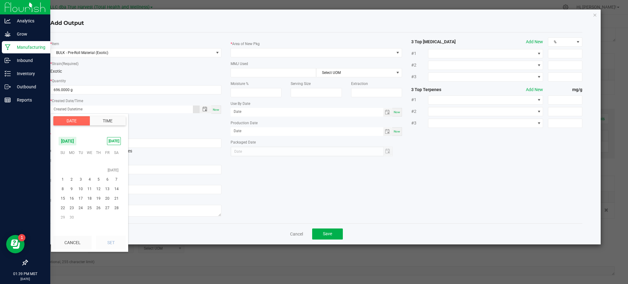
scroll to position [99212, 0]
click at [80, 166] on span "27" at bounding box center [80, 165] width 9 height 10
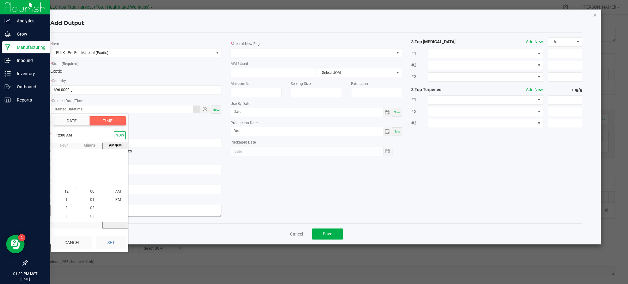
drag, startPoint x: 109, startPoint y: 239, endPoint x: 213, endPoint y: 212, distance: 108.3
click at [109, 238] on button "Set" at bounding box center [111, 242] width 30 height 13
type input "[DATE] 12:00 AM"
type input "[DATE]"
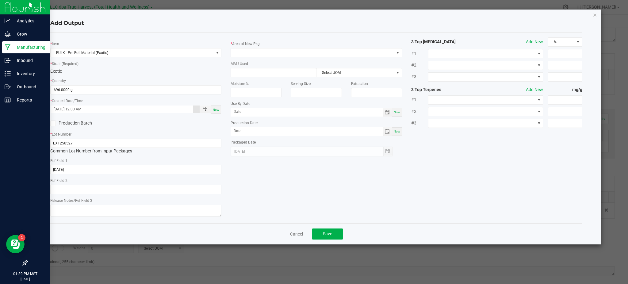
click at [266, 181] on div "* Item BULK - Pre-Roll Material (Exotic) * Strain (Required) Exotic * Quantity …" at bounding box center [316, 127] width 541 height 181
click at [265, 55] on span at bounding box center [312, 52] width 163 height 9
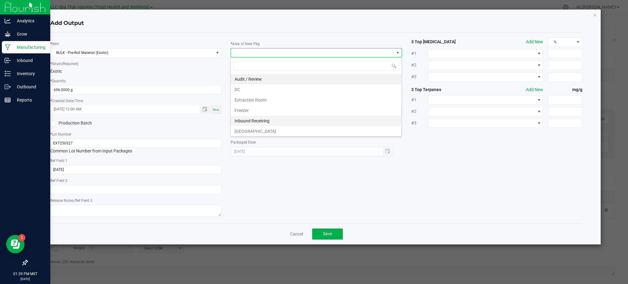
scroll to position [41, 0]
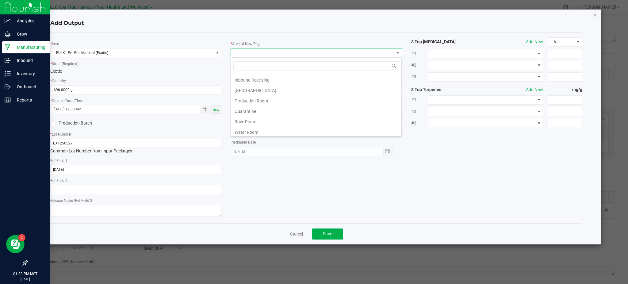
drag, startPoint x: 258, startPoint y: 101, endPoint x: 325, endPoint y: 132, distance: 73.7
click at [258, 101] on li "Production Room" at bounding box center [316, 101] width 170 height 10
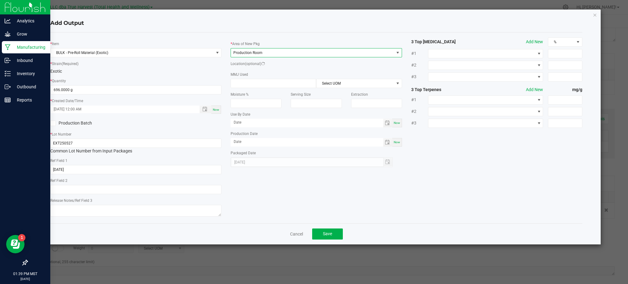
click at [434, 185] on div "* Item BULK - Pre-Roll Material (Exotic) * Strain (Required) Exotic * Quantity …" at bounding box center [316, 127] width 541 height 181
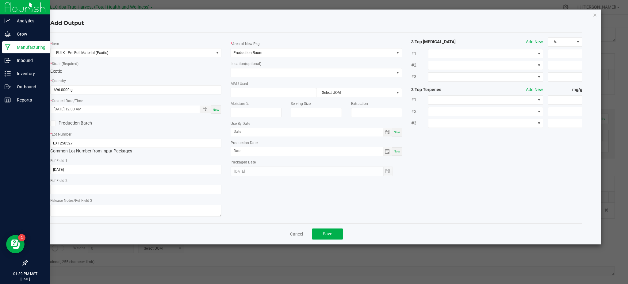
click at [459, 190] on div "* Item BULK - Pre-Roll Material (Exotic) * Strain (Required) Exotic * Quantity …" at bounding box center [316, 127] width 541 height 181
click at [330, 235] on span "Save" at bounding box center [327, 233] width 9 height 5
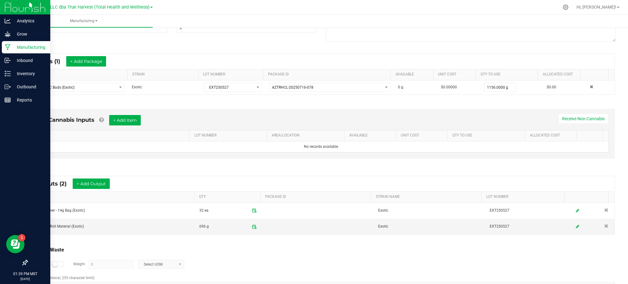
click at [308, 255] on div "Log Waste? Weight 0 Select UOM" at bounding box center [321, 264] width 587 height 21
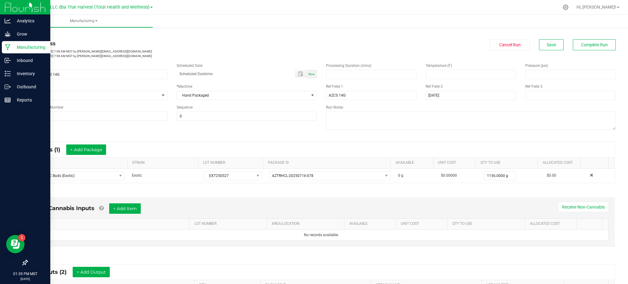
scroll to position [0, 0]
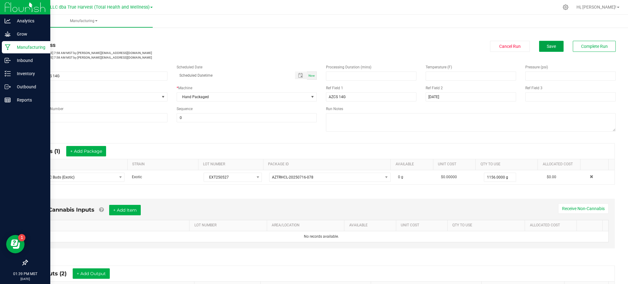
click at [543, 49] on button "Save" at bounding box center [551, 46] width 25 height 11
click at [584, 48] on span "Complete Run" at bounding box center [594, 46] width 27 height 5
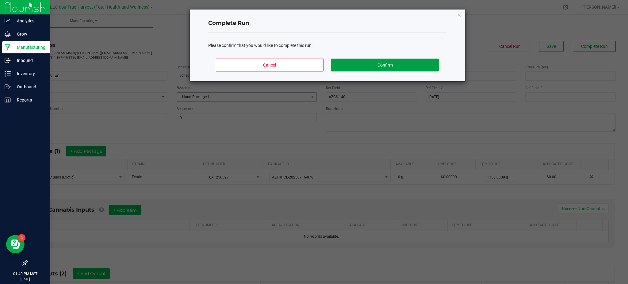
click at [351, 63] on button "Confirm" at bounding box center [384, 65] width 107 height 13
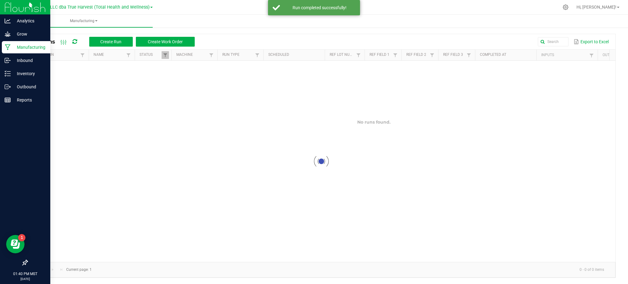
scroll to position [2, 0]
